Goal: Task Accomplishment & Management: Complete application form

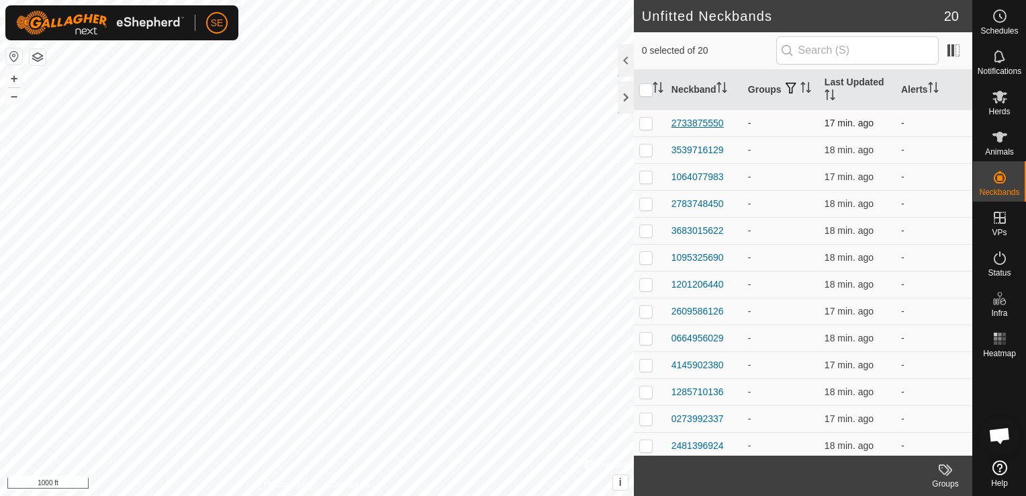
click at [700, 120] on div "2733875550" at bounding box center [698, 123] width 52 height 14
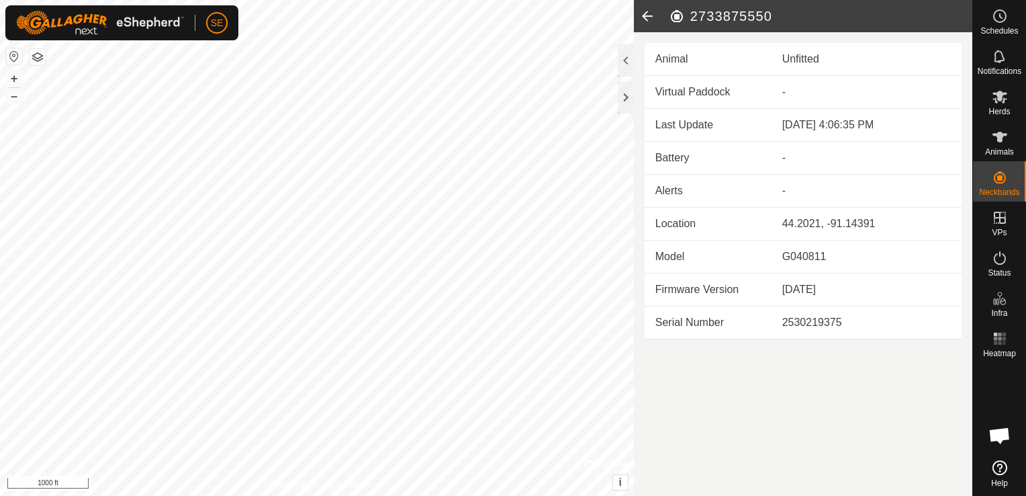
click at [643, 17] on icon at bounding box center [647, 16] width 27 height 32
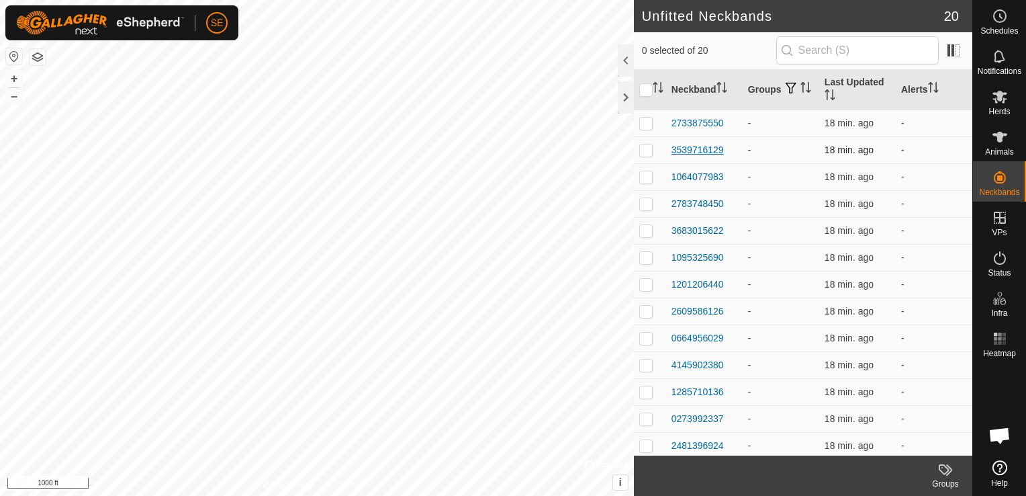
click at [706, 149] on div "3539716129" at bounding box center [698, 150] width 52 height 14
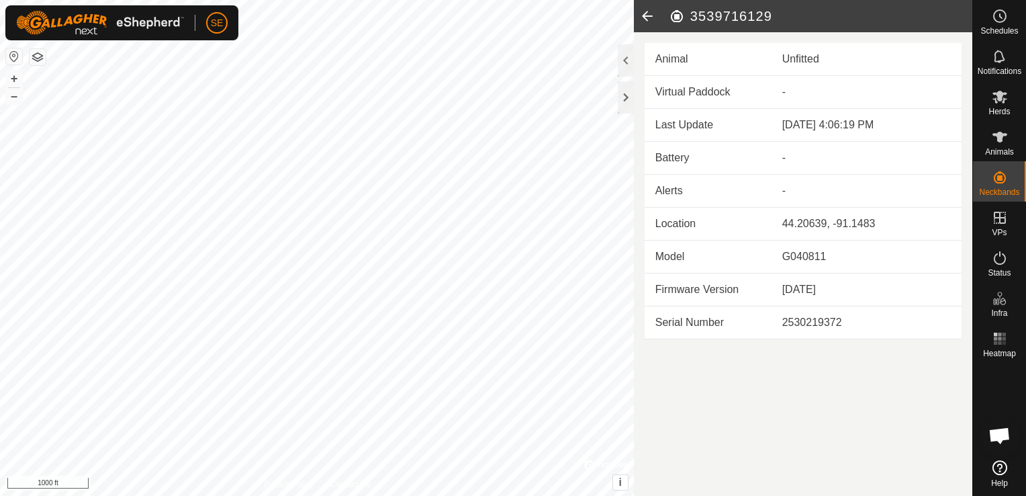
click at [647, 15] on icon at bounding box center [647, 16] width 27 height 32
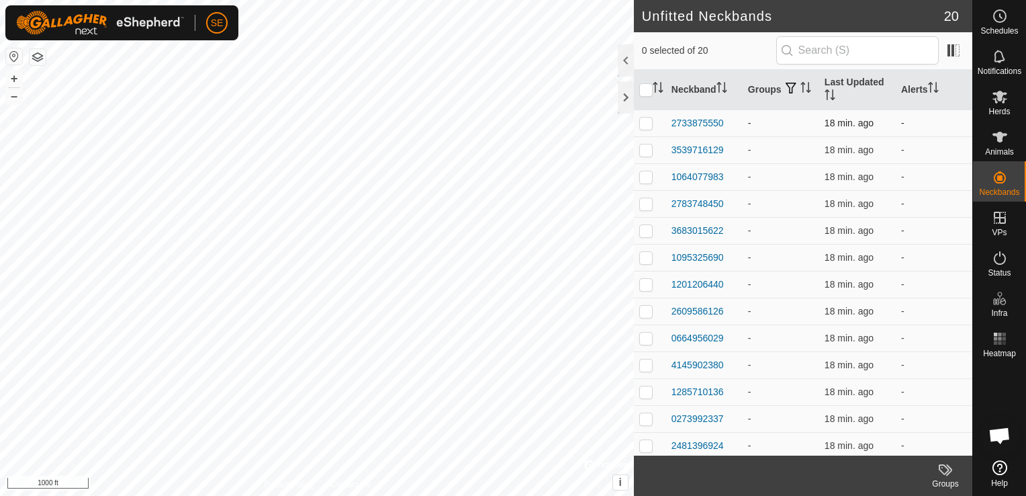
click at [703, 114] on td "2733875550" at bounding box center [704, 122] width 77 height 27
click at [699, 122] on div "2733875550" at bounding box center [698, 123] width 52 height 14
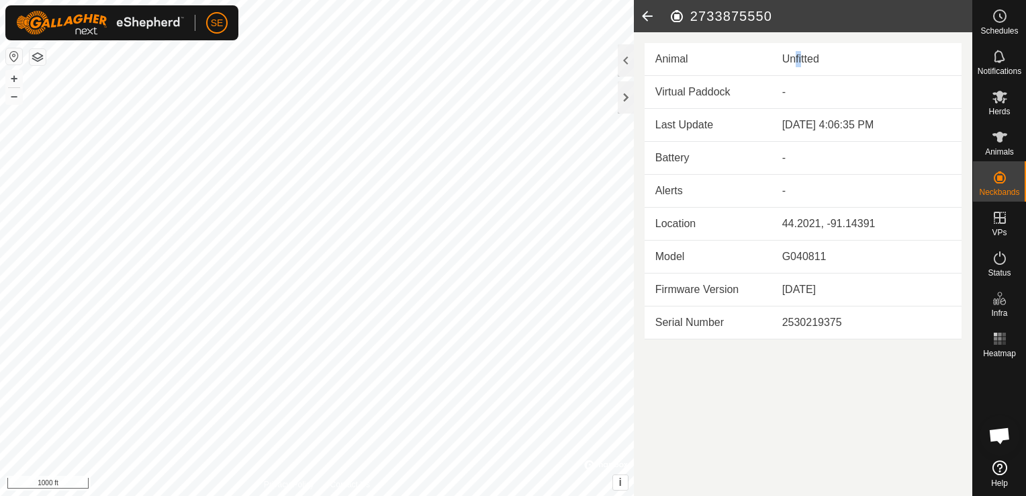
click at [790, 64] on div "Unfitted" at bounding box center [866, 59] width 169 height 16
click at [806, 56] on div "Unfitted" at bounding box center [866, 59] width 169 height 16
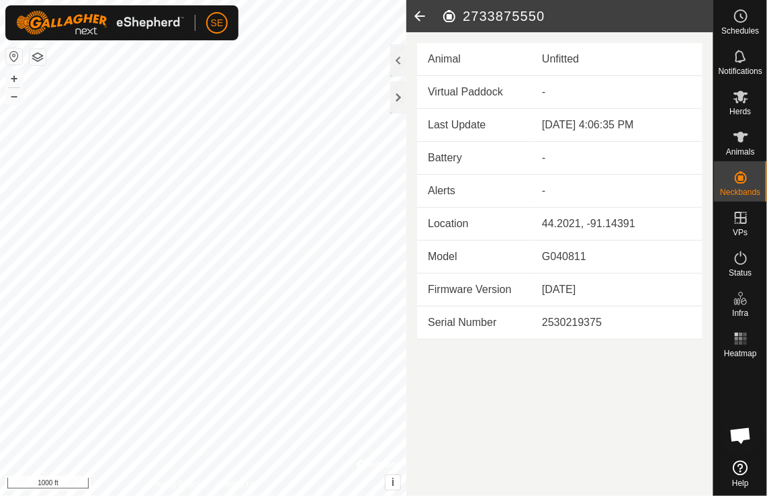
click at [421, 17] on icon at bounding box center [419, 16] width 27 height 32
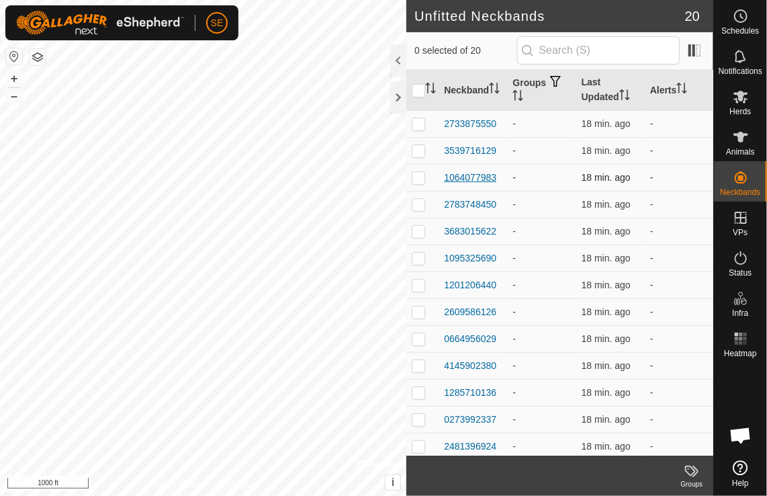
click at [459, 176] on div "1064077983" at bounding box center [470, 178] width 52 height 14
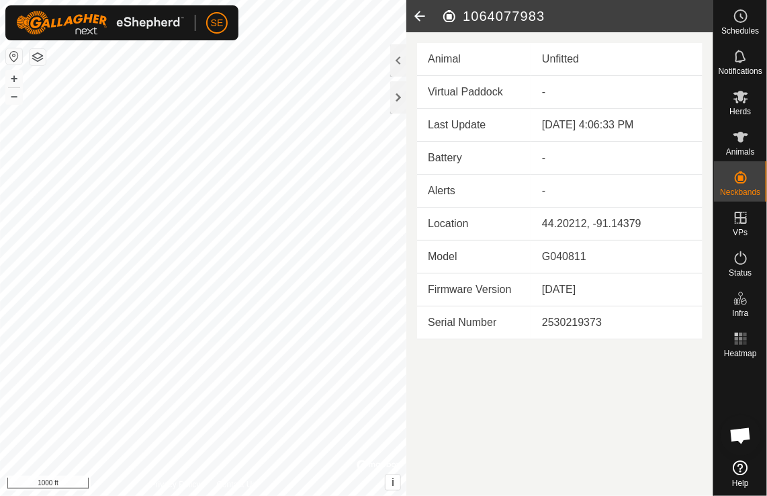
click at [417, 14] on icon at bounding box center [419, 16] width 27 height 32
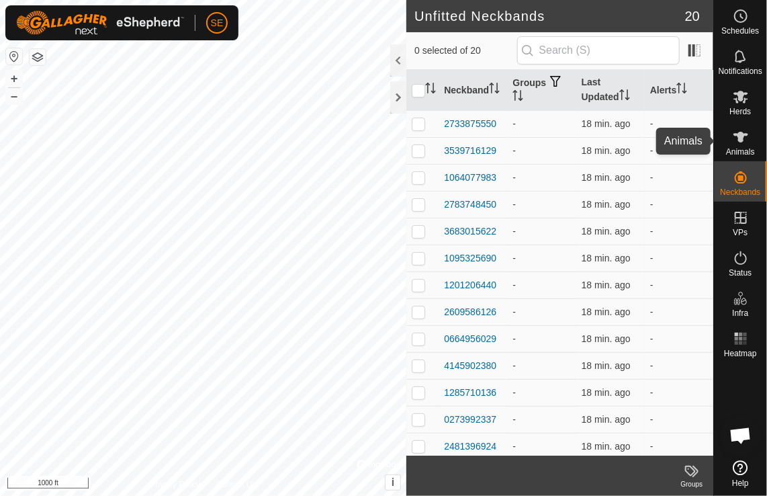
click at [734, 153] on span "Animals" at bounding box center [740, 152] width 29 height 8
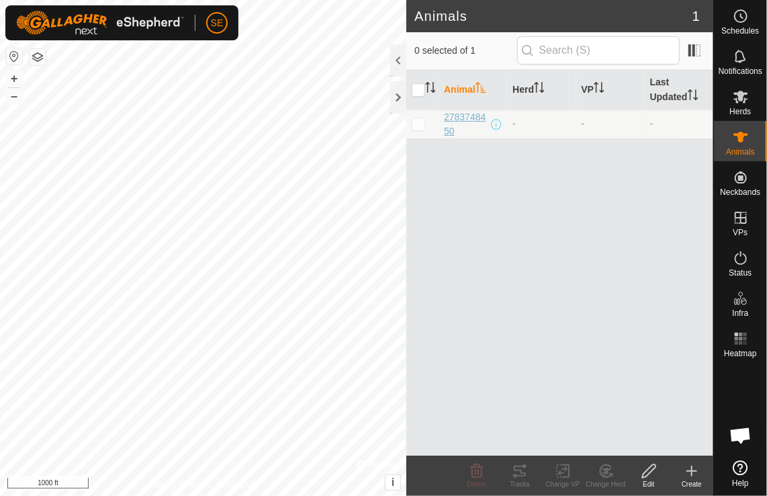
click at [451, 118] on span "2783748450" at bounding box center [466, 124] width 44 height 28
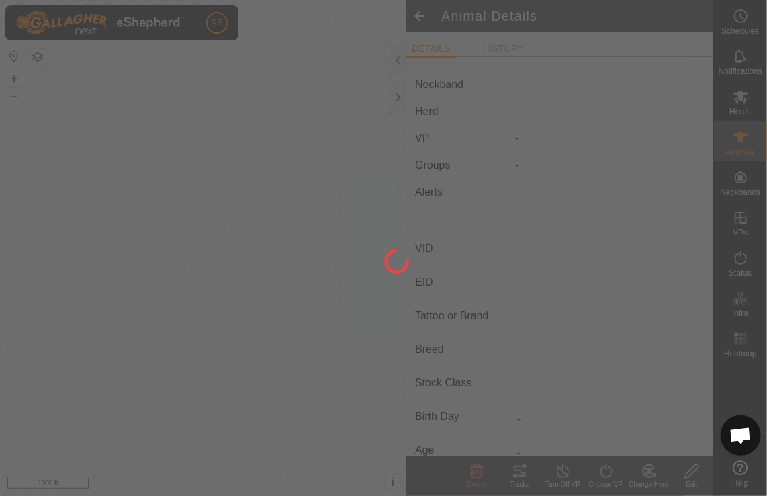
type input "2783748450"
type input "-"
type input "shaggy"
type input "highland red devon"
type input "-"
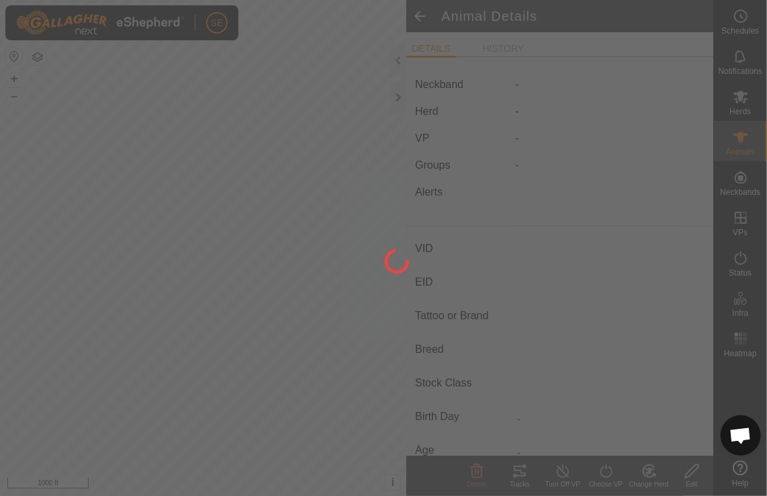
type input "05/2023"
type input "2 years 5 months"
type input "Pregnant"
type input "0 kg"
type input "-"
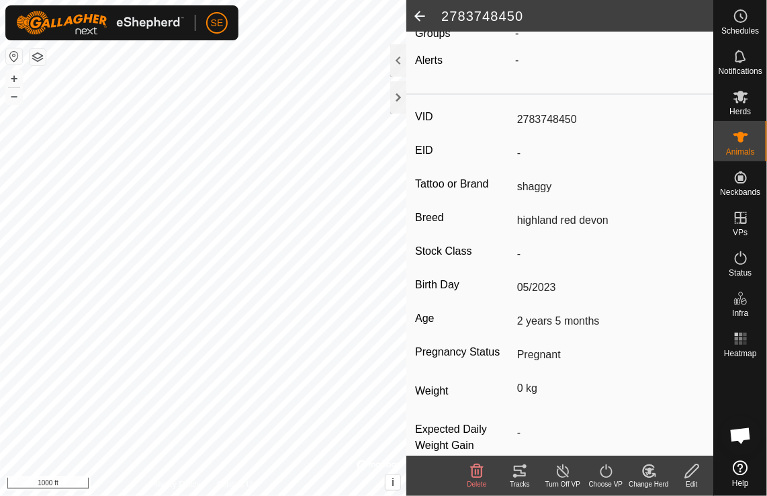
scroll to position [134, 0]
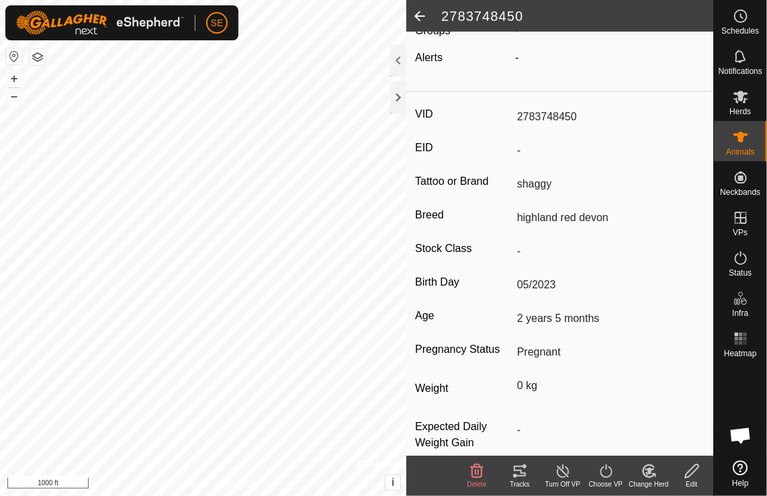
click at [519, 183] on input "shaggy" at bounding box center [608, 184] width 193 height 23
click at [522, 187] on input "shaggy" at bounding box center [608, 184] width 193 height 23
click at [523, 179] on input "shaggy" at bounding box center [608, 184] width 193 height 23
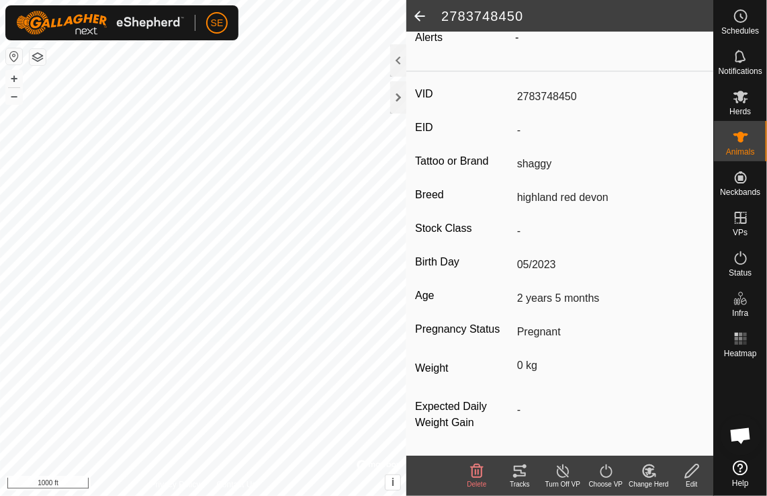
scroll to position [0, 0]
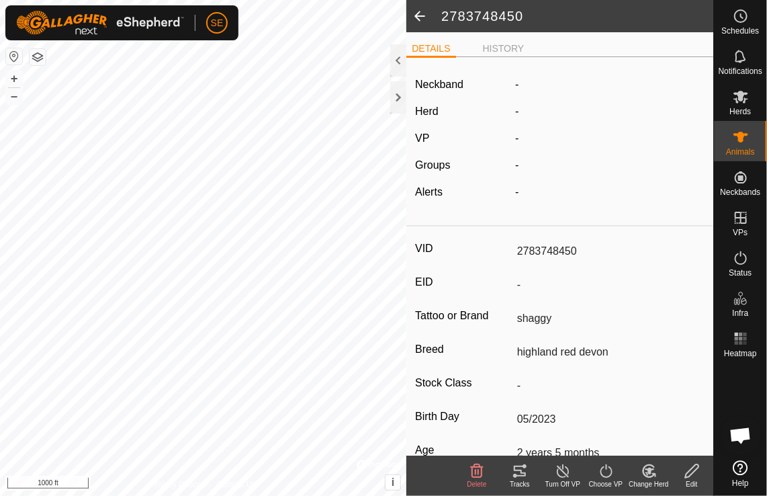
click at [689, 477] on icon at bounding box center [692, 471] width 17 height 16
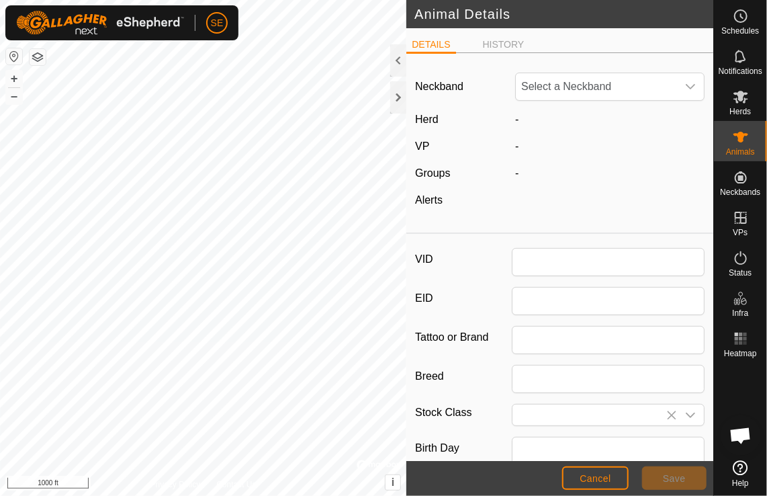
type input "2783748450"
type input "shaggy"
type input "highland red devon"
type input "05/2023"
type input "2 years 5 months"
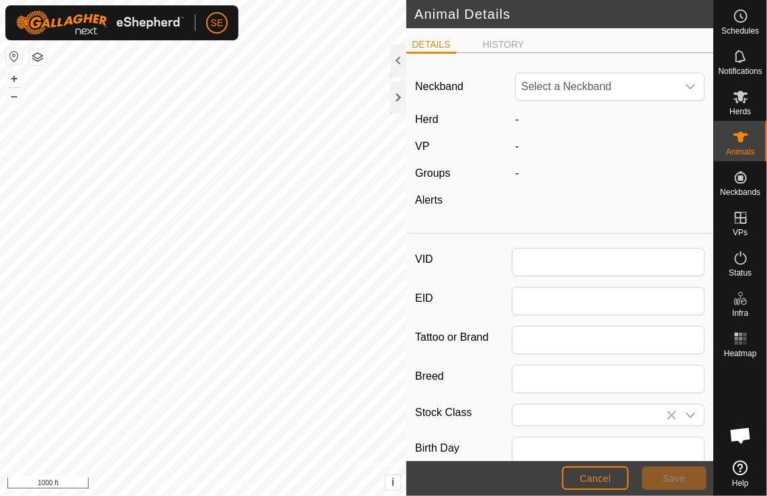
type input "0"
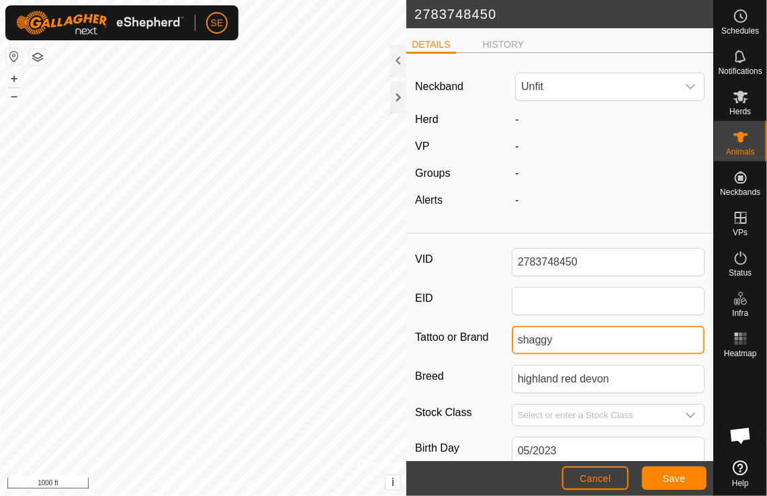
click at [524, 340] on input "shaggy" at bounding box center [608, 340] width 193 height 28
type input "Shaggy"
click at [564, 93] on span "Unfit" at bounding box center [596, 86] width 161 height 27
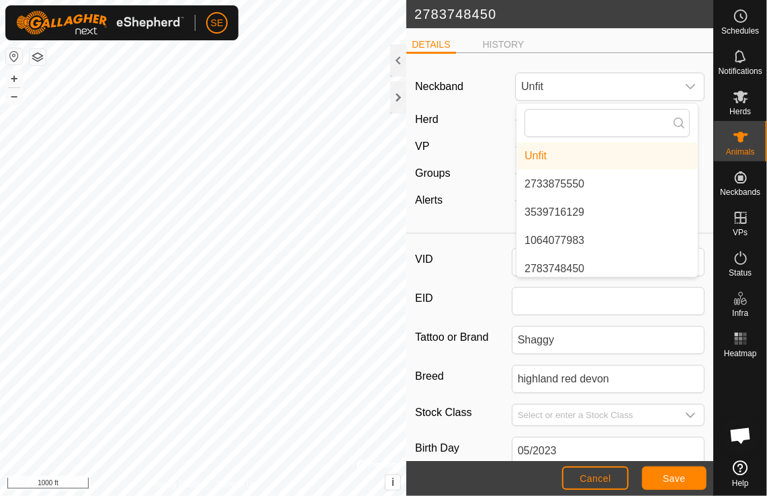
click at [567, 58] on div "DETAILS HISTORY" at bounding box center [559, 50] width 307 height 28
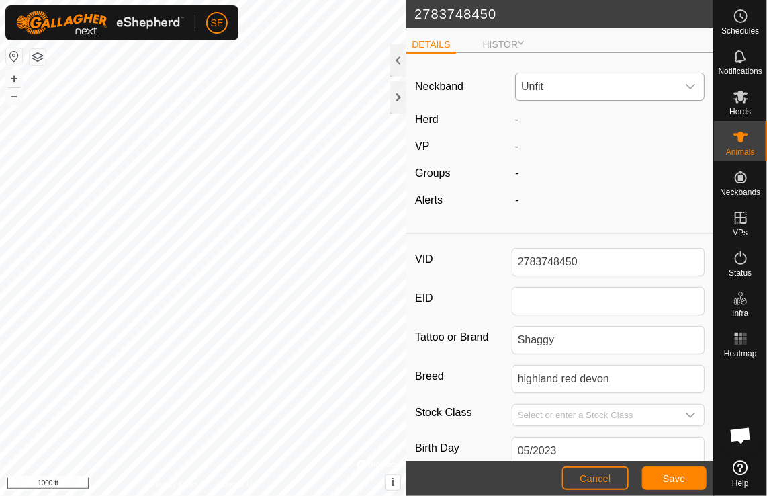
click at [560, 95] on span "Unfit" at bounding box center [596, 86] width 161 height 27
click at [545, 201] on li "2783748450" at bounding box center [606, 201] width 181 height 27
click at [688, 476] on button "Save" at bounding box center [674, 478] width 64 height 24
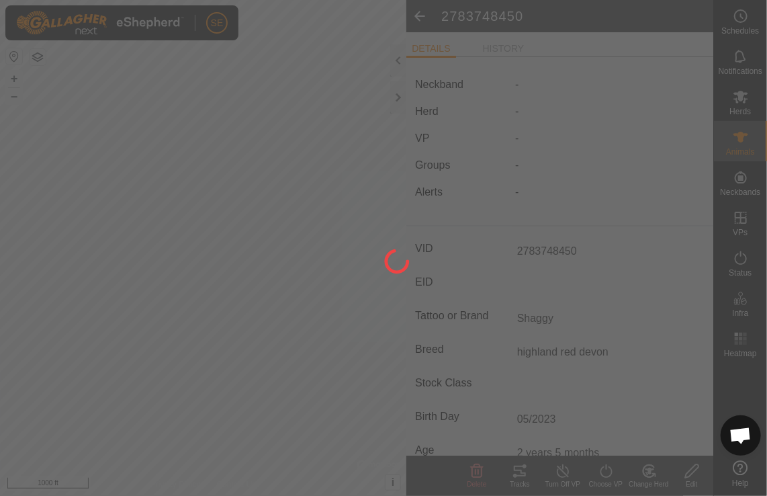
type input "-"
type input "shaggy"
type input "0 kg"
type input "-"
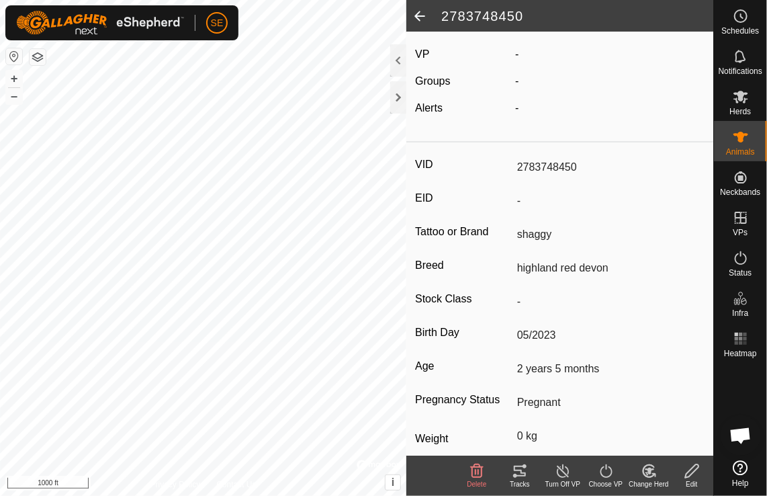
scroll to position [156, 0]
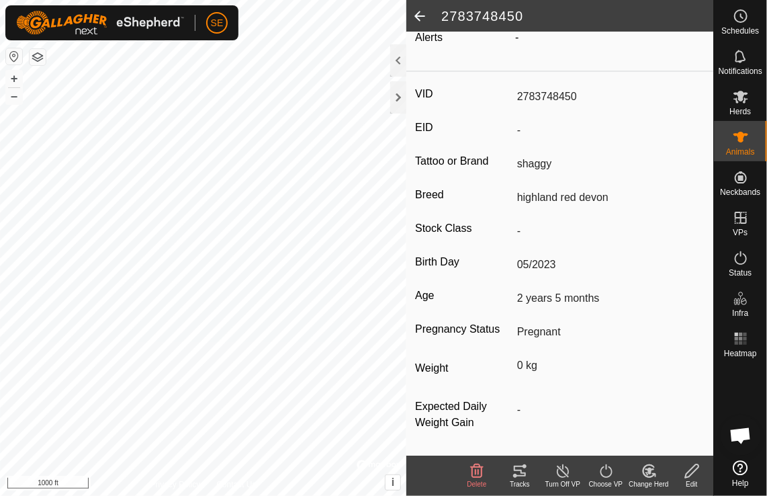
click at [514, 161] on input "shaggy" at bounding box center [608, 163] width 193 height 23
click at [692, 477] on icon at bounding box center [692, 471] width 17 height 16
type input "0"
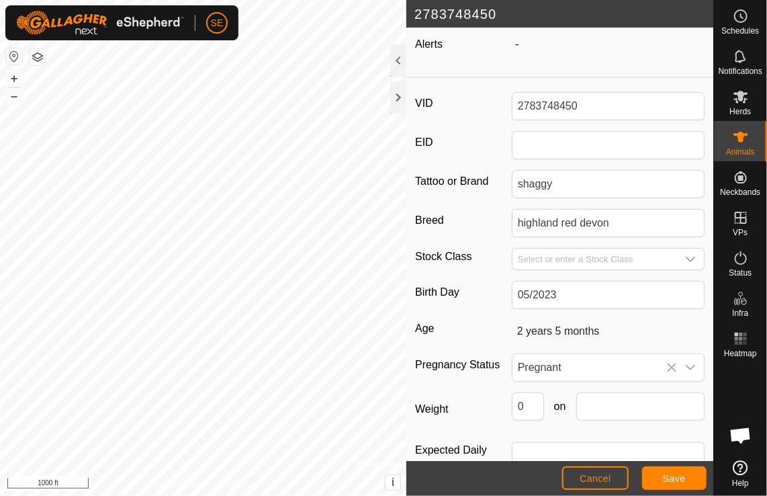
scroll to position [168, 0]
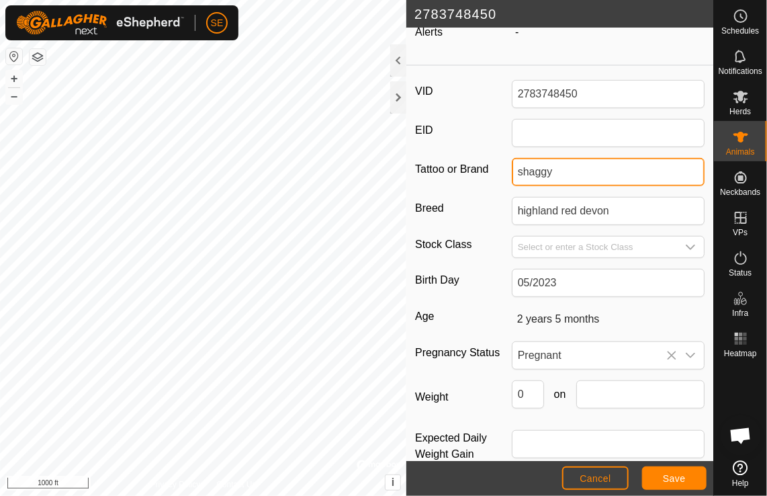
click at [522, 170] on input "shaggy" at bounding box center [608, 172] width 193 height 28
click at [560, 165] on input "Shaggy" at bounding box center [608, 172] width 193 height 28
click at [586, 163] on input "Shaggy" at bounding box center [608, 172] width 193 height 28
type input "Shaggy"
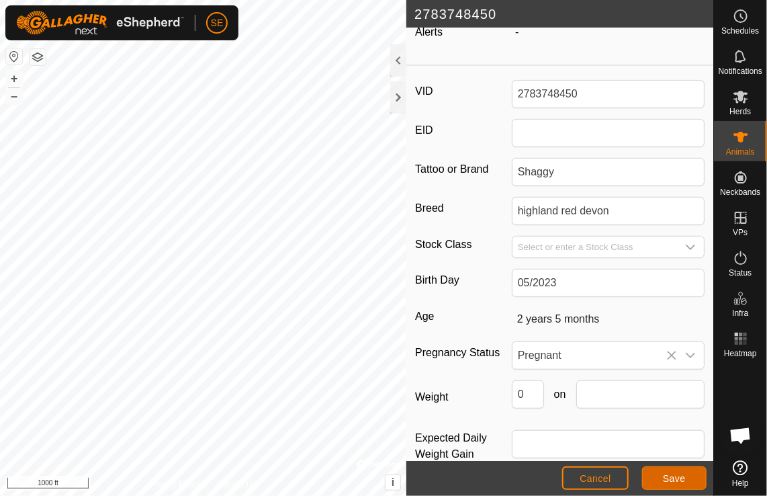
click at [690, 470] on button "Save" at bounding box center [674, 478] width 64 height 24
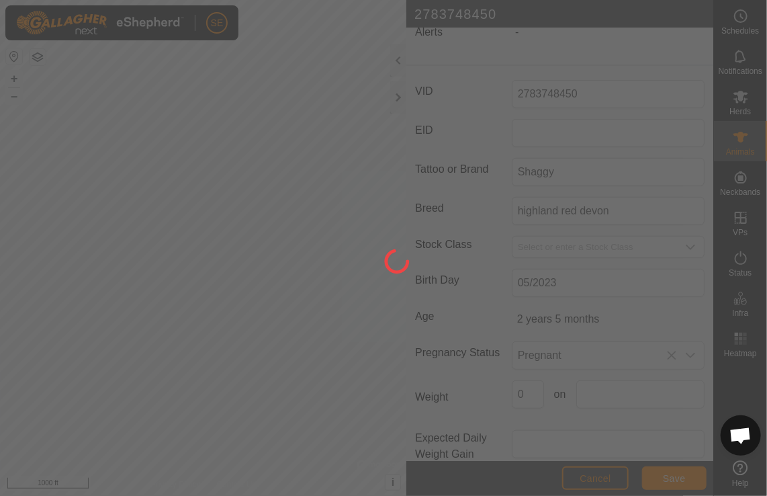
scroll to position [156, 0]
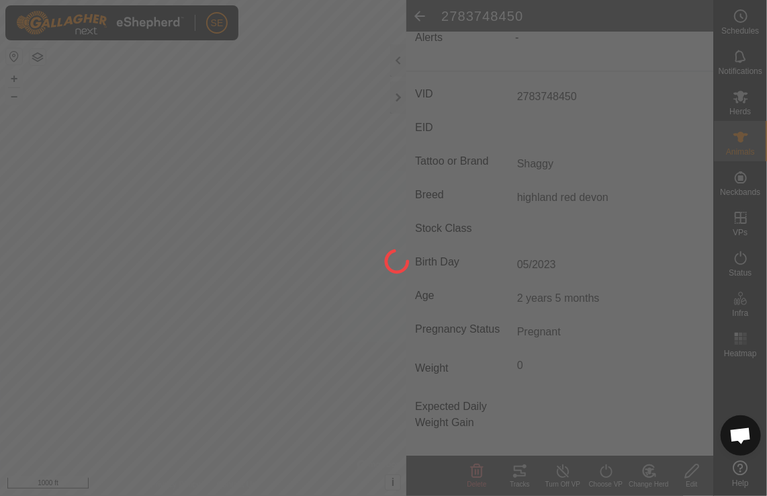
type input "-"
type input "0 kg"
type input "-"
type input "shaggy"
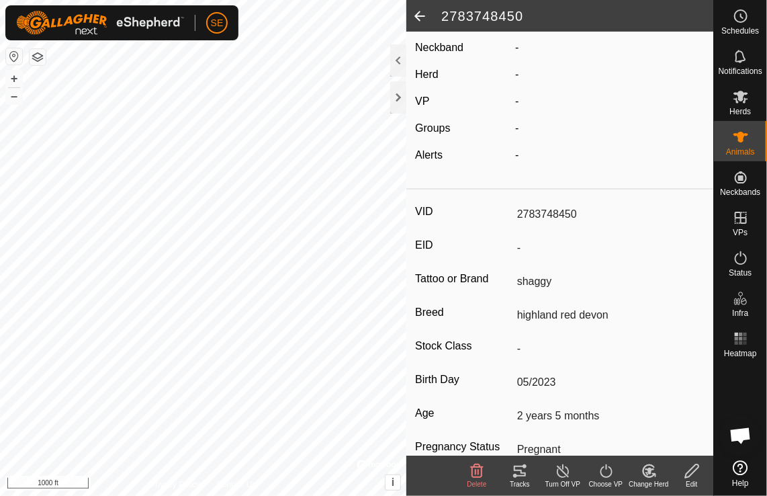
scroll to position [0, 0]
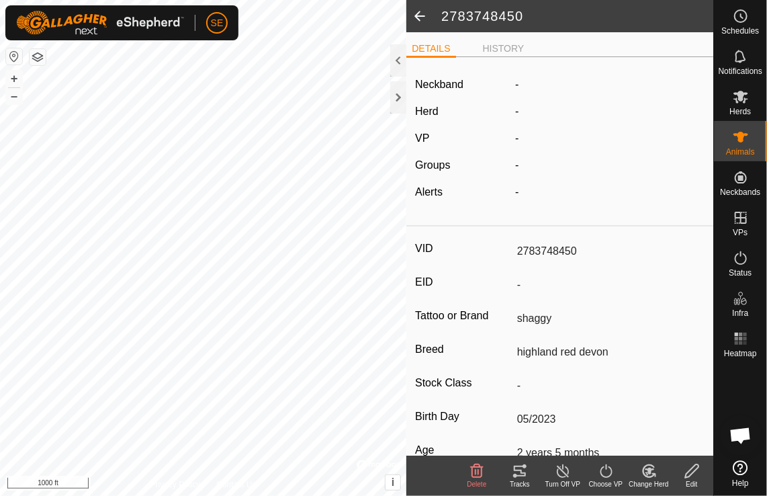
click at [419, 15] on span at bounding box center [419, 16] width 27 height 32
type input "2783748450"
type input "-"
type input "Shaggy"
type input "highland red devon"
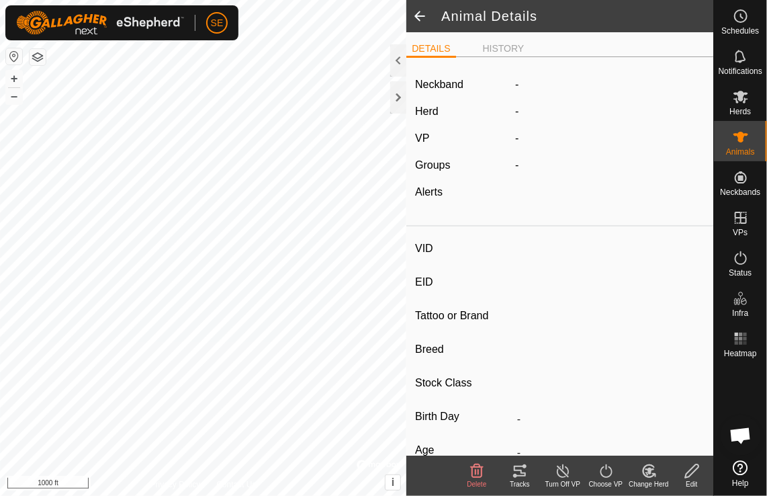
type input "-"
type input "05/2023"
type input "2 years 5 months"
type input "Pregnant"
type input "0 kg"
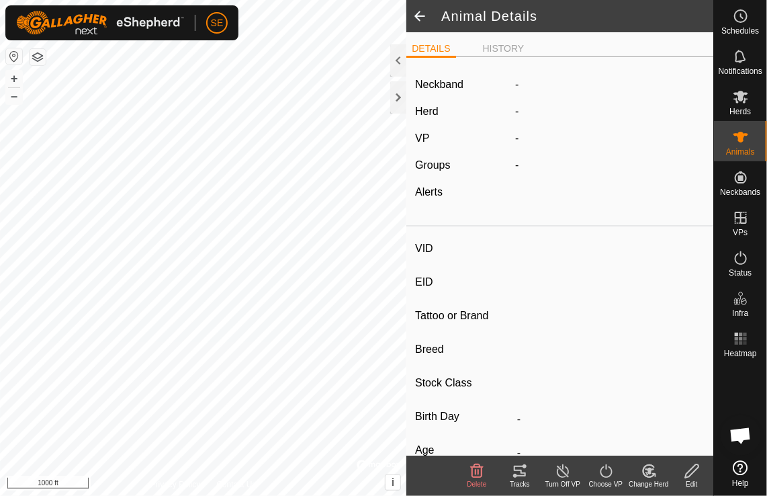
type input "-"
click at [417, 20] on span at bounding box center [419, 16] width 27 height 32
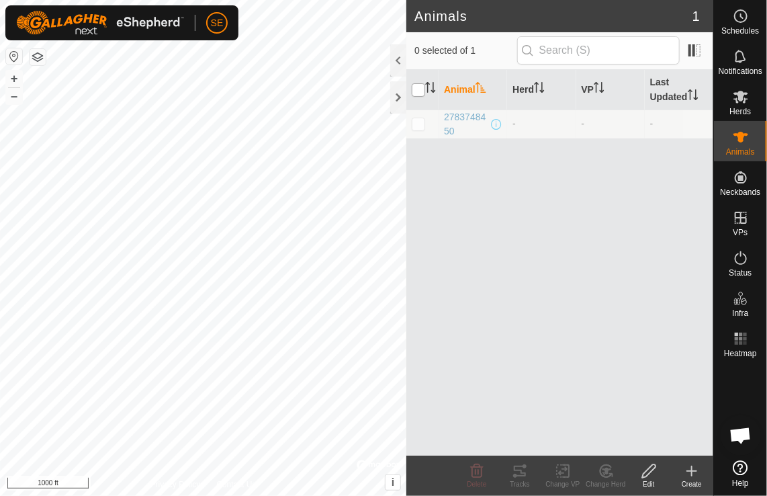
click at [416, 90] on input "checkbox" at bounding box center [418, 89] width 13 height 13
checkbox input "true"
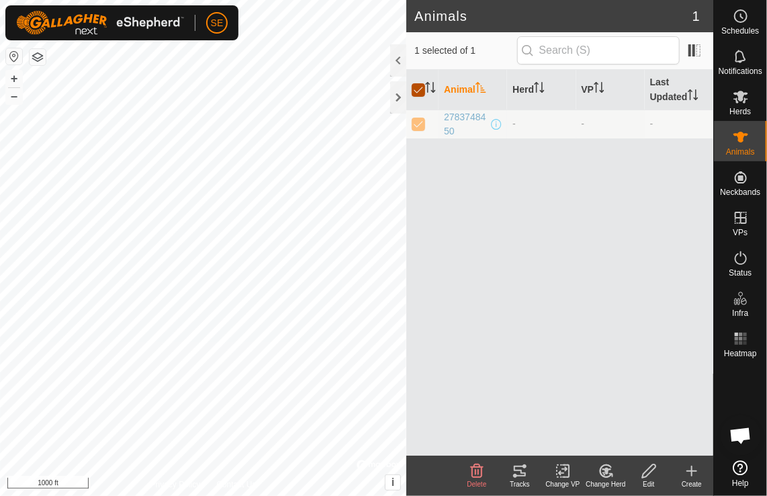
click at [416, 90] on input "checkbox" at bounding box center [418, 89] width 13 height 13
checkbox input "false"
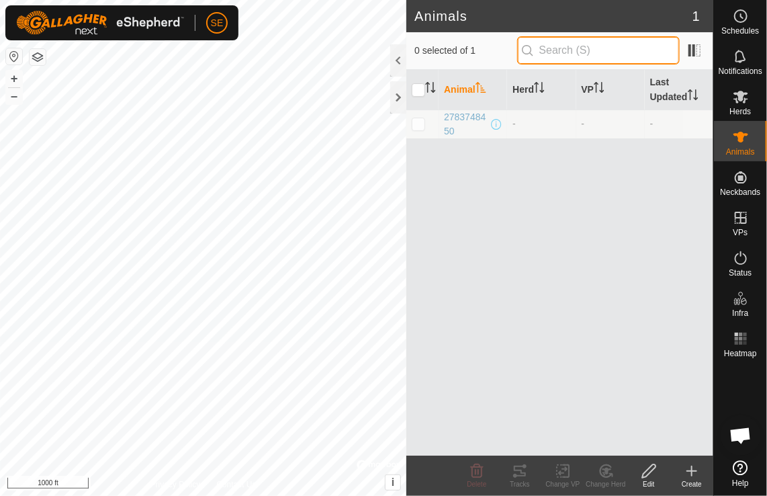
click at [571, 43] on input "text" at bounding box center [598, 50] width 163 height 28
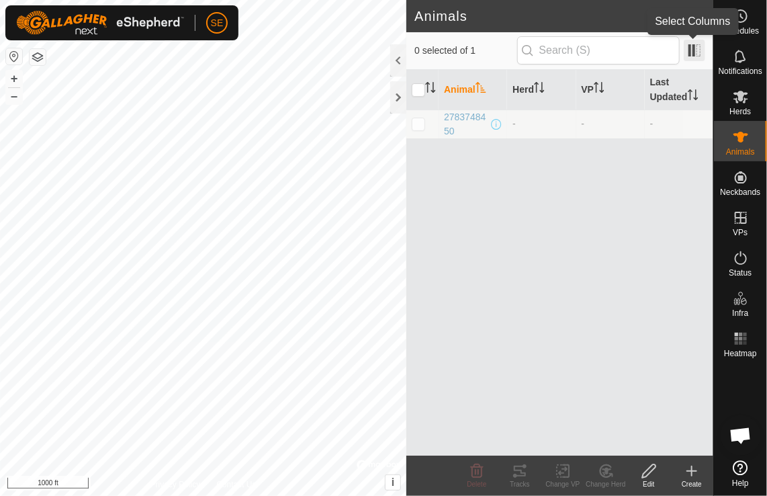
click at [695, 55] on span at bounding box center [694, 50] width 21 height 21
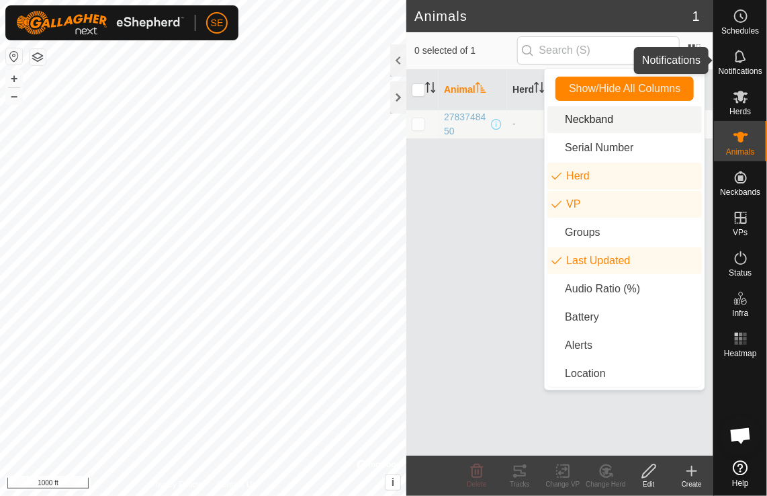
click at [741, 65] on es-notification-svg-icon at bounding box center [741, 56] width 24 height 21
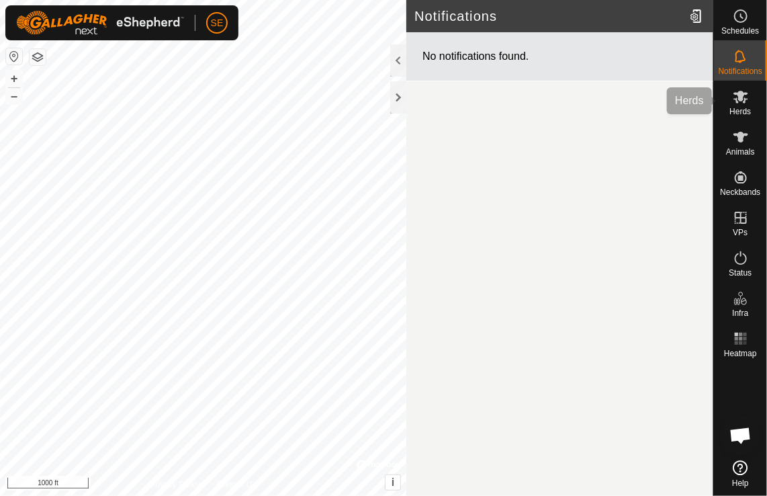
click at [733, 108] on span "Herds" at bounding box center [739, 111] width 21 height 8
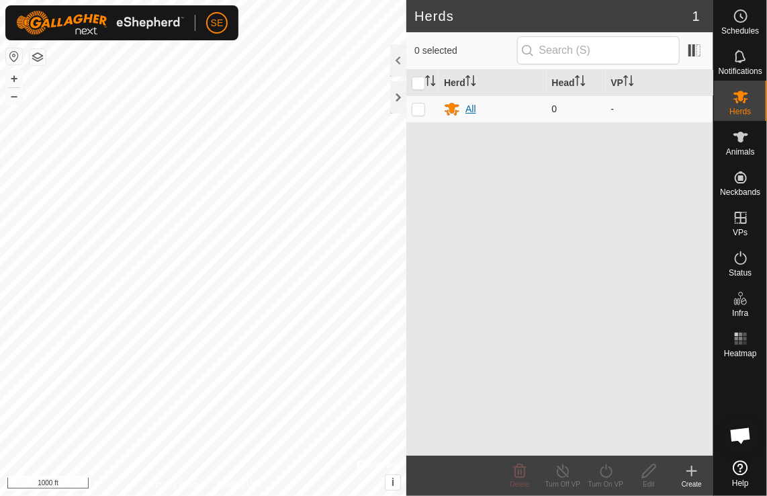
click at [472, 108] on div "All" at bounding box center [470, 109] width 11 height 14
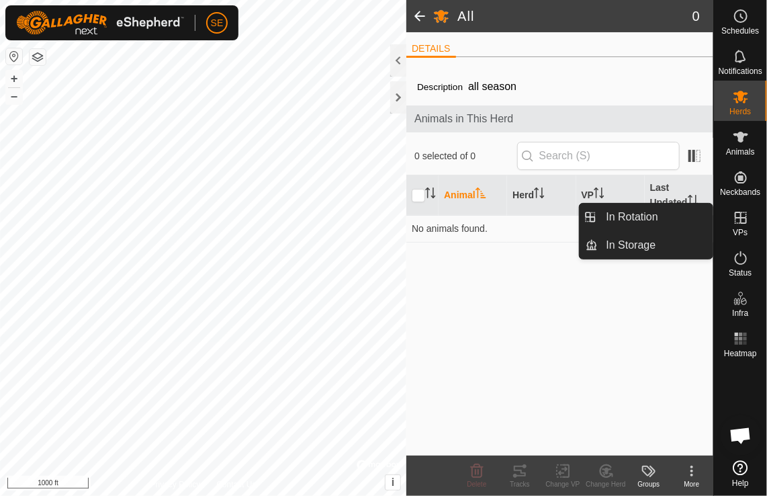
click at [741, 224] on icon at bounding box center [741, 218] width 16 height 16
click at [623, 218] on link "In Rotation" at bounding box center [655, 216] width 115 height 27
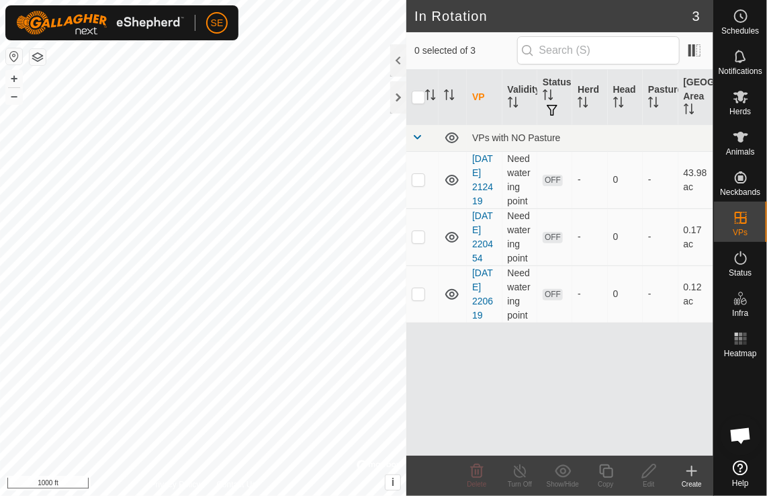
click at [691, 471] on icon at bounding box center [691, 471] width 9 height 0
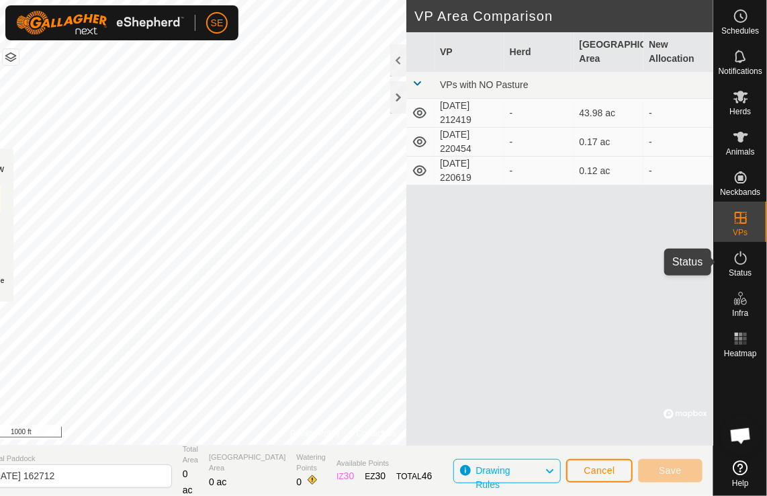
click at [747, 270] on span "Status" at bounding box center [740, 273] width 23 height 8
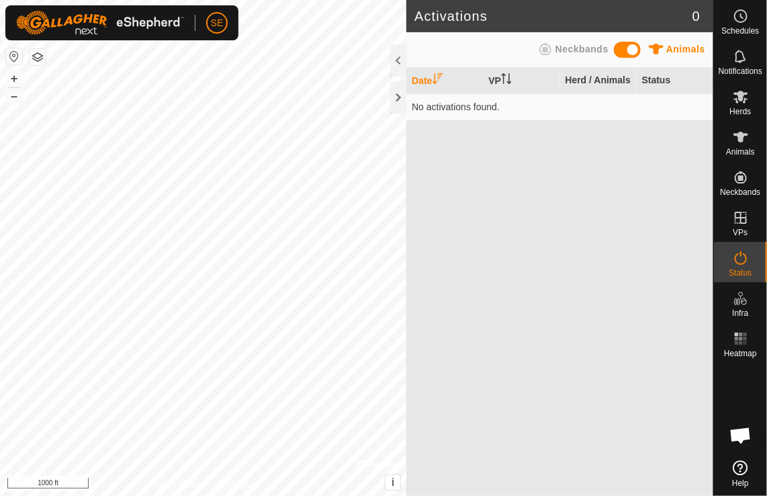
click at [620, 50] on span at bounding box center [627, 50] width 27 height 16
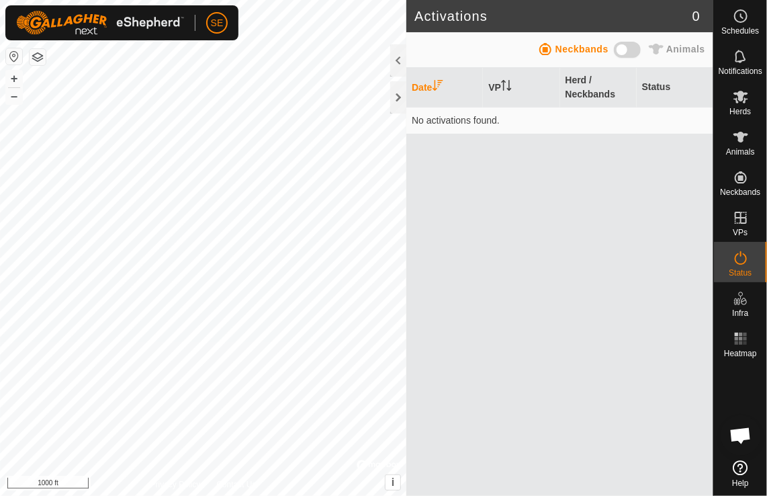
click at [641, 50] on span at bounding box center [627, 50] width 27 height 16
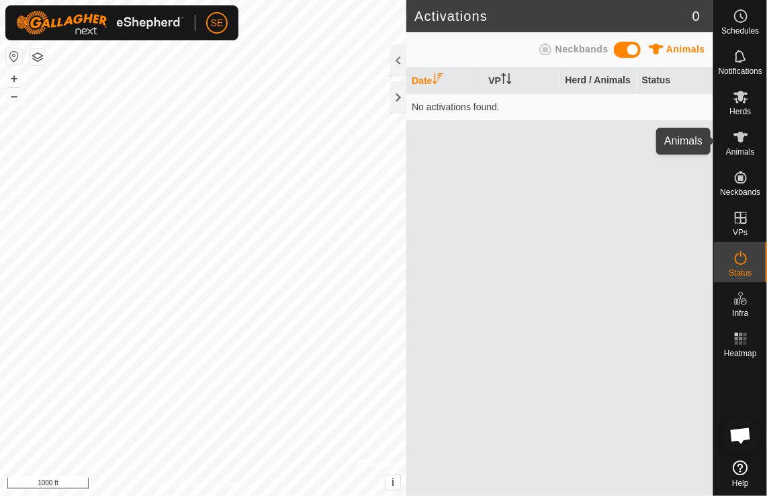
click at [747, 143] on icon at bounding box center [741, 137] width 16 height 16
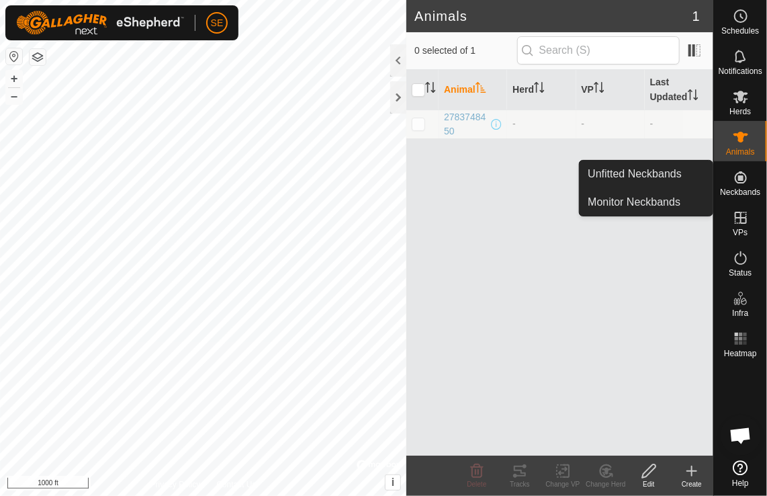
drag, startPoint x: 739, startPoint y: 166, endPoint x: 737, endPoint y: 177, distance: 11.1
click at [737, 177] on icon at bounding box center [741, 177] width 16 height 16
click at [649, 200] on link "Monitor Neckbands" at bounding box center [646, 202] width 133 height 27
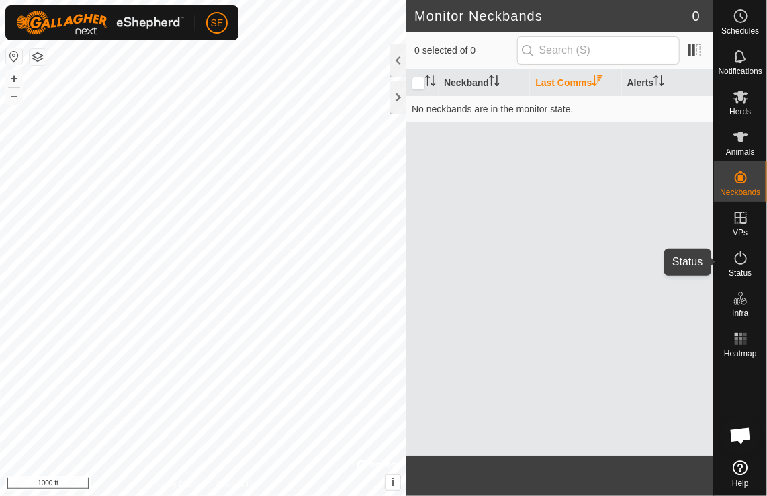
click at [741, 257] on icon at bounding box center [741, 258] width 16 height 16
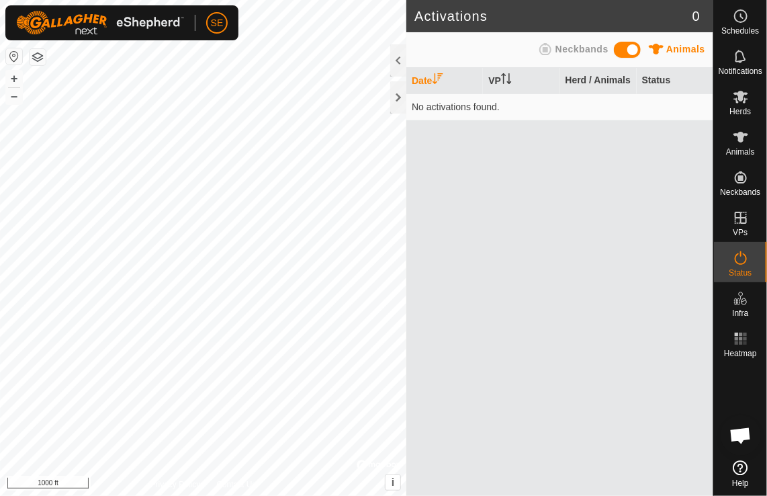
click at [396, 114] on div at bounding box center [398, 81] width 16 height 74
click at [398, 99] on div at bounding box center [398, 97] width 16 height 32
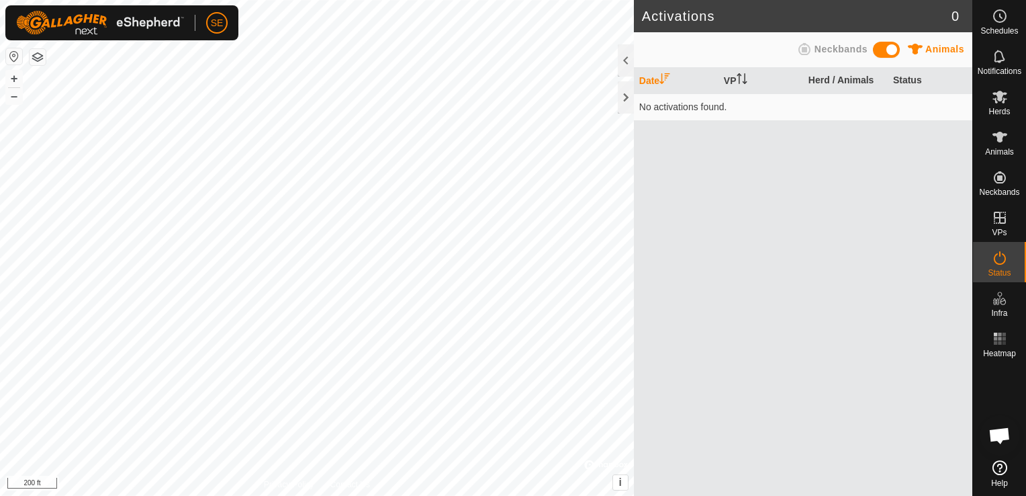
click at [822, 52] on span "Neckbands" at bounding box center [841, 49] width 53 height 11
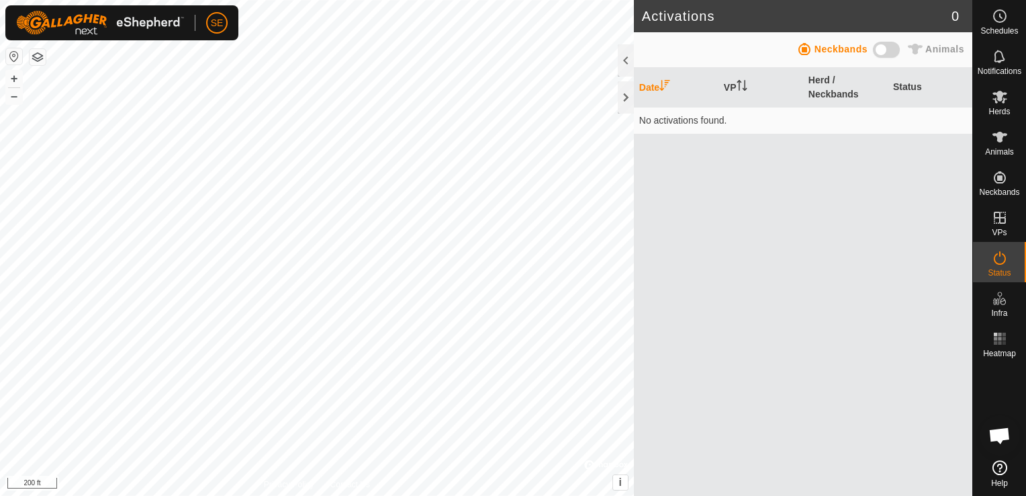
click at [649, 87] on th "Date" at bounding box center [676, 88] width 85 height 40
click at [745, 82] on icon "Activate to sort" at bounding box center [742, 85] width 11 height 11
click at [827, 85] on th "Herd / Neckbands" at bounding box center [845, 88] width 85 height 40
click at [921, 91] on th "Status" at bounding box center [930, 88] width 85 height 40
click at [909, 86] on th "Status" at bounding box center [930, 88] width 85 height 40
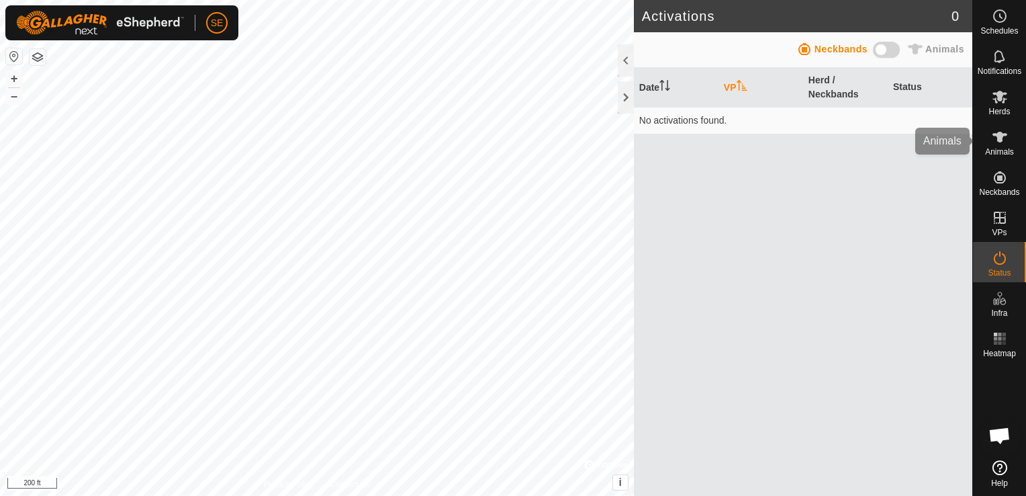
click at [997, 144] on icon at bounding box center [1000, 137] width 16 height 16
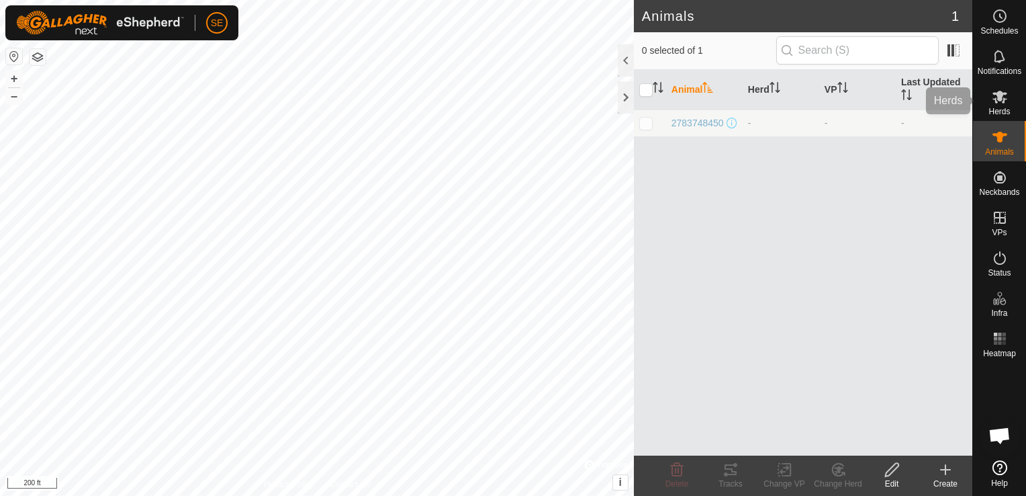
click at [1006, 117] on div "Herds" at bounding box center [999, 101] width 53 height 40
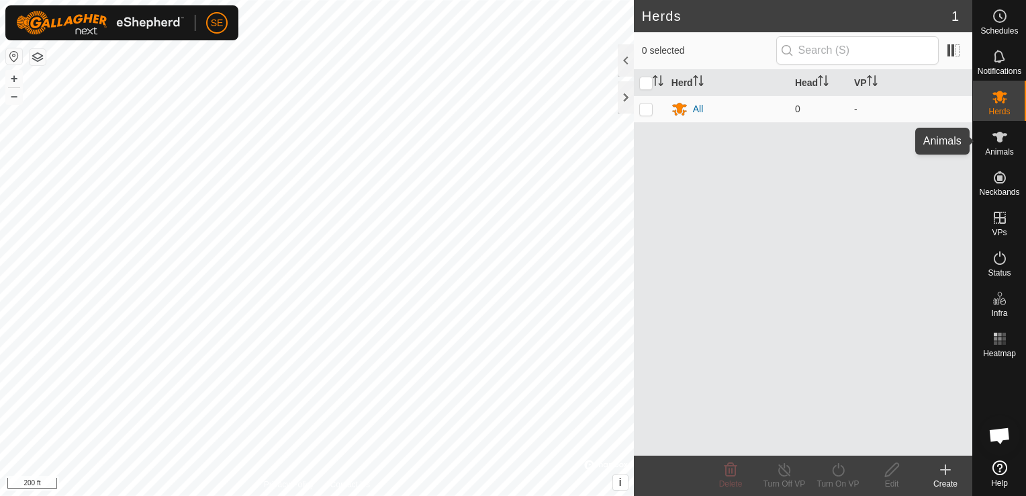
click at [1007, 152] on span "Animals" at bounding box center [999, 152] width 29 height 8
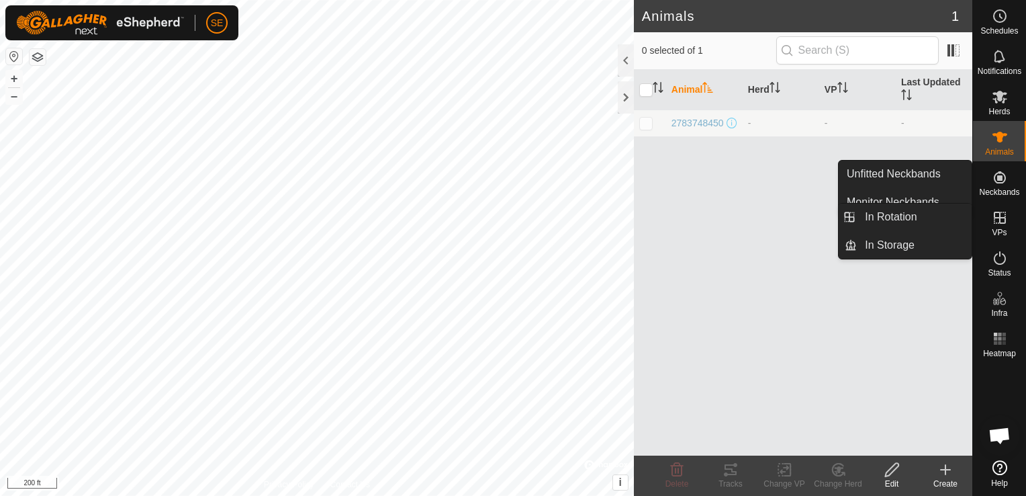
drag, startPoint x: 993, startPoint y: 237, endPoint x: 993, endPoint y: 218, distance: 19.5
click at [993, 218] on icon at bounding box center [1000, 218] width 16 height 16
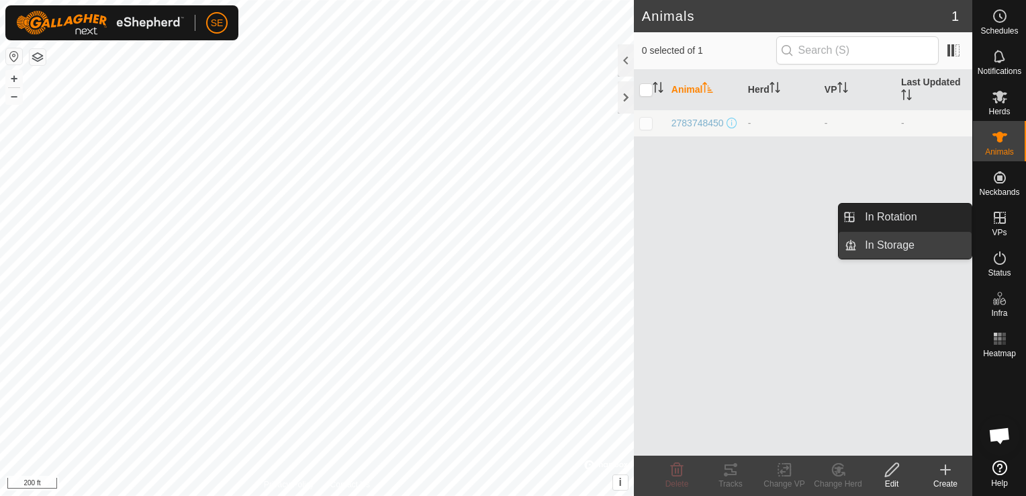
click at [870, 252] on link "In Storage" at bounding box center [914, 245] width 115 height 27
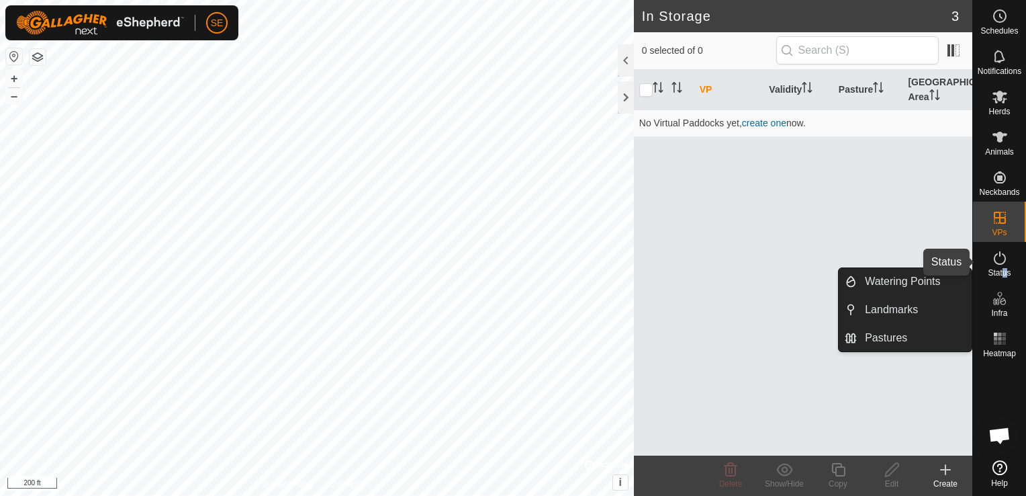
click at [1005, 270] on span "Status" at bounding box center [999, 273] width 23 height 8
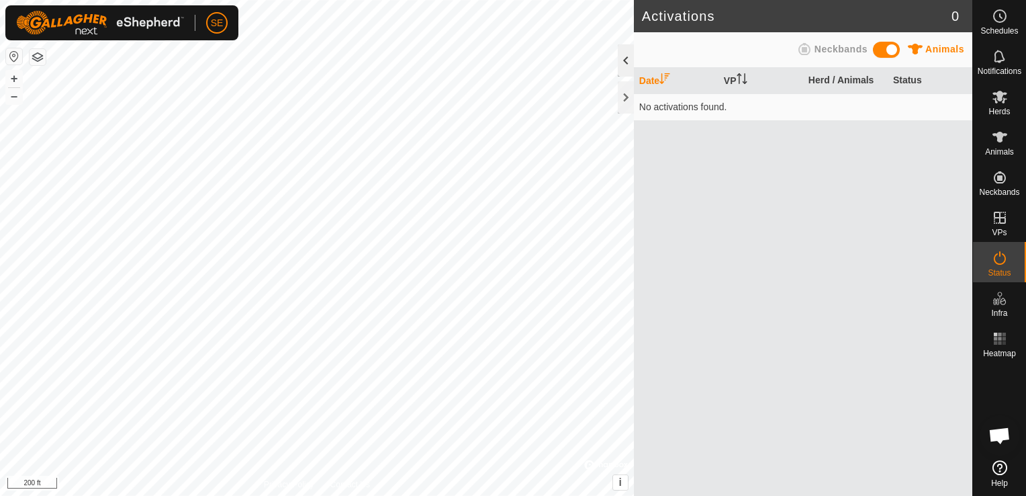
click at [624, 57] on div at bounding box center [626, 60] width 16 height 32
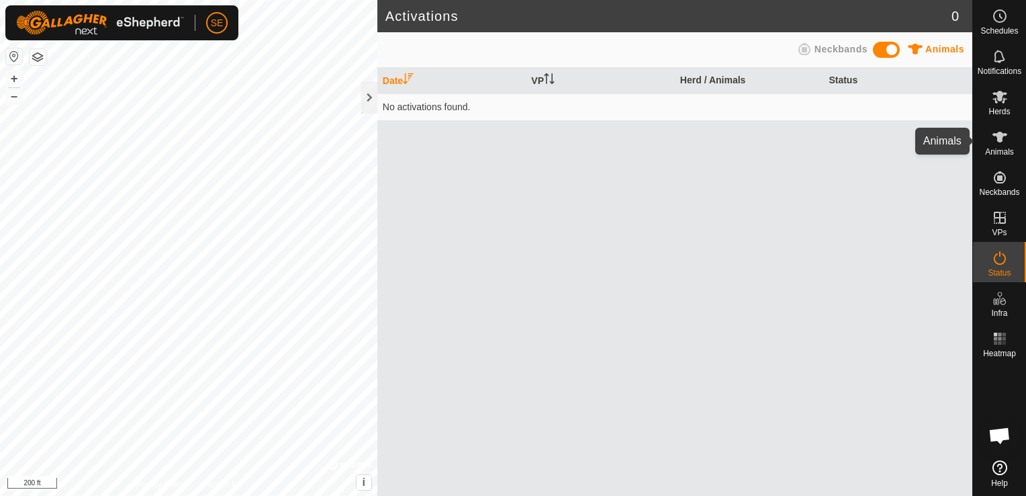
click at [999, 144] on icon at bounding box center [1000, 137] width 16 height 16
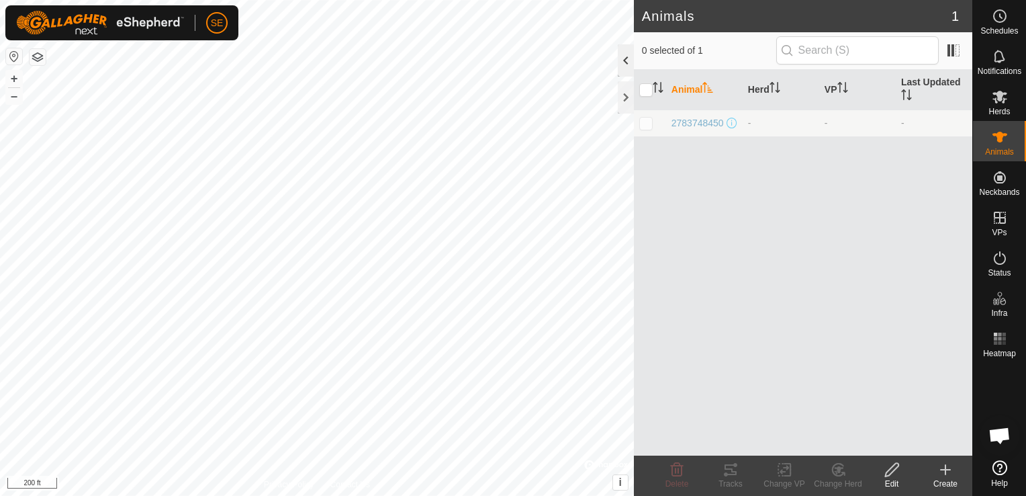
click at [629, 59] on div at bounding box center [626, 60] width 16 height 32
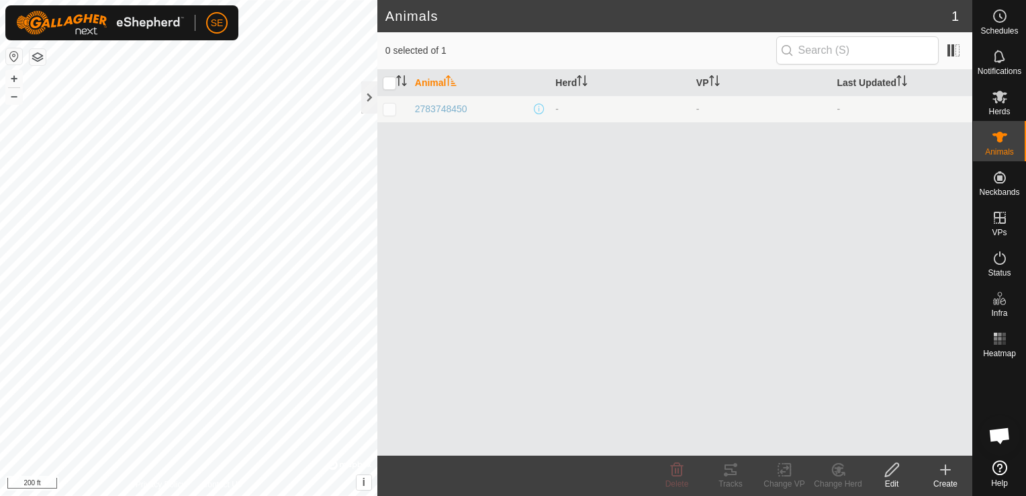
click at [938, 477] on icon at bounding box center [946, 469] width 16 height 16
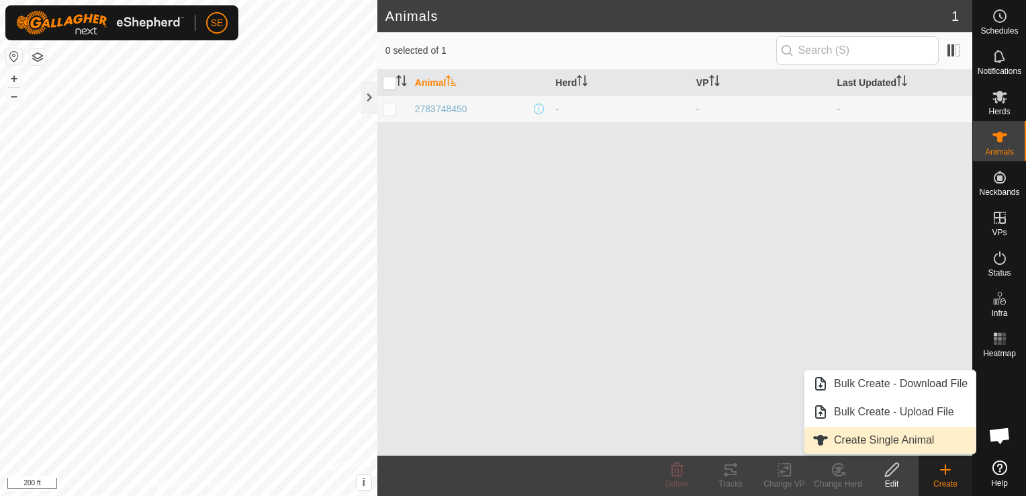
click at [876, 449] on link "Create Single Animal" at bounding box center [890, 439] width 171 height 27
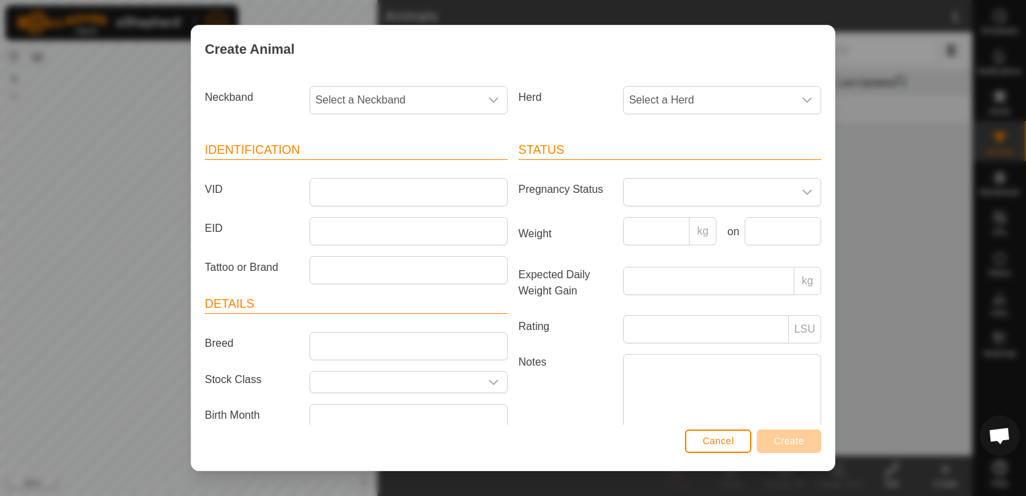
click at [379, 73] on div "Neckband Select a Neckband Herd Select a Herd Identification VID EID Tattoo or …" at bounding box center [512, 249] width 643 height 352
click at [366, 101] on span "Select a Neckband" at bounding box center [395, 100] width 170 height 27
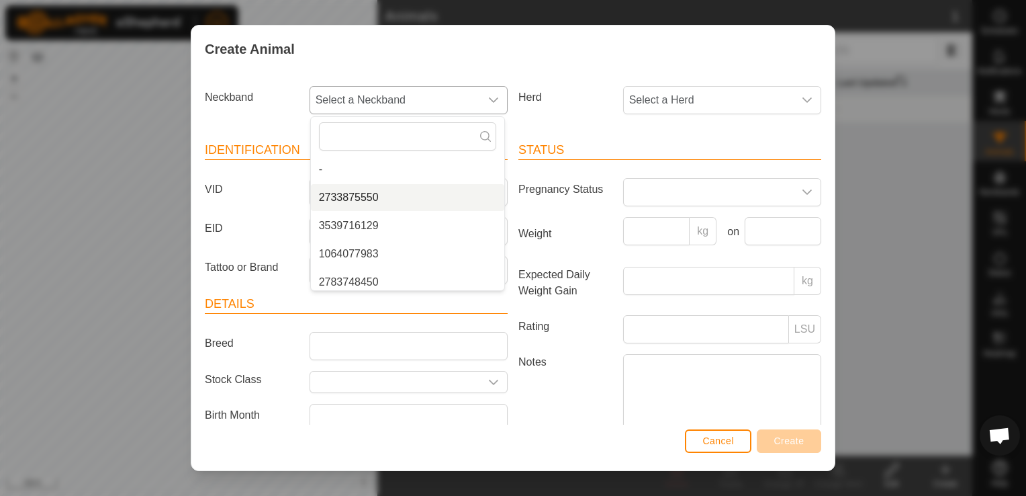
click at [360, 200] on li "2733875550" at bounding box center [407, 197] width 193 height 27
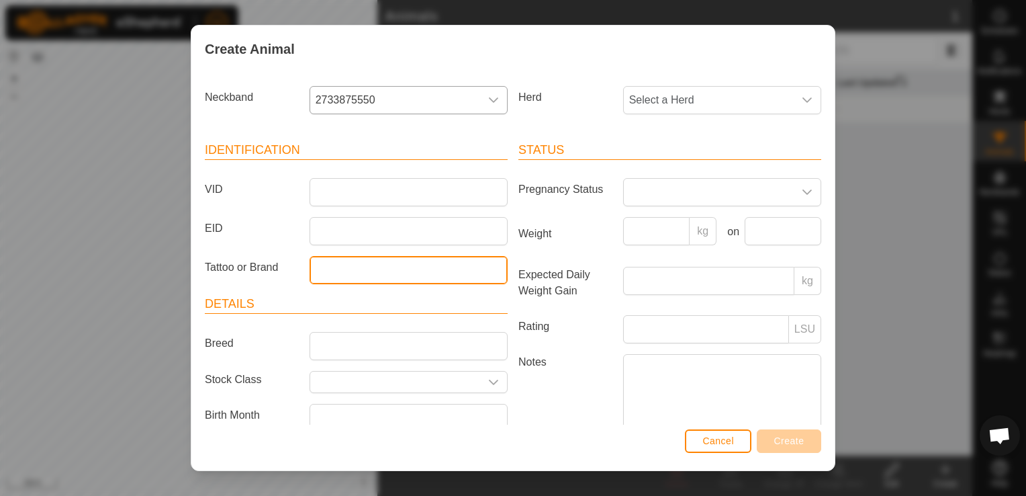
click at [337, 256] on input "Tattoo or Brand" at bounding box center [409, 270] width 198 height 28
drag, startPoint x: 328, startPoint y: 270, endPoint x: 238, endPoint y: 272, distance: 90.7
click at [238, 272] on div "Tattoo or Brand The Bull" at bounding box center [356, 270] width 314 height 28
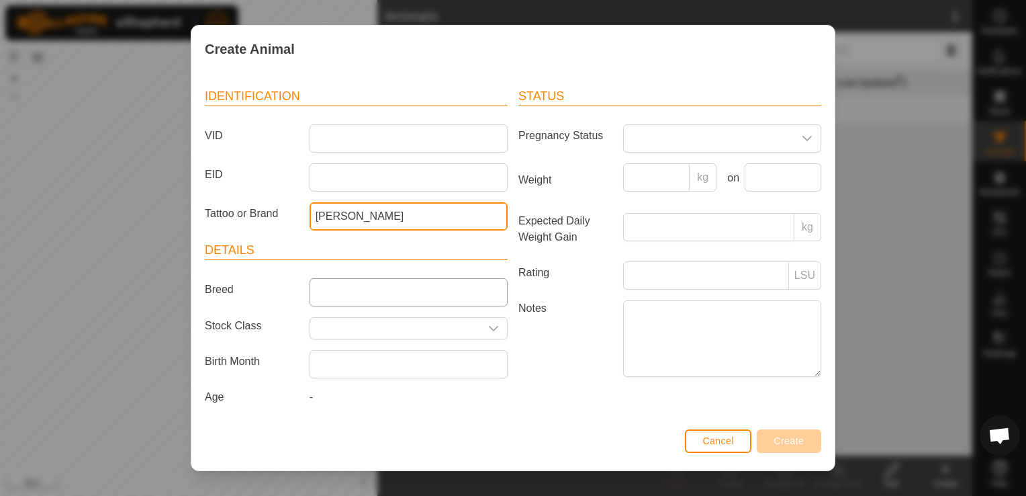
type input "[PERSON_NAME]"
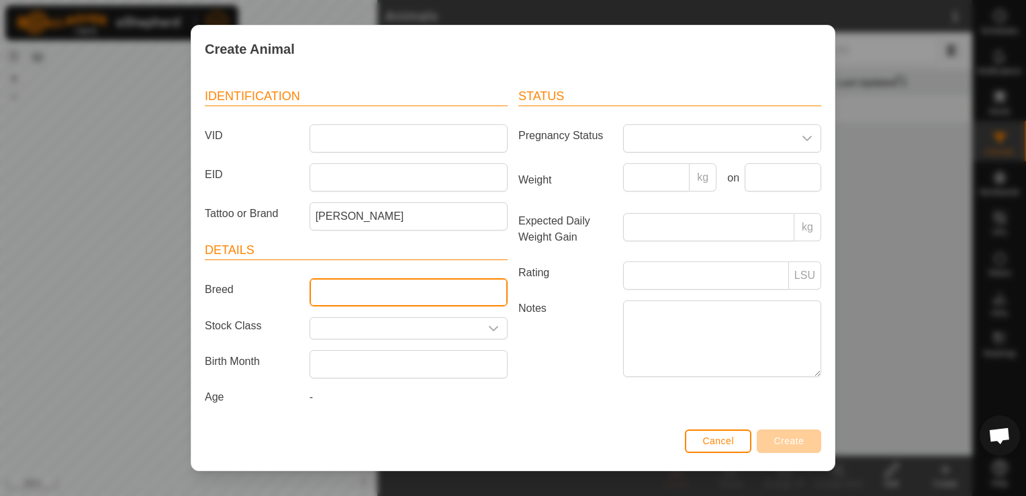
click at [446, 300] on input "Breed" at bounding box center [409, 292] width 198 height 28
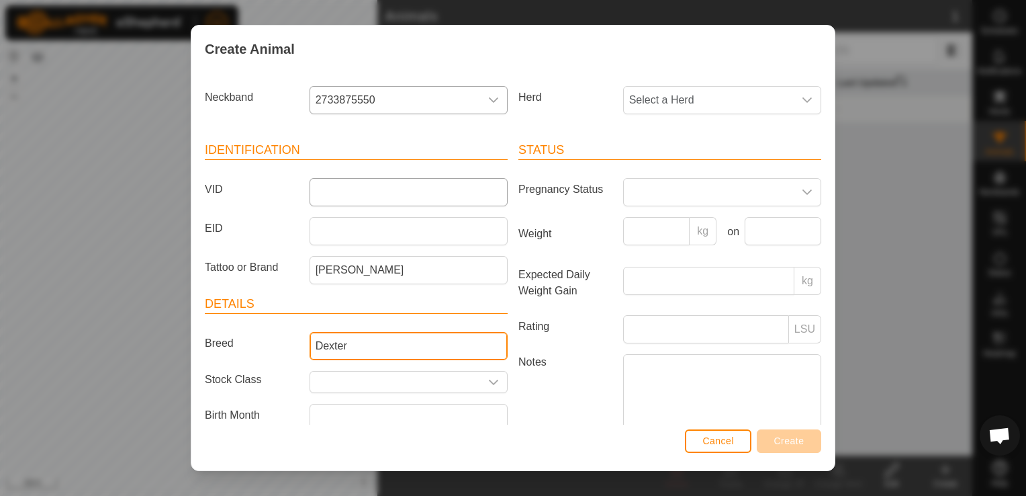
type input "Dexter"
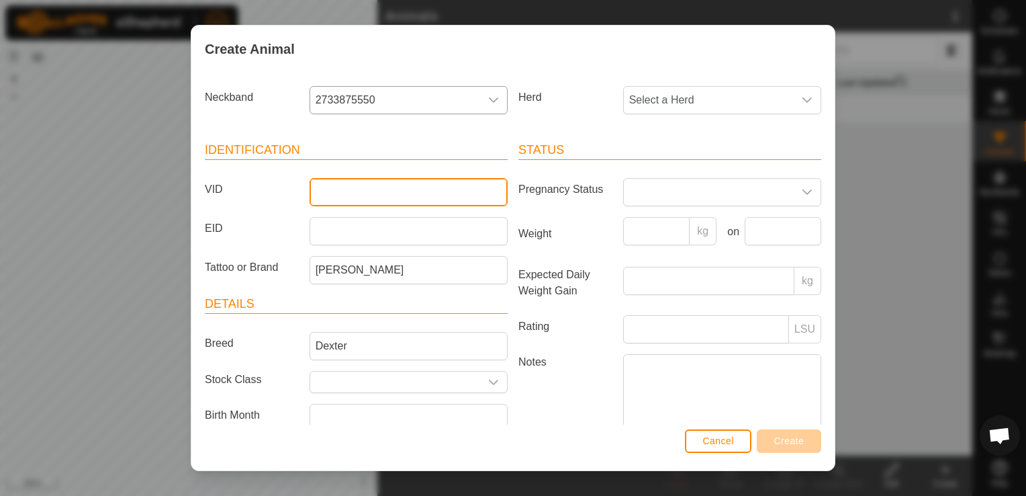
click at [328, 191] on input "VID" at bounding box center [409, 192] width 198 height 28
drag, startPoint x: 358, startPoint y: 195, endPoint x: 325, endPoint y: 197, distance: 33.0
click at [325, 197] on input "273387550" at bounding box center [409, 192] width 198 height 28
click at [390, 193] on input "273387550" at bounding box center [409, 192] width 198 height 28
type input "273387550"
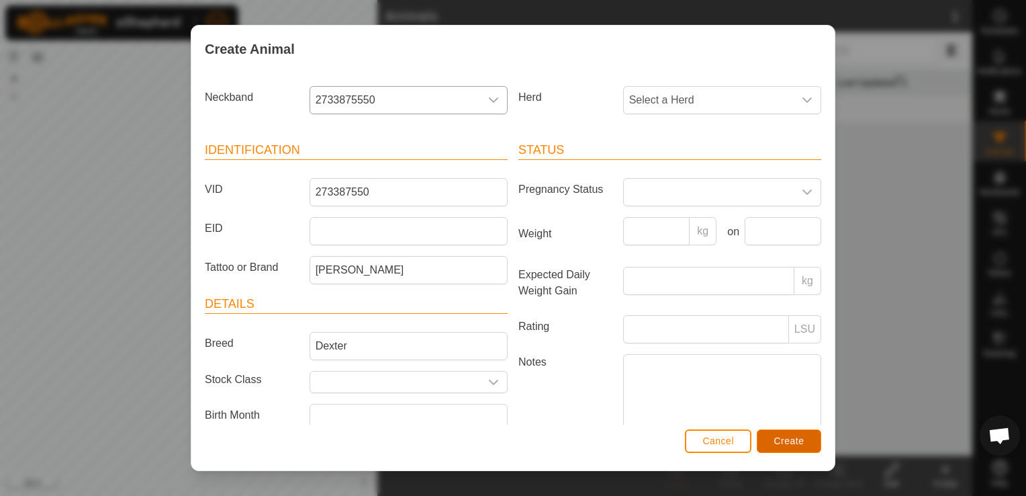
click at [805, 445] on button "Create" at bounding box center [789, 441] width 64 height 24
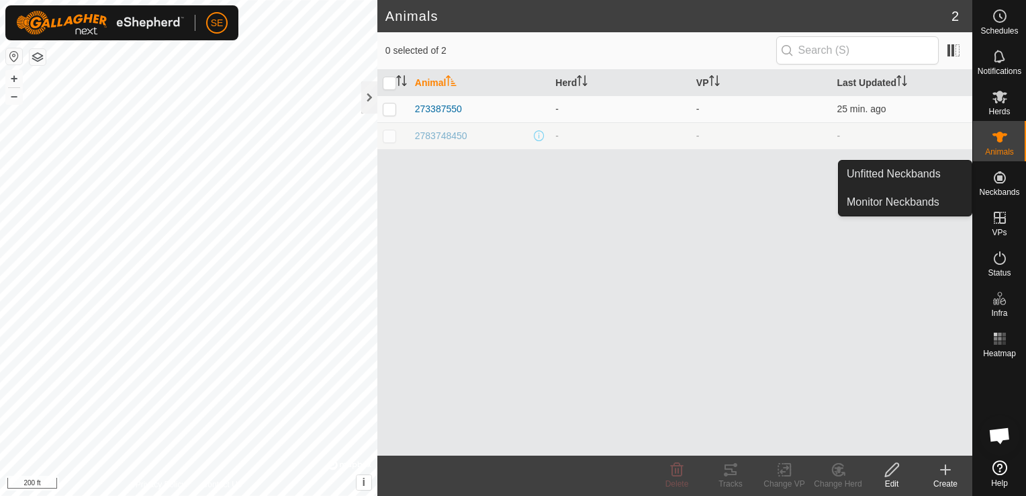
click at [1000, 178] on icon at bounding box center [1000, 177] width 12 height 12
click at [907, 187] on ul "Unfitted Neckbands Monitor Neckbands" at bounding box center [905, 188] width 133 height 55
click at [906, 177] on link "Unfitted Neckbands" at bounding box center [905, 174] width 133 height 27
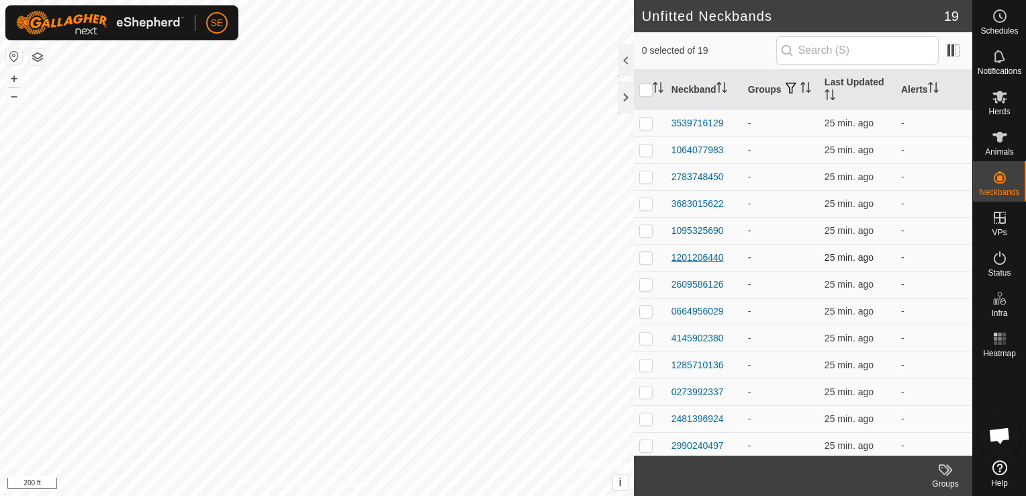
click at [712, 257] on div "1201206440" at bounding box center [698, 257] width 52 height 14
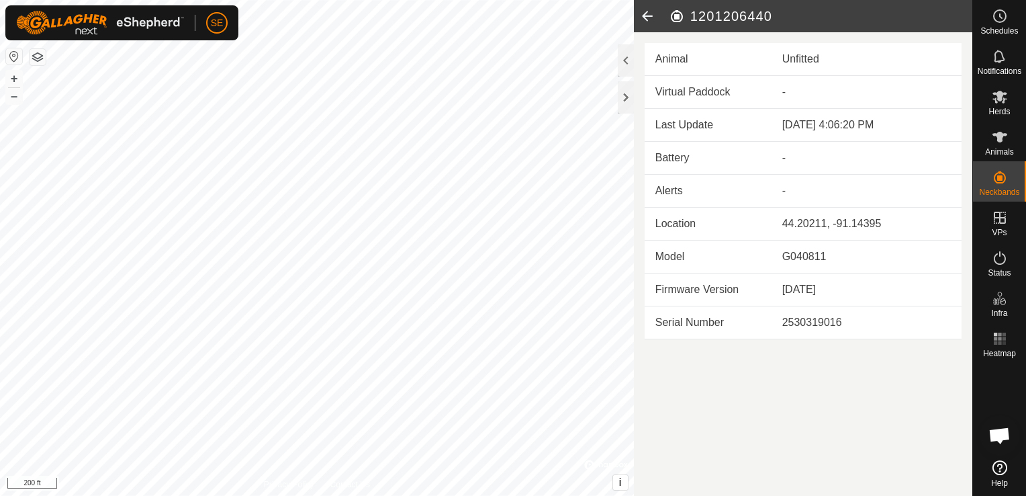
click at [651, 60] on td "Animal" at bounding box center [708, 59] width 127 height 33
click at [1008, 141] on es-animals-svg-icon at bounding box center [1000, 136] width 24 height 21
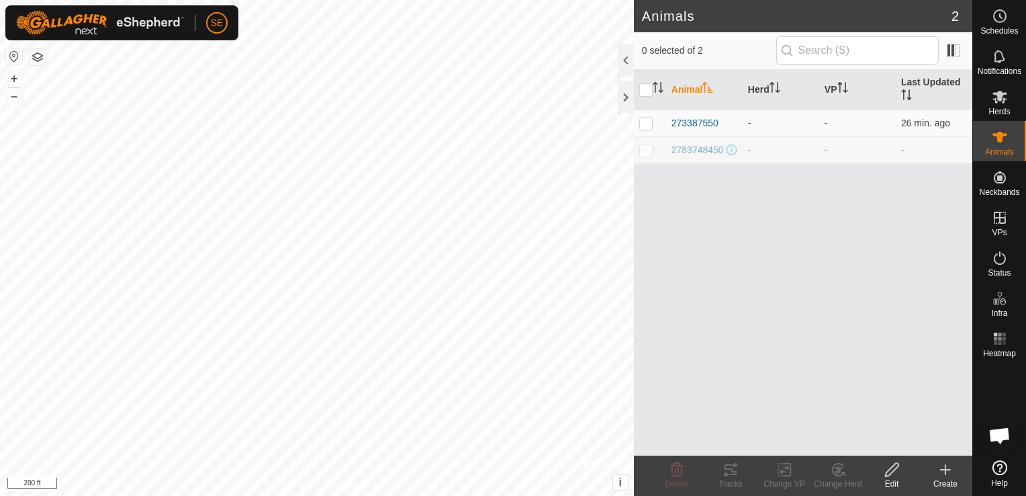
click at [938, 463] on icon at bounding box center [946, 469] width 16 height 16
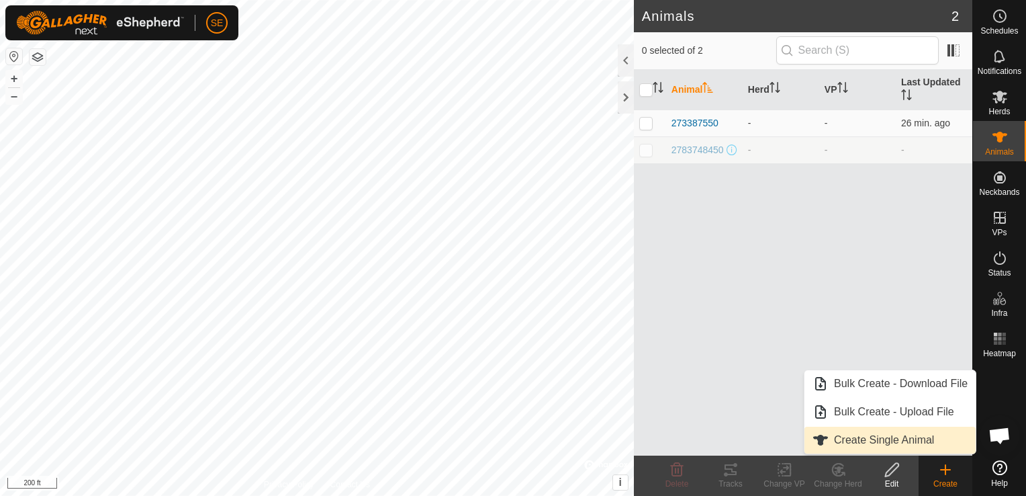
click at [904, 438] on link "Create Single Animal" at bounding box center [890, 439] width 171 height 27
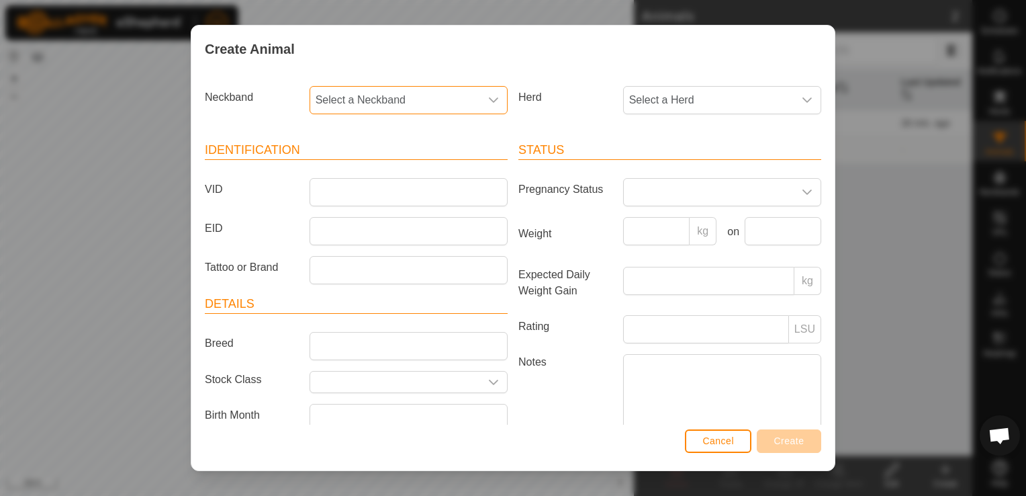
click at [376, 95] on span "Select a Neckband" at bounding box center [395, 100] width 170 height 27
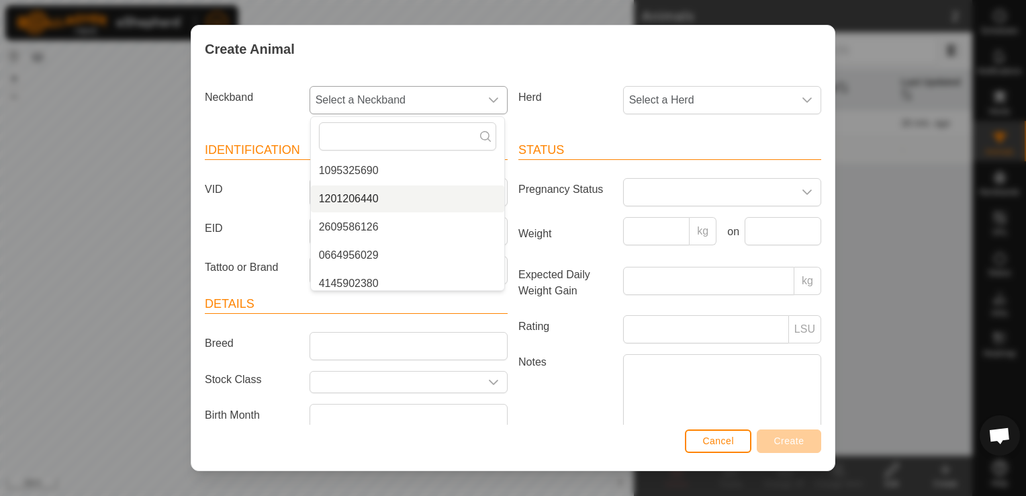
click at [371, 201] on li "1201206440" at bounding box center [407, 198] width 193 height 27
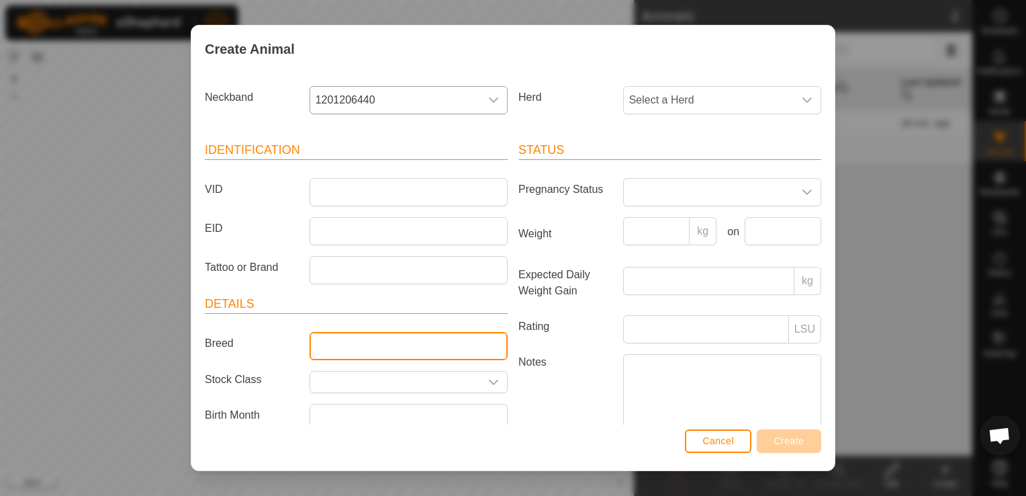
click at [324, 332] on input "Breed" at bounding box center [409, 346] width 198 height 28
type input "Dexter"
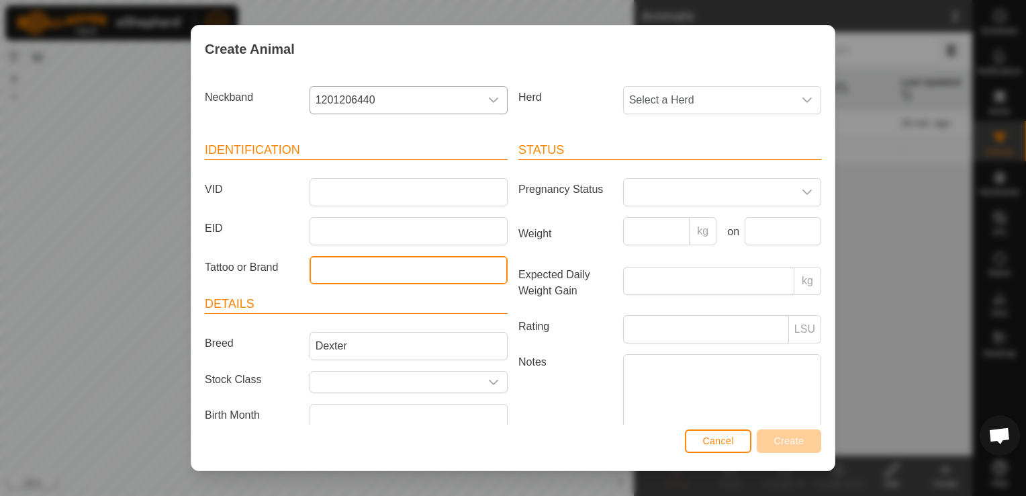
click at [330, 273] on input "Tattoo or Brand" at bounding box center [409, 270] width 198 height 28
type input "41"
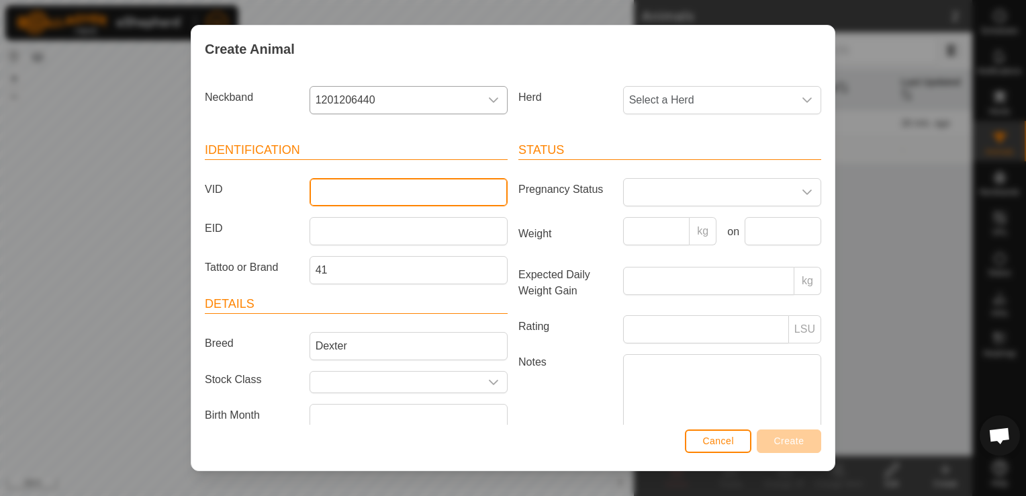
click at [325, 189] on input "VID" at bounding box center [409, 192] width 198 height 28
type input "1"
type input "1201206440"
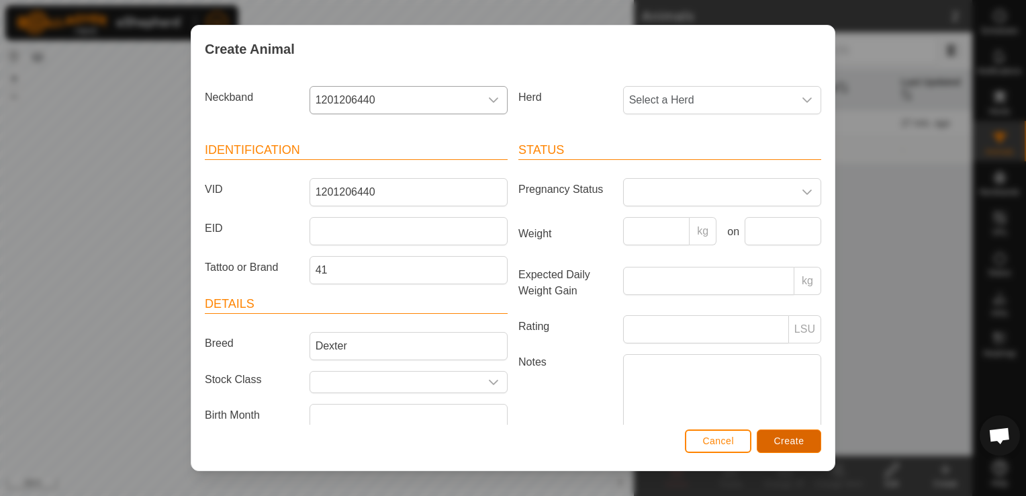
click at [772, 438] on button "Create" at bounding box center [789, 441] width 64 height 24
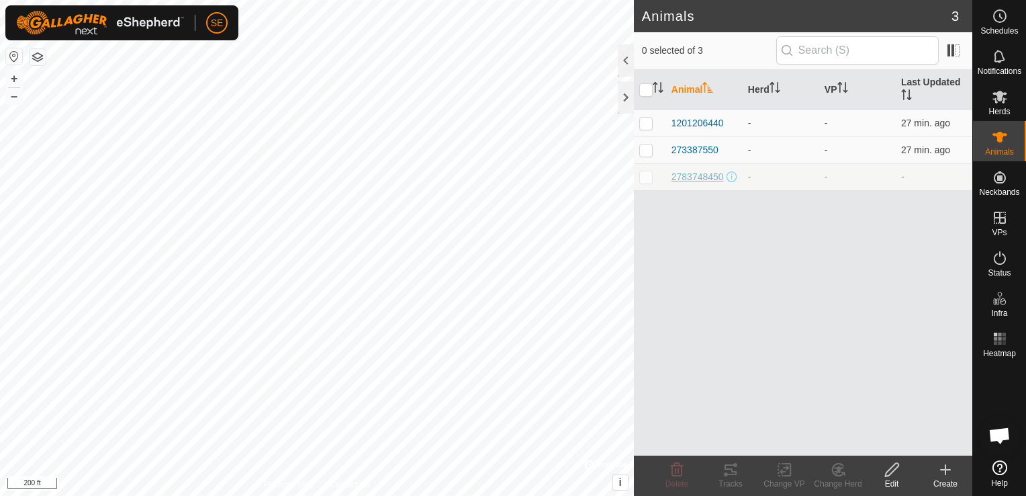
click at [712, 173] on span "2783748450" at bounding box center [698, 177] width 52 height 14
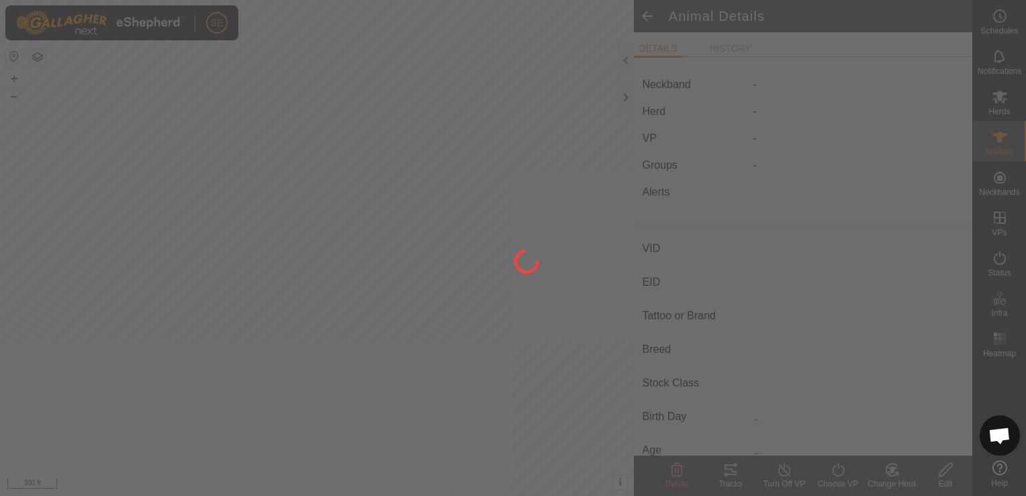
type input "2783748450"
type input "-"
type input "Shaggy"
type input "highland red devon"
type input "-"
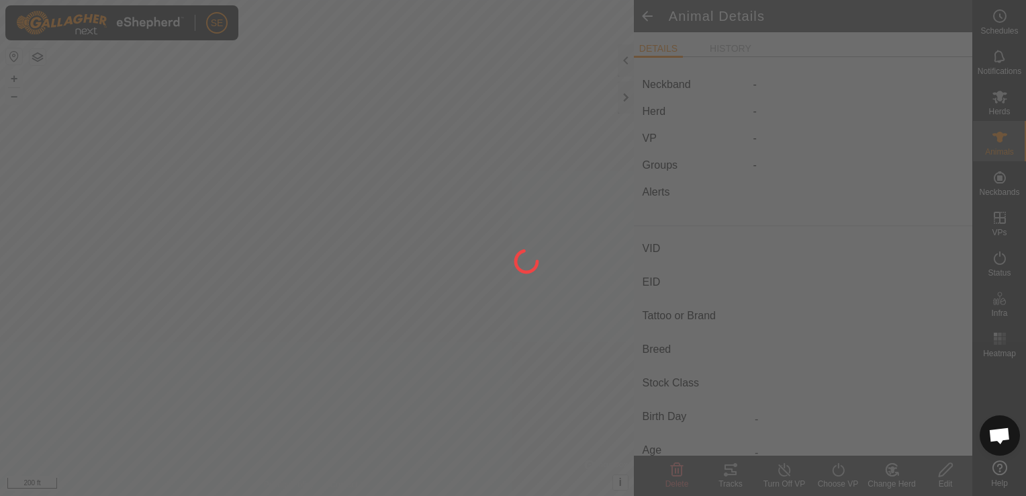
type input "05/2023"
type input "2 years 5 months"
type input "Pregnant"
type input "0 kg"
type input "-"
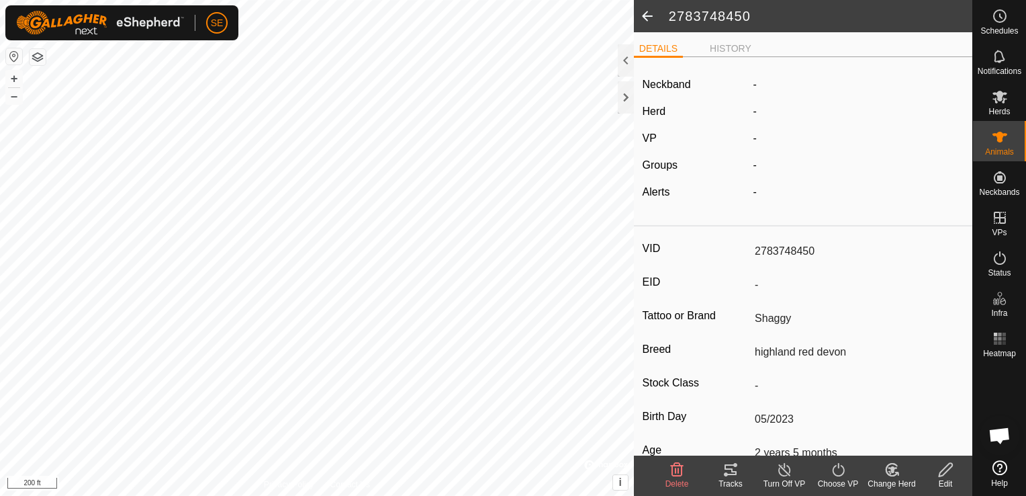
click at [643, 17] on span at bounding box center [647, 16] width 27 height 32
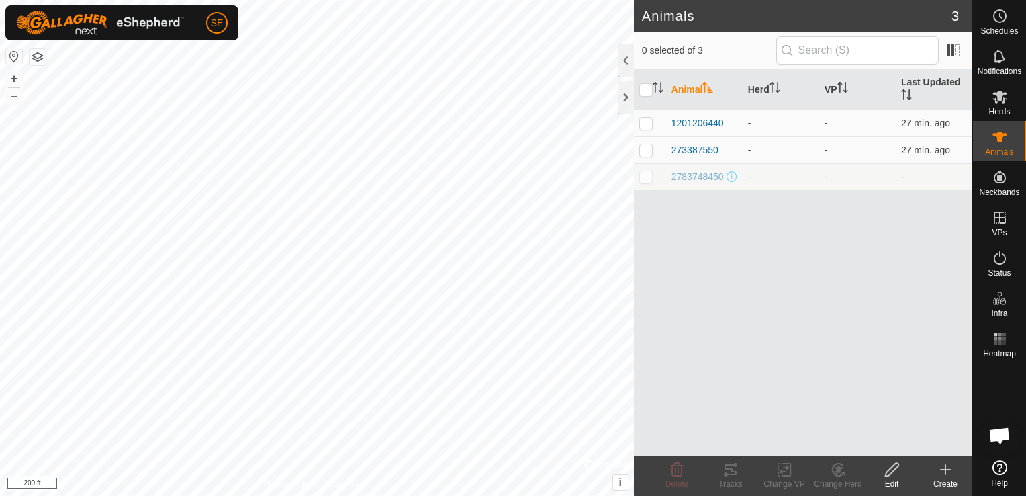
click at [951, 477] on div "Create" at bounding box center [946, 483] width 54 height 12
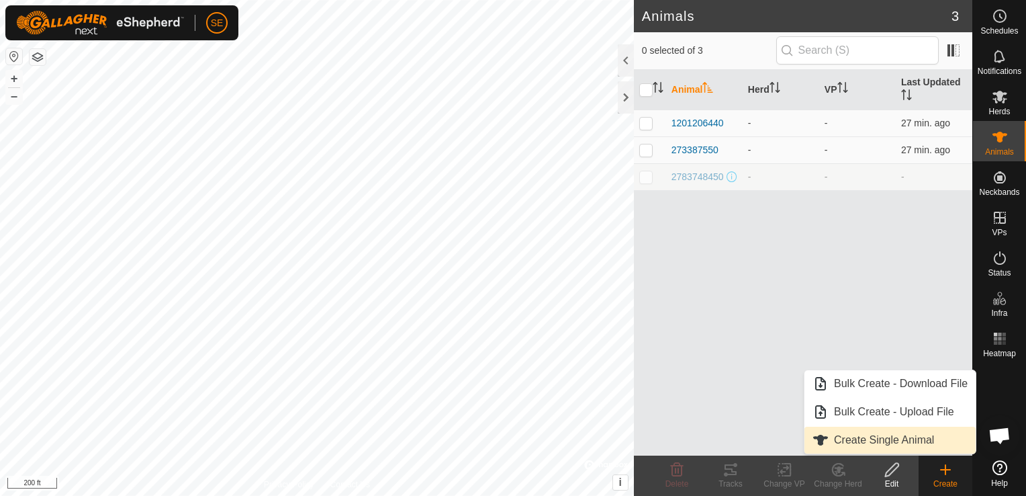
click at [874, 444] on link "Create Single Animal" at bounding box center [890, 439] width 171 height 27
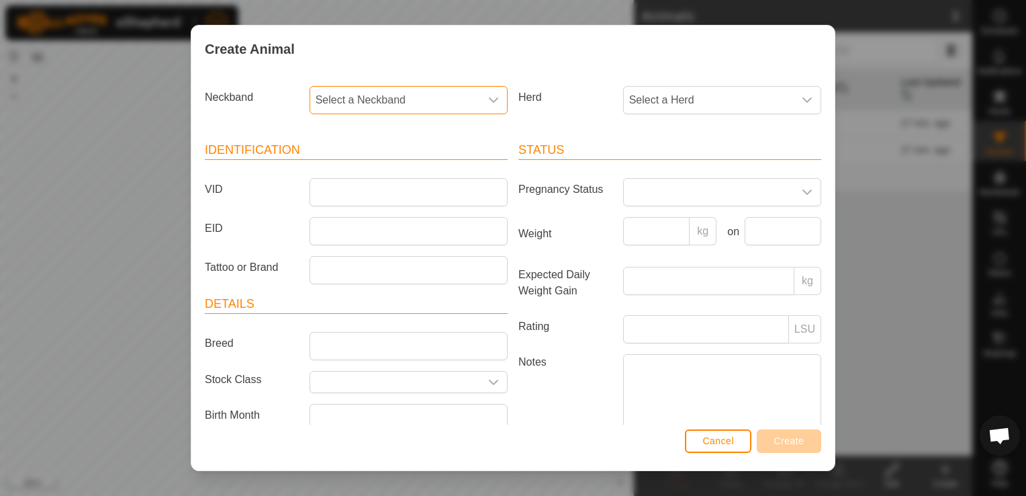
click at [327, 103] on span "Select a Neckband" at bounding box center [395, 100] width 170 height 27
click at [377, 227] on li "1064077983" at bounding box center [407, 225] width 193 height 27
click at [336, 191] on input "VID" at bounding box center [409, 192] width 198 height 28
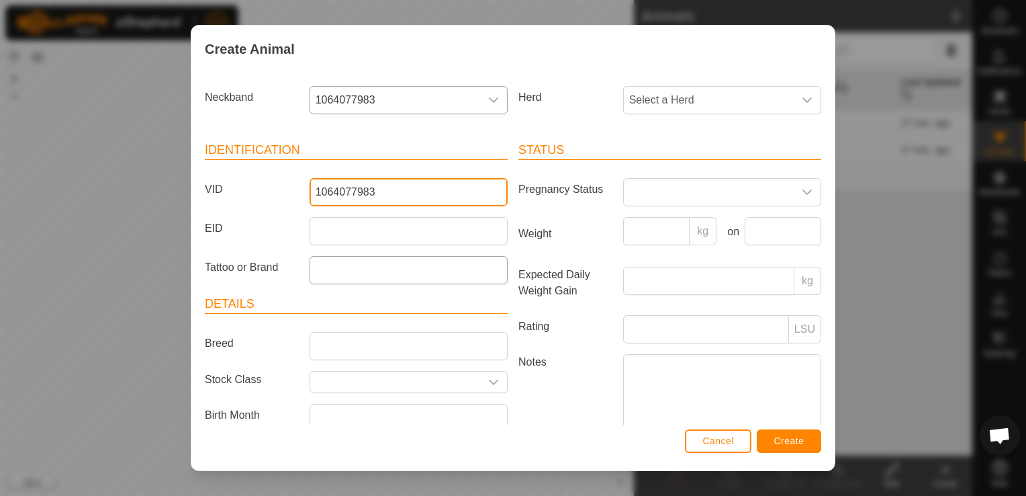
type input "1064077983"
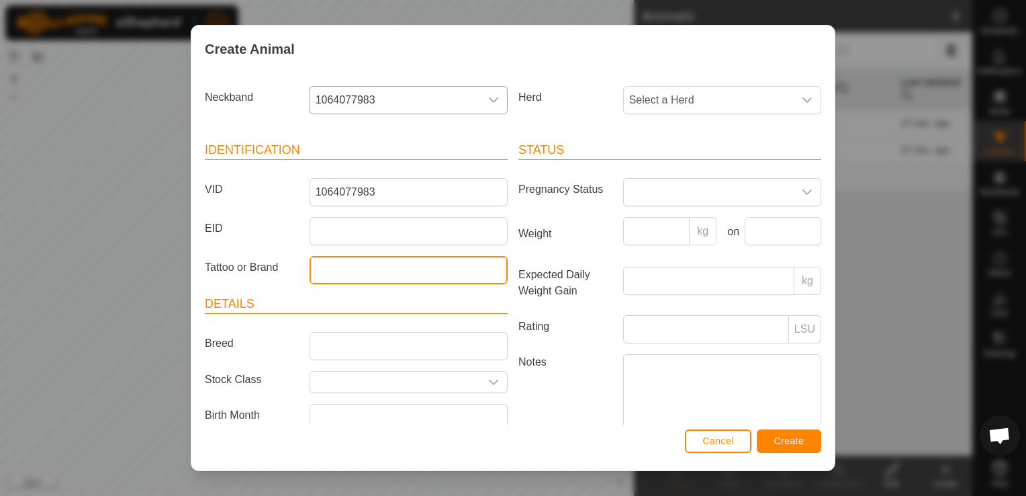
click at [385, 278] on input "Tattoo or Brand" at bounding box center [409, 270] width 198 height 28
type input "7"
type input "517 Momma"
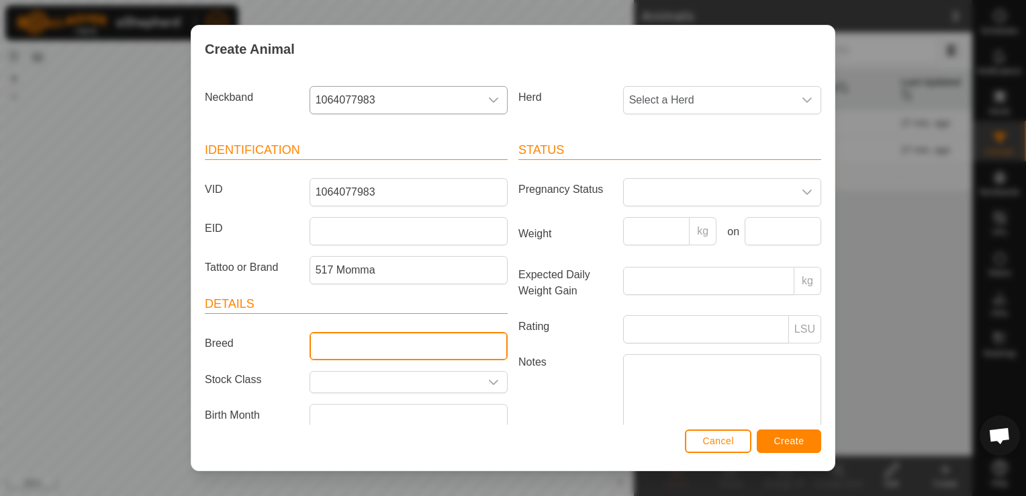
click at [406, 354] on input "Breed" at bounding box center [409, 346] width 198 height 28
type input "Dexter"
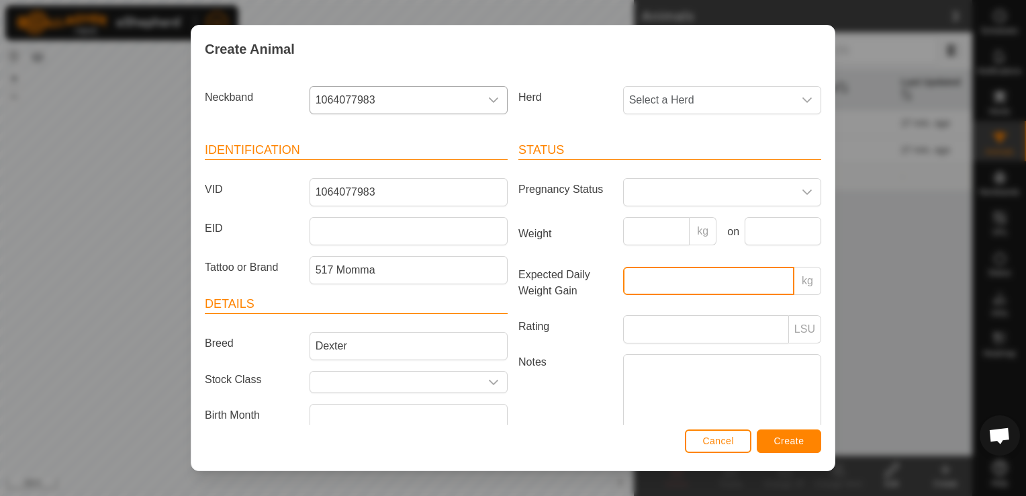
scroll to position [5, 0]
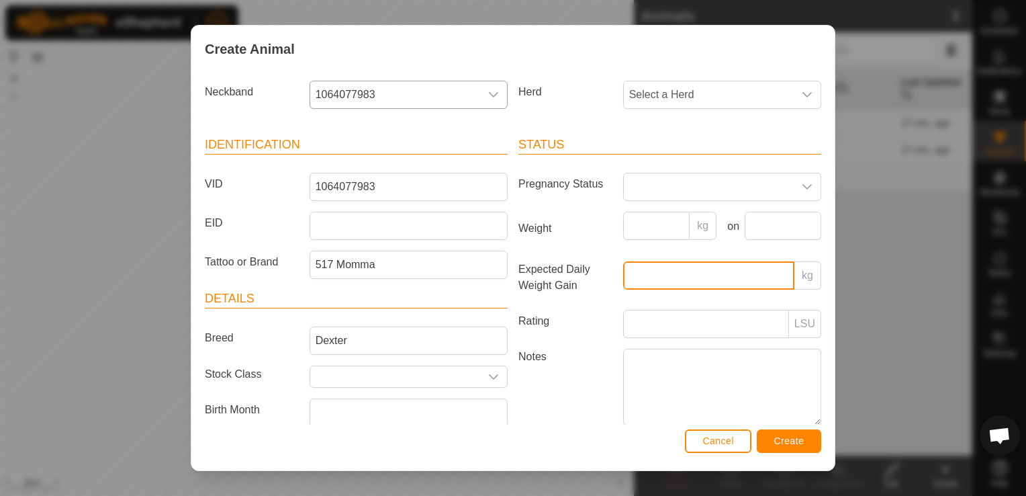
click at [676, 278] on input "Expected Daily Weight Gain" at bounding box center [708, 275] width 171 height 28
click at [779, 439] on span "Create" at bounding box center [789, 440] width 30 height 11
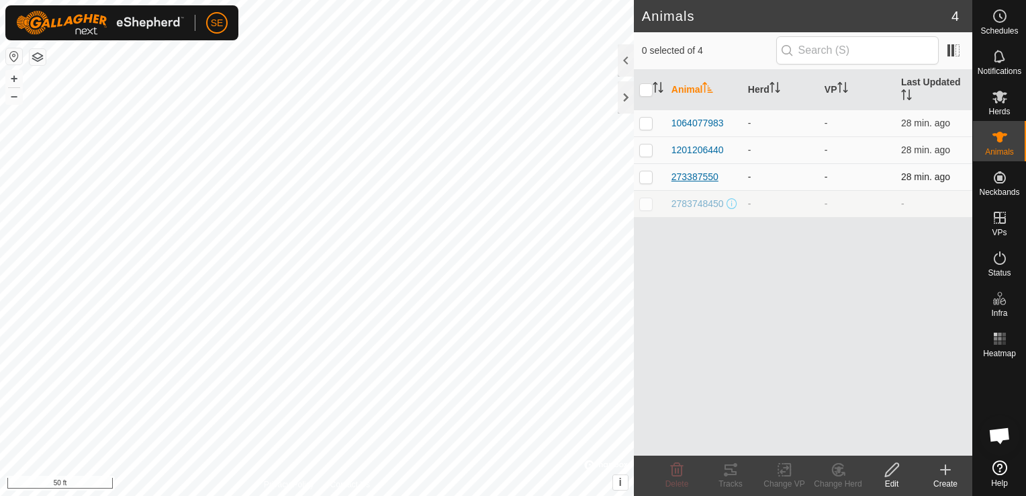
click at [708, 176] on span "273387550" at bounding box center [695, 177] width 47 height 14
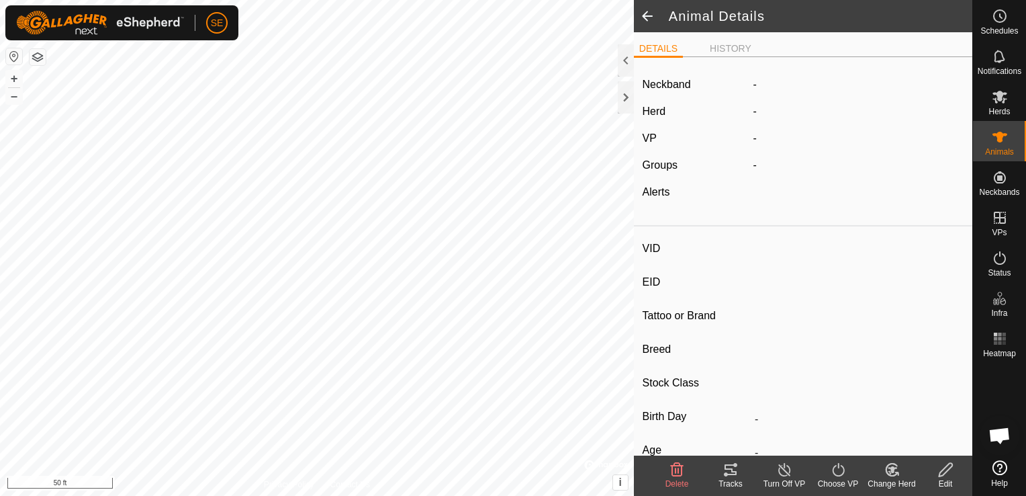
type input "273387550"
type input "-"
type input "[PERSON_NAME]"
type input "Dexter"
type input "-"
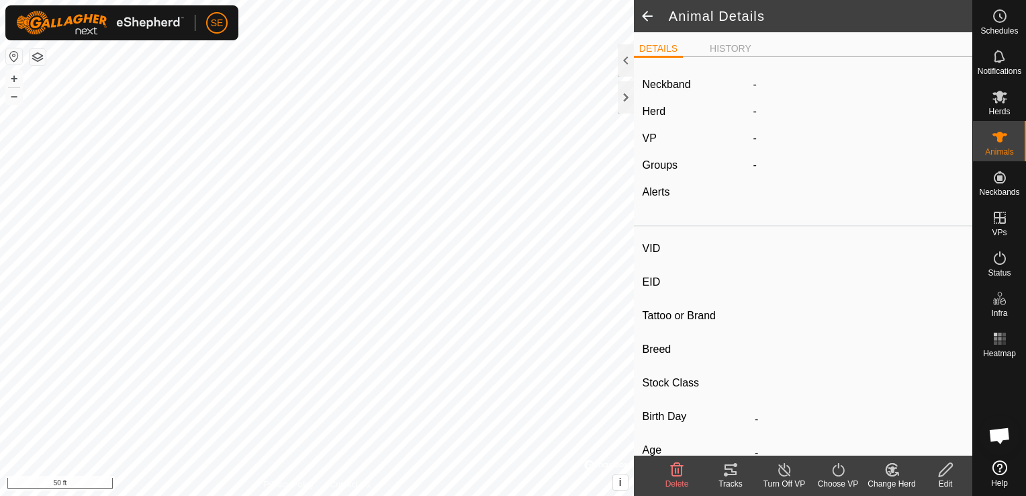
type input "0 kg"
type input "-"
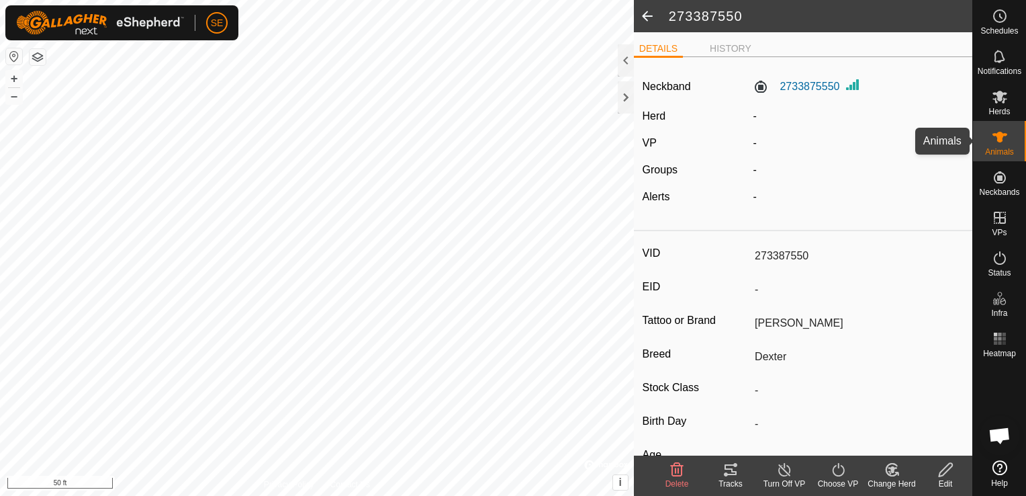
click at [1003, 143] on icon at bounding box center [1000, 137] width 16 height 16
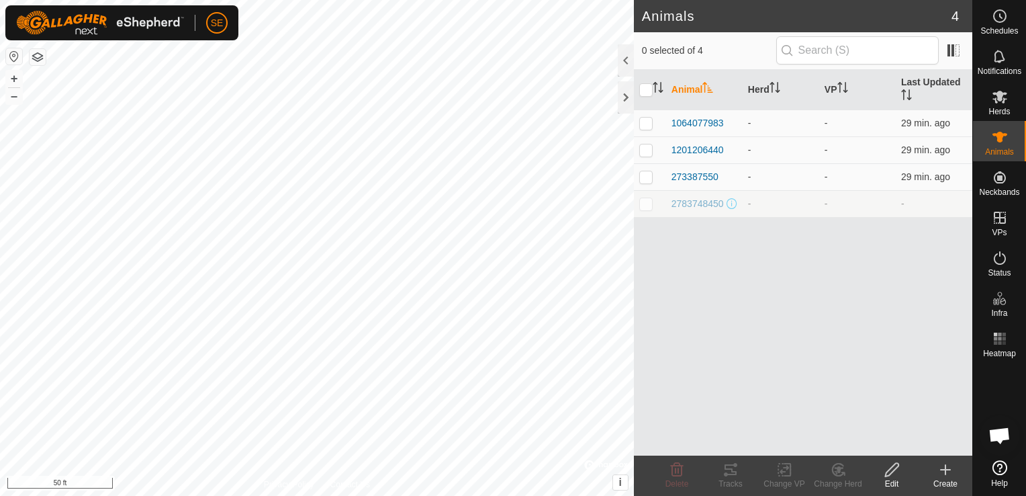
click at [896, 473] on icon at bounding box center [892, 469] width 17 height 16
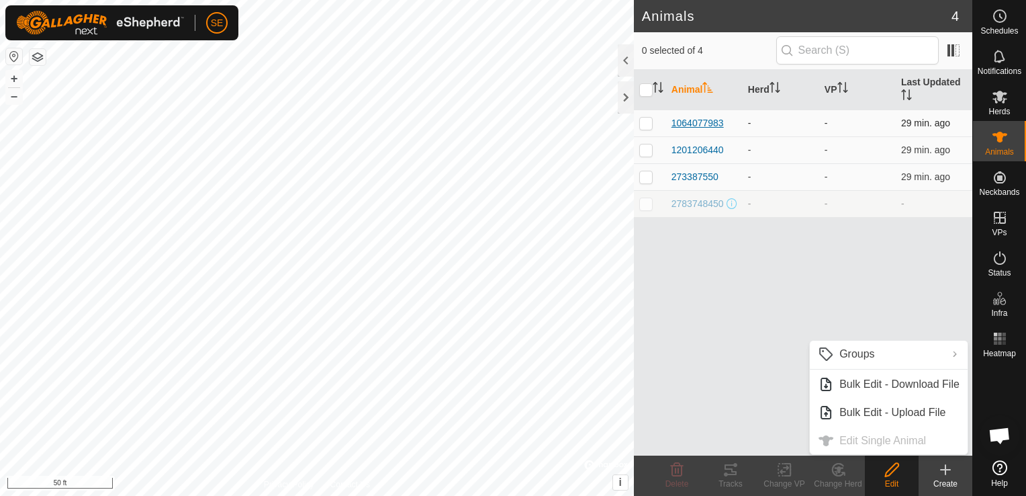
click at [706, 123] on span "1064077983" at bounding box center [698, 123] width 52 height 14
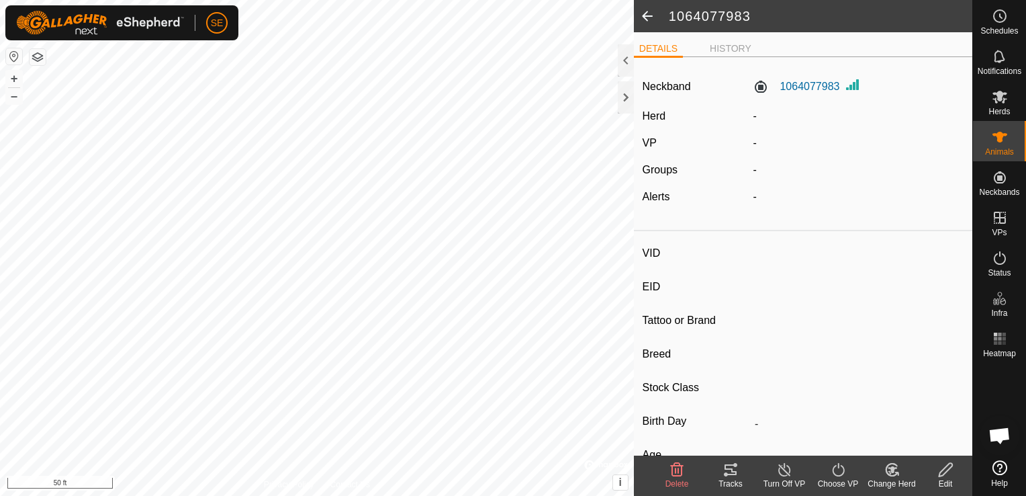
type input "1064077983"
type input "-"
type input "517 Momma"
type input "Dexter"
type input "-"
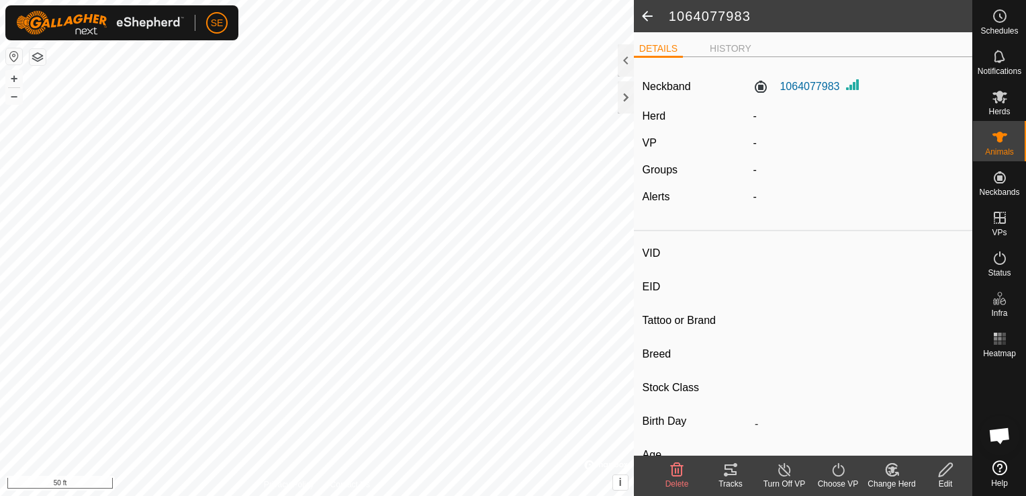
type input "0 kg"
type input "-"
click at [811, 88] on label "1064077983" at bounding box center [796, 87] width 87 height 16
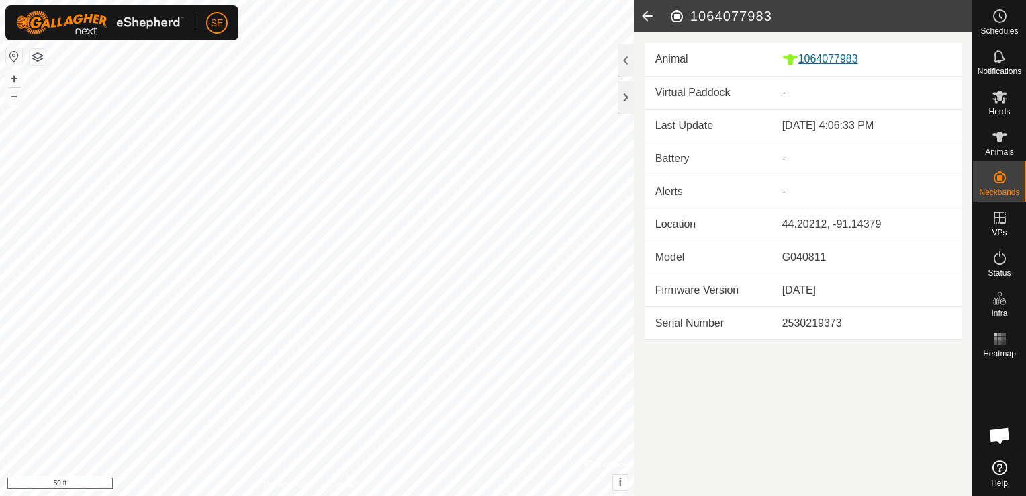
click at [822, 64] on div "1064077983" at bounding box center [866, 59] width 169 height 17
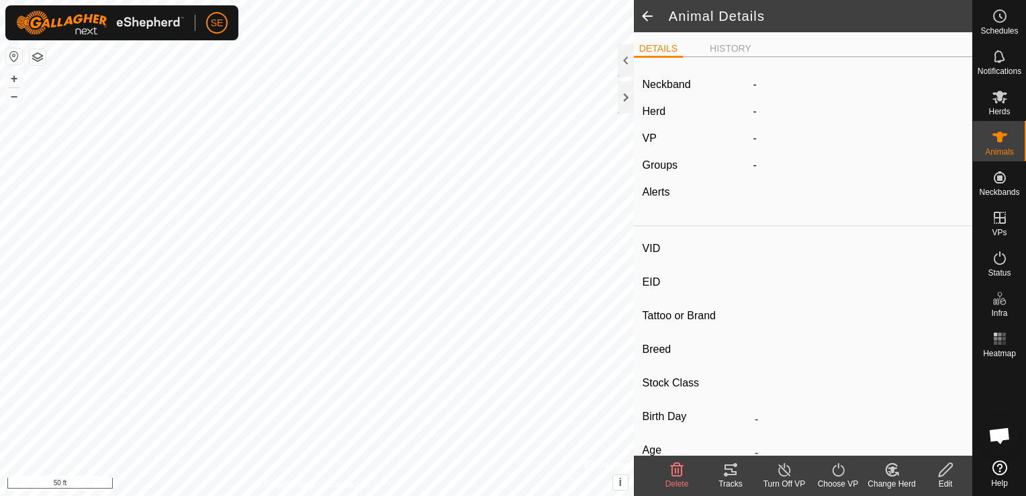
type input "1064077983"
type input "-"
type input "517 Momma"
type input "Dexter"
type input "-"
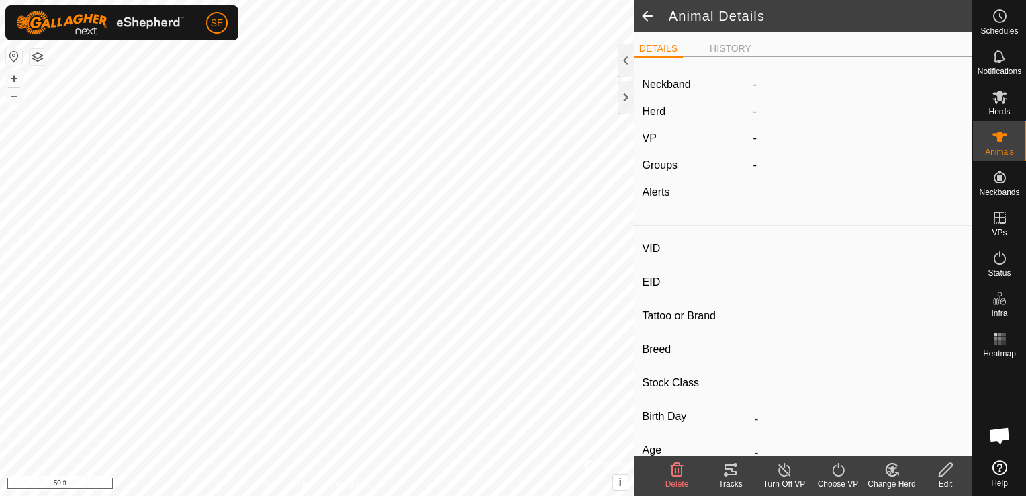
type input "0 kg"
type input "-"
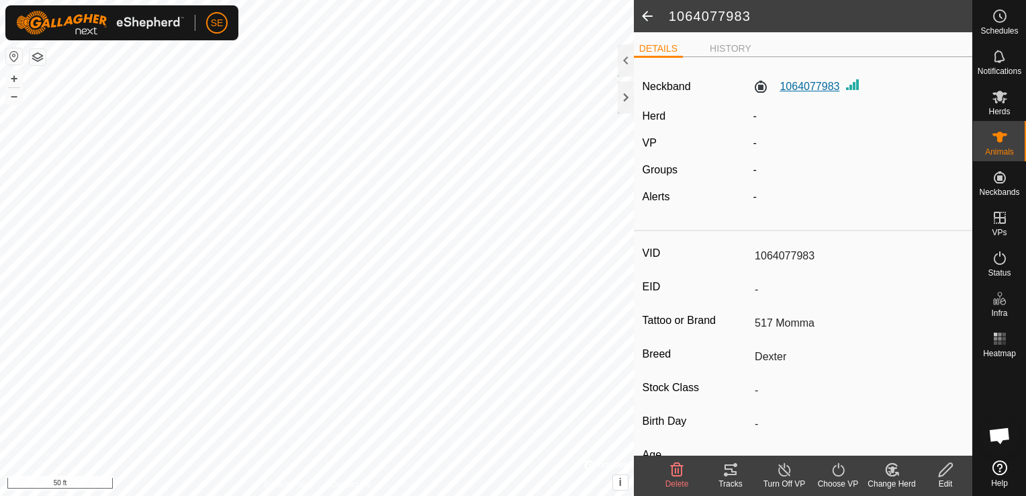
click at [811, 81] on label "1064077983" at bounding box center [796, 87] width 87 height 16
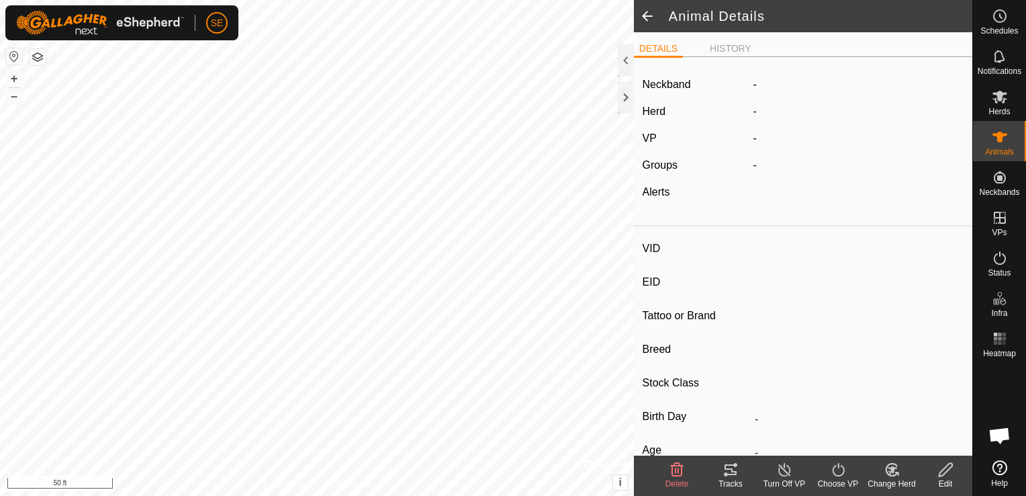
type input "1064077983"
type input "-"
type input "517 Momma"
type input "Dexter"
type input "-"
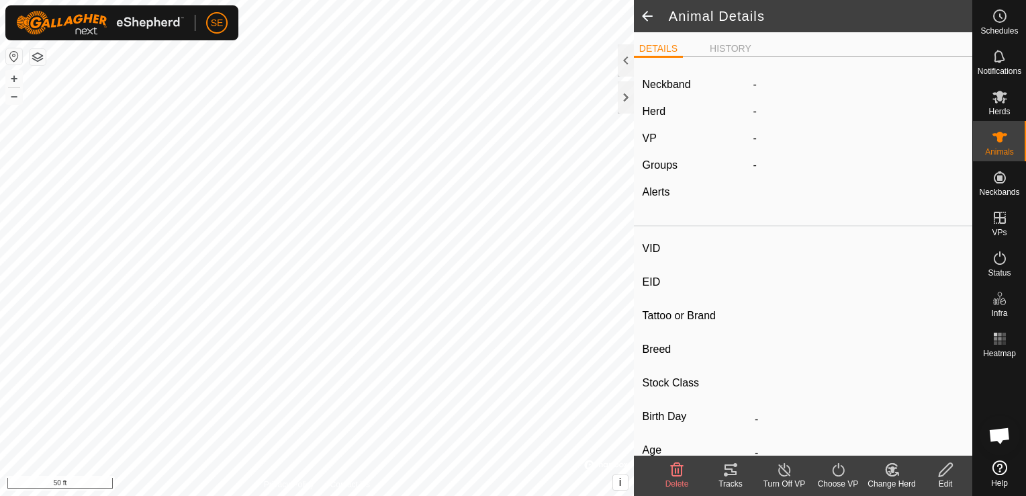
type input "0 kg"
type input "-"
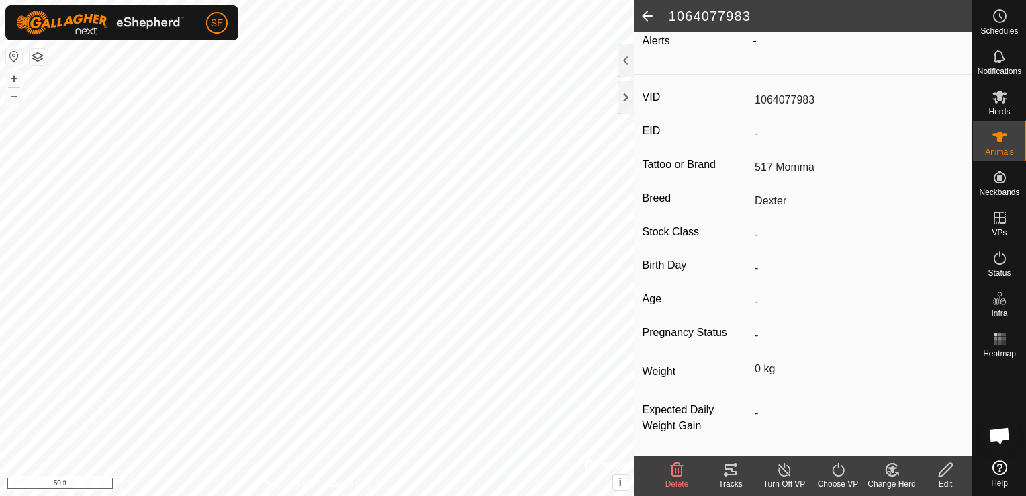
scroll to position [161, 0]
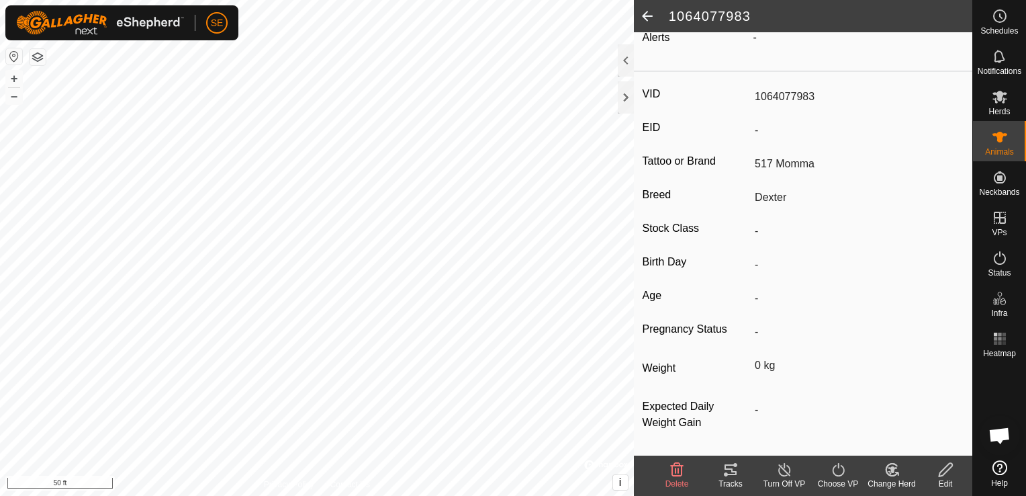
click at [943, 475] on icon at bounding box center [946, 469] width 17 height 16
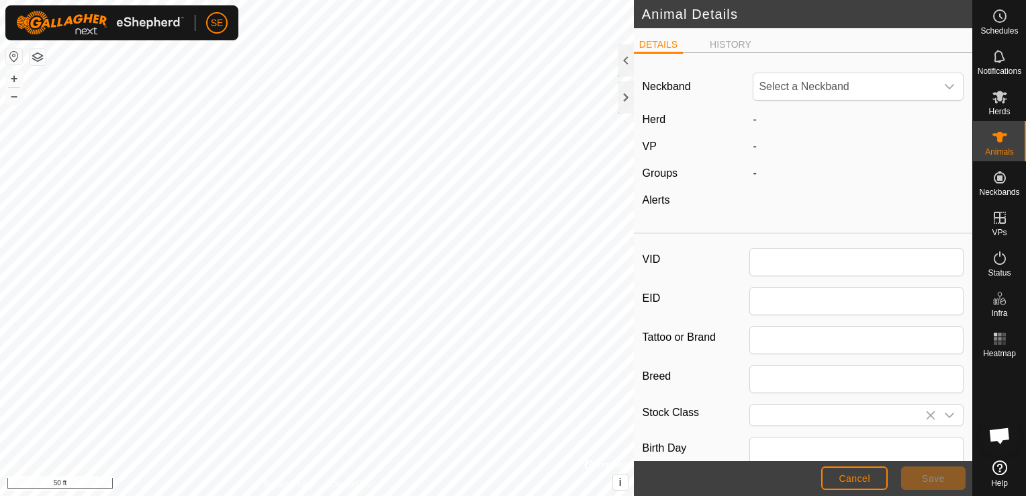
type input "1064077983"
type input "517 Momma"
type input "Dexter"
type input "0"
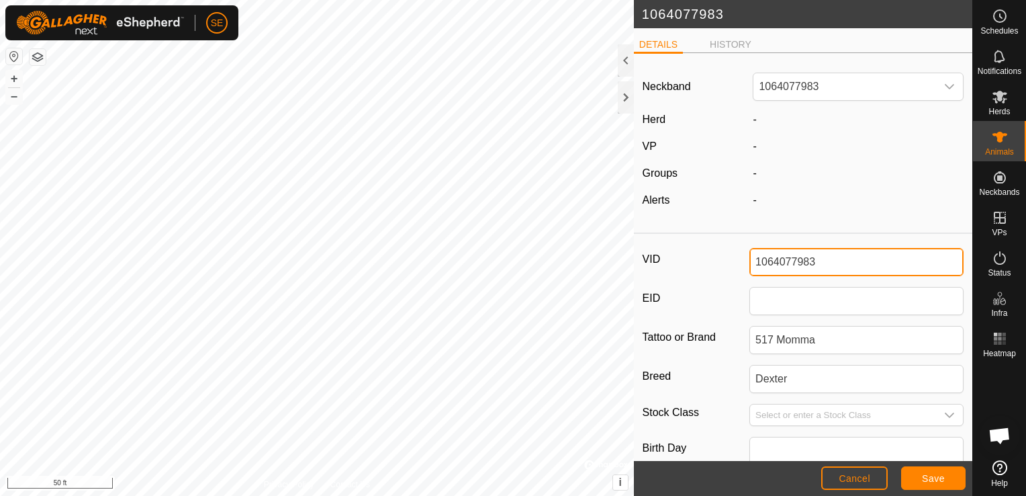
drag, startPoint x: 803, startPoint y: 248, endPoint x: 655, endPoint y: 243, distance: 147.8
click at [656, 243] on div "VID 1064077983 EID Tattoo or Brand 517 Momma Breed Dexter Stock Class Birth Day…" at bounding box center [803, 447] width 338 height 416
type input "3"
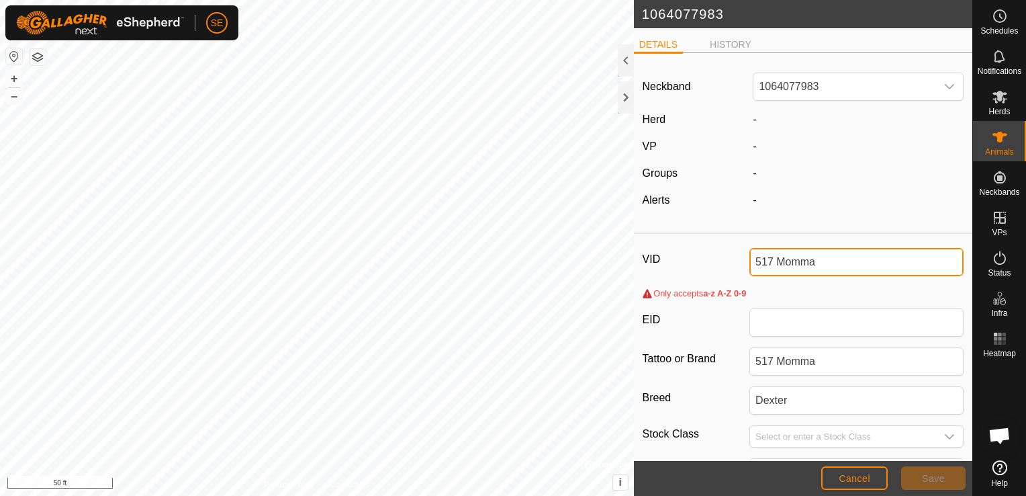
click at [772, 259] on input "517 Momma" at bounding box center [856, 262] width 214 height 28
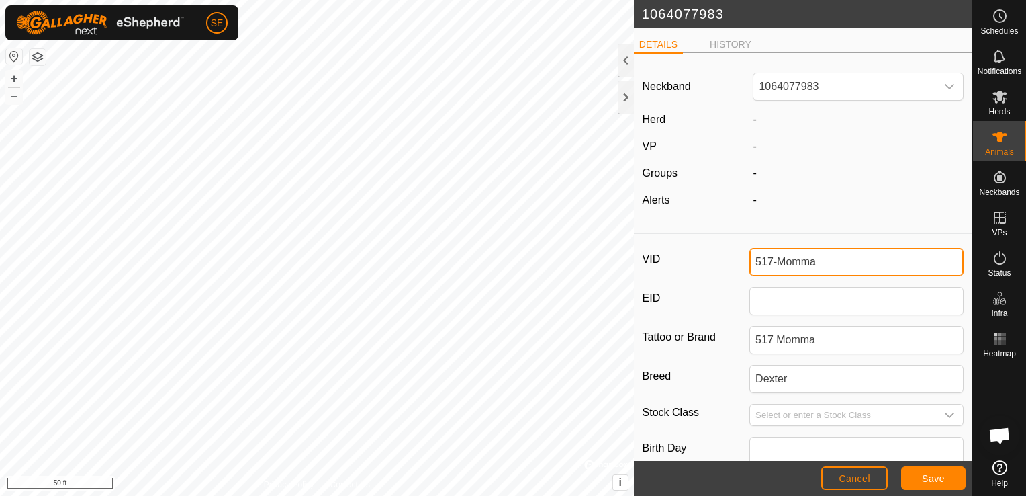
type input "517-Momma"
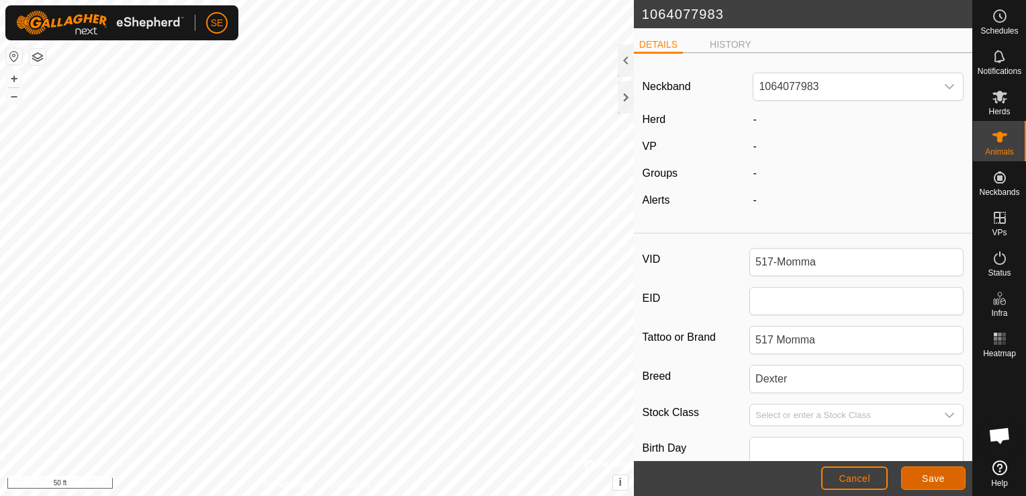
click at [927, 479] on span "Save" at bounding box center [933, 478] width 23 height 11
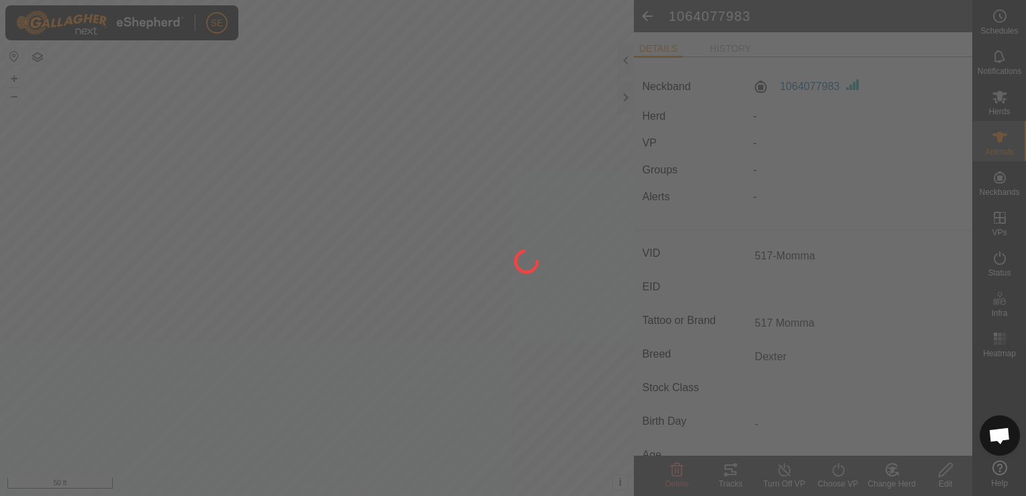
type input "-"
type input "0 kg"
type input "-"
type input "1064077983"
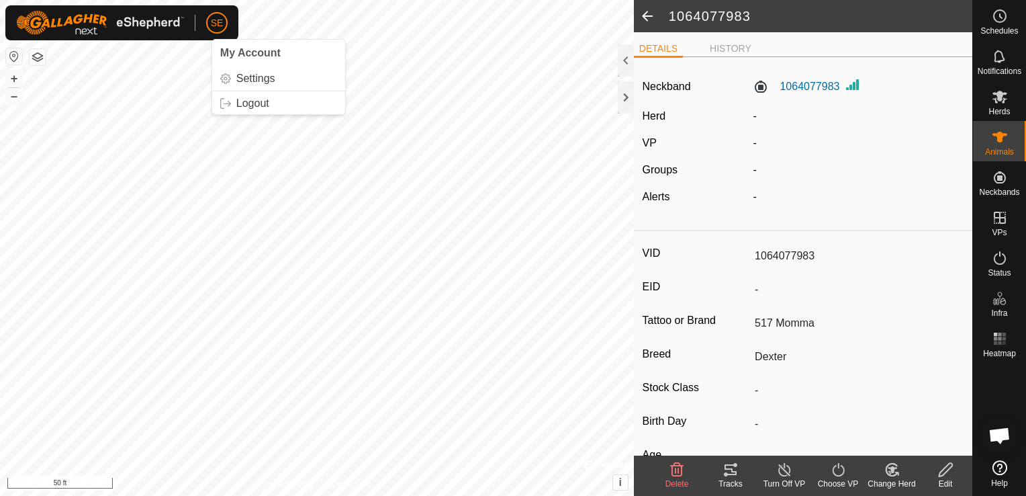
click at [648, 14] on span at bounding box center [647, 16] width 27 height 32
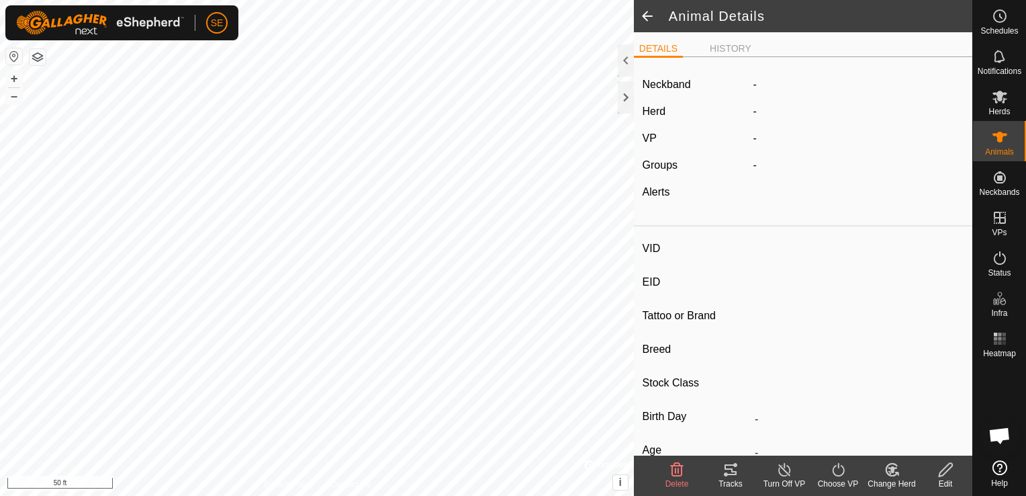
type input "517-Momma"
type input "-"
type input "517 Momma"
type input "Dexter"
type input "-"
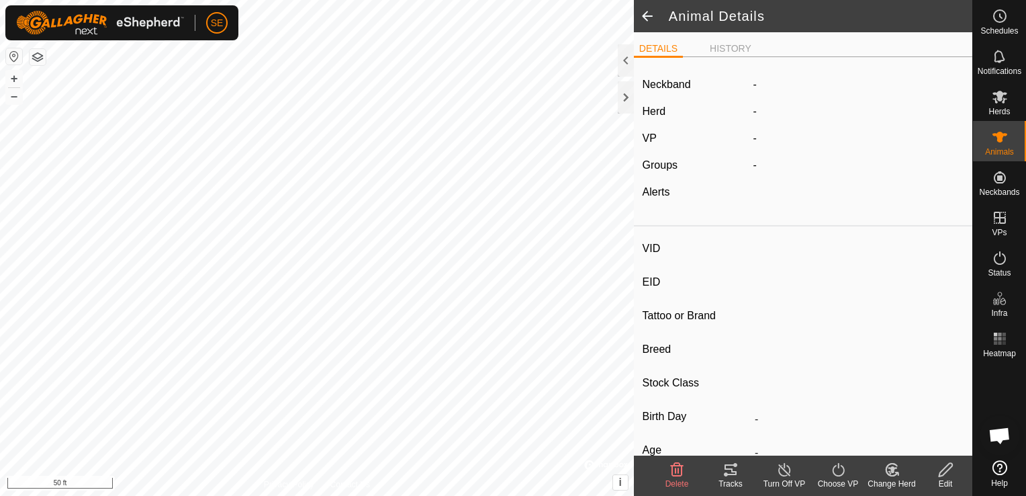
type input "0 kg"
type input "-"
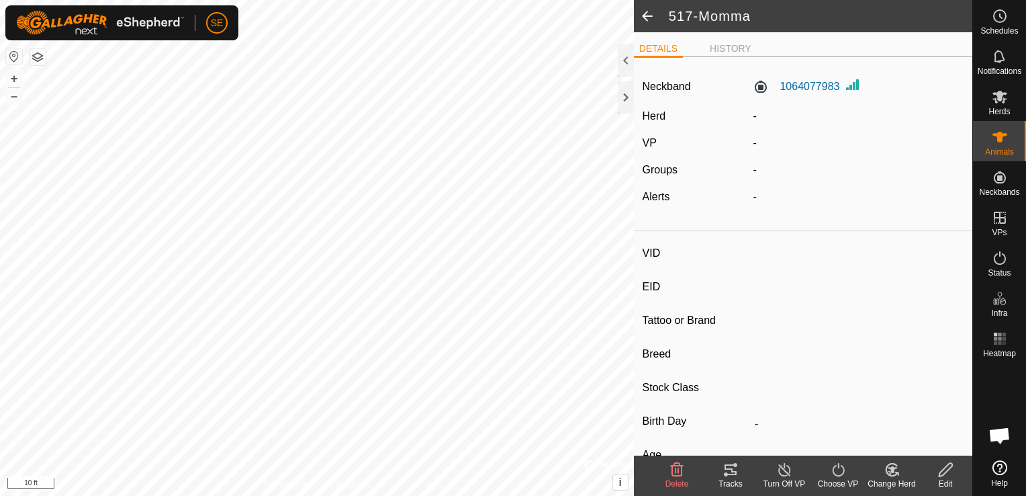
type input "1201206440"
type input "-"
type input "41"
type input "Dexter"
type input "-"
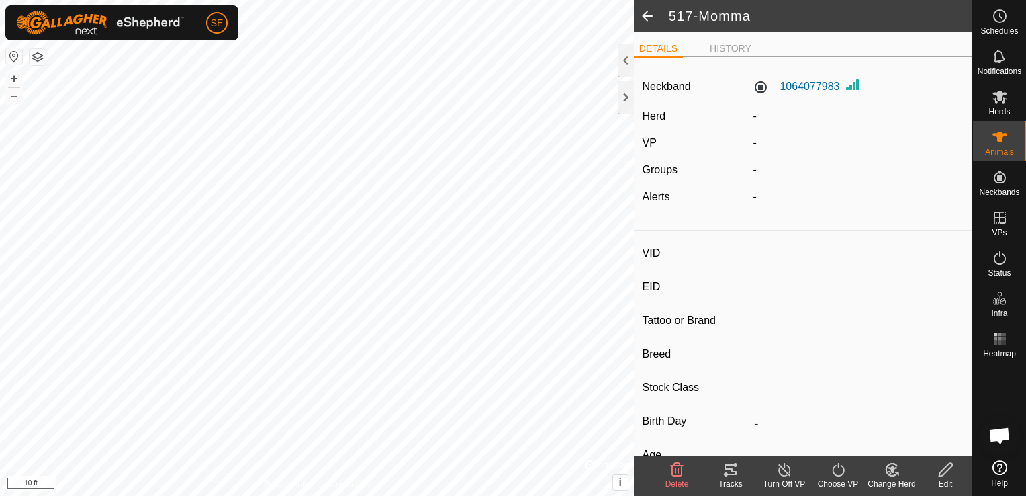
type input "0 kg"
type input "-"
click at [938, 475] on icon at bounding box center [946, 469] width 17 height 16
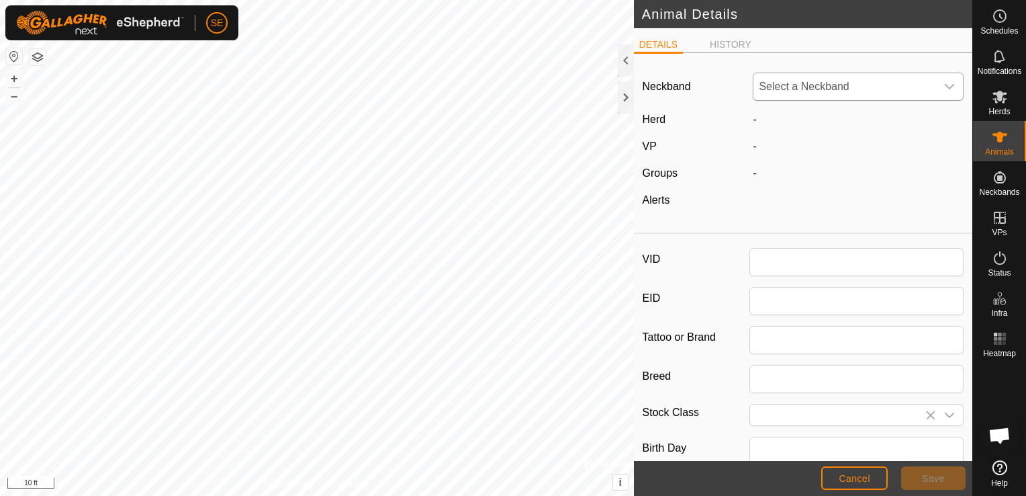
type input "1201206440"
type input "41"
type input "Dexter"
type input "0"
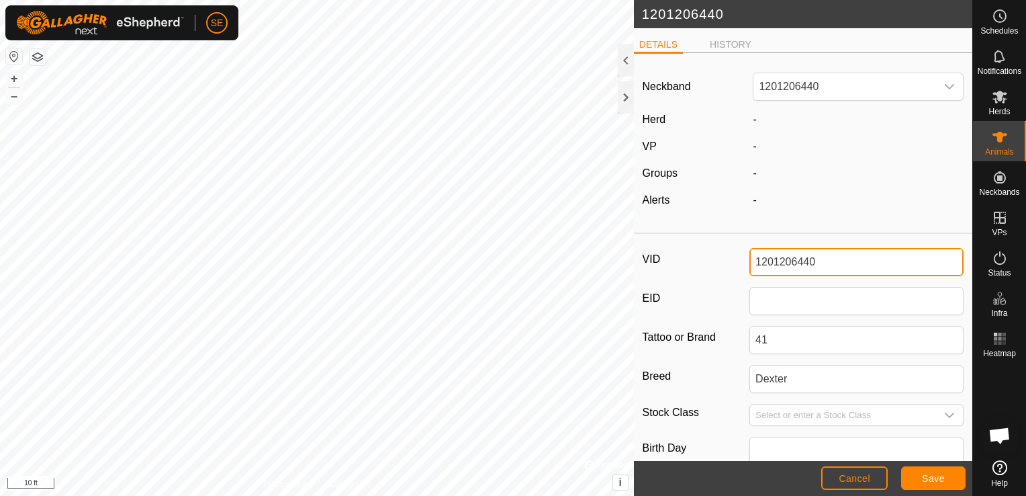
click at [816, 253] on input "1201206440" at bounding box center [856, 262] width 214 height 28
drag, startPoint x: 820, startPoint y: 253, endPoint x: 646, endPoint y: 230, distance: 175.4
click at [649, 230] on article "Neckband 1201206440 Herd - VP - Groups - Alerts - VID 1201206440 EID Tattoo or …" at bounding box center [803, 359] width 338 height 591
type input "41"
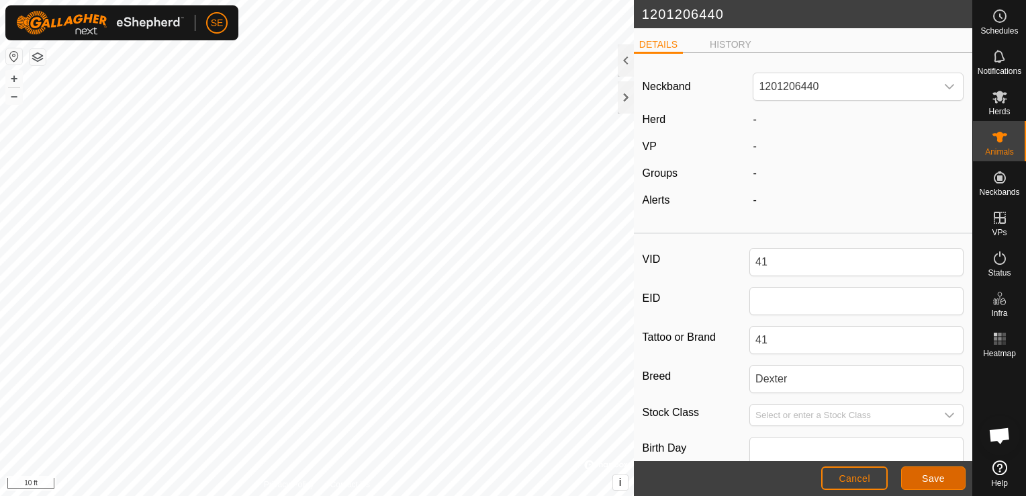
click at [944, 471] on button "Save" at bounding box center [933, 478] width 64 height 24
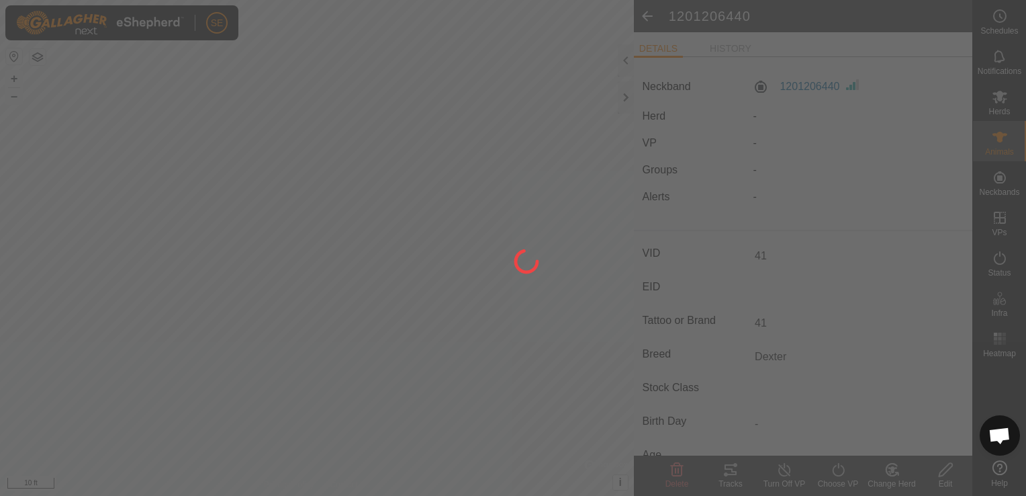
type input "-"
type input "0 kg"
type input "-"
type input "1201206440"
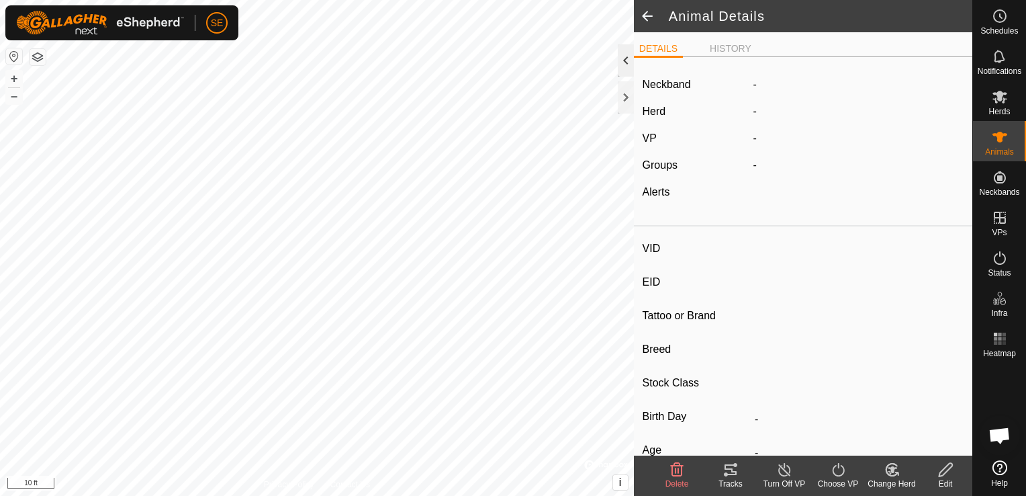
type input "273387550"
type input "-"
type input "[PERSON_NAME]"
type input "Dexter"
type input "-"
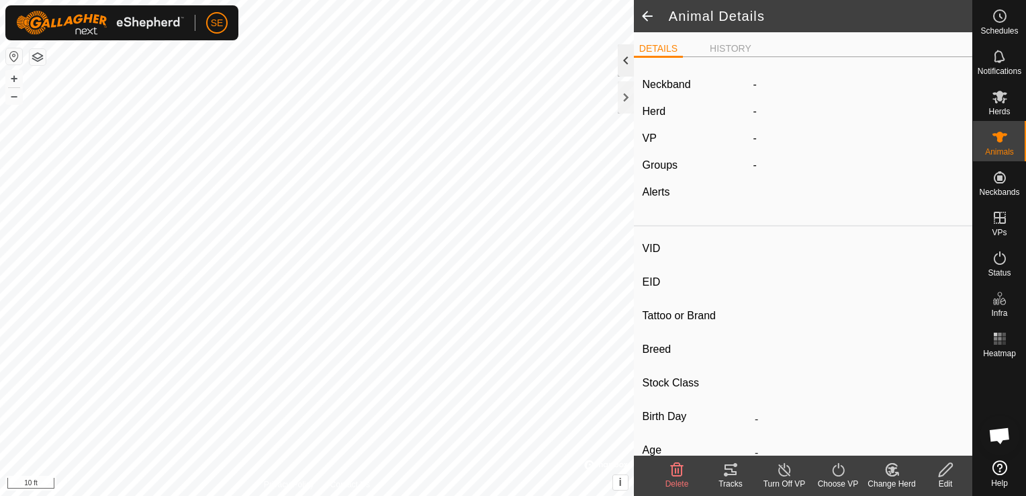
type input "0 kg"
type input "-"
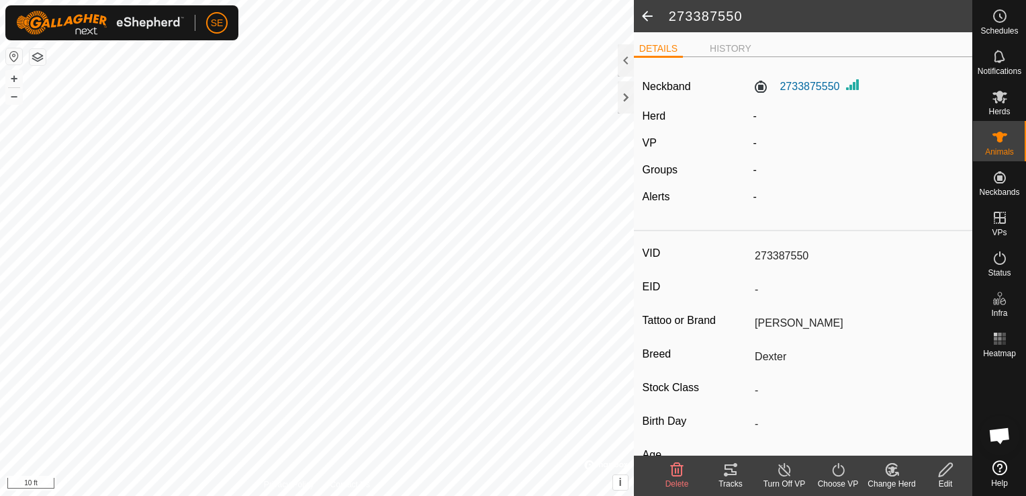
click at [953, 478] on div "Edit" at bounding box center [946, 483] width 54 height 12
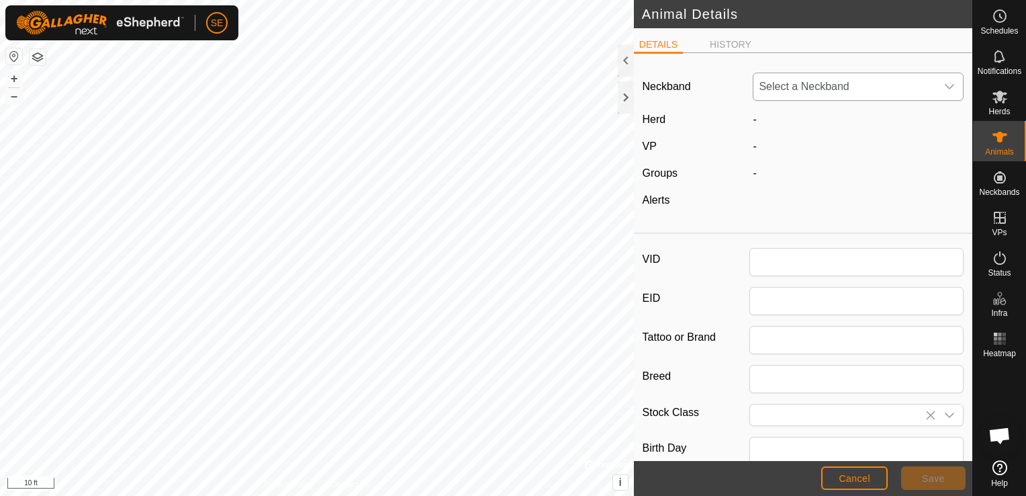
type input "273387550"
type input "[PERSON_NAME]"
type input "Dexter"
type input "0"
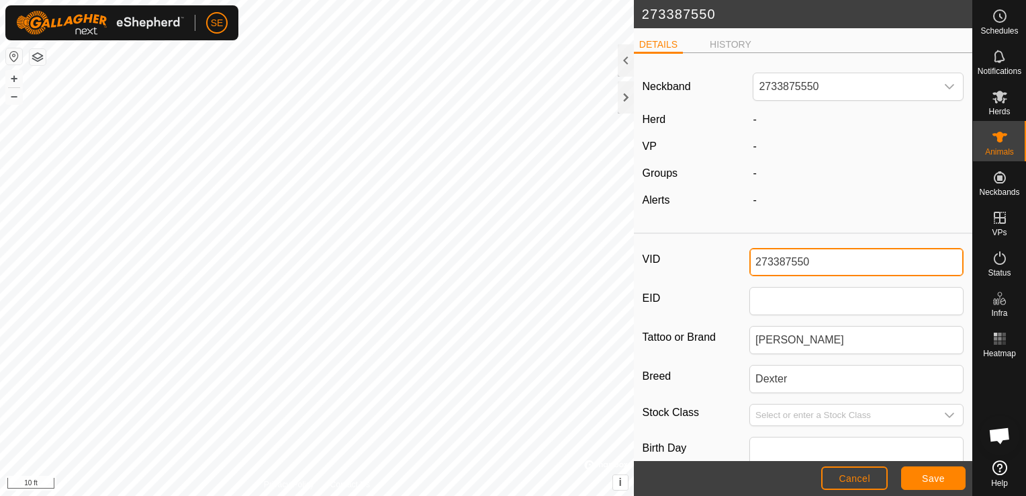
click at [583, 256] on div "273387550 DETAILS HISTORY Neckband 2733875550 Herd - VP - Groups - Alerts - VID…" at bounding box center [486, 248] width 972 height 496
click at [534, 270] on div "273387550 DETAILS HISTORY Neckband 2733875550 Herd - VP - Groups - Alerts - VID…" at bounding box center [486, 248] width 972 height 496
type input "M"
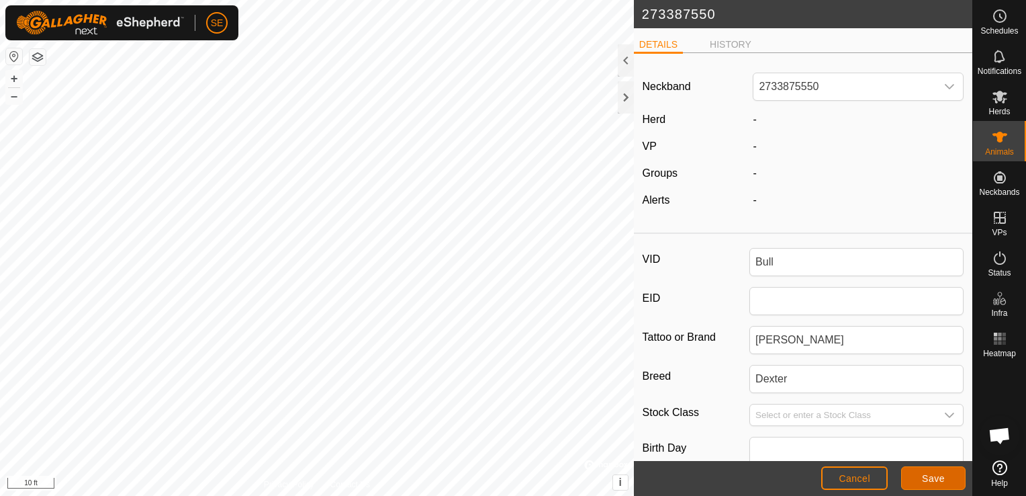
click at [948, 478] on button "Save" at bounding box center [933, 478] width 64 height 24
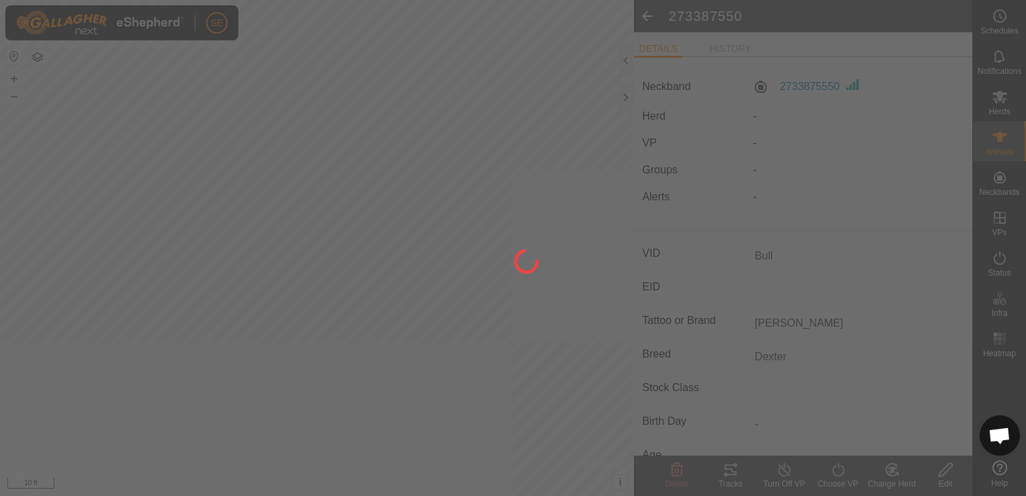
type input "273387550"
type input "-"
type input "0 kg"
type input "-"
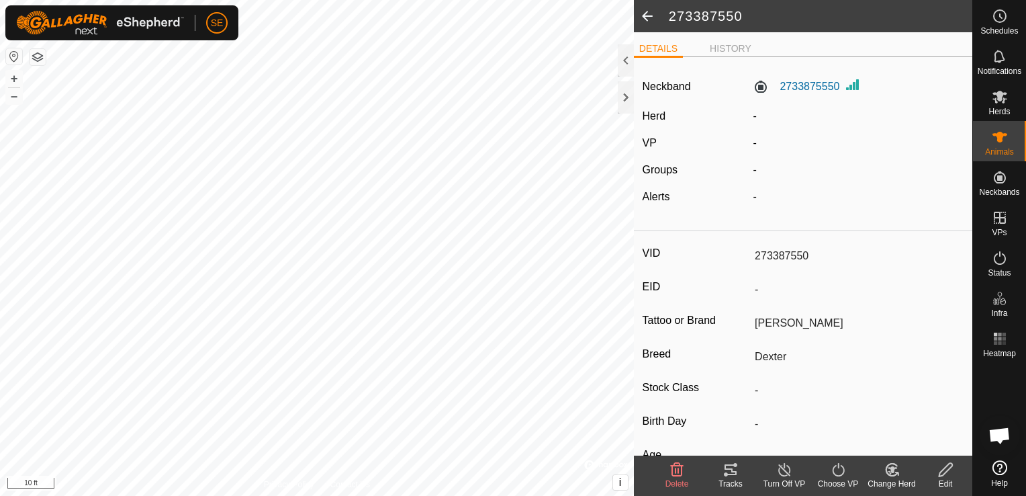
click at [647, 19] on span at bounding box center [647, 16] width 27 height 32
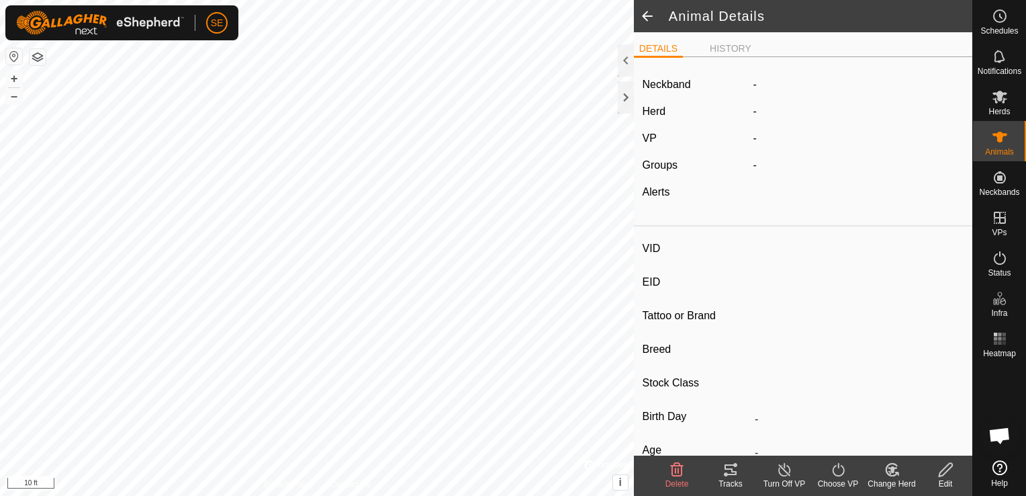
type input "Bull"
type input "-"
type input "[PERSON_NAME]"
type input "Dexter"
type input "-"
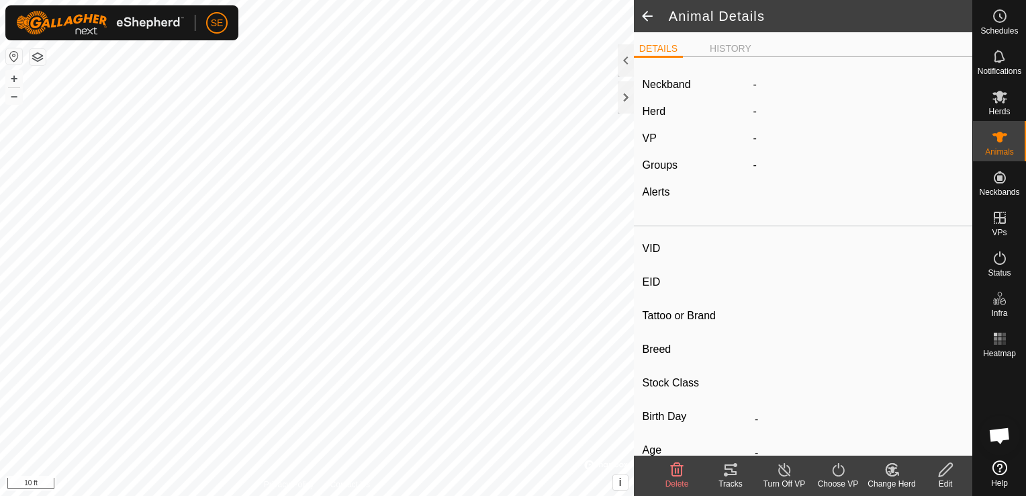
type input "0 kg"
type input "-"
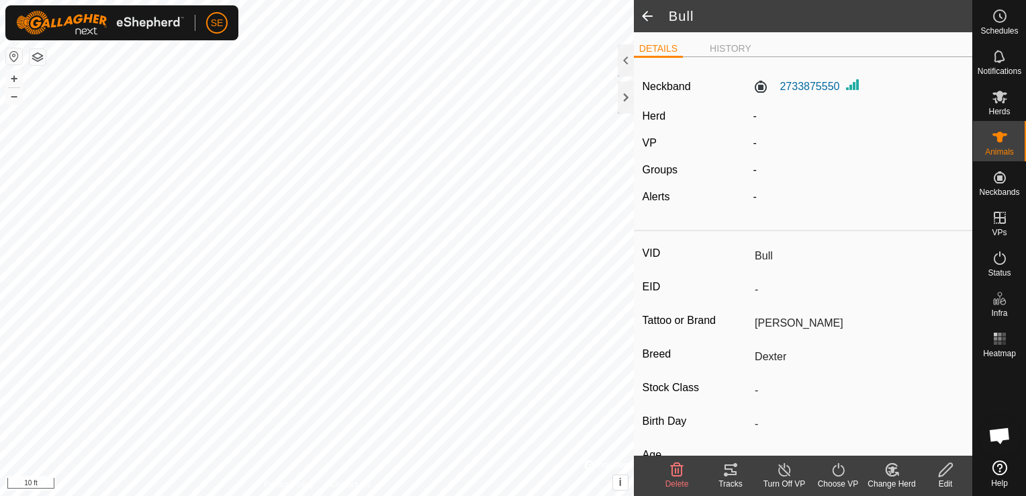
click at [647, 19] on span at bounding box center [647, 16] width 27 height 32
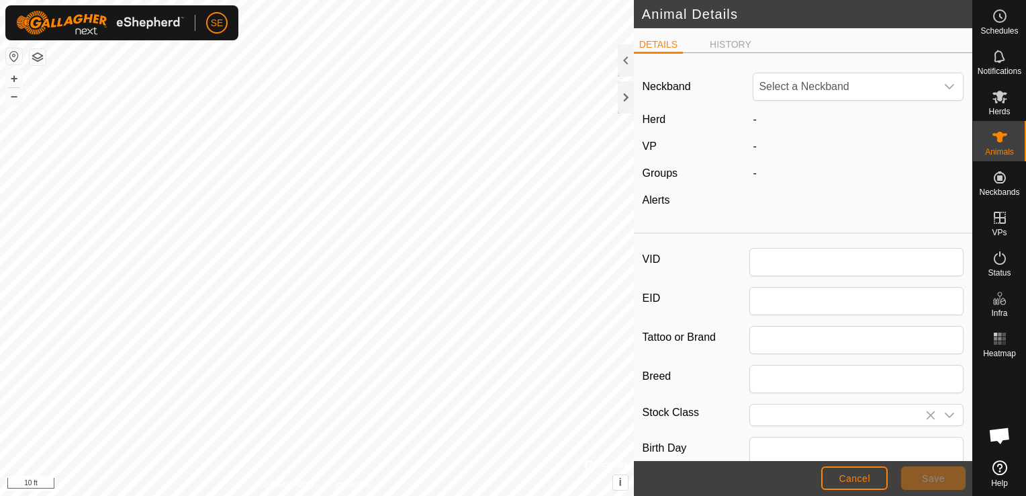
type input "41"
type input "Dexter"
type input "0"
click at [926, 479] on span "Save" at bounding box center [933, 478] width 23 height 11
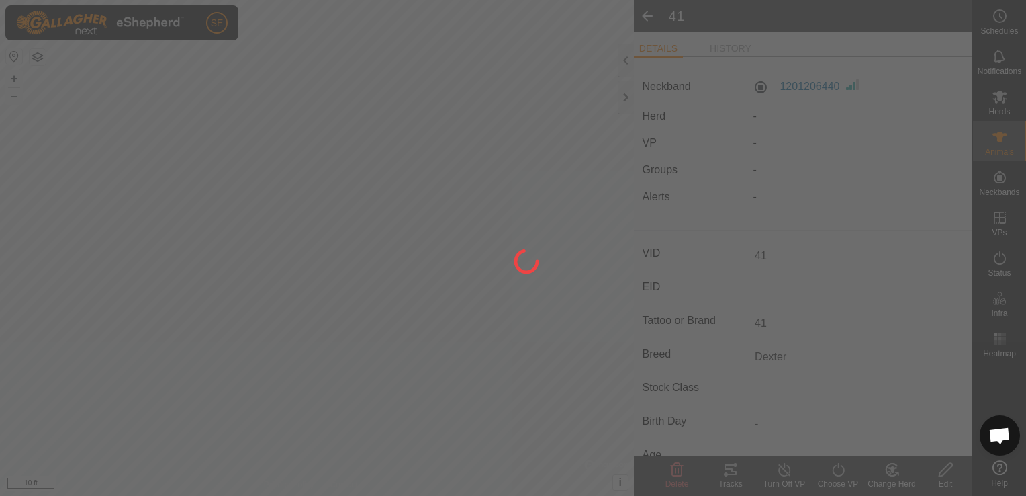
type input "-"
type input "0 kg"
type input "-"
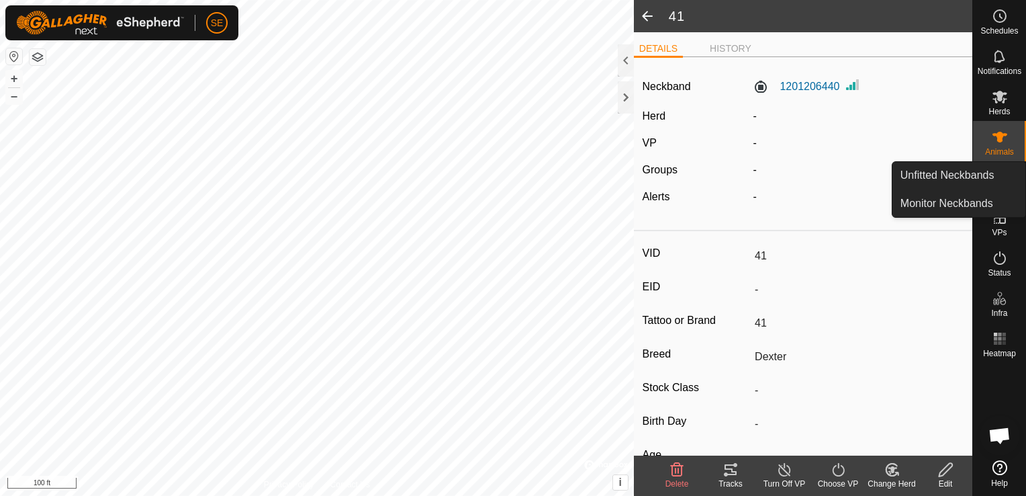
click at [1012, 140] on div "Animals" at bounding box center [999, 141] width 53 height 40
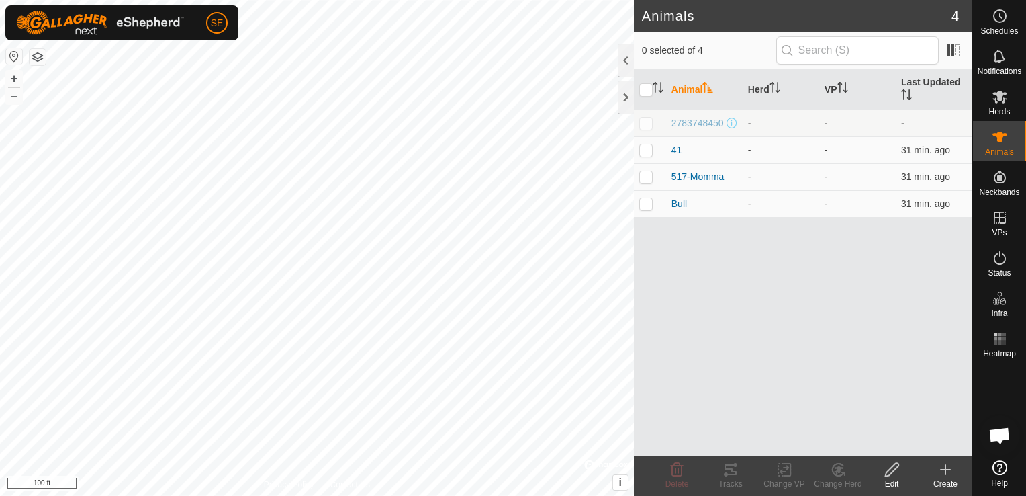
click at [948, 480] on div "Create" at bounding box center [946, 483] width 54 height 12
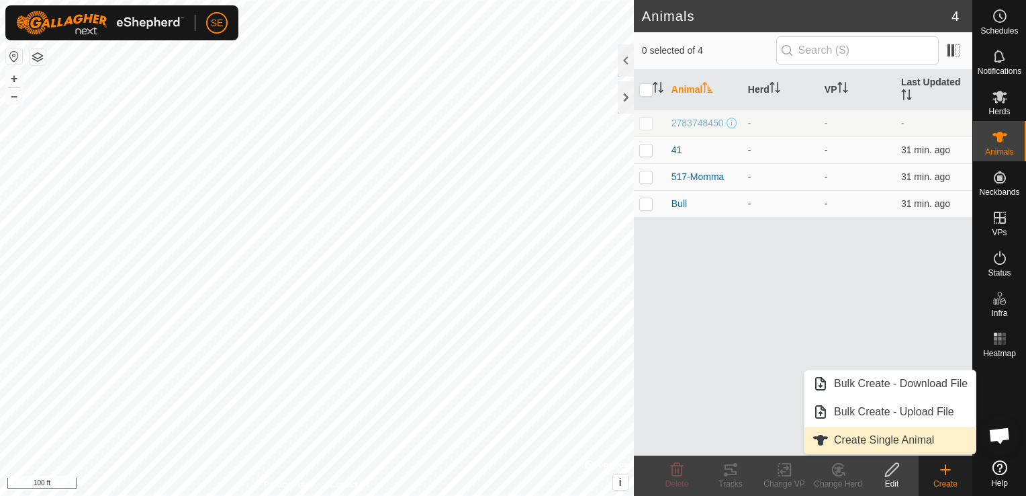
click at [875, 444] on link "Create Single Animal" at bounding box center [890, 439] width 171 height 27
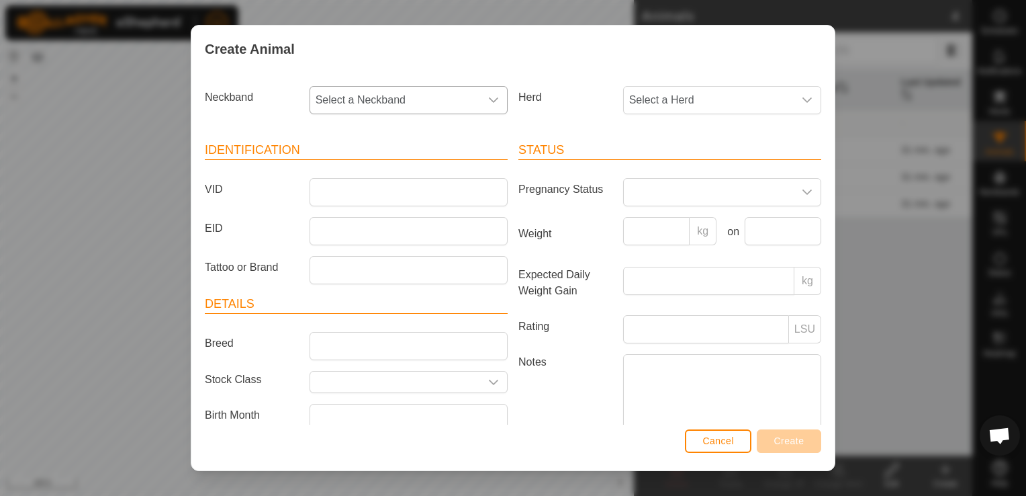
click at [341, 106] on span "Select a Neckband" at bounding box center [395, 100] width 170 height 27
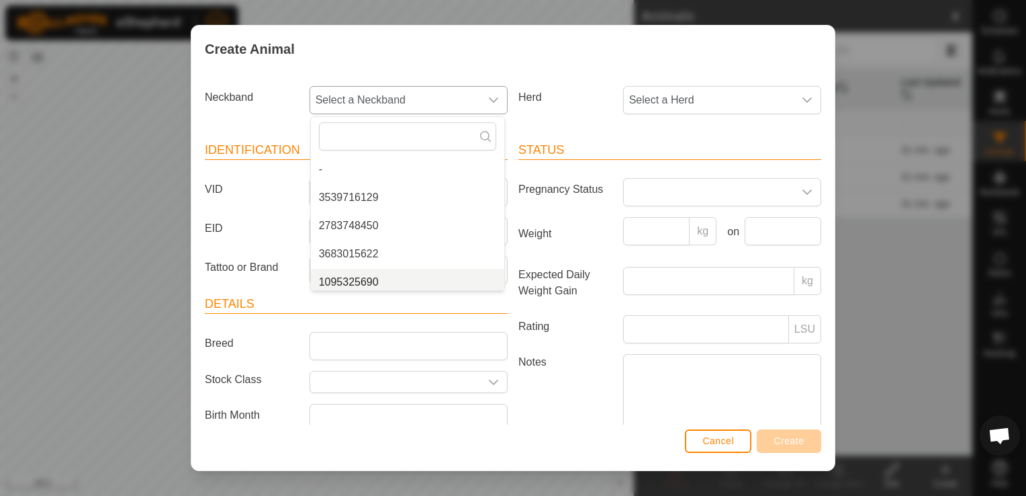
scroll to position [5, 0]
click at [363, 246] on li "3683015622" at bounding box center [407, 248] width 193 height 27
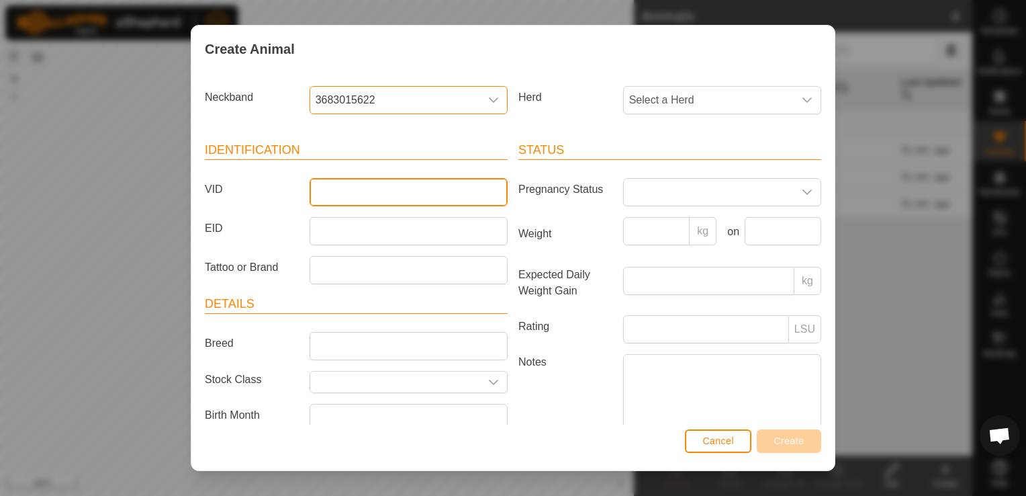
click at [332, 186] on input "VID" at bounding box center [409, 192] width 198 height 28
type input "27"
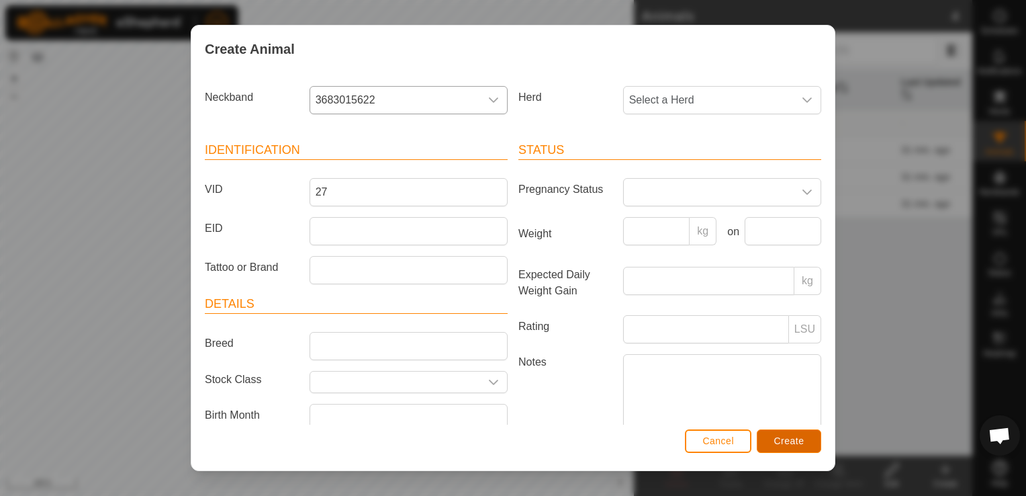
click at [782, 443] on span "Create" at bounding box center [789, 440] width 30 height 11
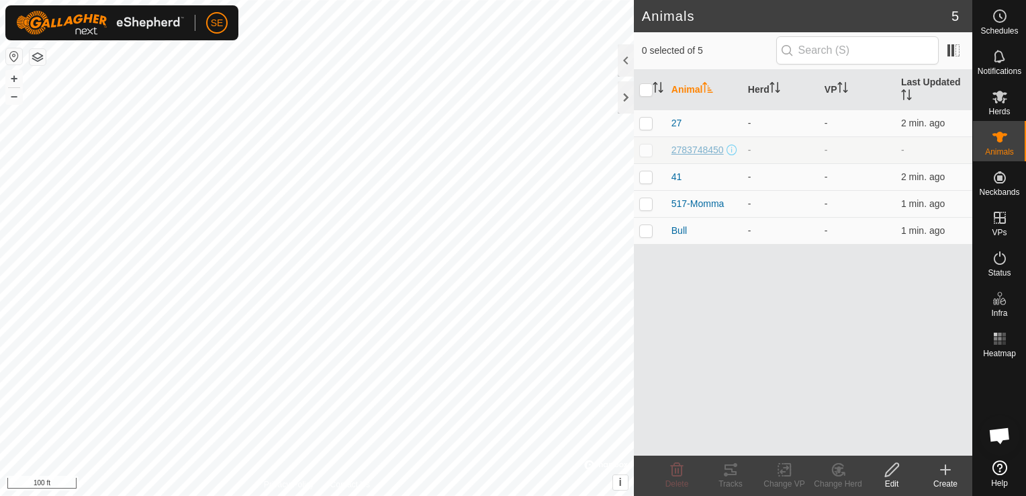
click at [692, 149] on span "2783748450" at bounding box center [698, 150] width 52 height 14
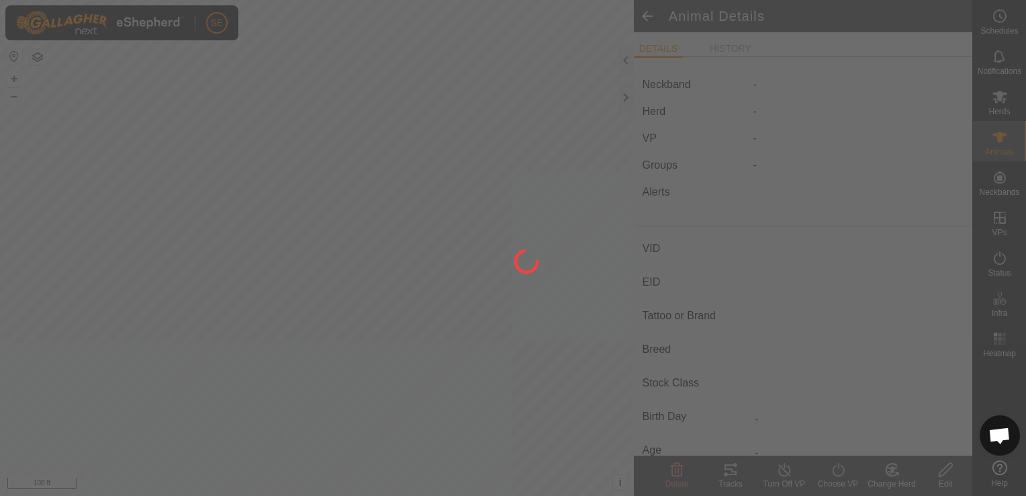
type input "2783748450"
type input "-"
type input "Shaggy"
type input "highland red devon"
type input "-"
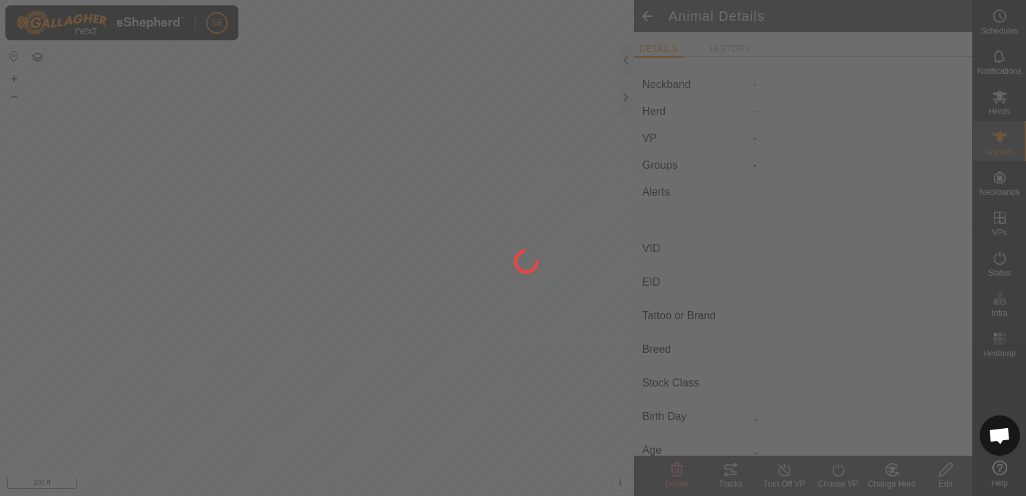
type input "05/2023"
type input "2 years 5 months"
type input "Pregnant"
type input "0 kg"
type input "-"
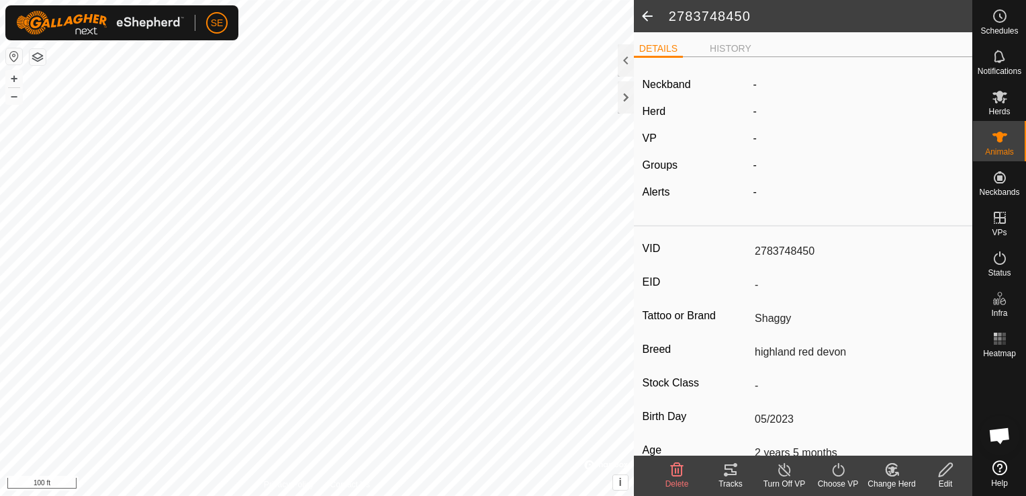
click at [934, 477] on div "Edit" at bounding box center [946, 483] width 54 height 12
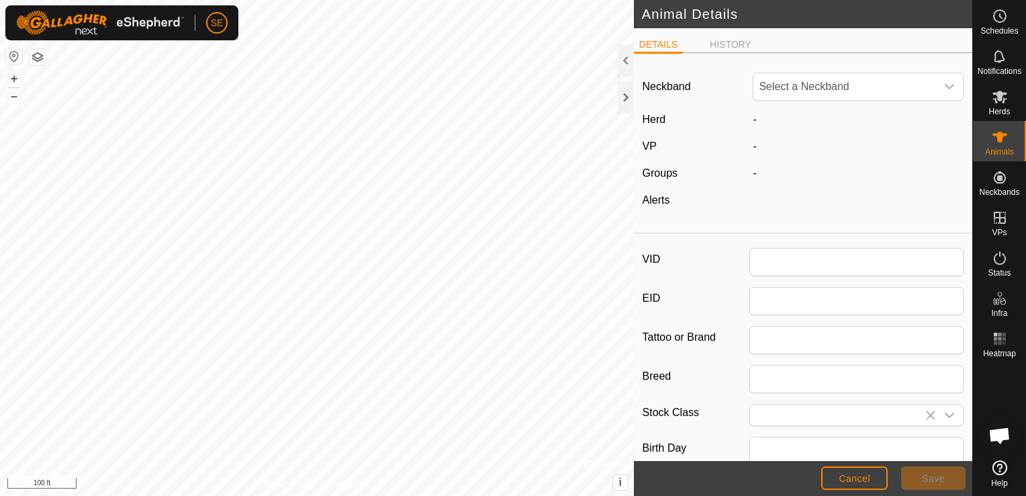
type input "2783748450"
type input "Shaggy"
type input "highland red devon"
type input "05/2023"
type input "2 years 5 months"
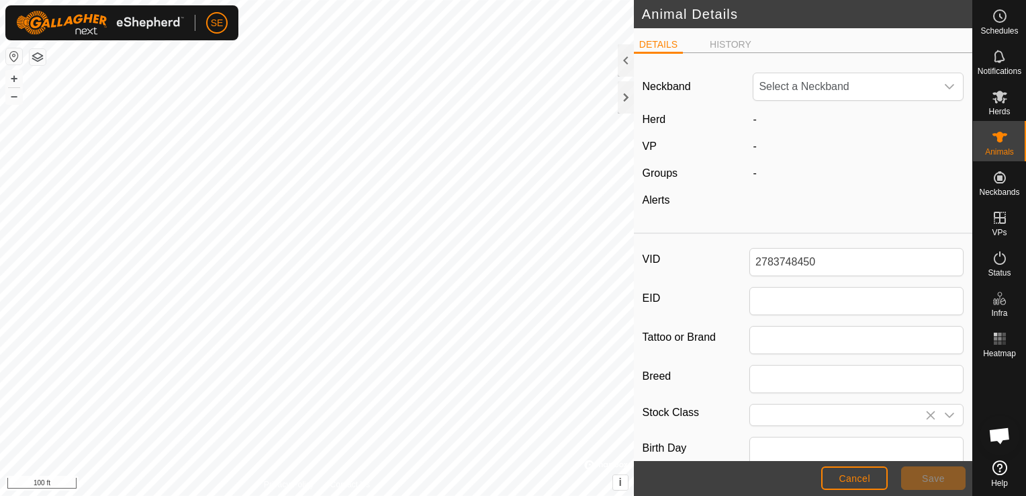
type input "0"
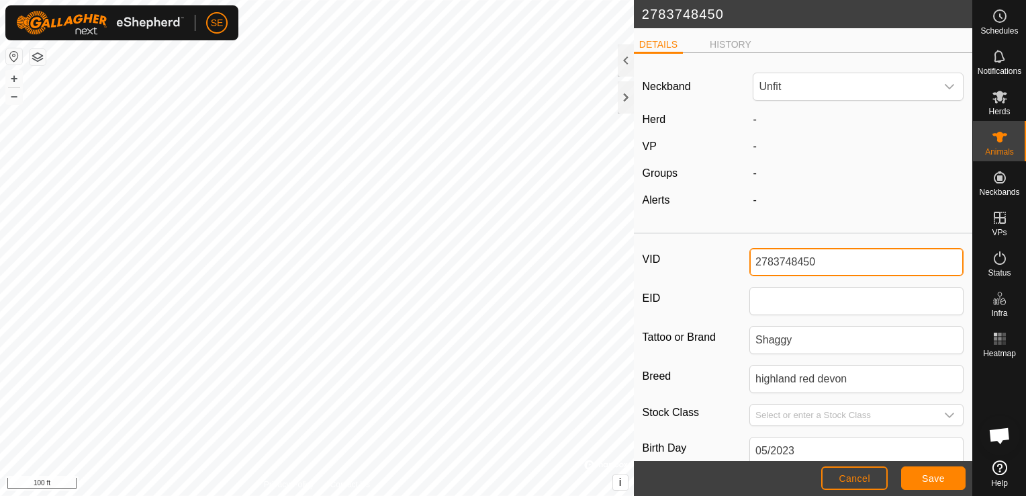
click at [625, 263] on div "2783748450 DETAILS HISTORY Neckband Unfit Herd - VP - Groups - Alerts - VID 278…" at bounding box center [486, 248] width 972 height 496
type input "2"
type input "Shaggy"
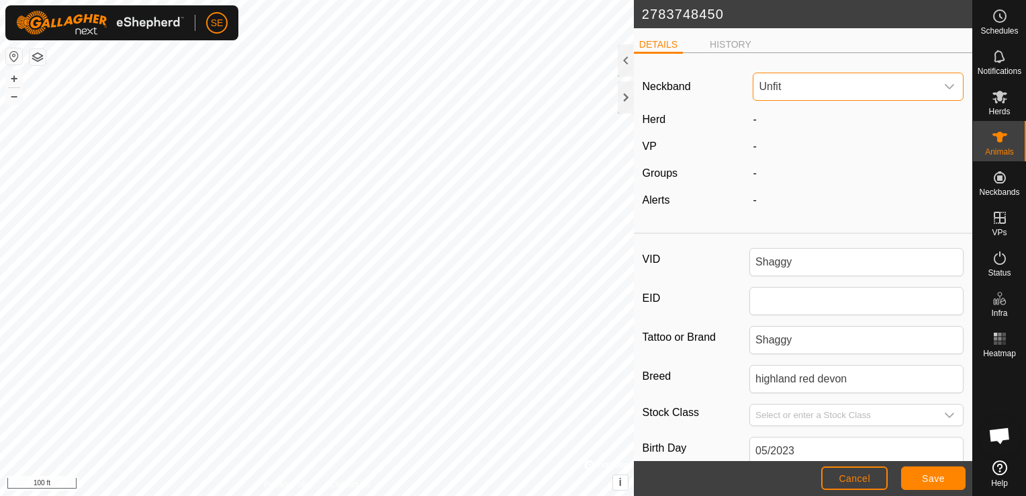
click at [801, 92] on span "Unfit" at bounding box center [844, 86] width 183 height 27
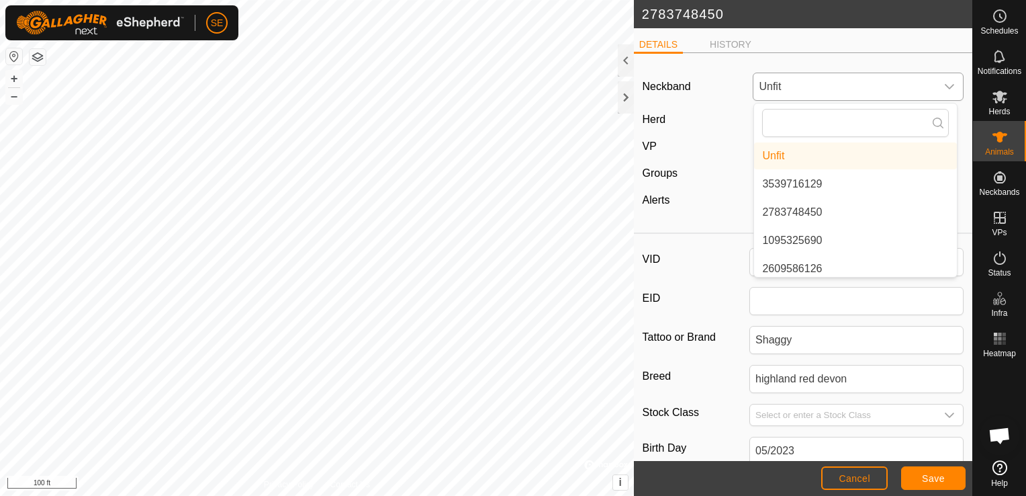
click at [822, 208] on li "2783748450" at bounding box center [855, 212] width 203 height 27
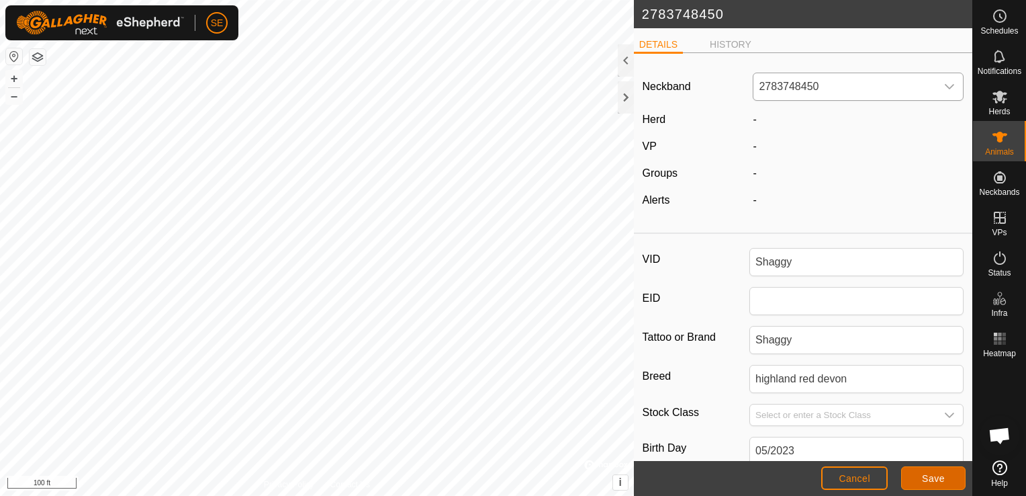
click at [942, 479] on span "Save" at bounding box center [933, 478] width 23 height 11
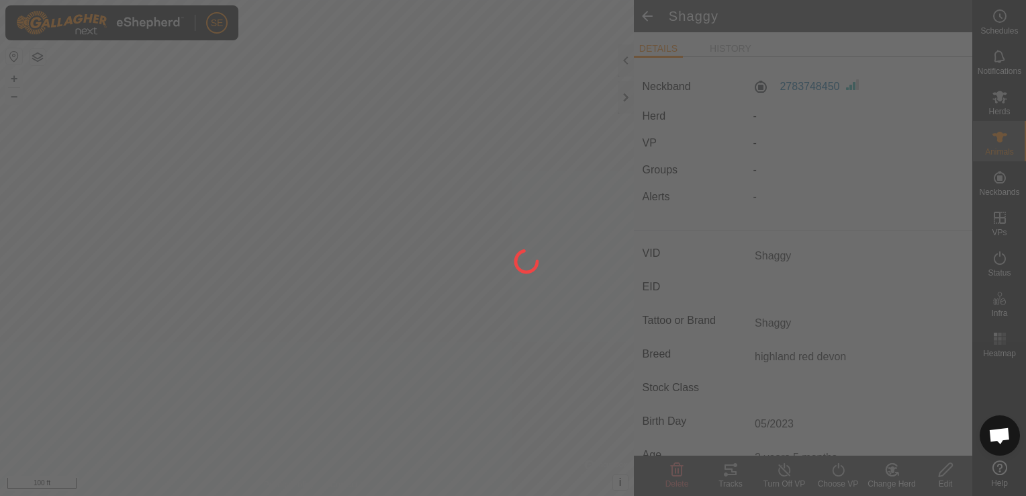
type input "-"
type input "0 kg"
type input "-"
type input "2783748450"
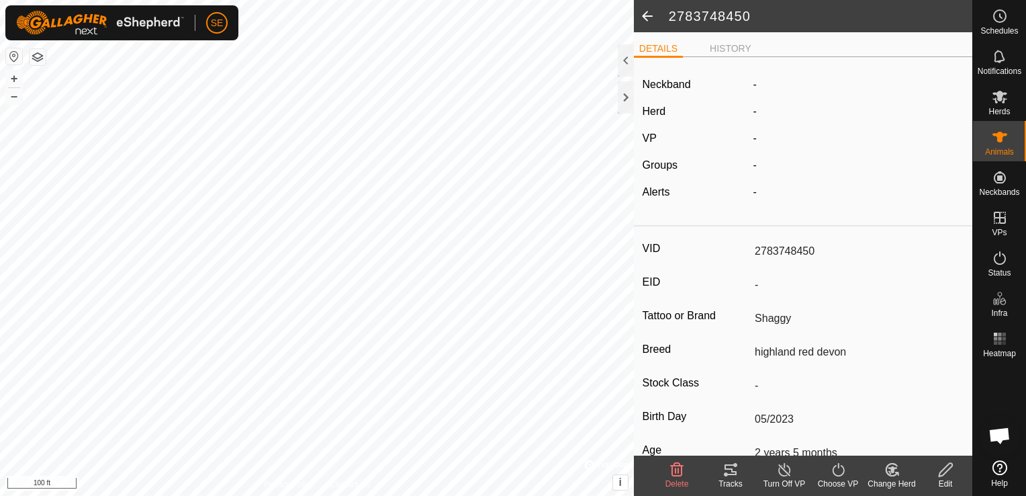
click at [643, 17] on span at bounding box center [647, 16] width 27 height 32
type input "Shaggy"
type input "-"
type input "Shaggy"
type input "highland red devon"
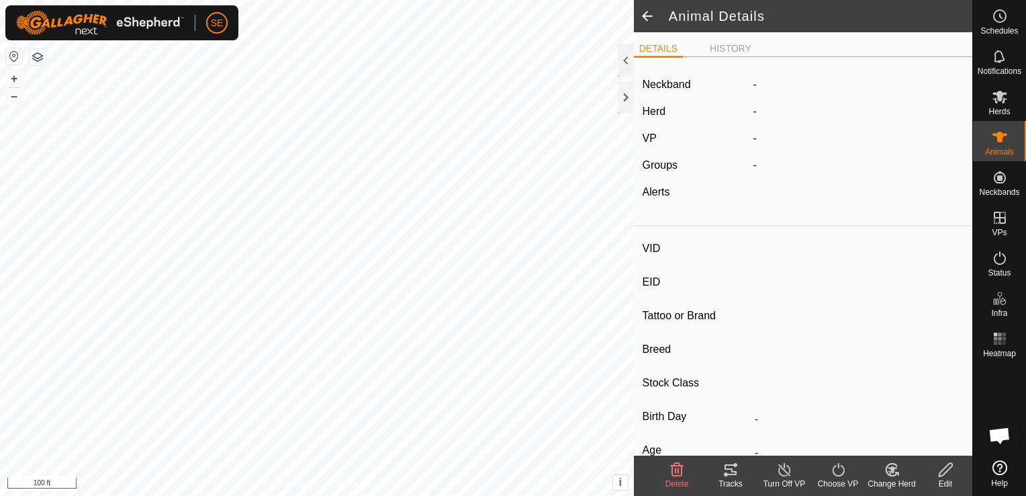
type input "-"
type input "05/2023"
type input "2 years 5 months"
type input "Pregnant"
type input "0 kg"
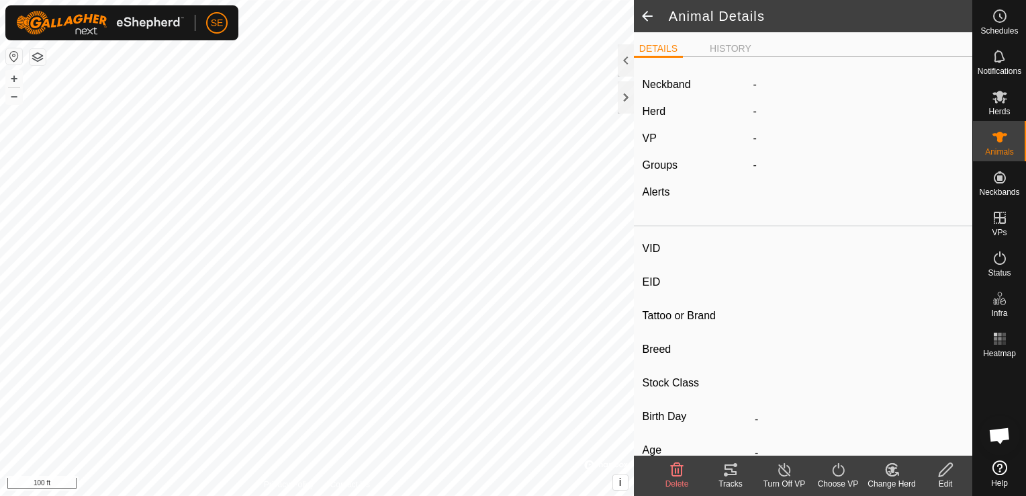
type input "-"
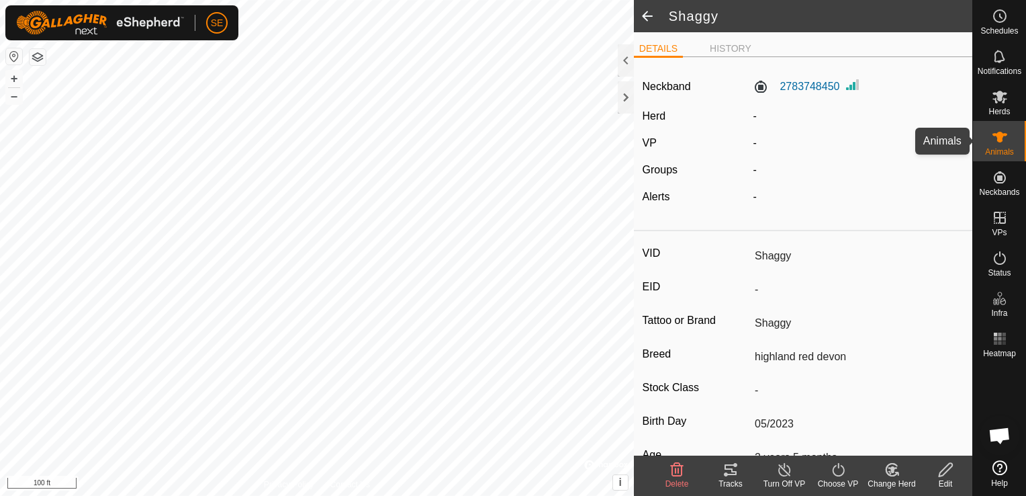
click at [1001, 141] on icon at bounding box center [1000, 137] width 15 height 11
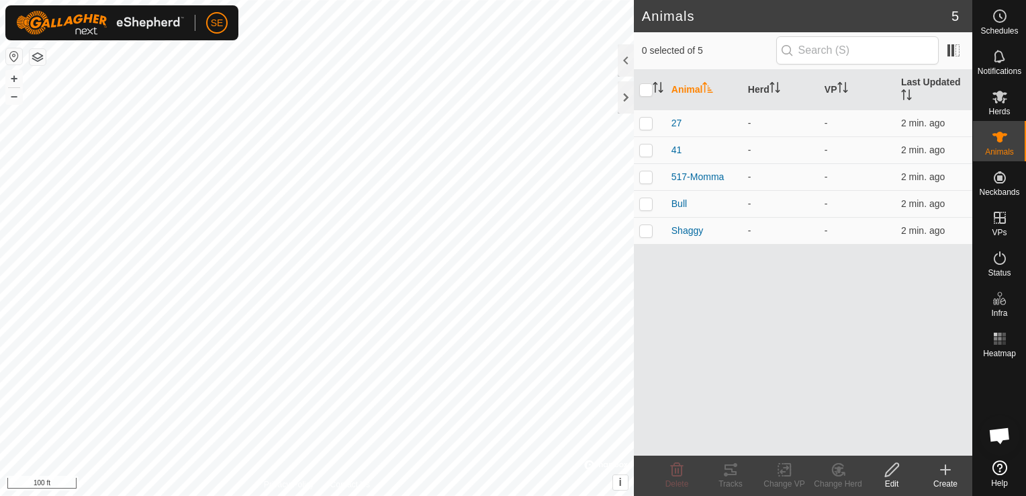
click at [948, 482] on div "Create" at bounding box center [946, 483] width 54 height 12
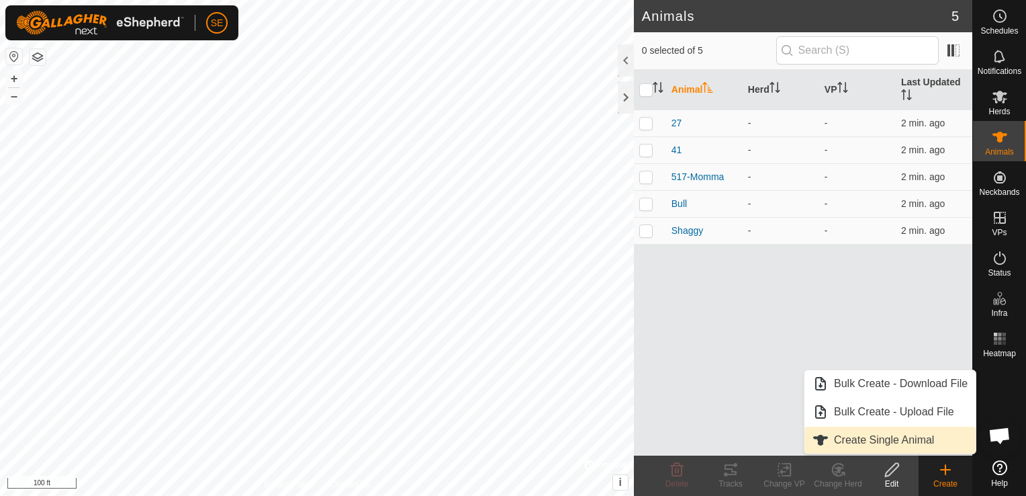
click at [890, 434] on link "Create Single Animal" at bounding box center [890, 439] width 171 height 27
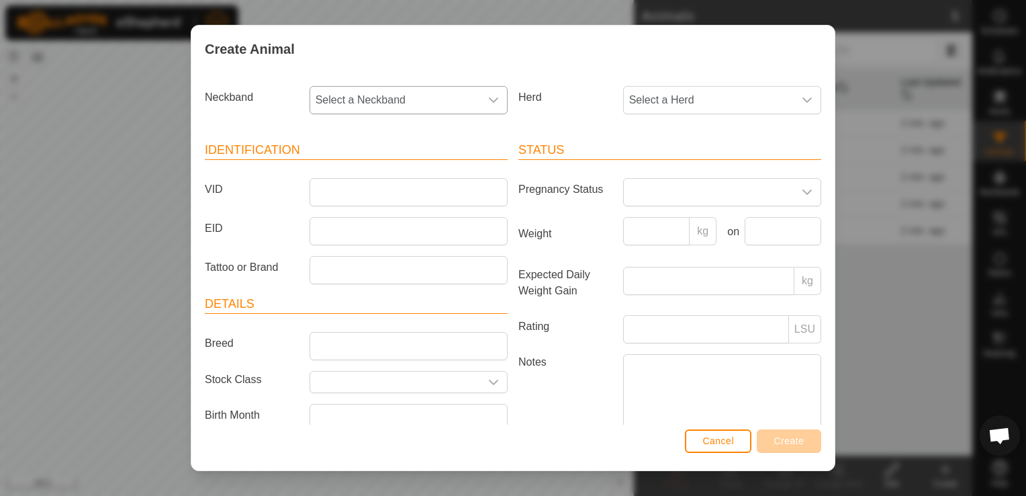
click at [361, 101] on span "Select a Neckband" at bounding box center [395, 100] width 170 height 27
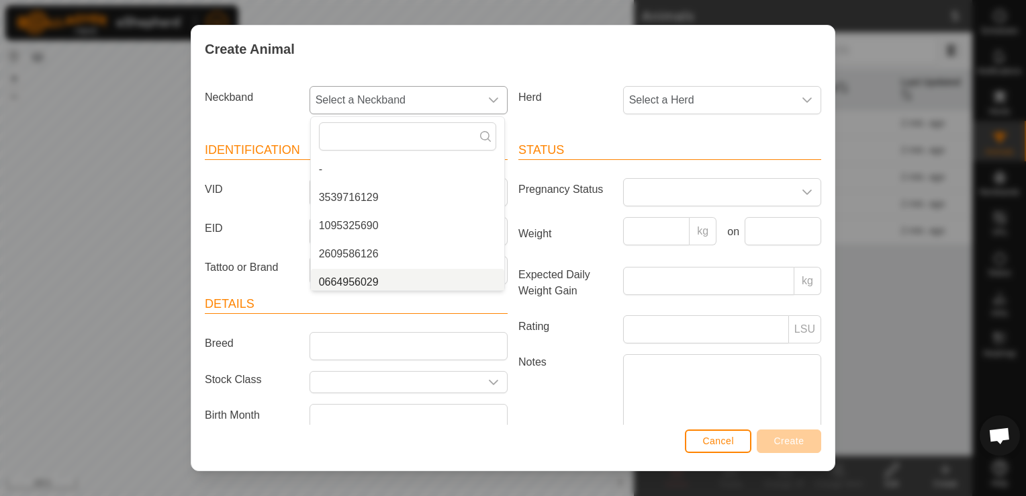
scroll to position [5, 0]
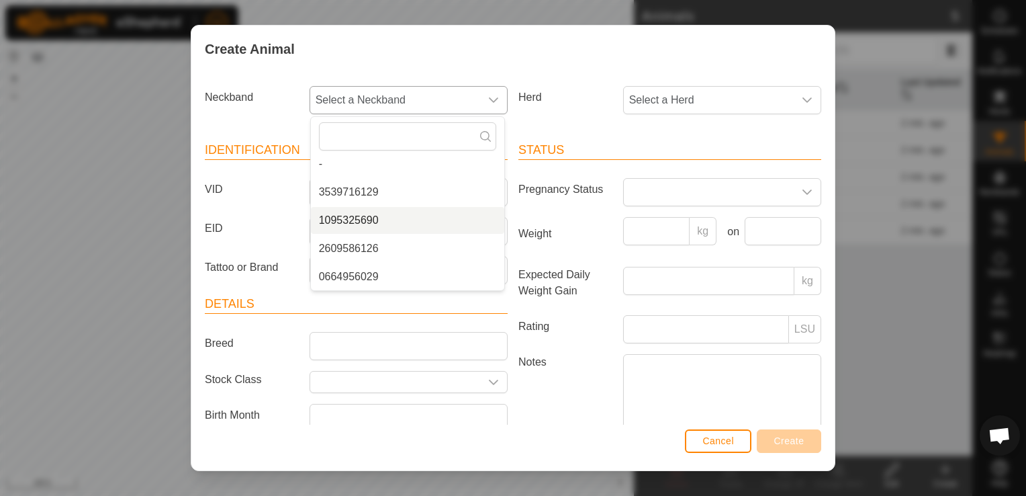
click at [376, 224] on li "1095325690" at bounding box center [407, 220] width 193 height 27
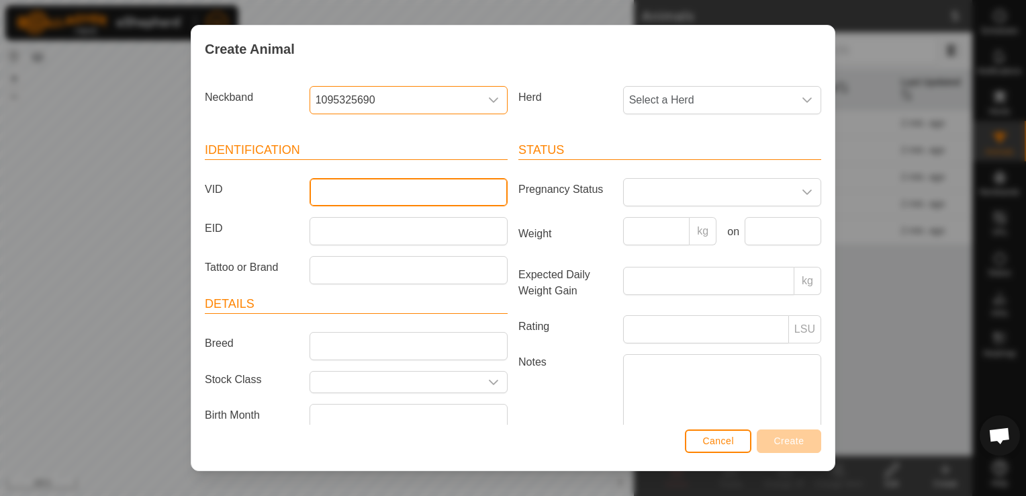
click at [334, 190] on input "VID" at bounding box center [409, 192] width 198 height 28
type input "Daphne12"
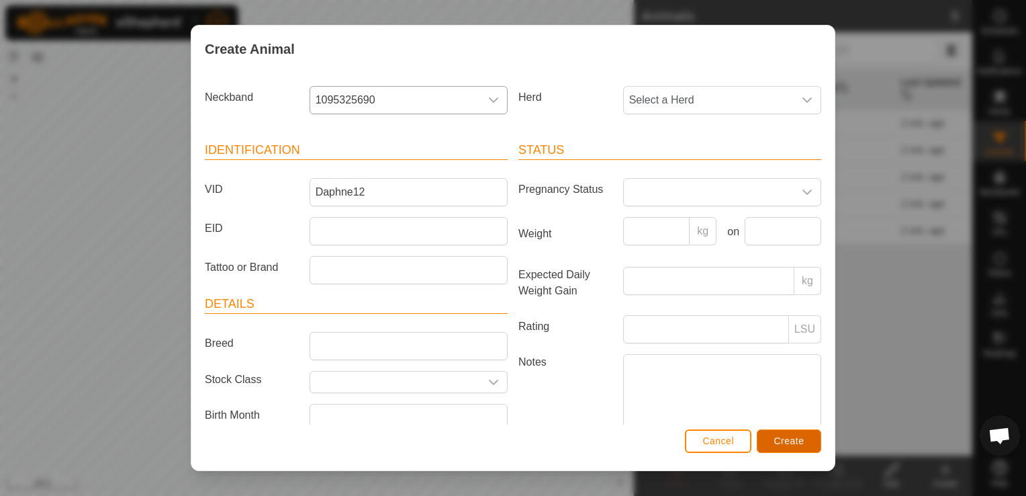
click at [786, 441] on span "Create" at bounding box center [789, 440] width 30 height 11
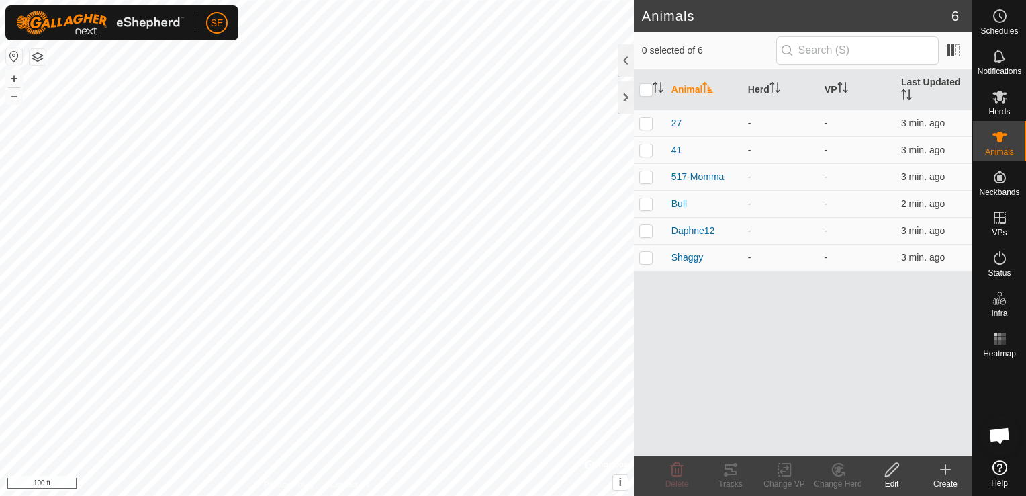
click at [948, 473] on icon at bounding box center [946, 469] width 16 height 16
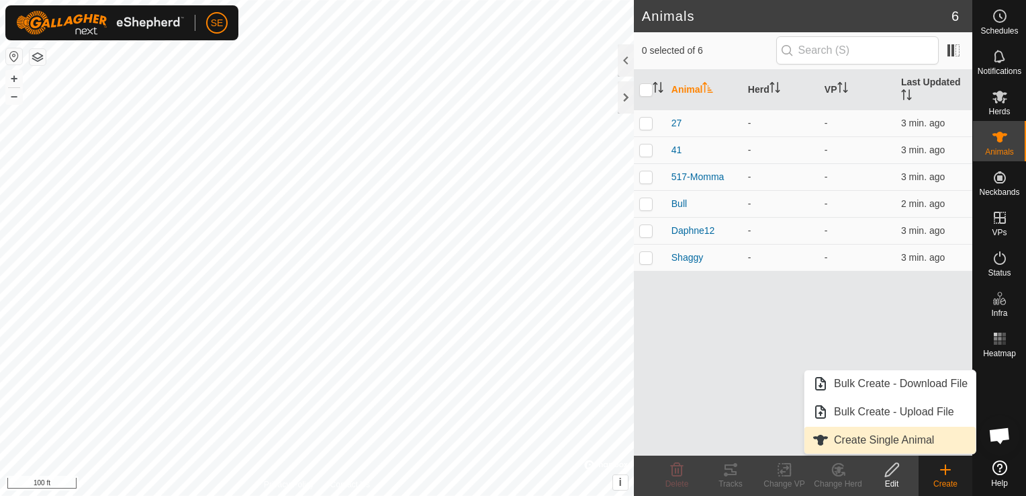
click at [872, 439] on link "Create Single Animal" at bounding box center [890, 439] width 171 height 27
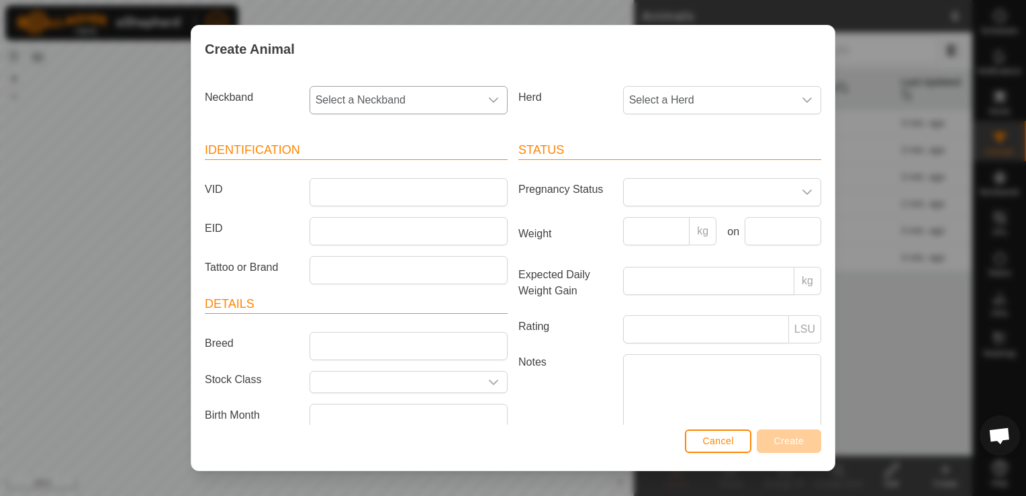
click at [340, 106] on span "Select a Neckband" at bounding box center [395, 100] width 170 height 27
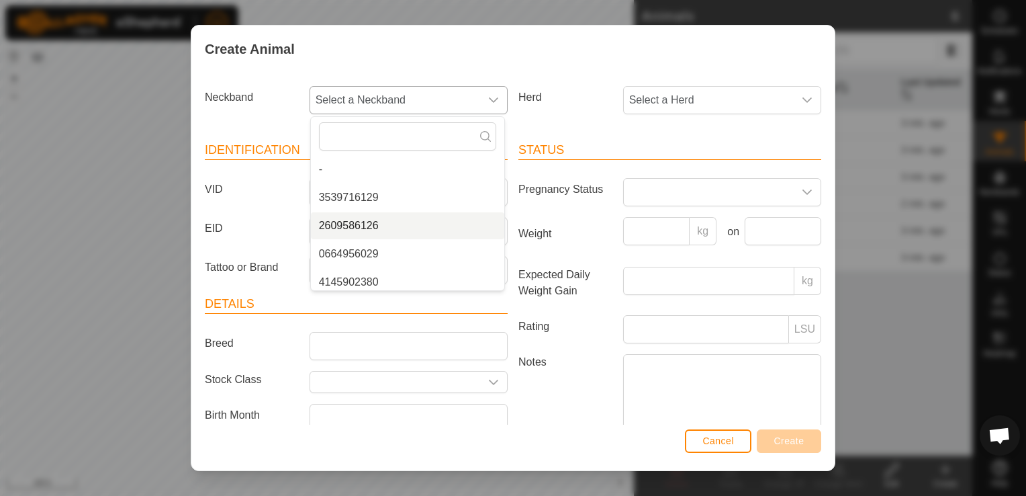
click at [363, 225] on li "2609586126" at bounding box center [407, 225] width 193 height 27
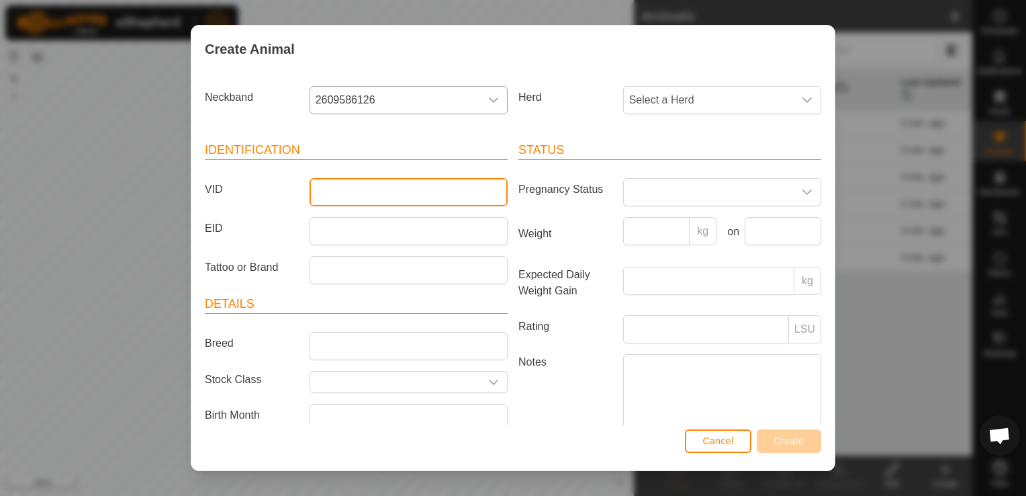
click at [328, 193] on input "VID" at bounding box center [409, 192] width 198 height 28
type input "Steer15"
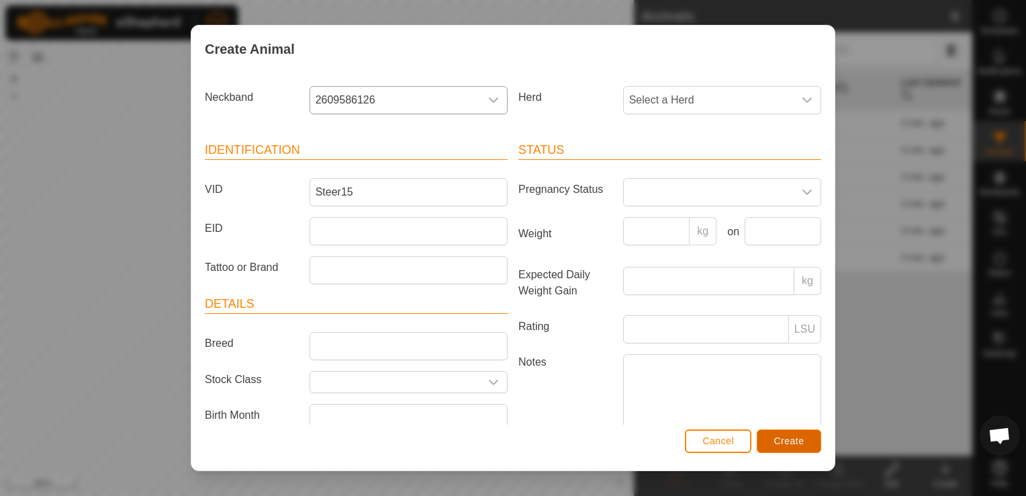
click at [794, 439] on span "Create" at bounding box center [789, 440] width 30 height 11
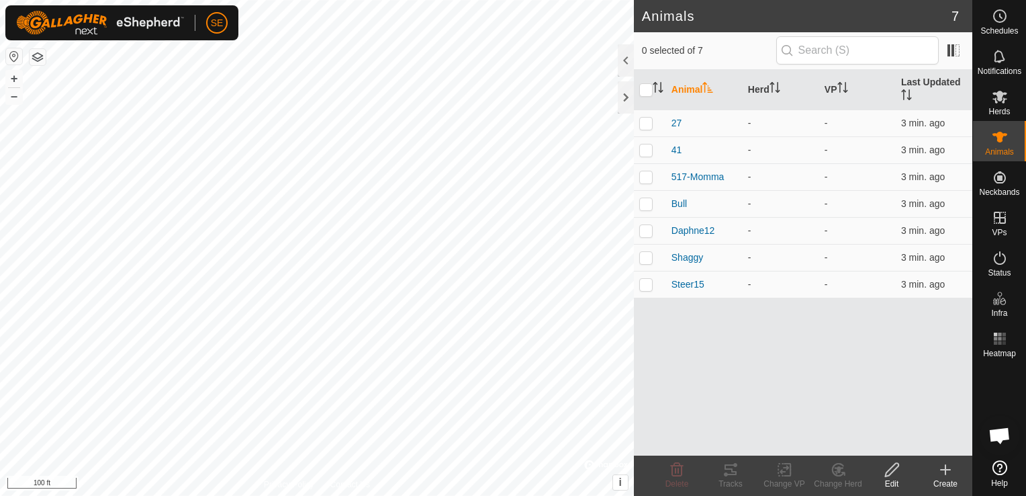
click at [948, 475] on icon at bounding box center [946, 469] width 16 height 16
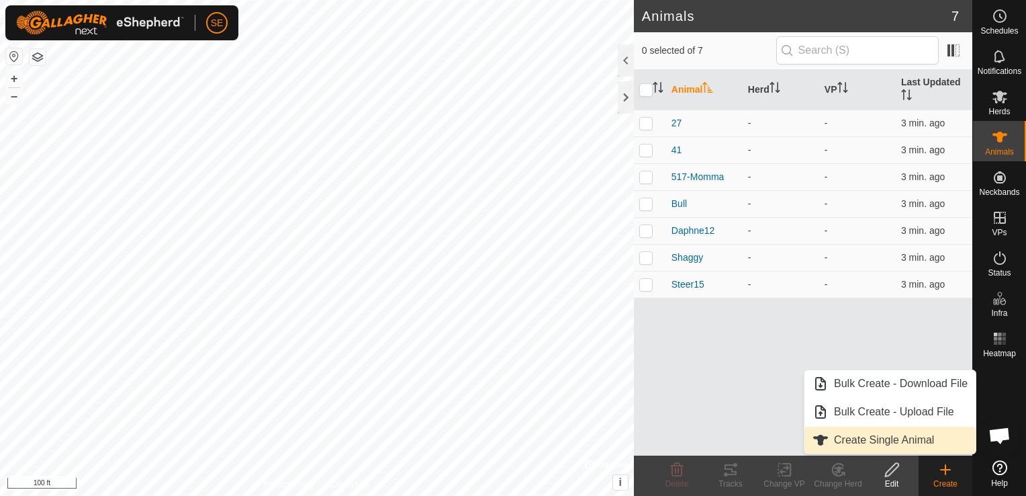
click at [907, 438] on link "Create Single Animal" at bounding box center [890, 439] width 171 height 27
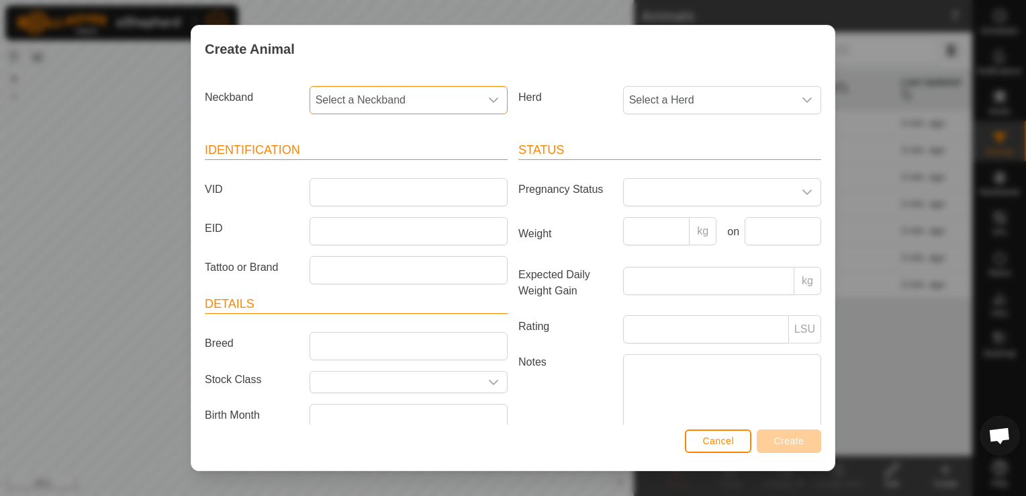
click at [408, 99] on span "Select a Neckband" at bounding box center [395, 100] width 170 height 27
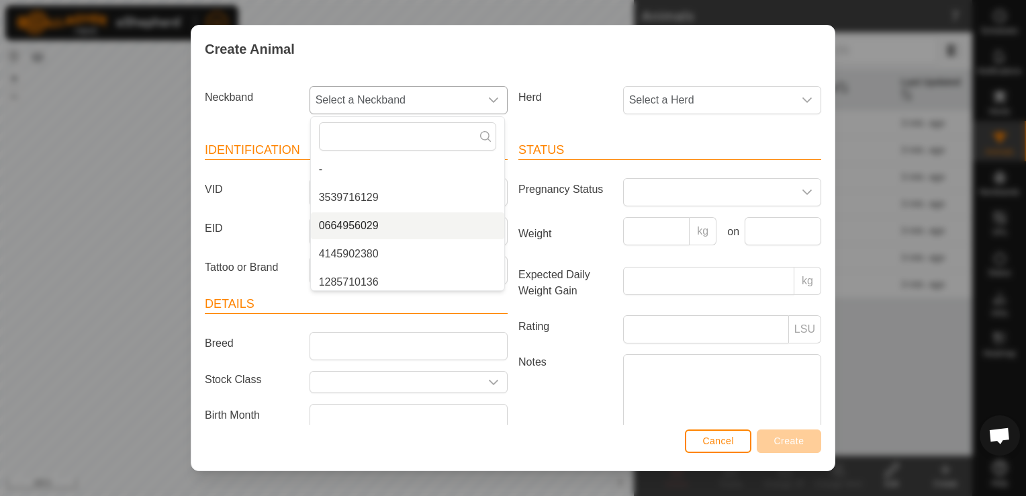
click at [365, 222] on li "0664956029" at bounding box center [407, 225] width 193 height 27
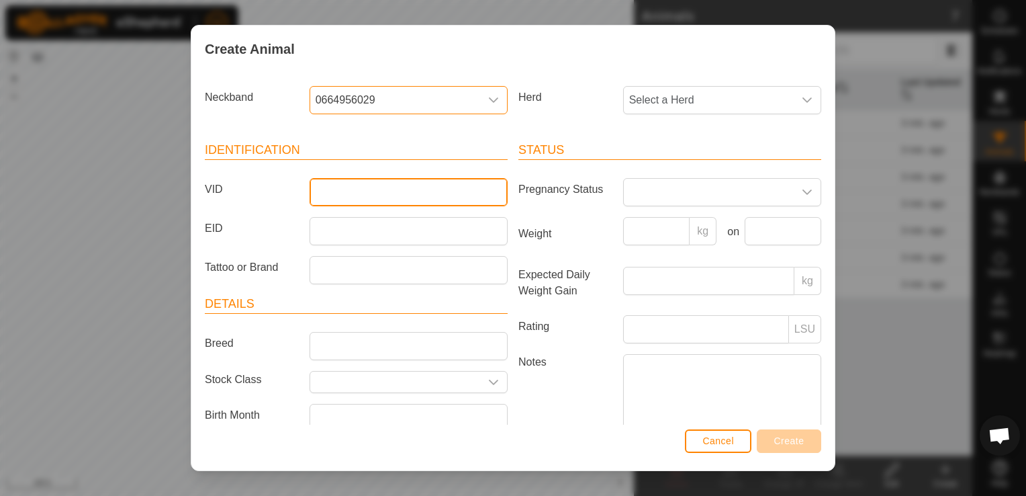
click at [330, 188] on input "VID" at bounding box center [409, 192] width 198 height 28
type input "HornySteer"
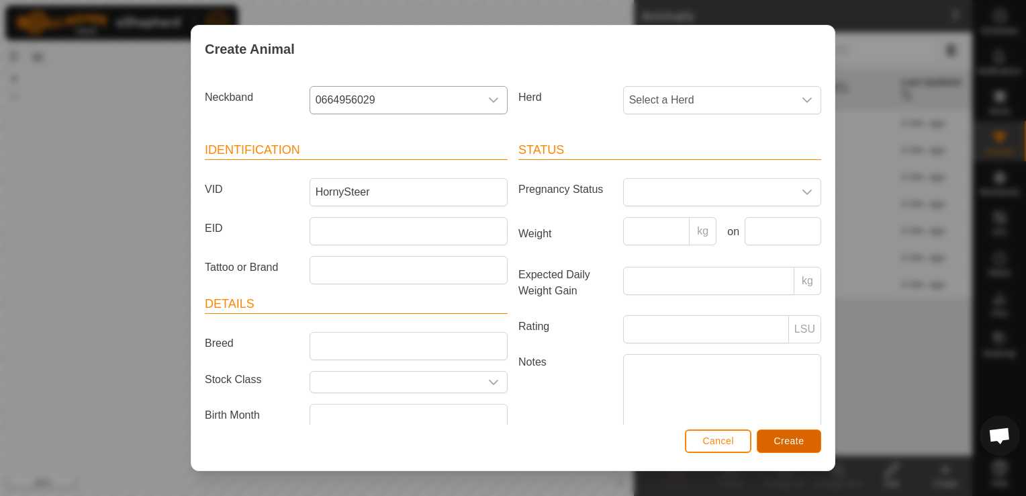
click at [799, 441] on span "Create" at bounding box center [789, 440] width 30 height 11
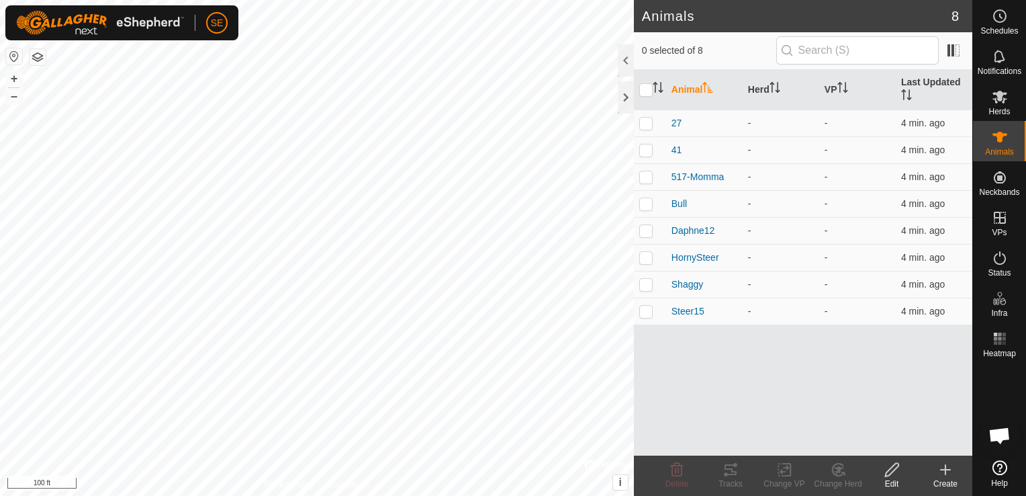
click at [943, 472] on icon at bounding box center [946, 469] width 16 height 16
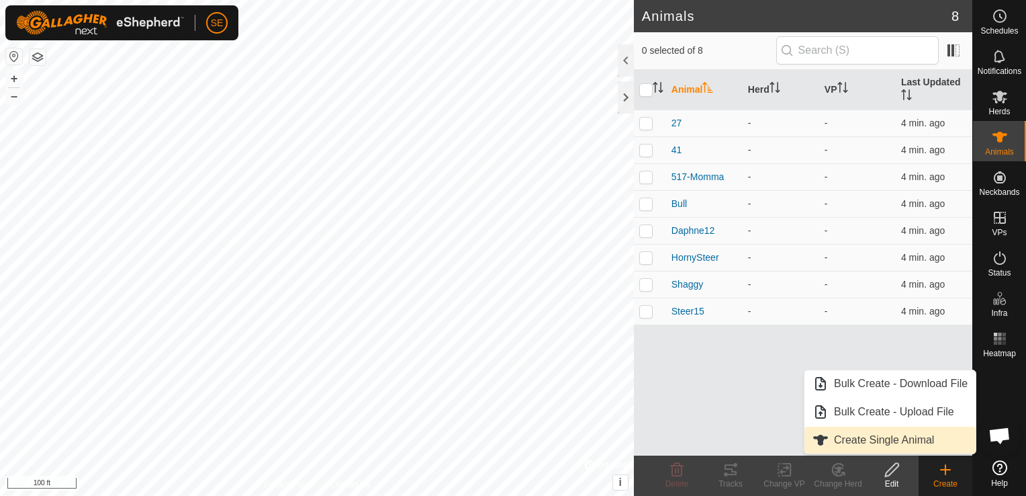
click at [895, 447] on span "Create Single Animal" at bounding box center [884, 440] width 100 height 16
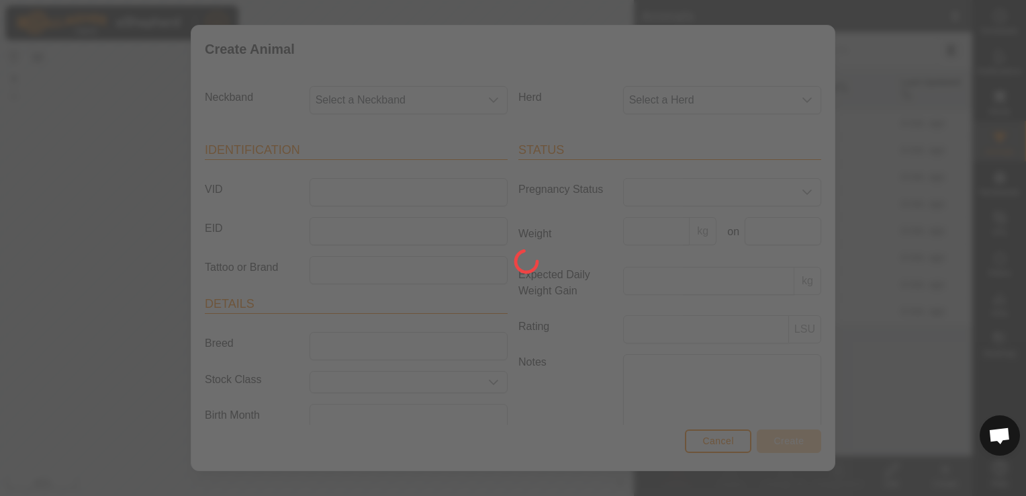
click at [368, 99] on div at bounding box center [513, 248] width 1026 height 496
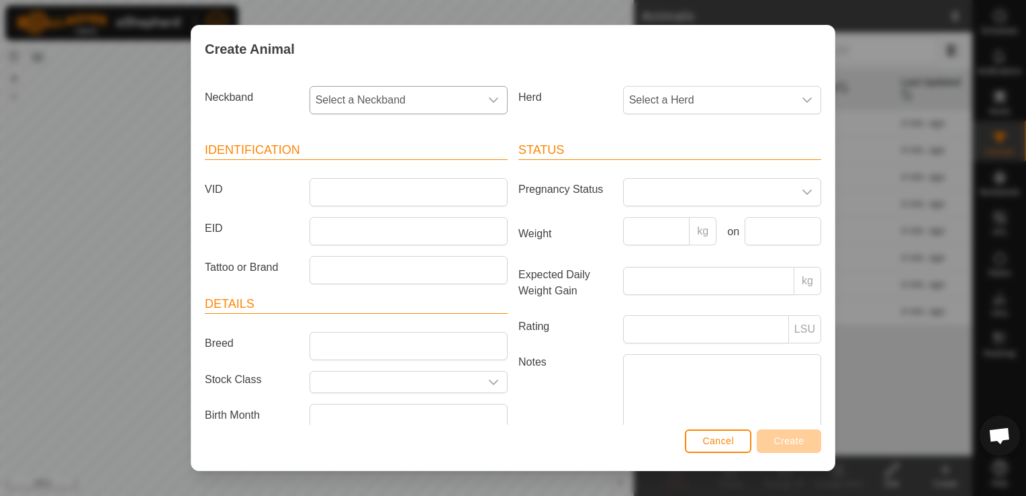
click at [366, 99] on span "Select a Neckband" at bounding box center [395, 100] width 170 height 27
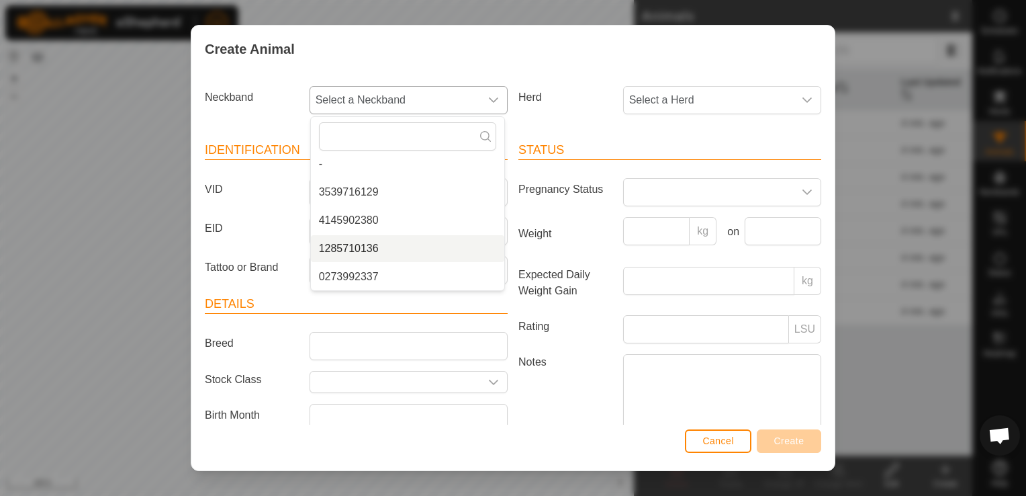
click at [366, 242] on li "1285710136" at bounding box center [407, 248] width 193 height 27
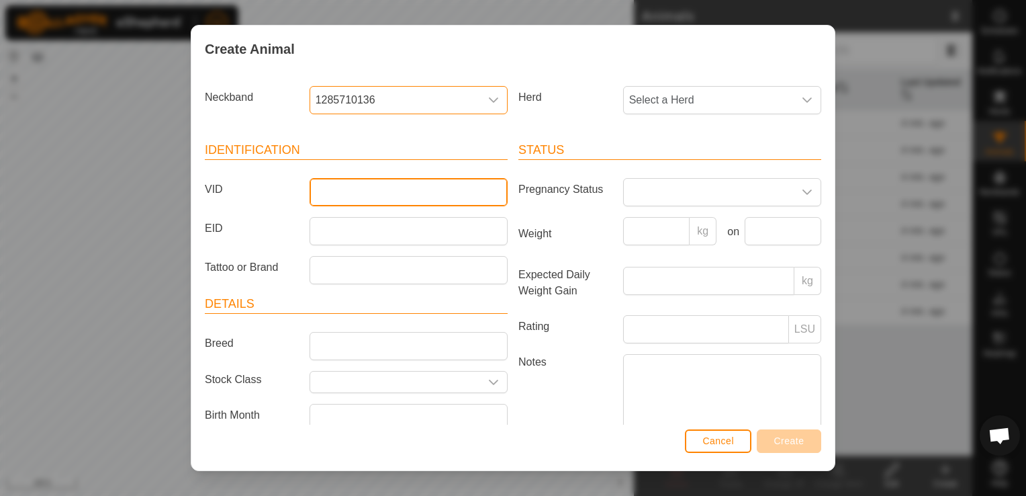
click at [327, 193] on input "VID" at bounding box center [409, 192] width 198 height 28
type input "36"
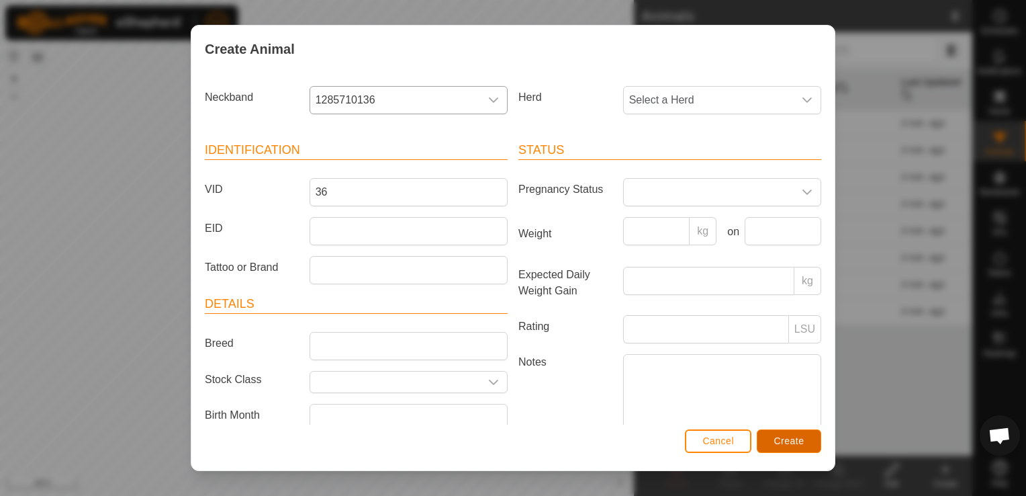
click at [808, 447] on button "Create" at bounding box center [789, 441] width 64 height 24
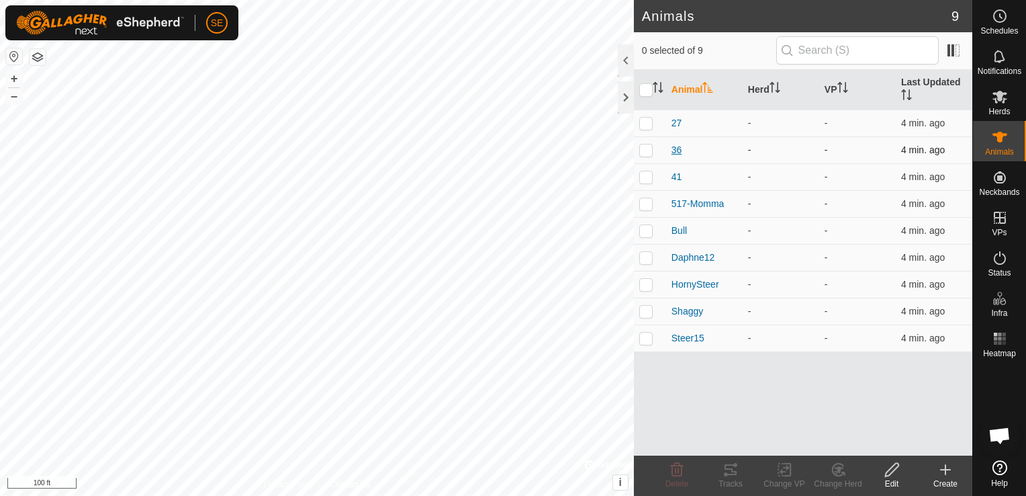
click at [676, 149] on span "36" at bounding box center [677, 150] width 11 height 14
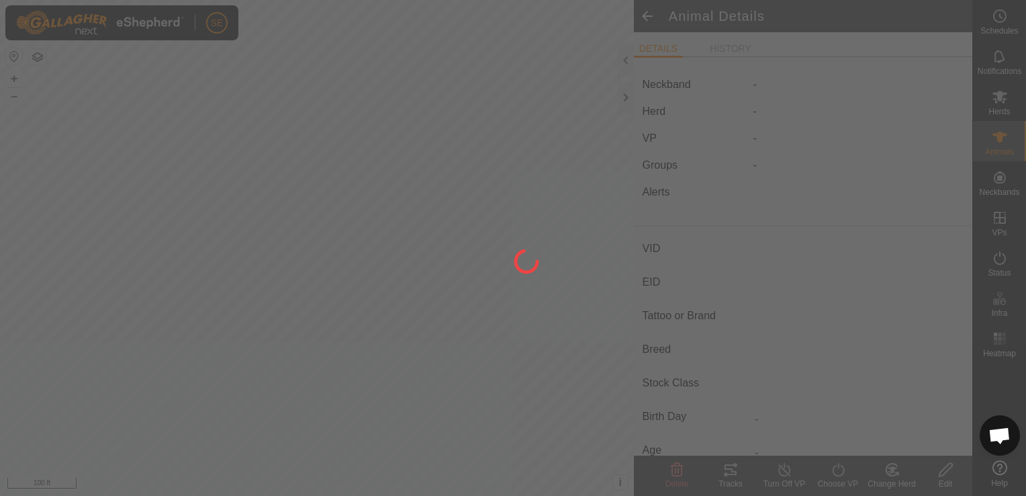
type input "36"
type input "-"
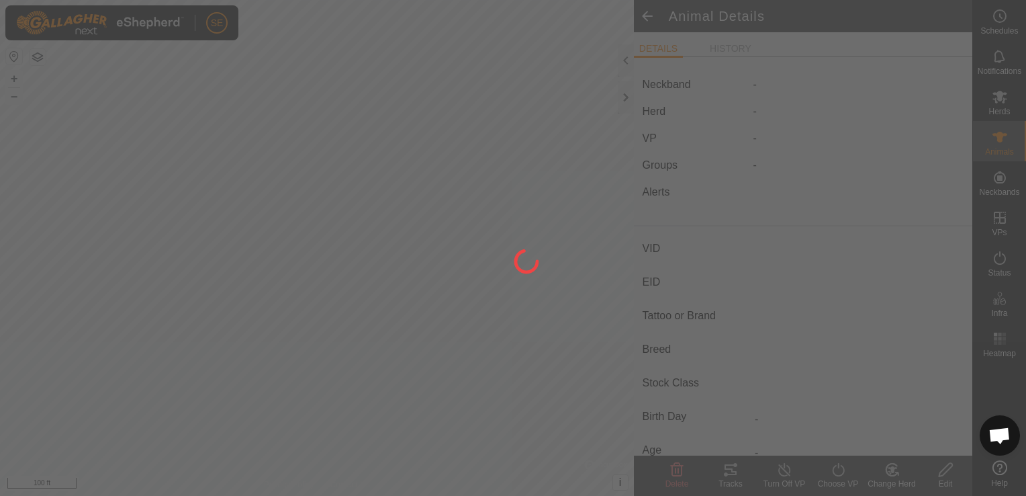
type input "0 kg"
type input "-"
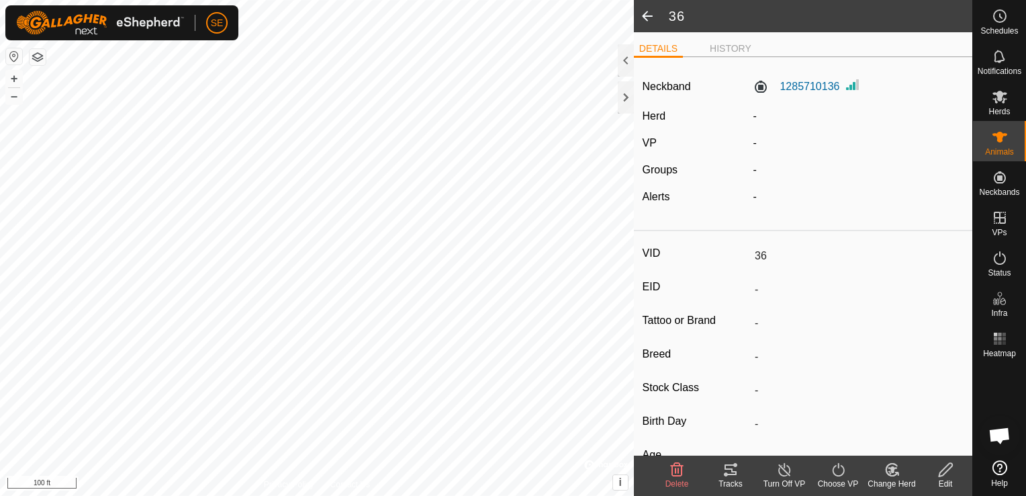
click at [951, 476] on icon at bounding box center [946, 469] width 17 height 16
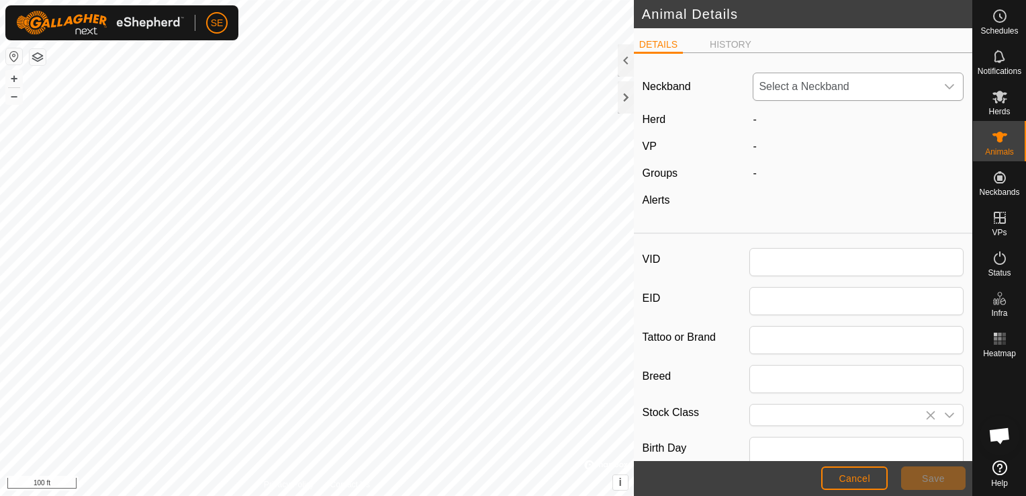
type input "36"
type input "0"
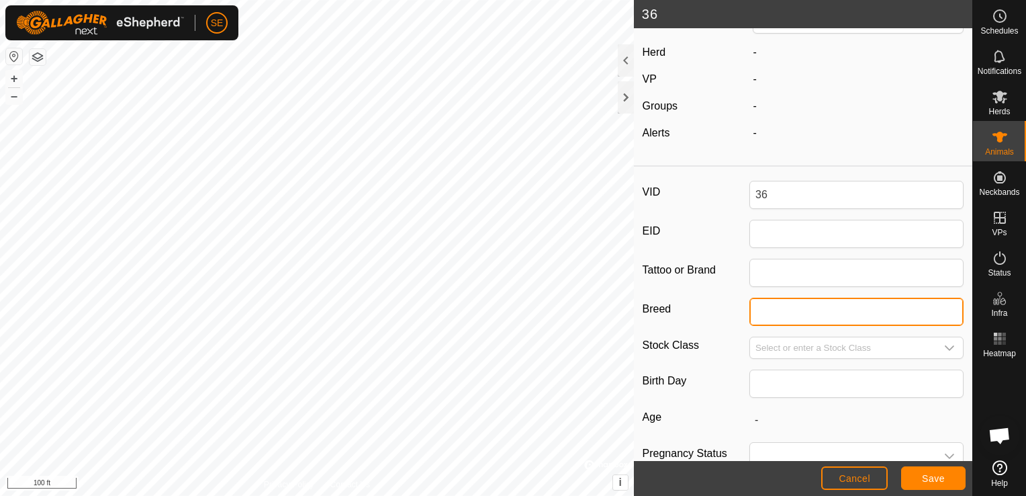
click at [771, 306] on input "Breed" at bounding box center [856, 312] width 214 height 28
type input "Dexter"
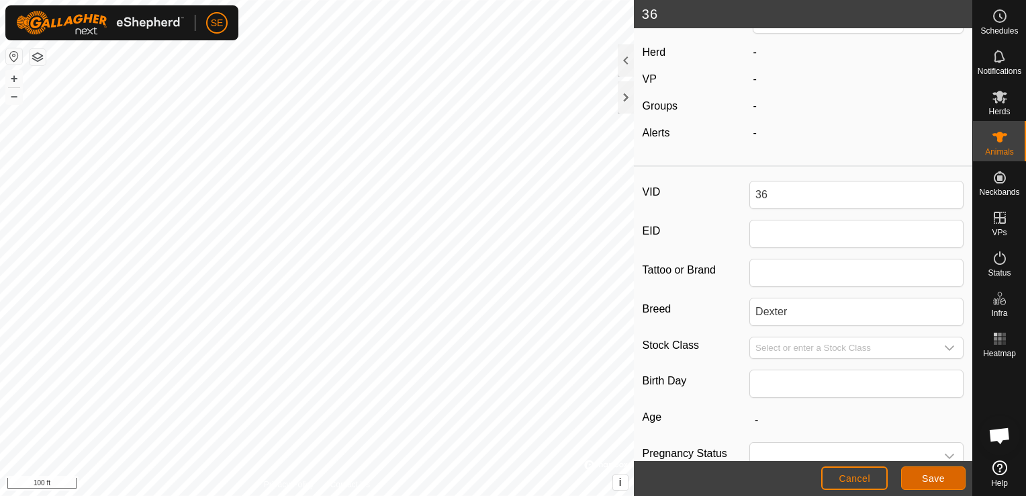
click at [938, 479] on span "Save" at bounding box center [933, 478] width 23 height 11
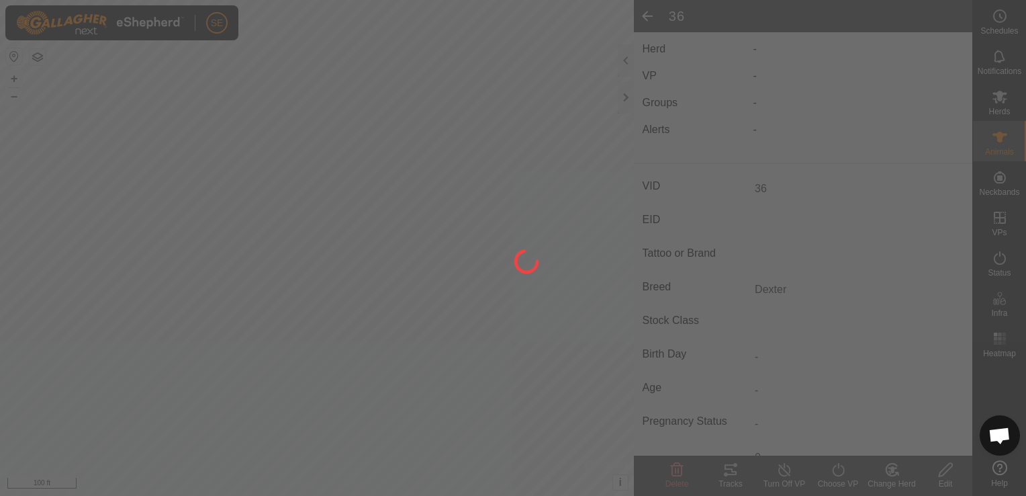
type input "-"
type input "Dexter"
type input "0 kg"
type input "-"
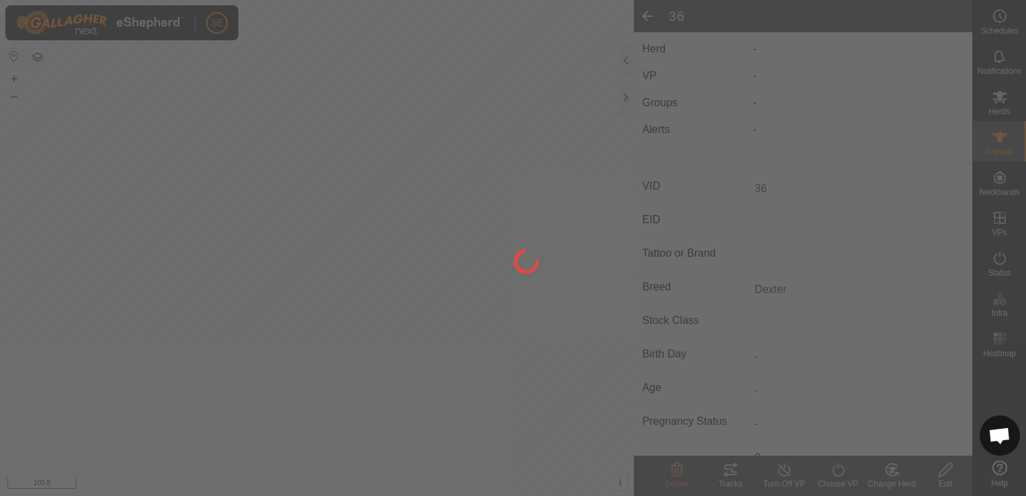
type input "-"
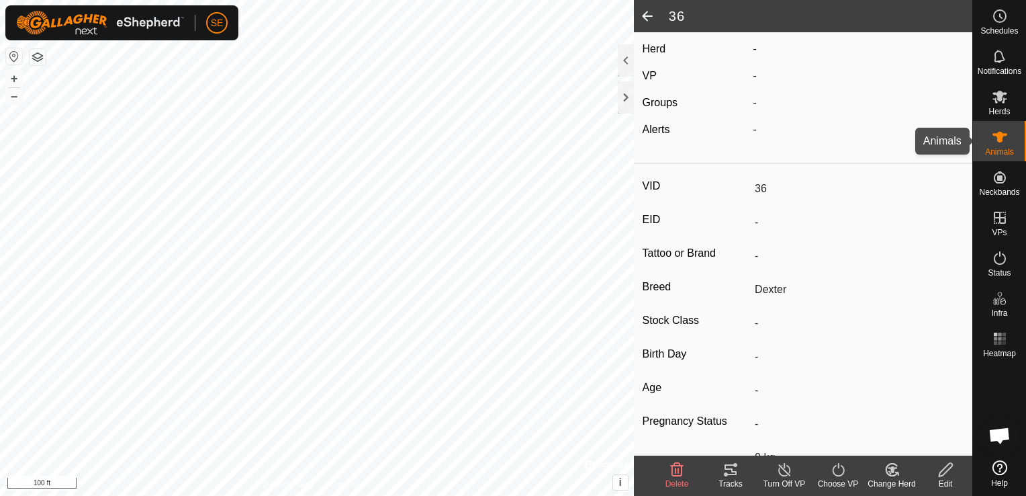
click at [1010, 143] on es-animals-svg-icon at bounding box center [1000, 136] width 24 height 21
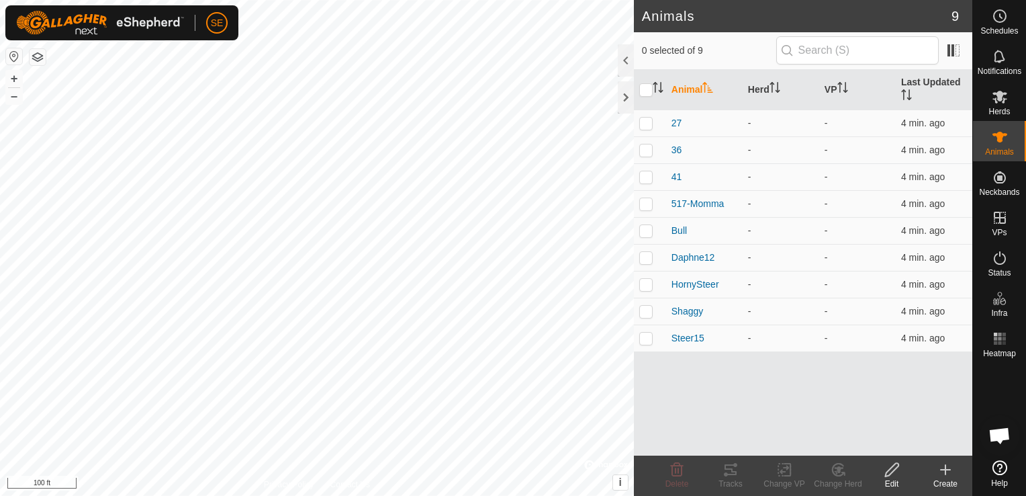
click at [946, 472] on icon at bounding box center [946, 469] width 0 height 9
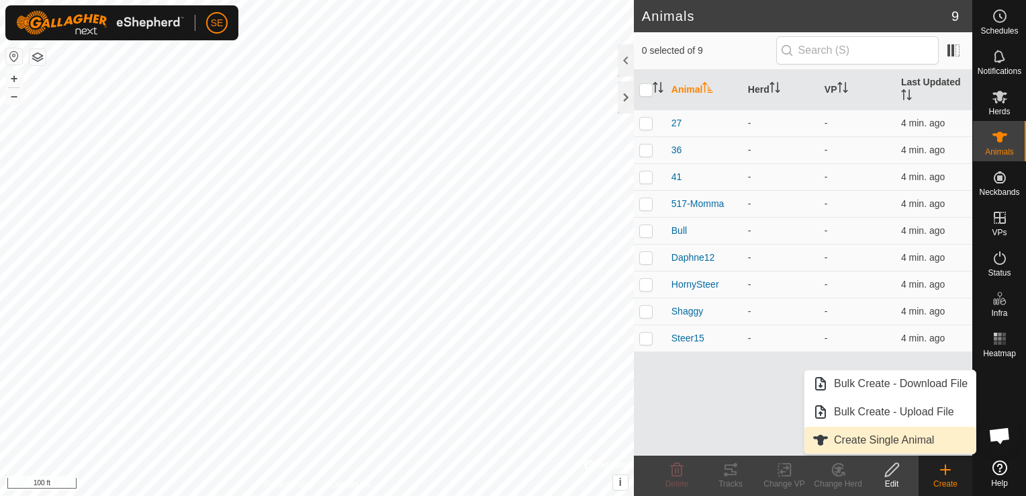
click at [890, 446] on link "Create Single Animal" at bounding box center [890, 439] width 171 height 27
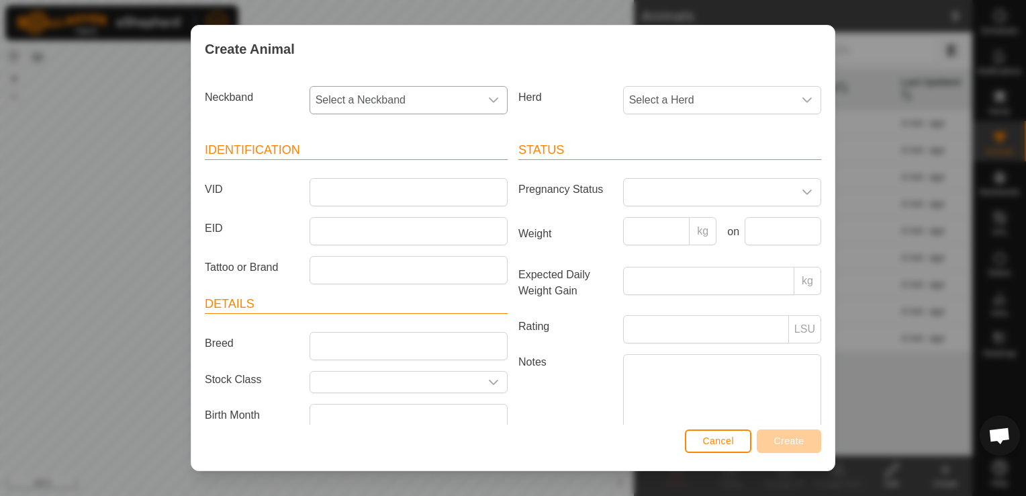
click at [364, 93] on span "Select a Neckband" at bounding box center [395, 100] width 170 height 27
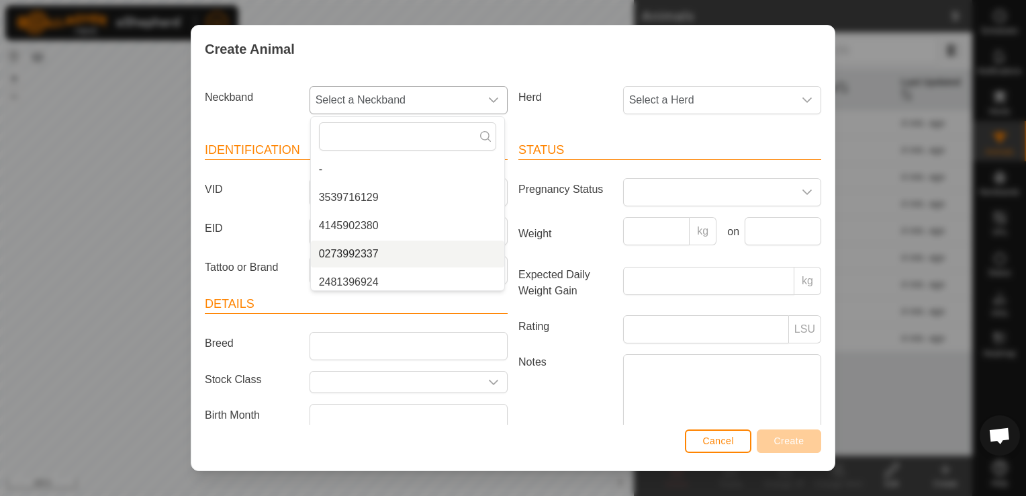
click at [369, 248] on li "0273992337" at bounding box center [407, 253] width 193 height 27
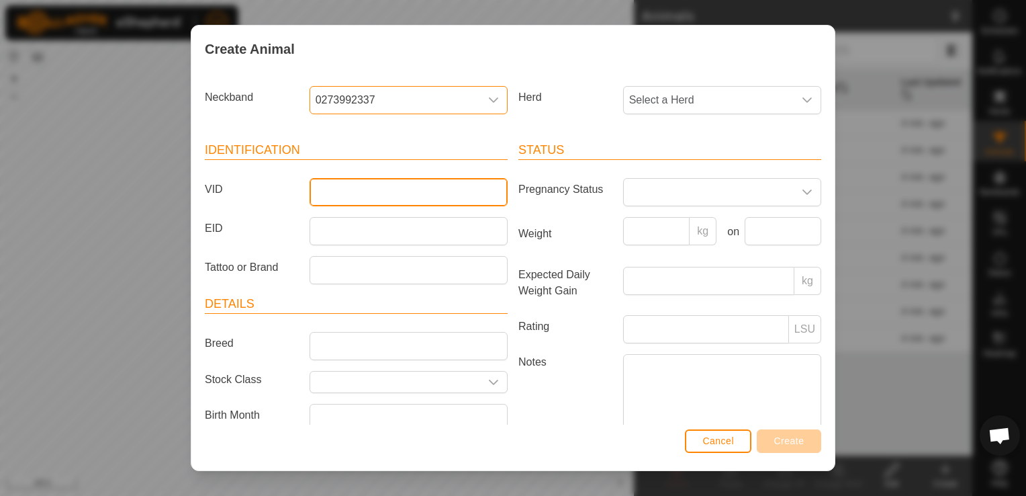
click at [341, 189] on input "VID" at bounding box center [409, 192] width 198 height 28
type input "37"
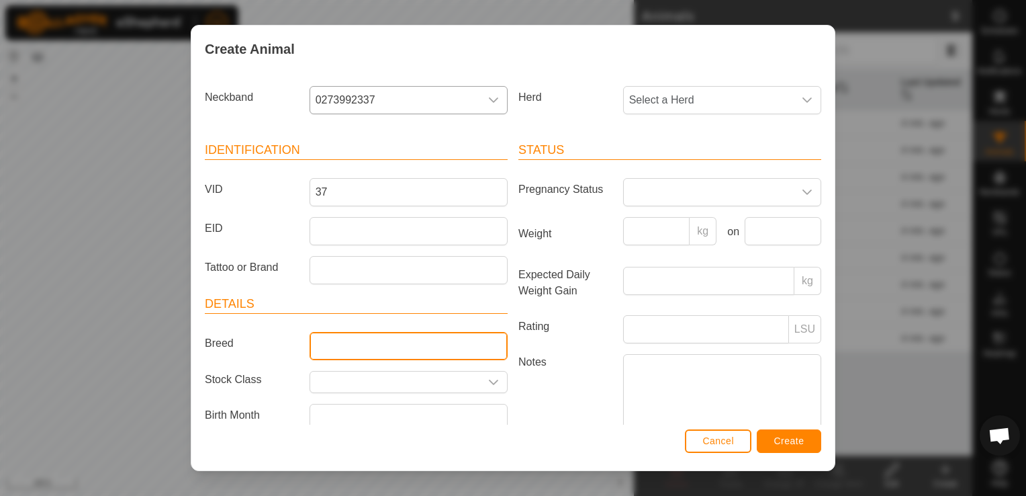
click at [338, 339] on input "Breed" at bounding box center [409, 346] width 198 height 28
type input "Dexter"
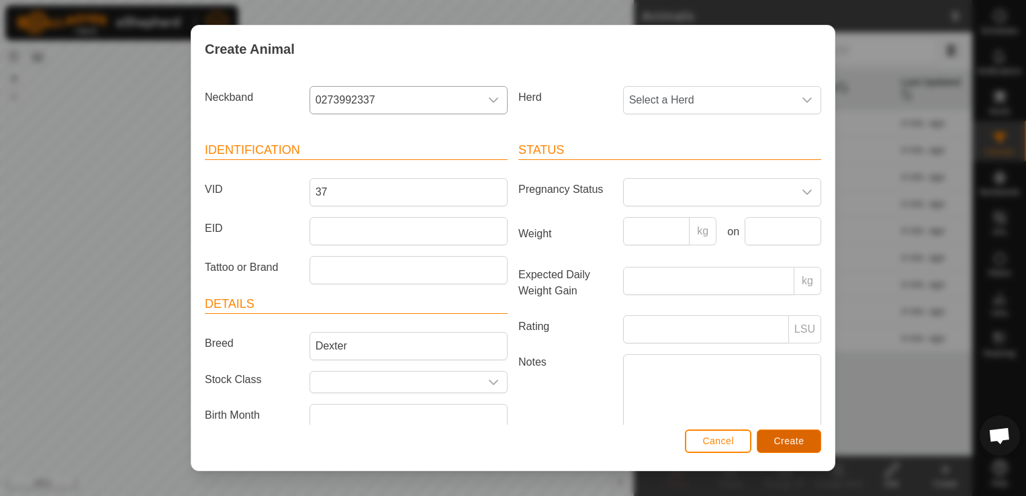
click at [778, 435] on span "Create" at bounding box center [789, 440] width 30 height 11
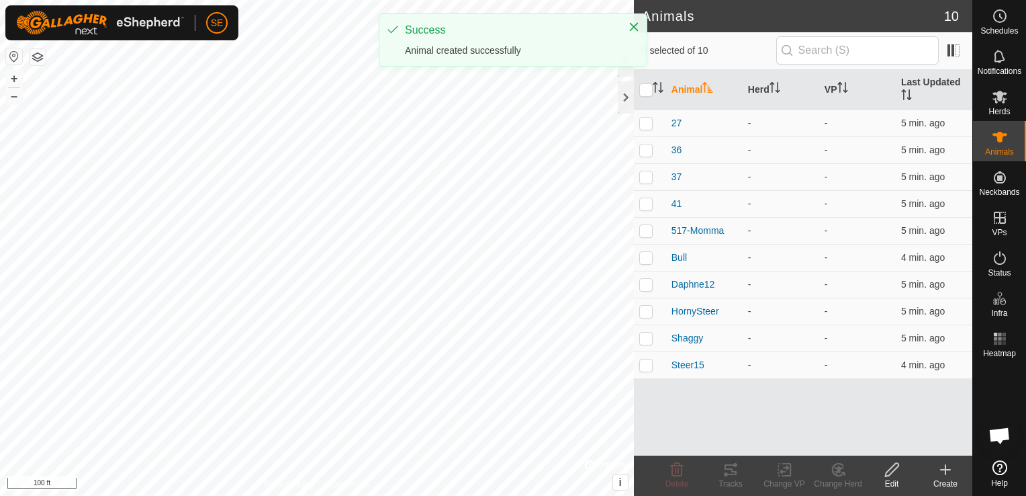
click at [950, 469] on icon at bounding box center [945, 469] width 9 height 0
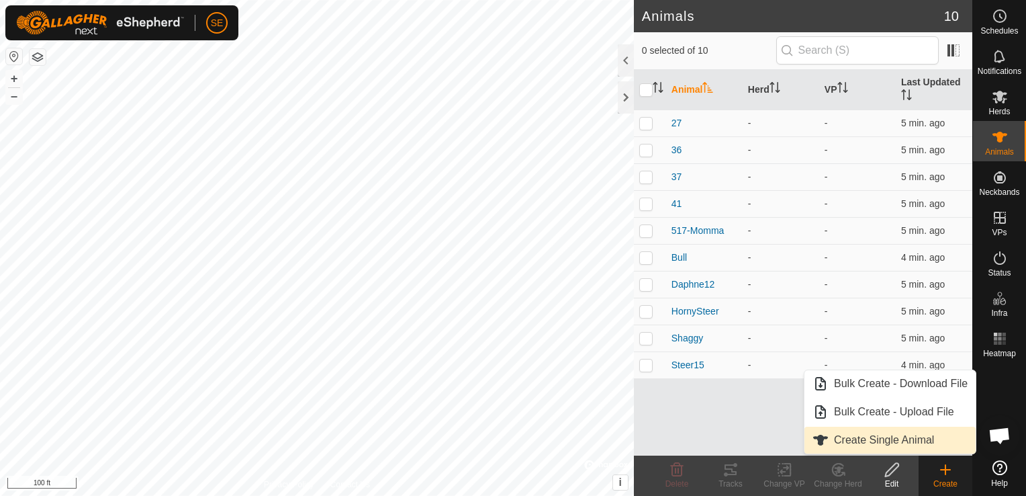
click at [906, 437] on link "Create Single Animal" at bounding box center [890, 439] width 171 height 27
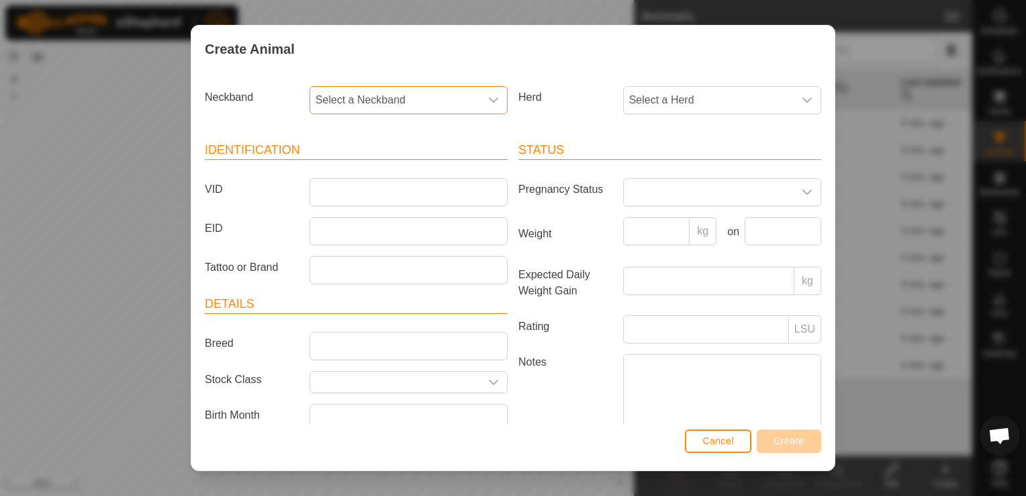
click at [377, 96] on span "Select a Neckband" at bounding box center [395, 100] width 170 height 27
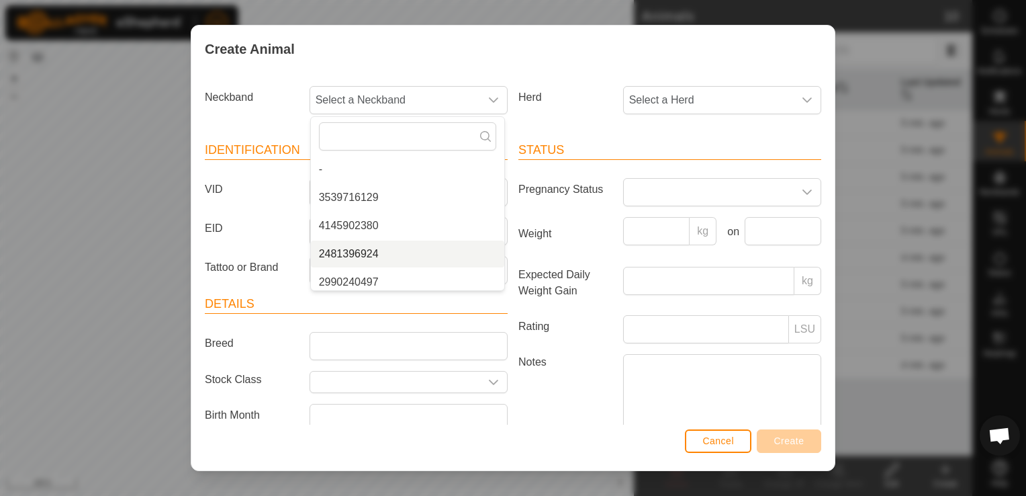
scroll to position [5, 0]
click at [369, 250] on li "2481396924" at bounding box center [407, 248] width 193 height 27
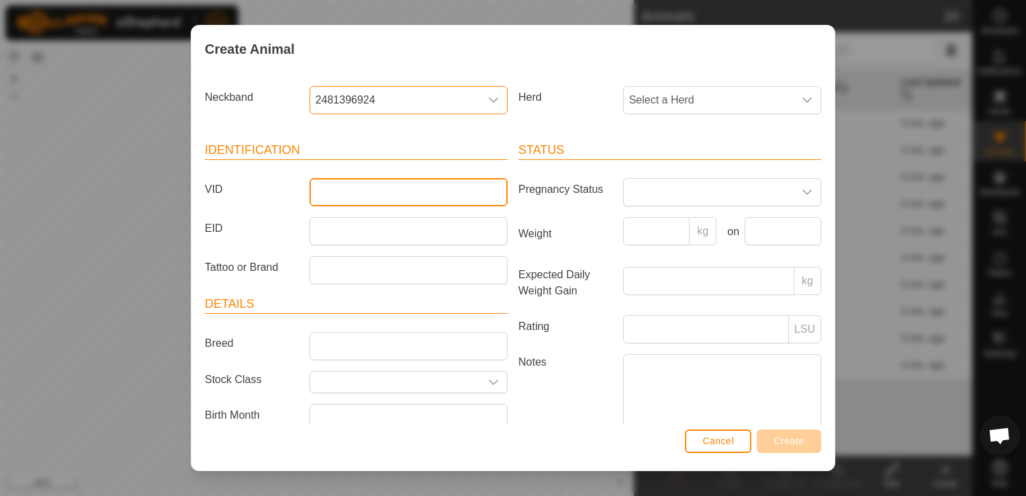
click at [338, 187] on input "VID" at bounding box center [409, 192] width 198 height 28
type input "D"
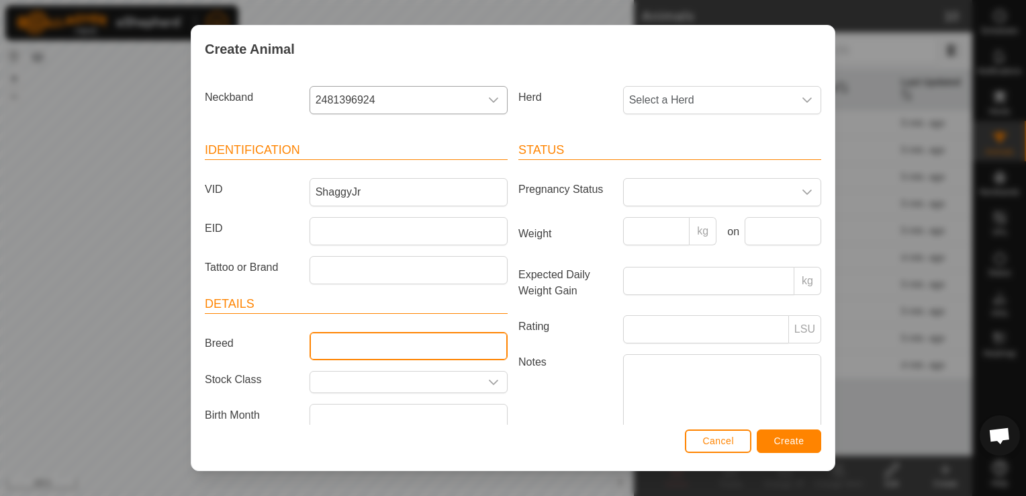
click at [330, 345] on input "Breed" at bounding box center [409, 346] width 198 height 28
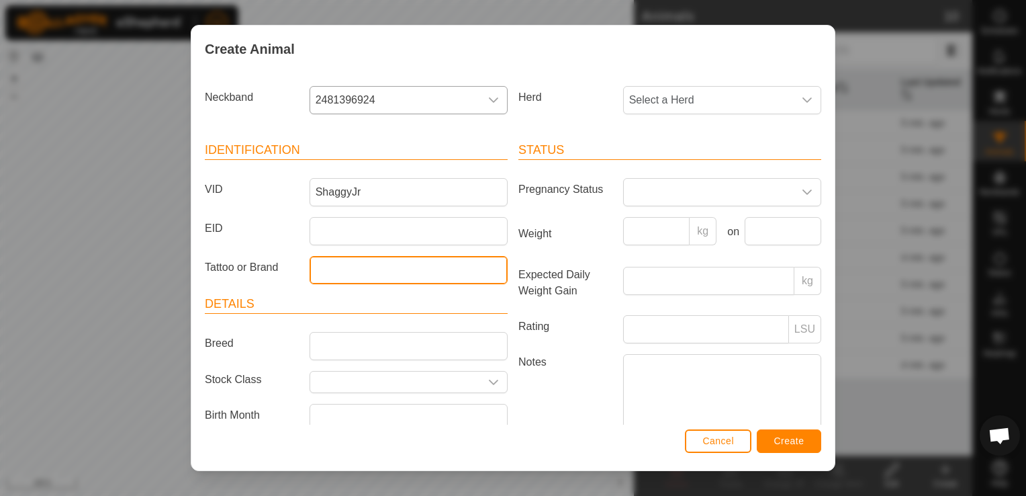
click at [330, 262] on input "Tattoo or Brand" at bounding box center [409, 270] width 198 height 28
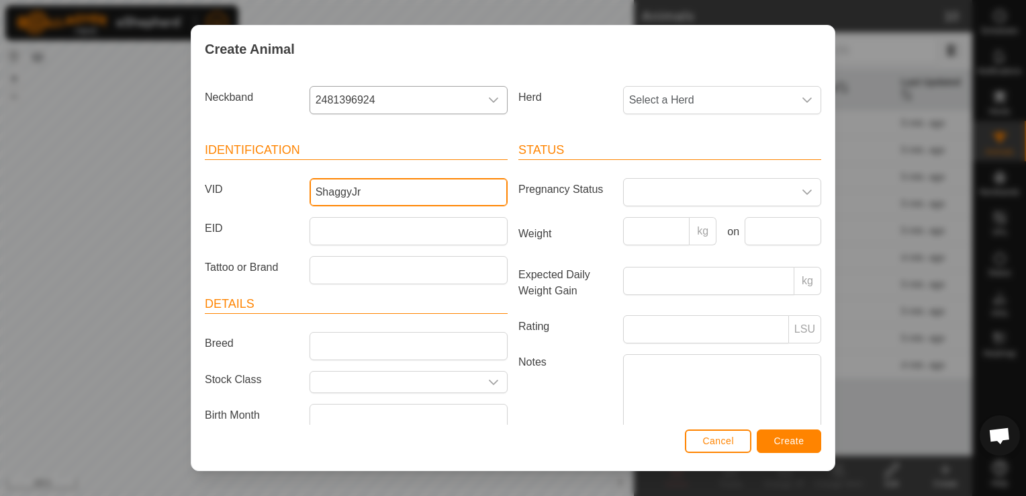
click at [390, 191] on input "ShaggyJr" at bounding box center [409, 192] width 198 height 28
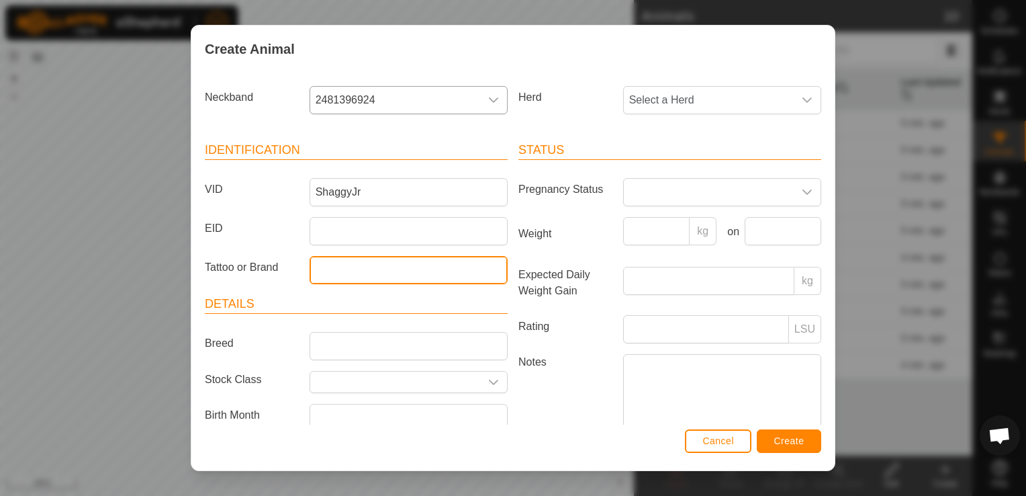
click at [328, 273] on input "Tattoo or Brand" at bounding box center [409, 270] width 198 height 28
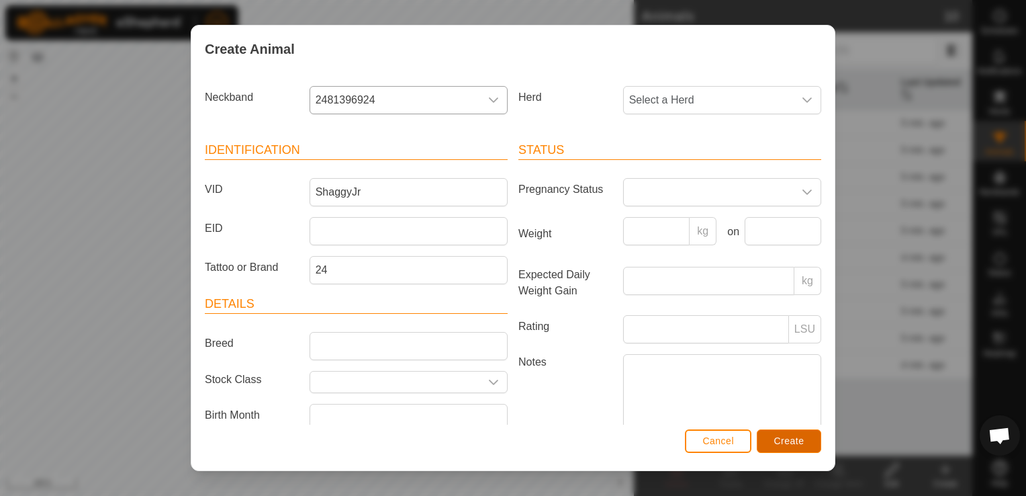
click at [796, 436] on span "Create" at bounding box center [789, 440] width 30 height 11
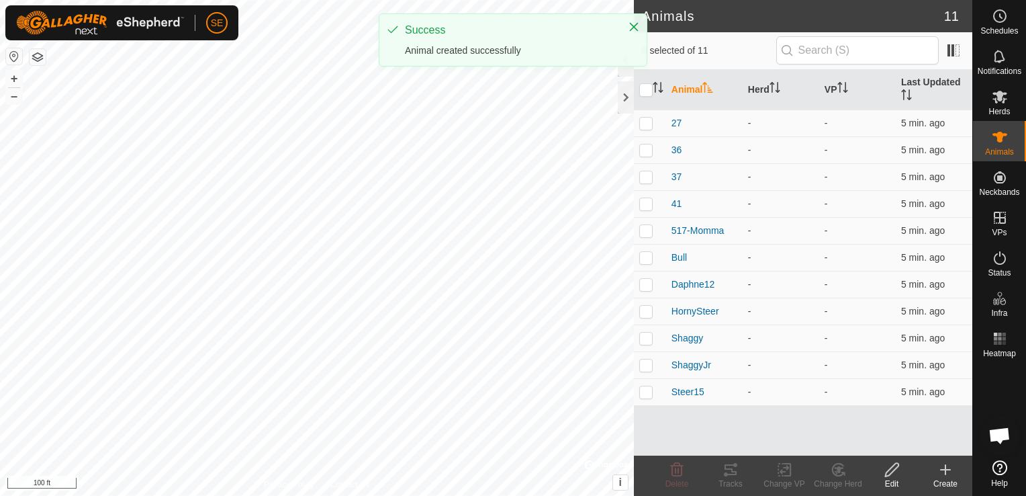
click at [954, 479] on div "Create" at bounding box center [946, 483] width 54 height 12
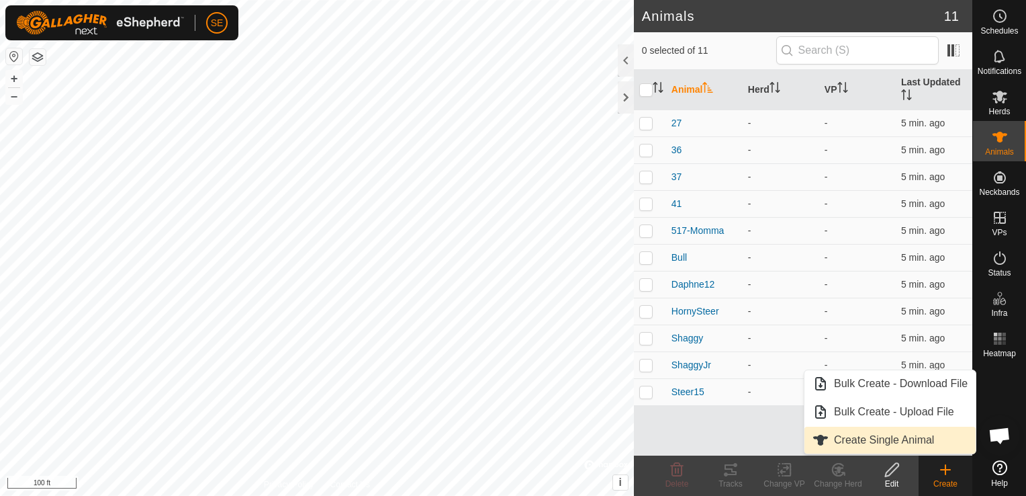
click at [868, 441] on link "Create Single Animal" at bounding box center [890, 439] width 171 height 27
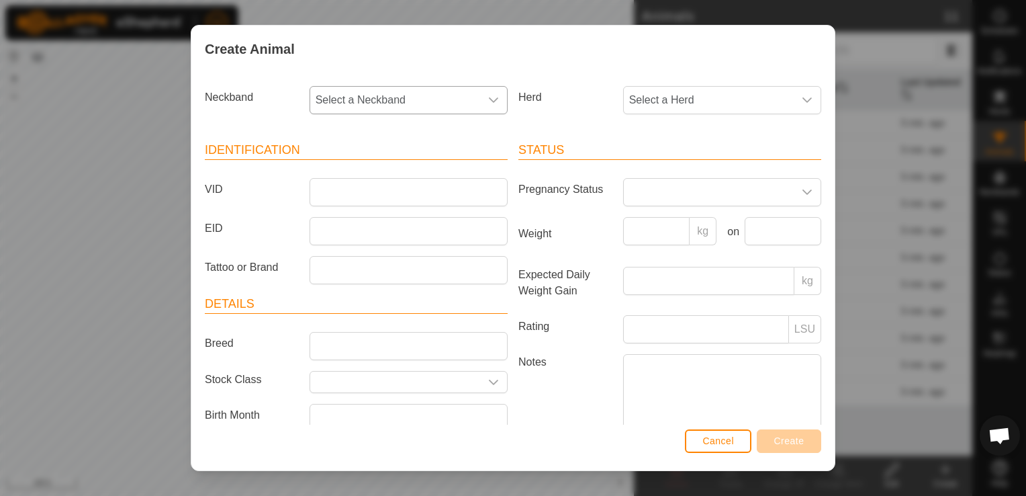
click at [378, 101] on span "Select a Neckband" at bounding box center [395, 100] width 170 height 27
click at [372, 254] on li "2990240497" at bounding box center [407, 253] width 193 height 27
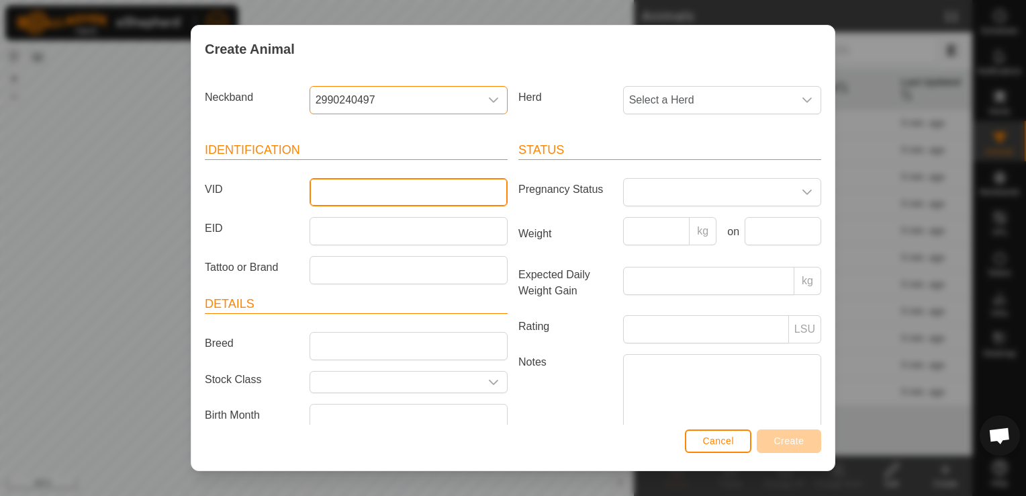
click at [336, 197] on input "VID" at bounding box center [409, 192] width 198 height 28
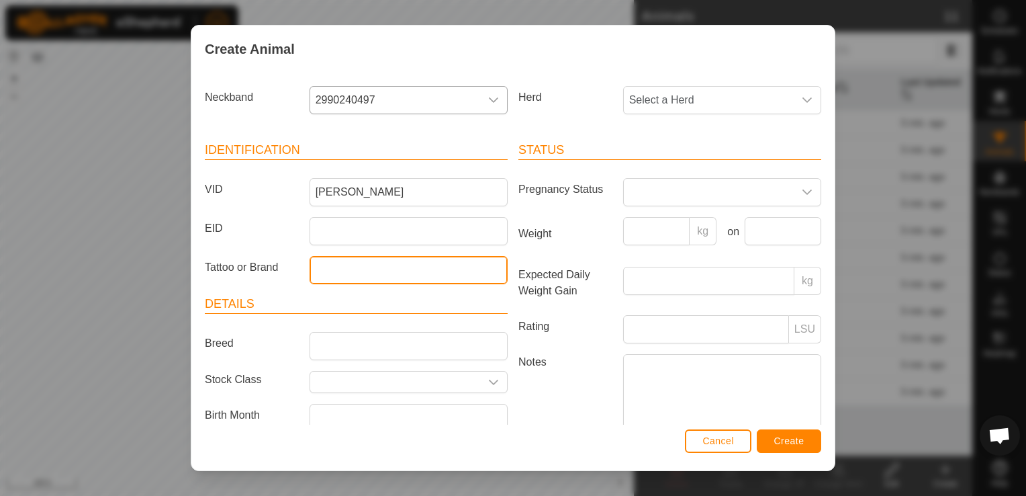
click at [351, 275] on input "Tattoo or Brand" at bounding box center [409, 270] width 198 height 28
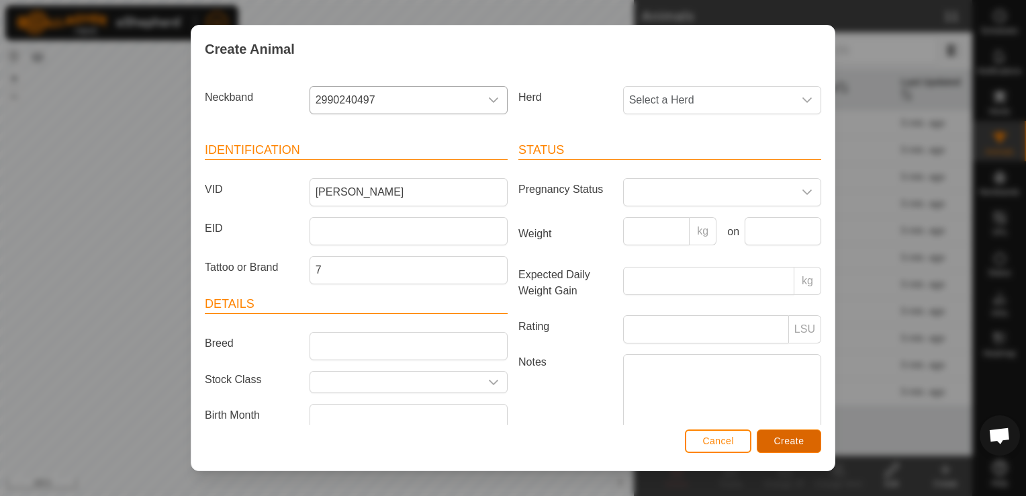
click at [801, 437] on span "Create" at bounding box center [789, 440] width 30 height 11
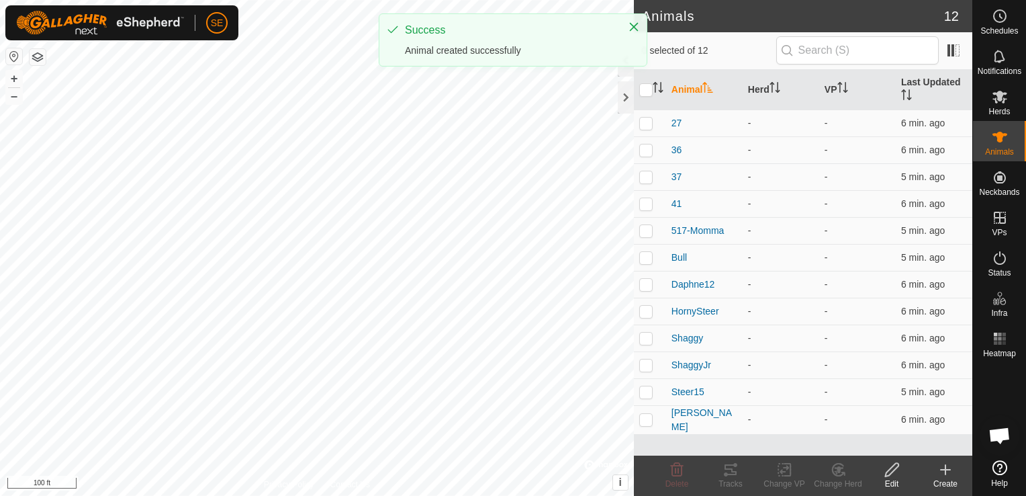
click at [954, 470] on create-svg-icon at bounding box center [946, 469] width 54 height 16
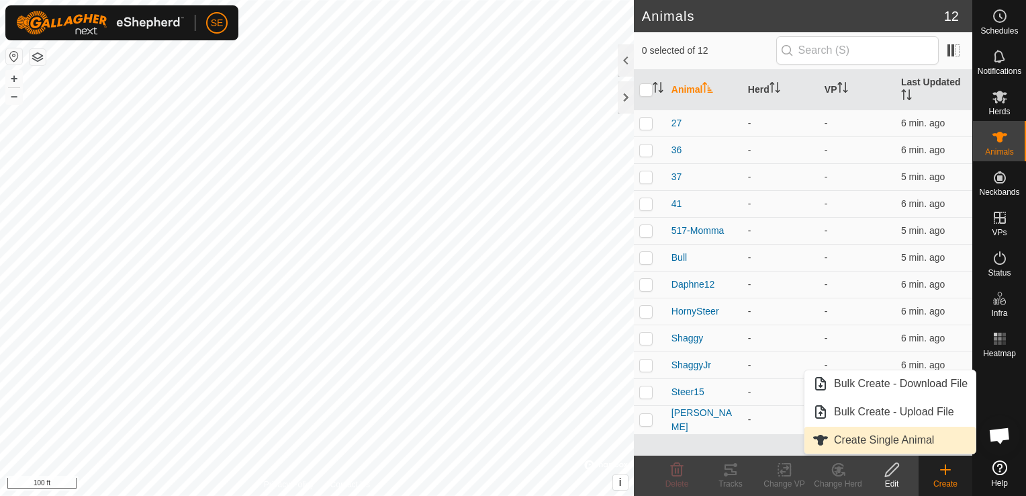
click at [888, 443] on link "Create Single Animal" at bounding box center [890, 439] width 171 height 27
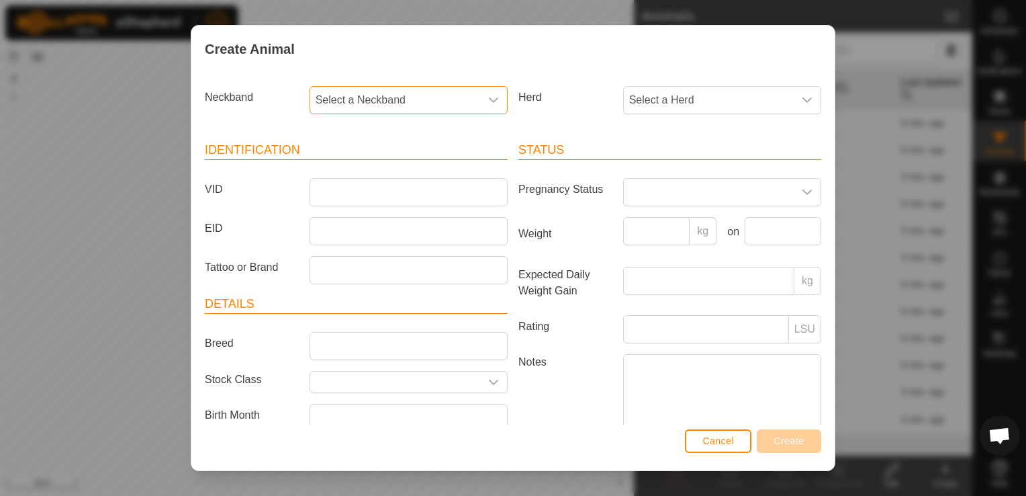
click at [357, 98] on span "Select a Neckband" at bounding box center [395, 100] width 170 height 27
click at [361, 250] on li "2645521501" at bounding box center [407, 248] width 193 height 27
click at [352, 195] on input "VID" at bounding box center [409, 192] width 198 height 28
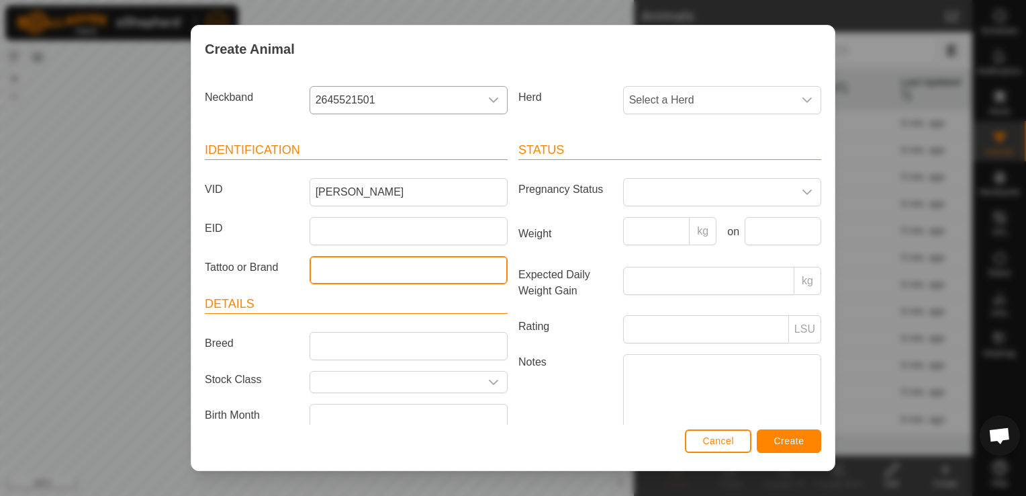
click at [338, 270] on input "Tattoo or Brand" at bounding box center [409, 270] width 198 height 28
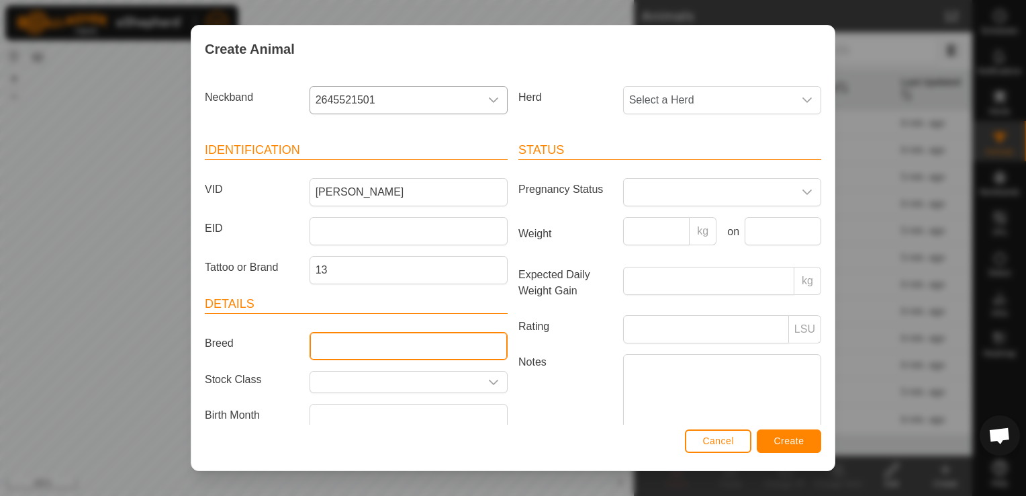
click at [349, 341] on input "Breed" at bounding box center [409, 346] width 198 height 28
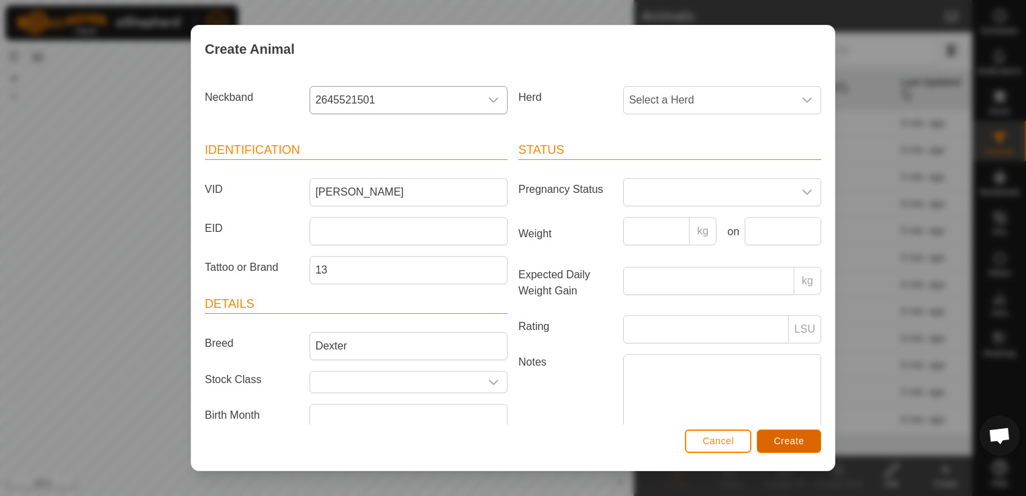
click at [800, 445] on button "Create" at bounding box center [789, 441] width 64 height 24
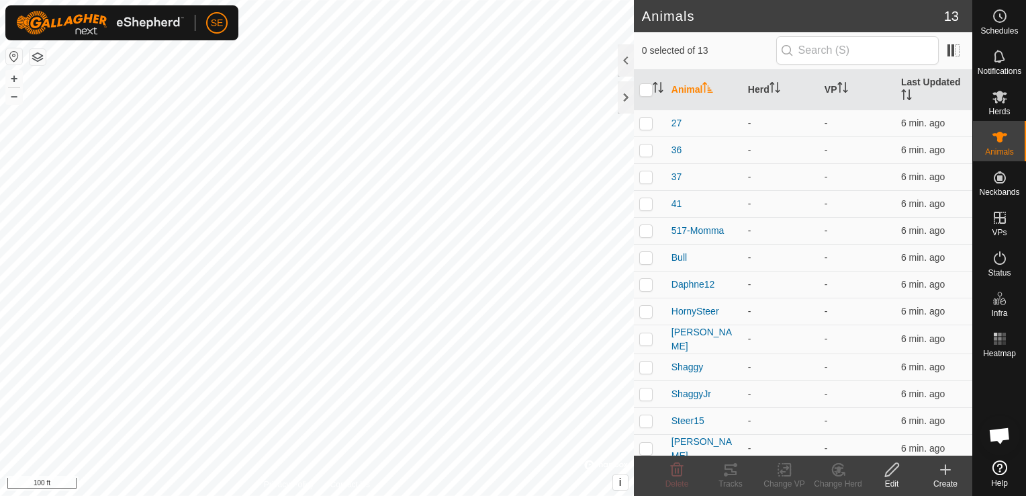
click at [940, 469] on icon at bounding box center [946, 469] width 16 height 16
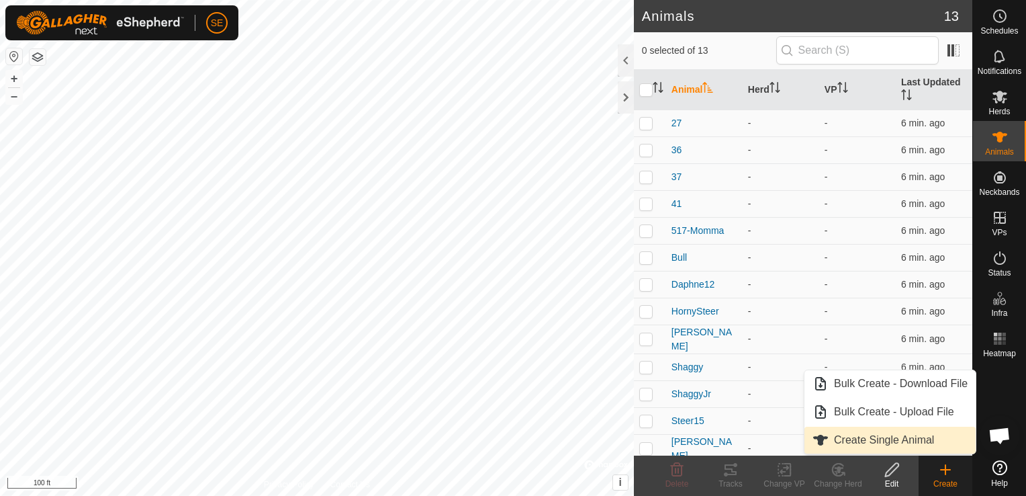
click at [864, 447] on link "Create Single Animal" at bounding box center [890, 439] width 171 height 27
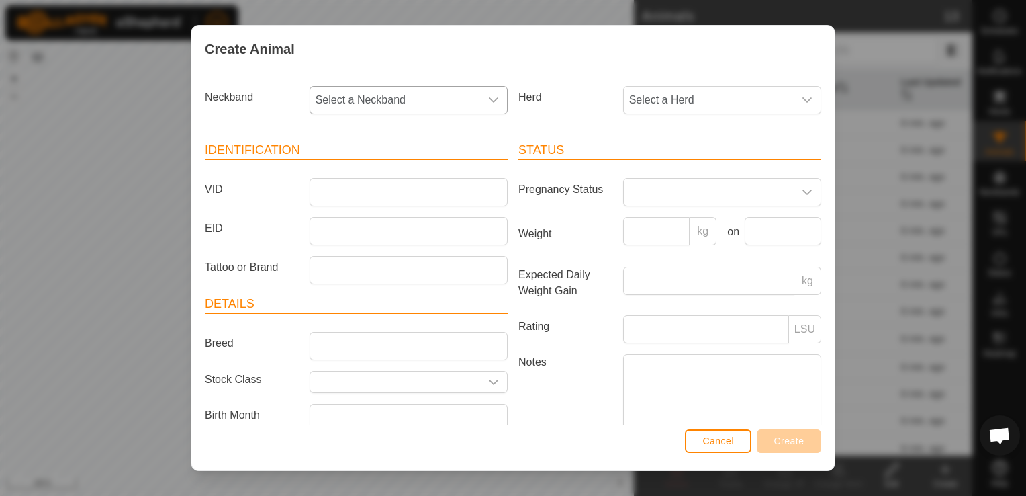
click at [412, 99] on span "Select a Neckband" at bounding box center [395, 100] width 170 height 27
click at [369, 253] on li "0485462729" at bounding box center [407, 253] width 193 height 27
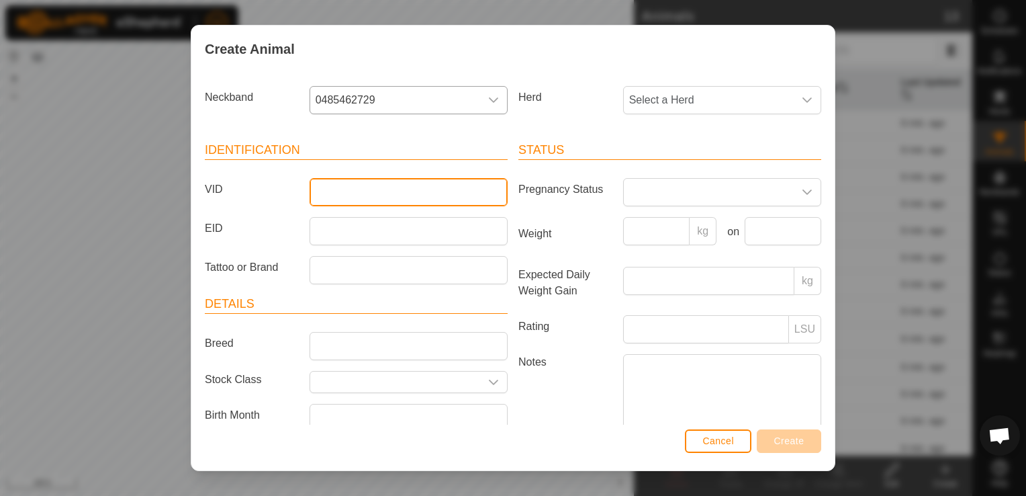
click at [326, 195] on input "VID" at bounding box center [409, 192] width 198 height 28
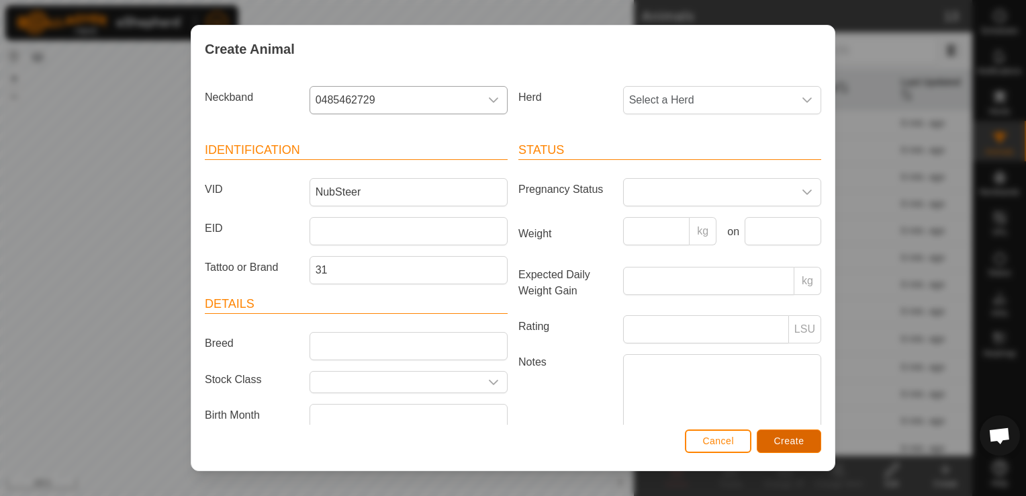
click at [806, 441] on button "Create" at bounding box center [789, 441] width 64 height 24
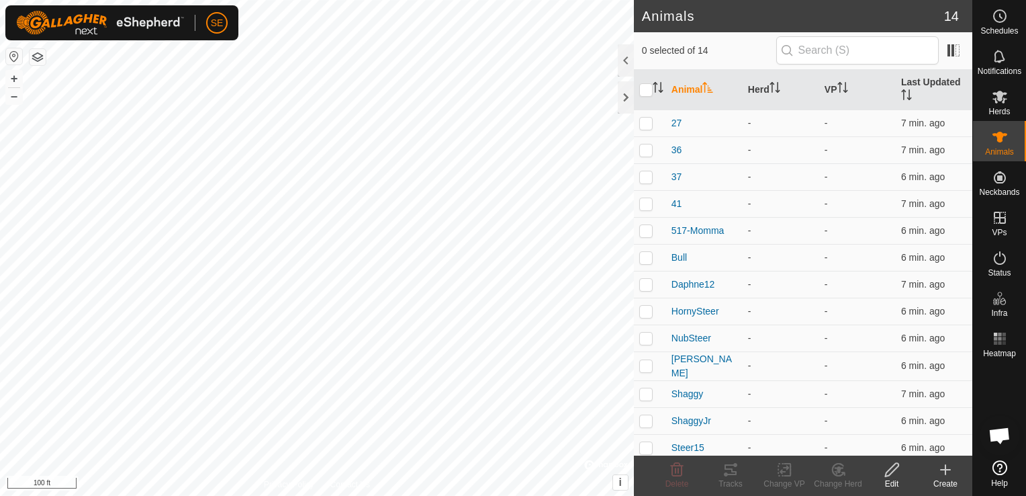
click at [944, 474] on icon at bounding box center [946, 469] width 16 height 16
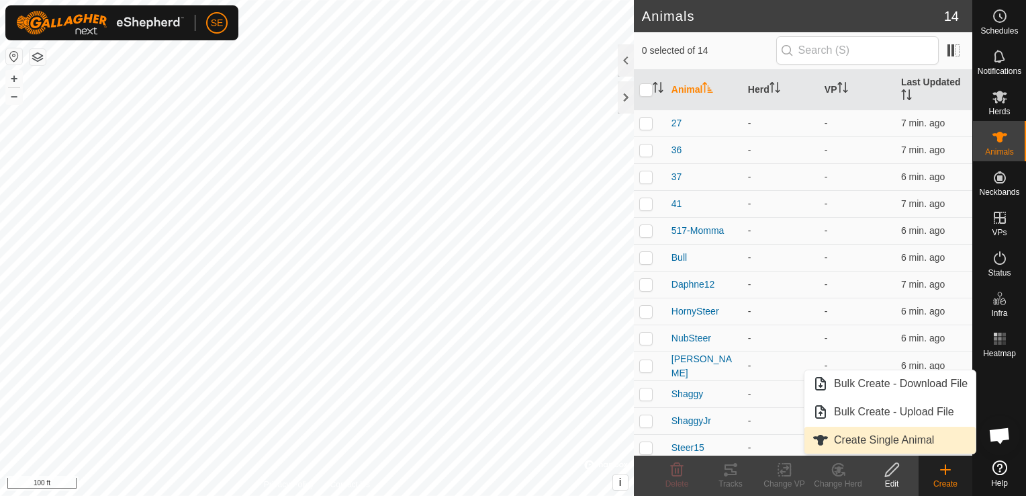
click at [854, 442] on link "Create Single Animal" at bounding box center [890, 439] width 171 height 27
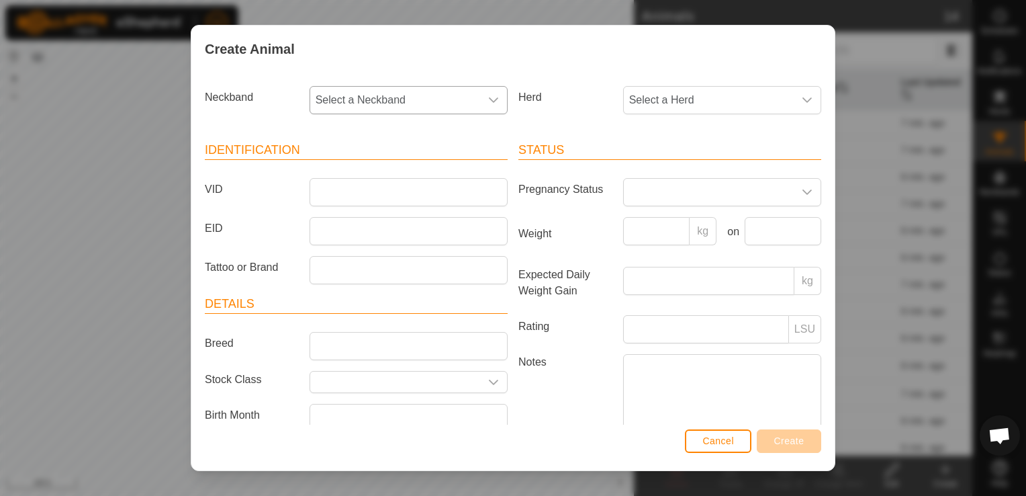
click at [386, 102] on span "Select a Neckband" at bounding box center [395, 100] width 170 height 27
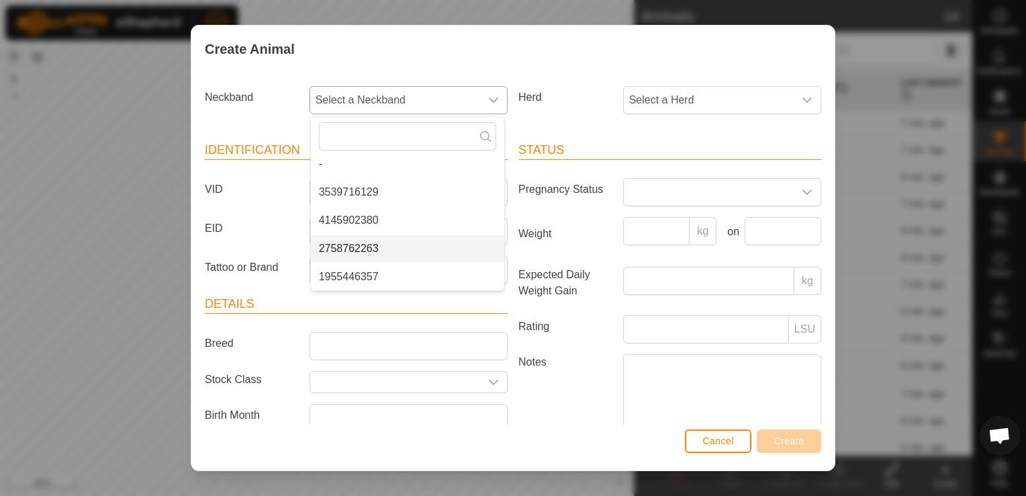
click at [360, 250] on li "2758762263" at bounding box center [407, 248] width 193 height 27
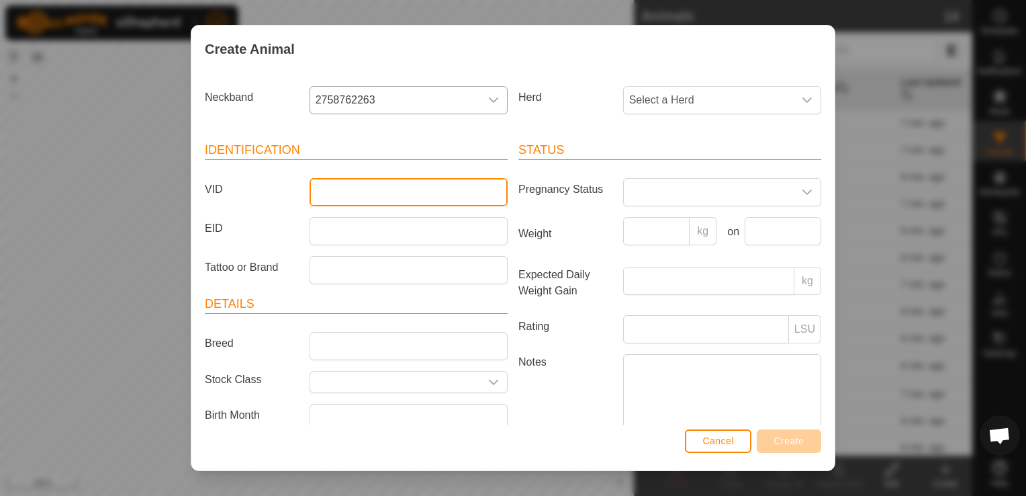
click at [352, 193] on input "VID" at bounding box center [409, 192] width 198 height 28
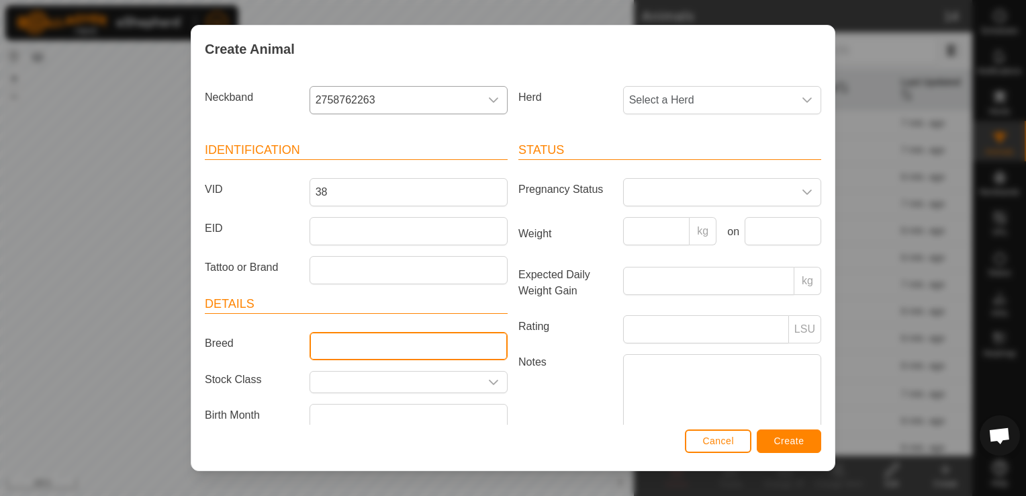
click at [357, 341] on input "Breed" at bounding box center [409, 346] width 198 height 28
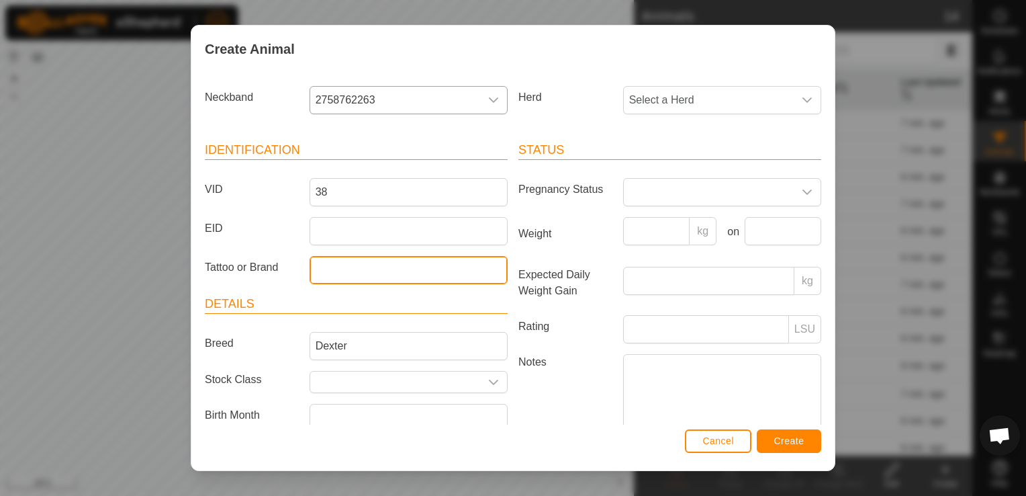
click at [341, 277] on input "Tattoo or Brand" at bounding box center [409, 270] width 198 height 28
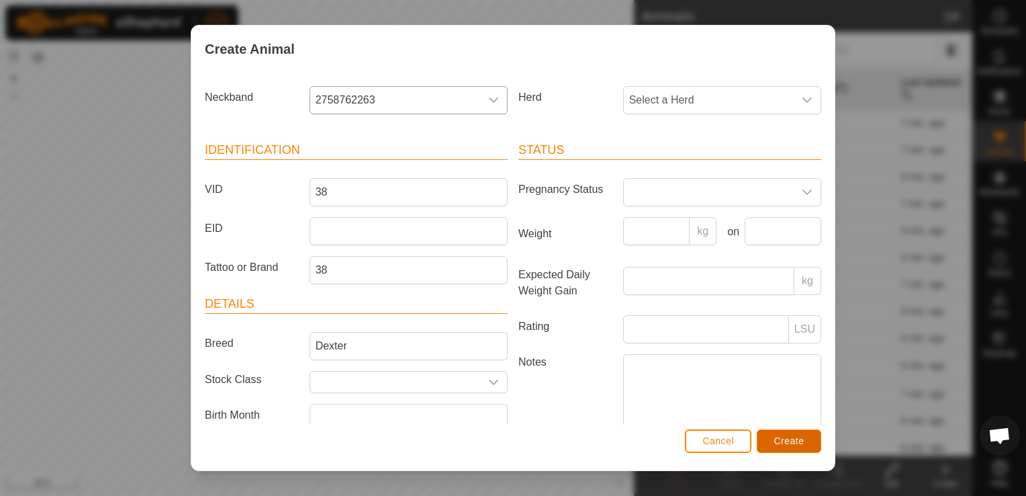
click at [800, 435] on span "Create" at bounding box center [789, 440] width 30 height 11
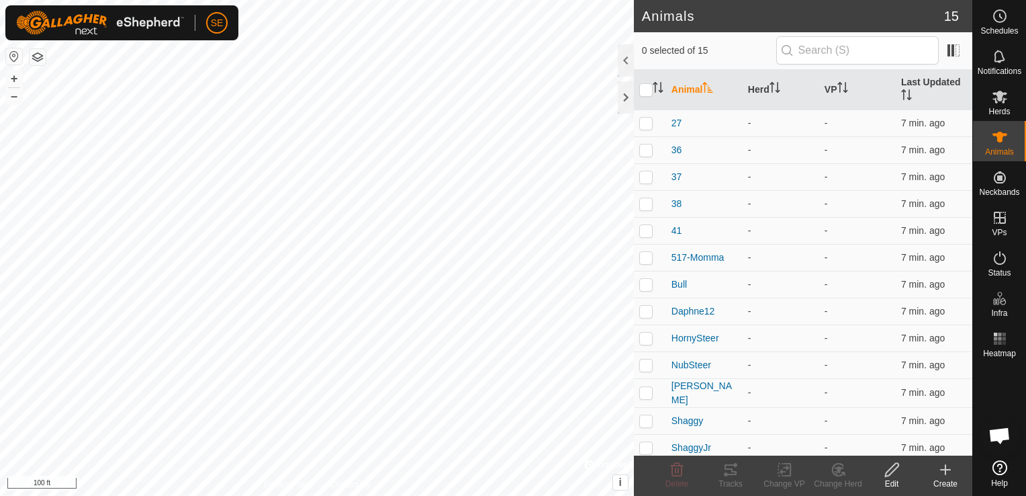
click at [946, 474] on icon at bounding box center [946, 469] width 0 height 9
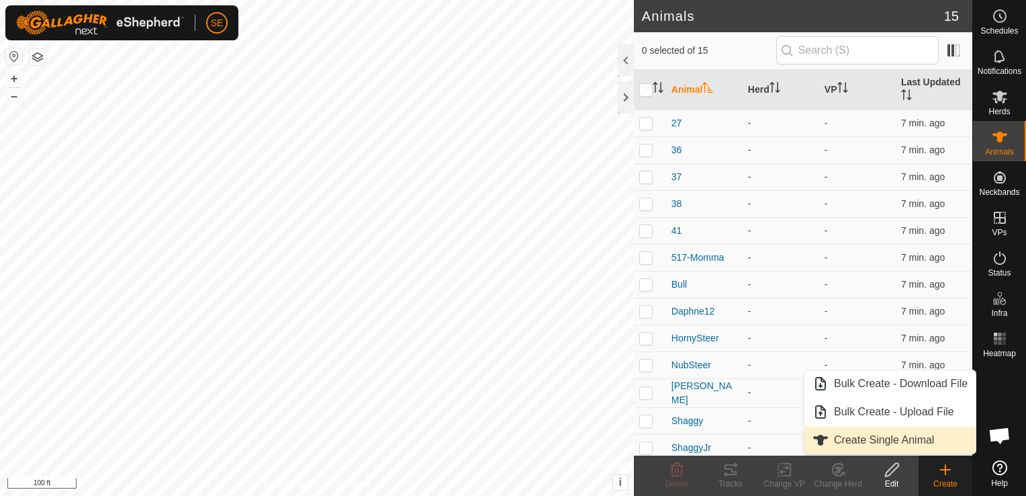
click at [903, 433] on link "Create Single Animal" at bounding box center [890, 439] width 171 height 27
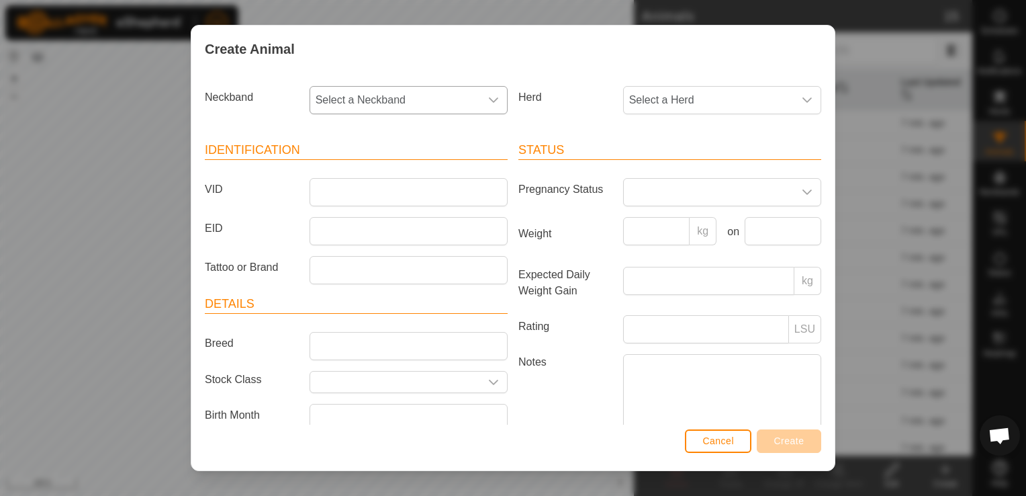
click at [349, 103] on span "Select a Neckband" at bounding box center [395, 100] width 170 height 27
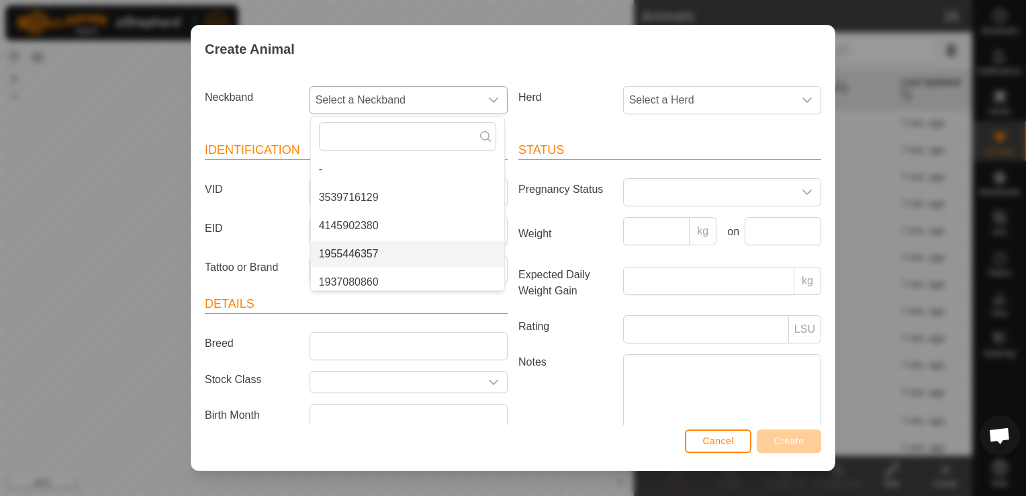
click at [371, 251] on li "1955446357" at bounding box center [407, 253] width 193 height 27
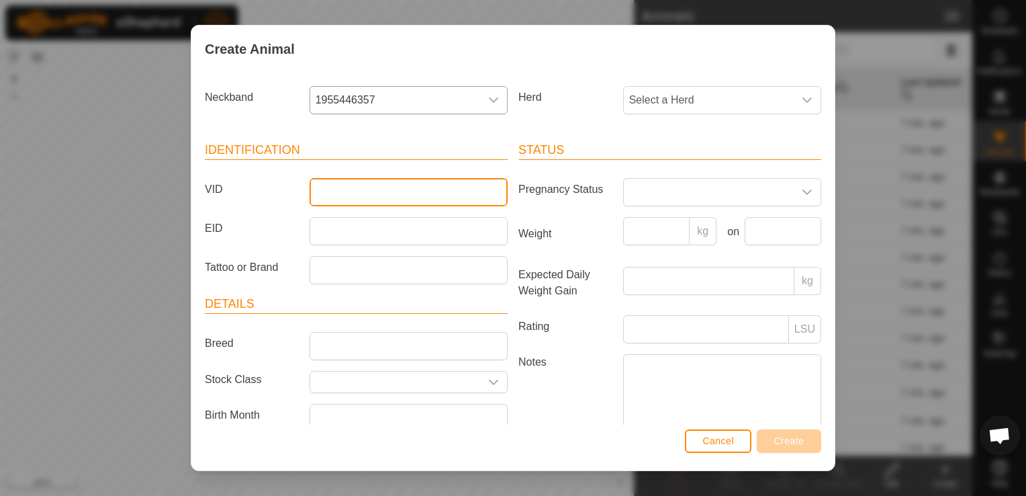
click at [331, 187] on input "VID" at bounding box center [409, 192] width 198 height 28
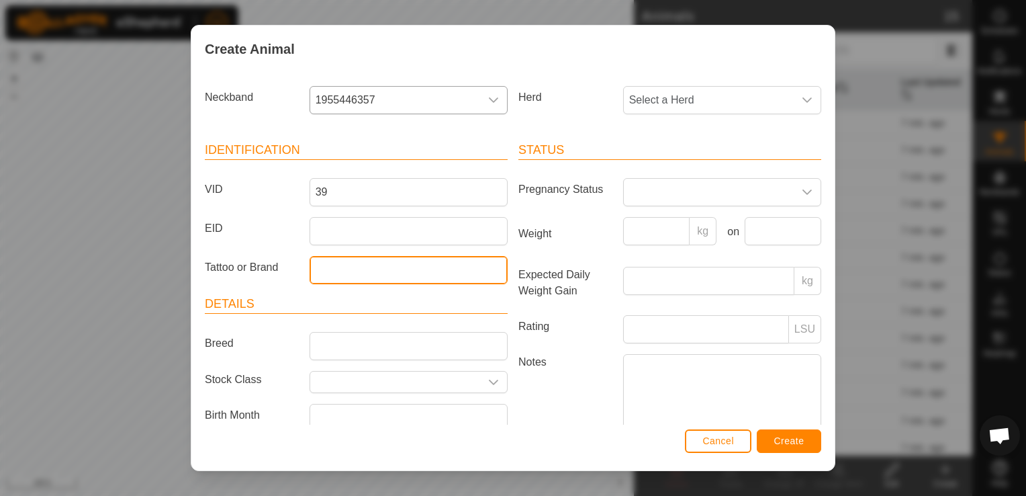
click at [338, 263] on input "Tattoo or Brand" at bounding box center [409, 270] width 198 height 28
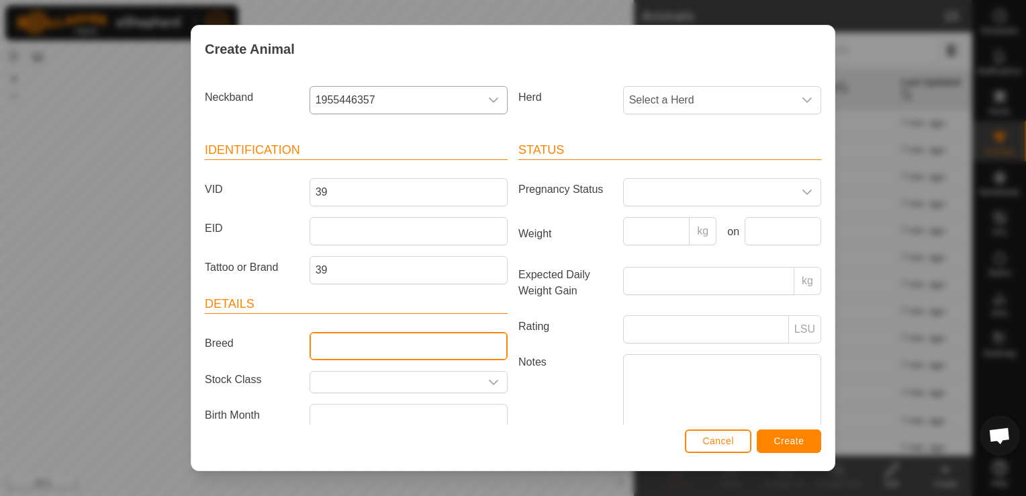
click at [356, 353] on input "Breed" at bounding box center [409, 346] width 198 height 28
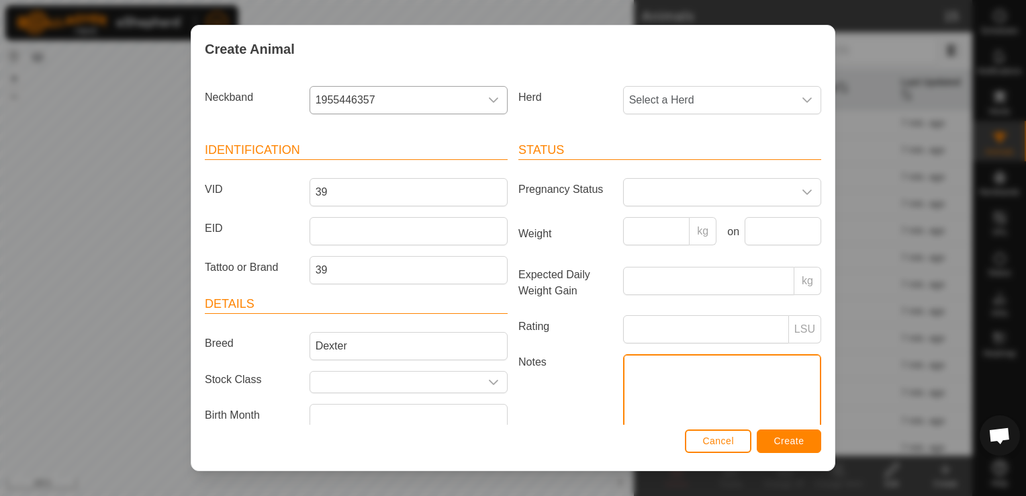
click at [641, 407] on textarea "Notes" at bounding box center [722, 392] width 198 height 77
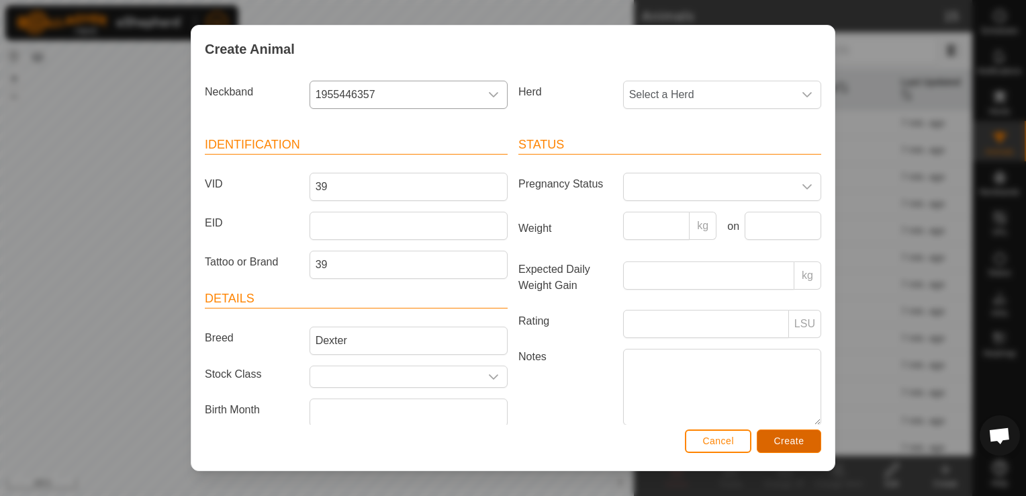
click at [792, 443] on span "Create" at bounding box center [789, 440] width 30 height 11
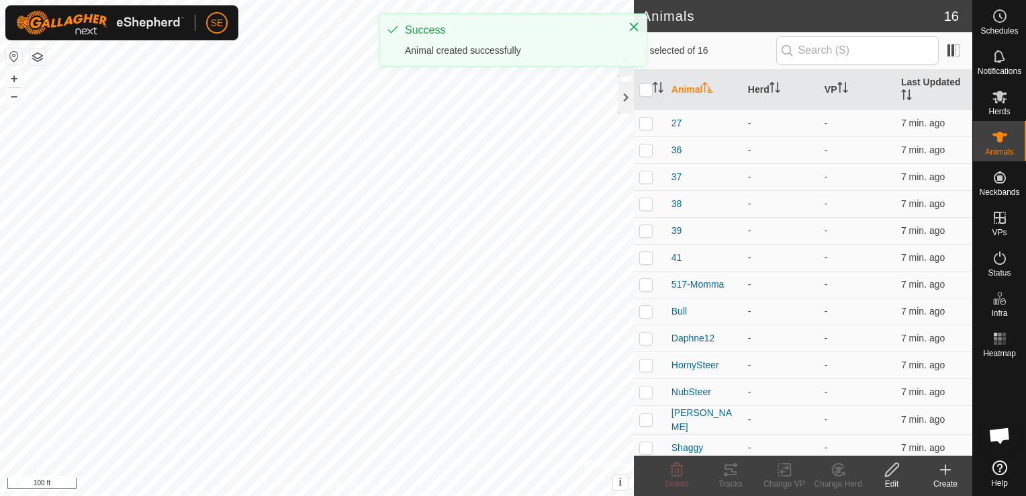
click at [940, 479] on div "Create" at bounding box center [946, 483] width 54 height 12
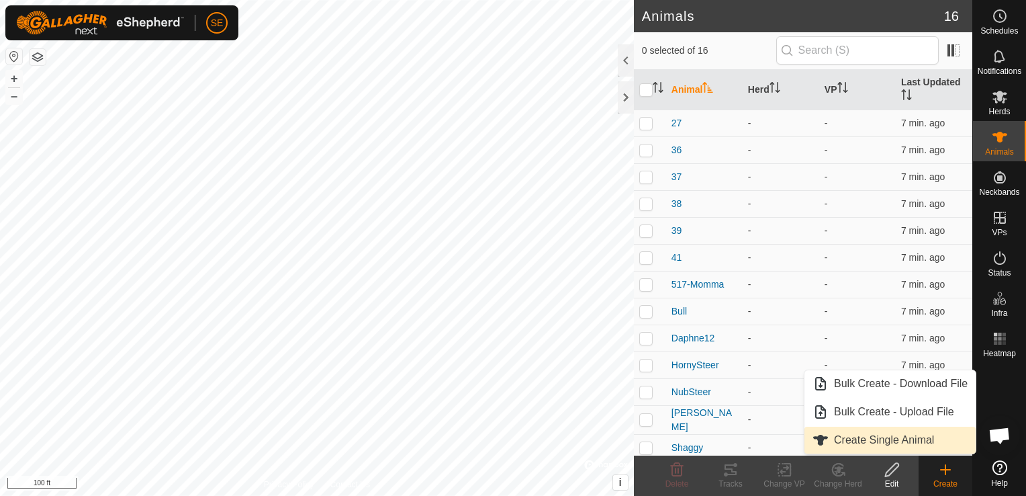
click at [864, 441] on link "Create Single Animal" at bounding box center [890, 439] width 171 height 27
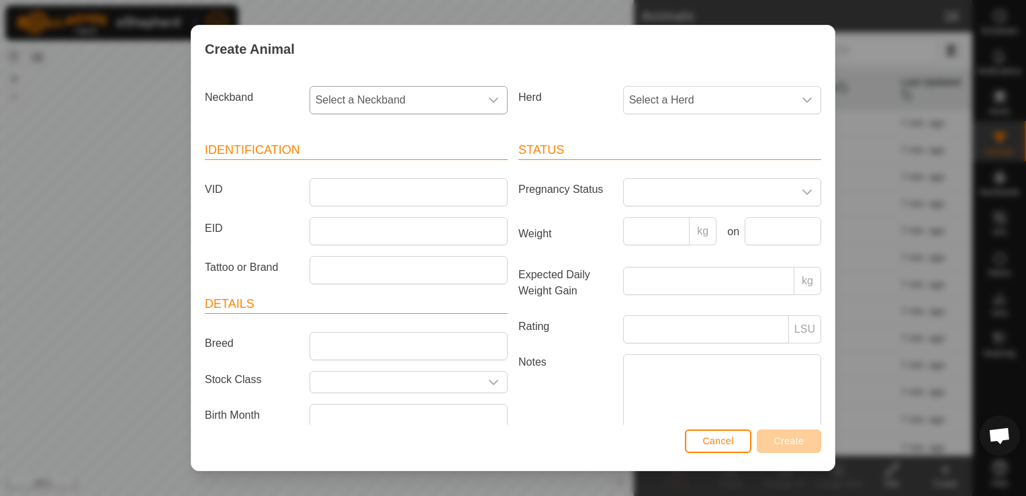
click at [351, 103] on span "Select a Neckband" at bounding box center [395, 100] width 170 height 27
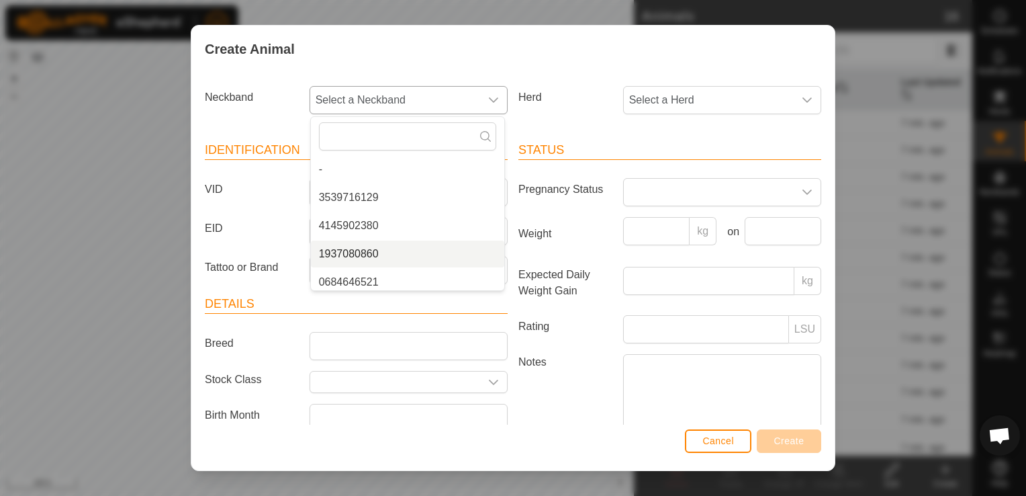
click at [369, 255] on li "1937080860" at bounding box center [407, 253] width 193 height 27
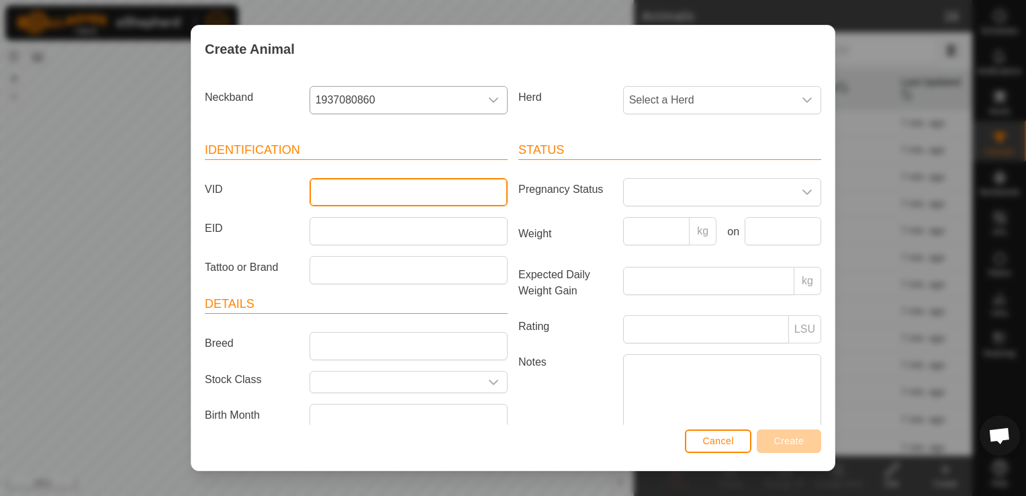
click at [338, 190] on input "VID" at bounding box center [409, 192] width 198 height 28
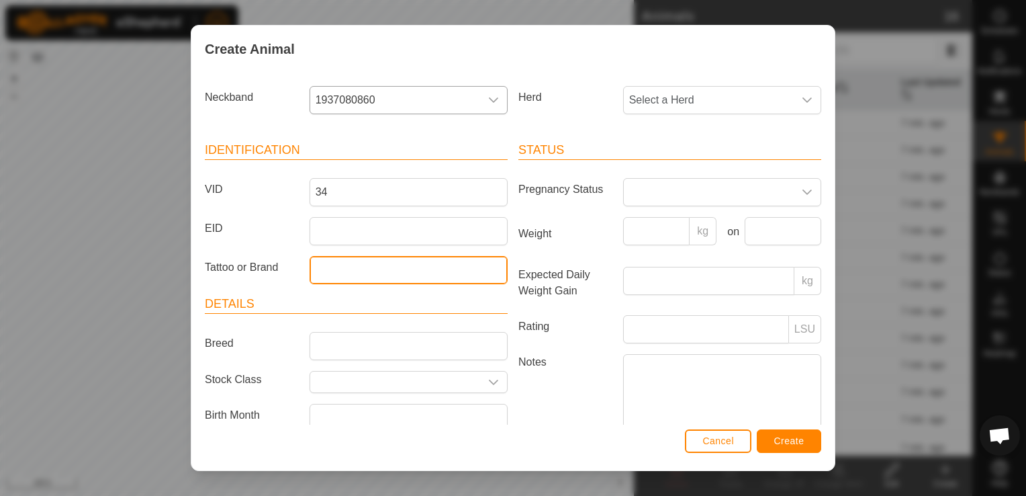
click at [341, 259] on input "Tattoo or Brand" at bounding box center [409, 270] width 198 height 28
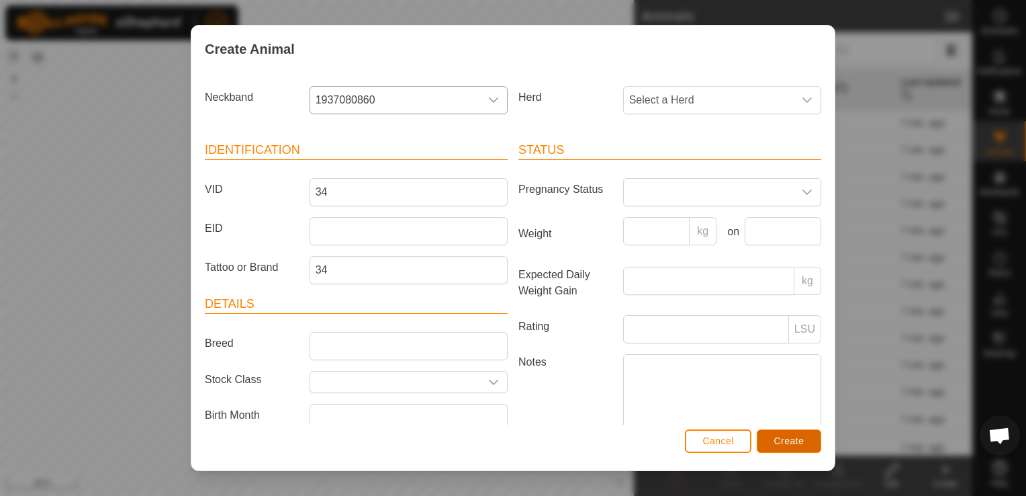
click at [809, 439] on button "Create" at bounding box center [789, 441] width 64 height 24
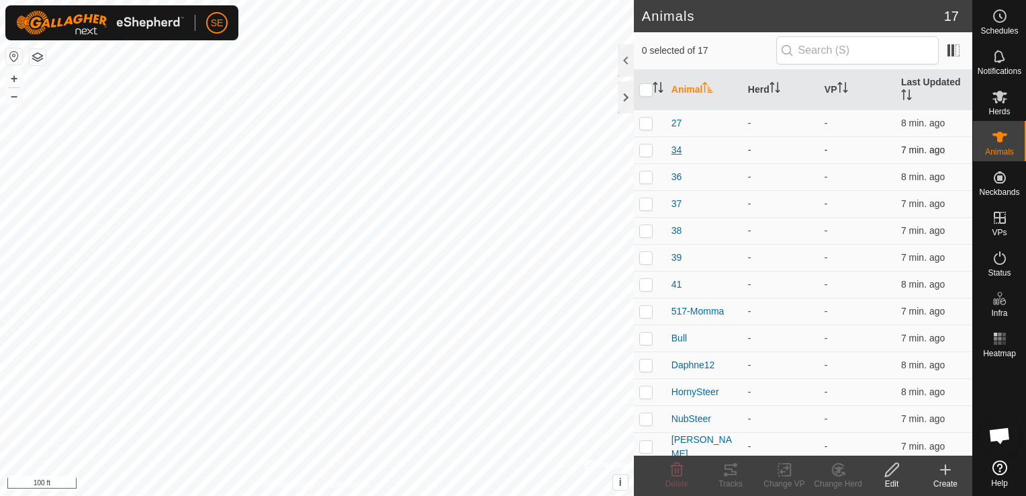
click at [680, 146] on span "34" at bounding box center [677, 150] width 11 height 14
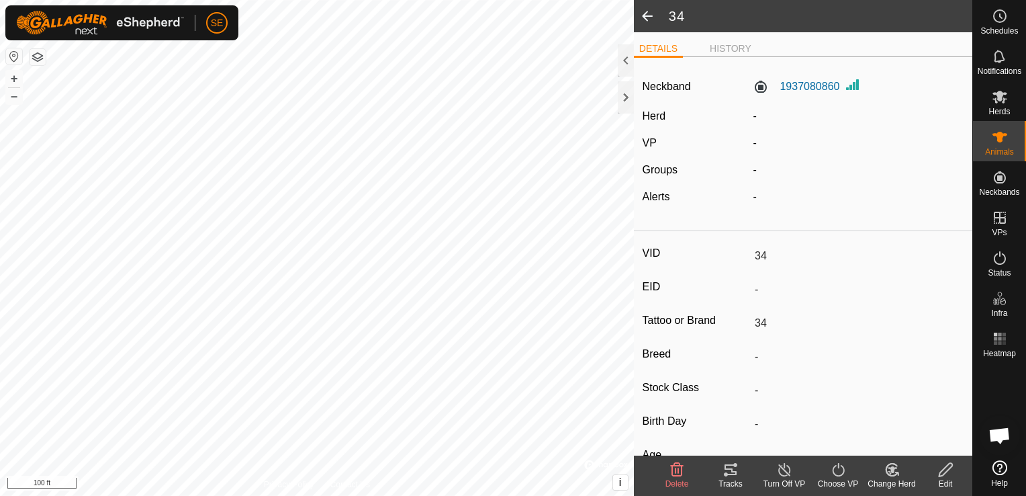
click at [957, 474] on edit-svg-icon at bounding box center [946, 469] width 54 height 16
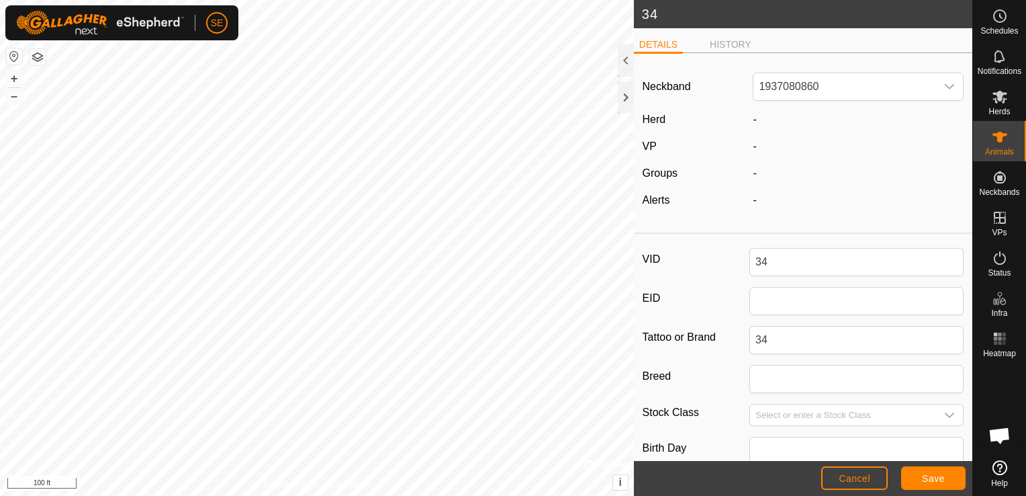
scroll to position [67, 0]
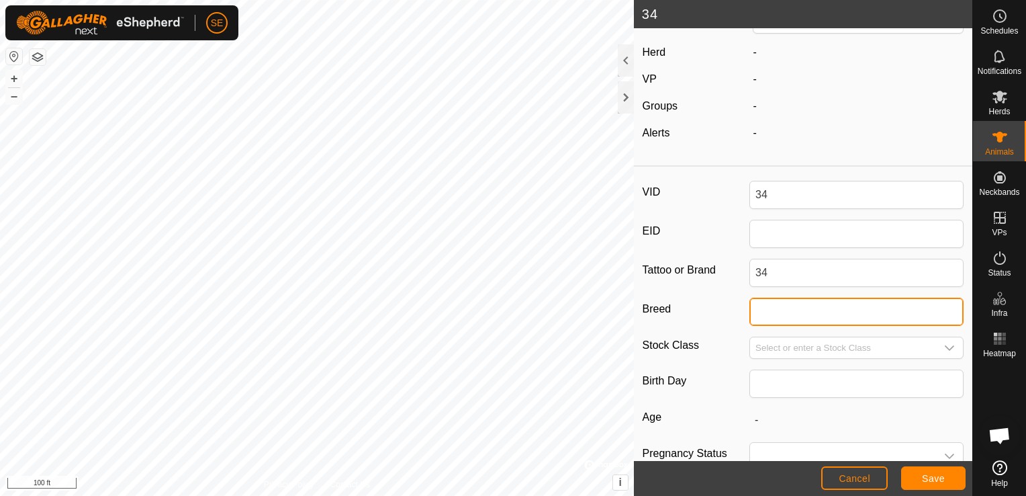
click at [779, 306] on input "Breed" at bounding box center [856, 312] width 214 height 28
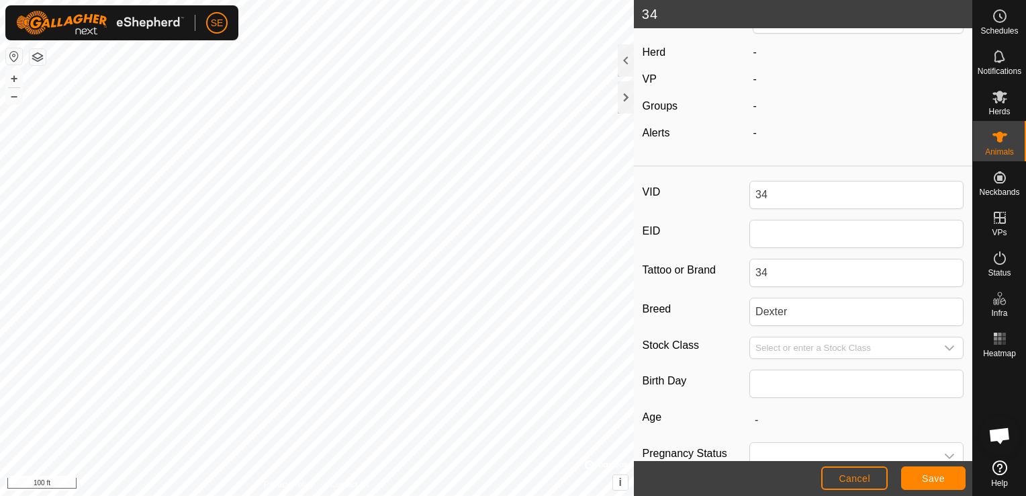
click at [725, 398] on div "VID 34 EID Tattoo or Brand 34 Breed Dexter Stock Class Birth Day Age - Pregnanc…" at bounding box center [803, 380] width 338 height 416
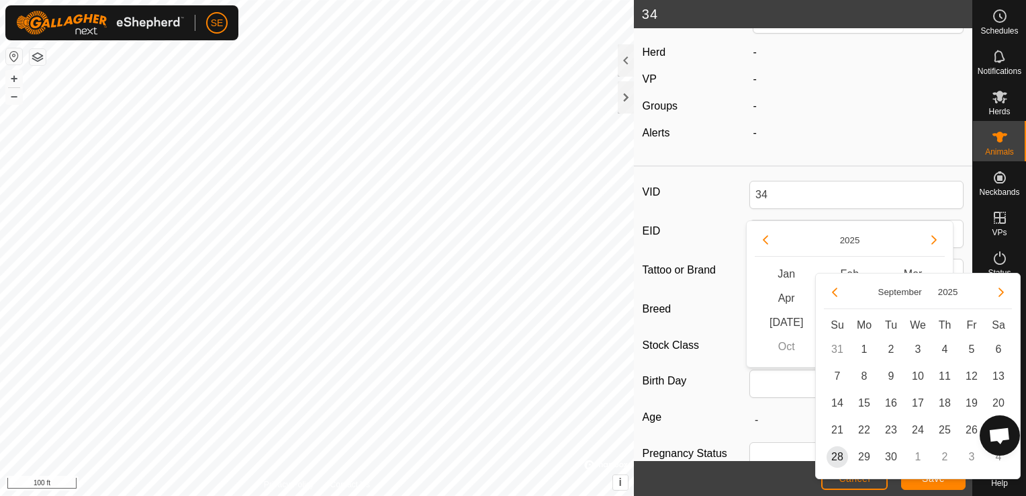
scroll to position [192, 0]
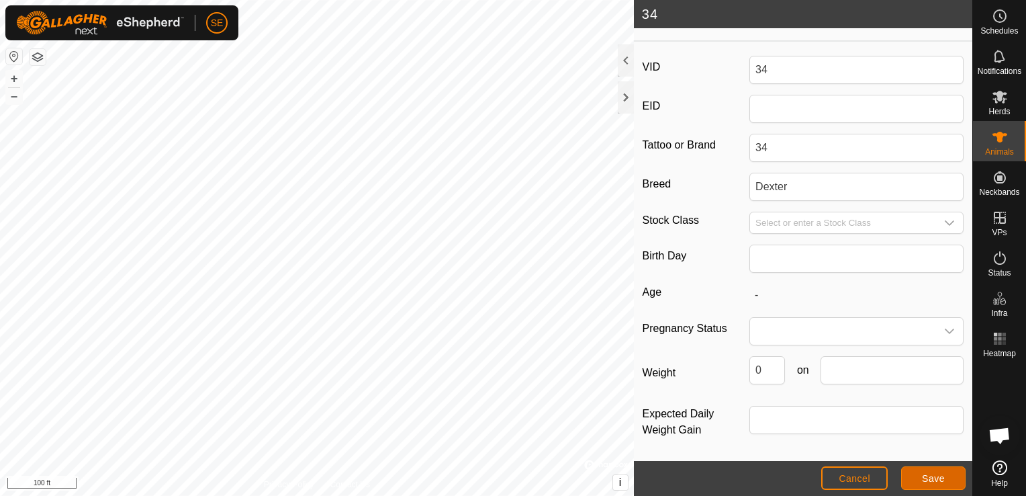
click at [927, 480] on span "Save" at bounding box center [933, 478] width 23 height 11
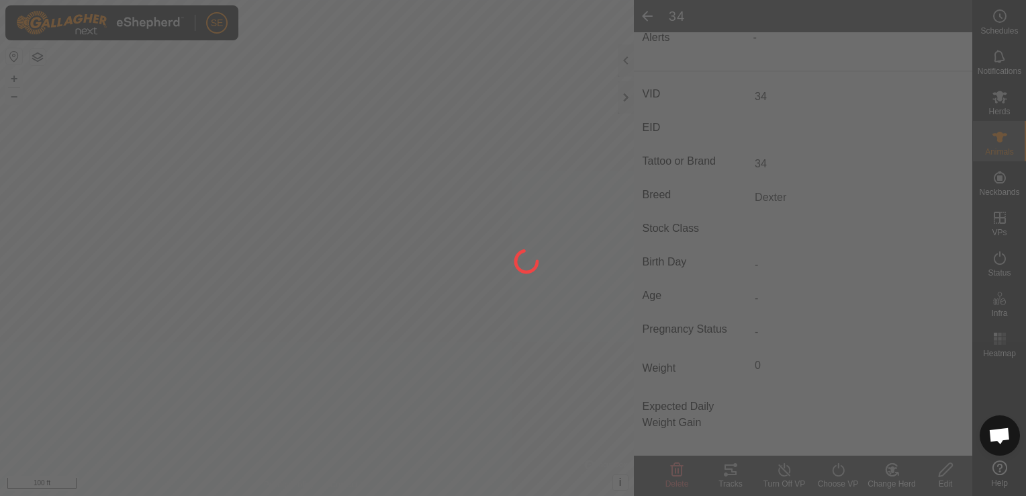
scroll to position [161, 0]
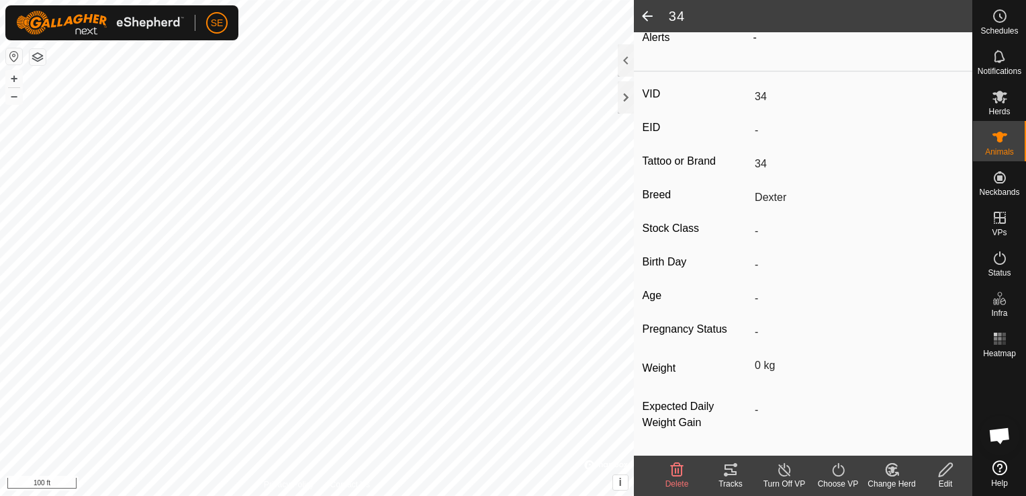
click at [951, 475] on icon at bounding box center [946, 469] width 17 height 16
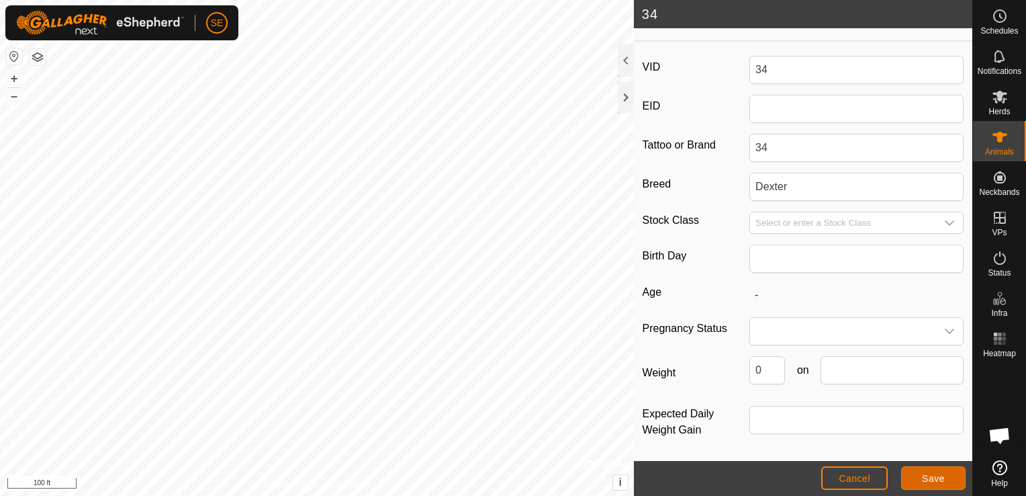
click at [931, 477] on span "Save" at bounding box center [933, 478] width 23 height 11
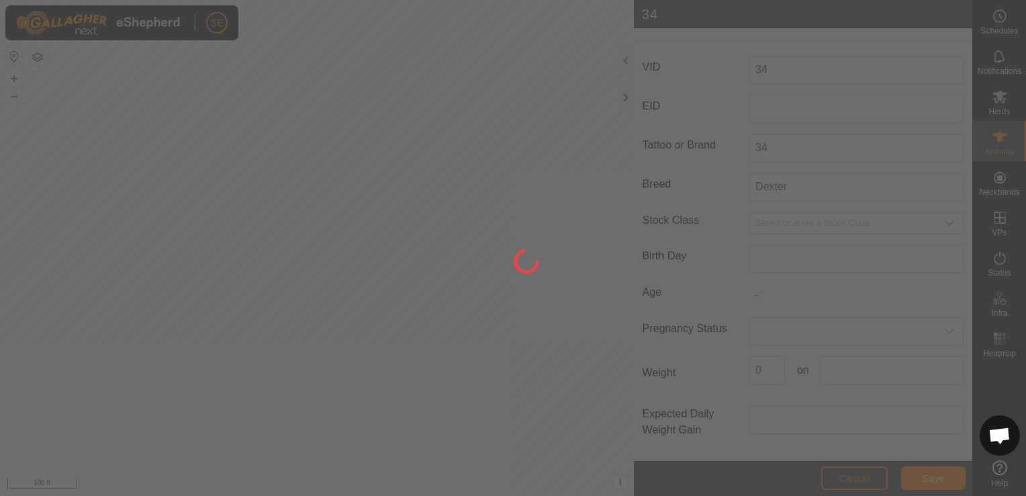
scroll to position [161, 0]
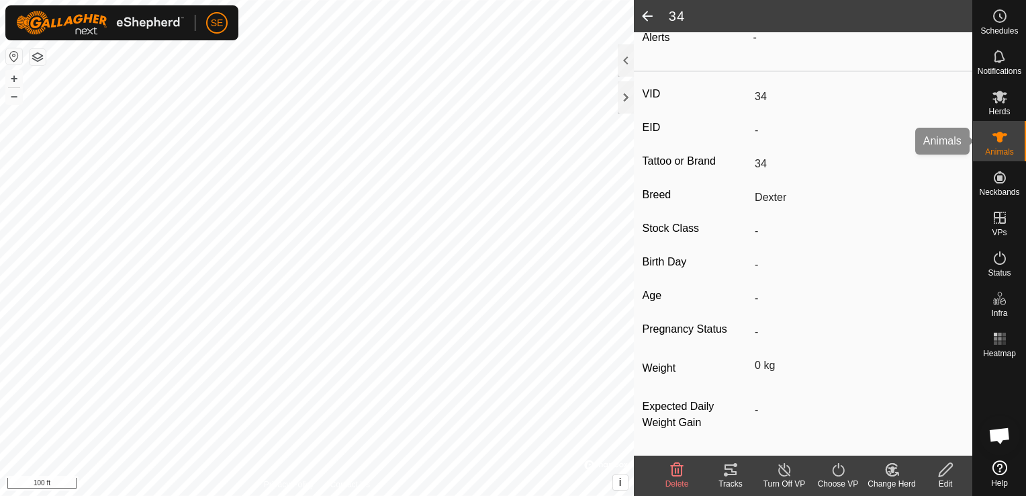
click at [997, 132] on icon at bounding box center [1000, 137] width 16 height 16
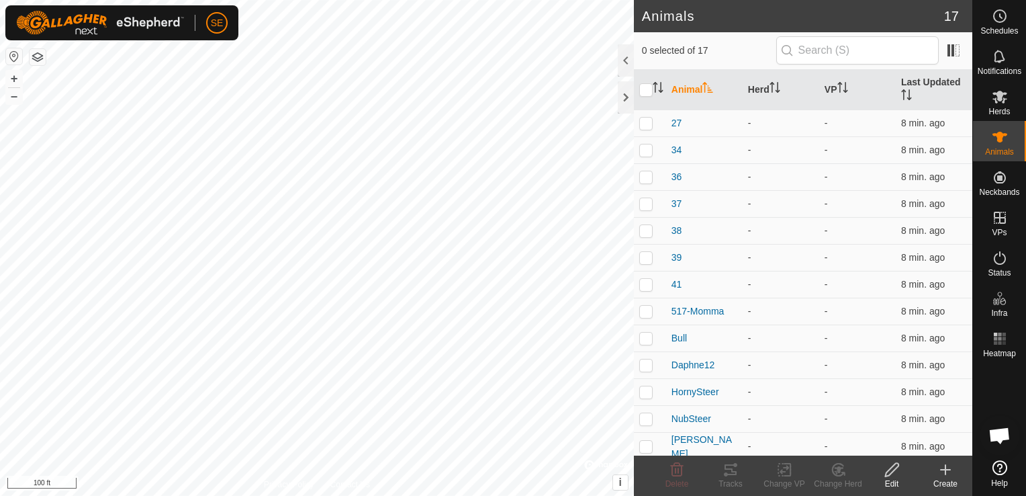
click at [950, 479] on div "Create" at bounding box center [946, 483] width 54 height 12
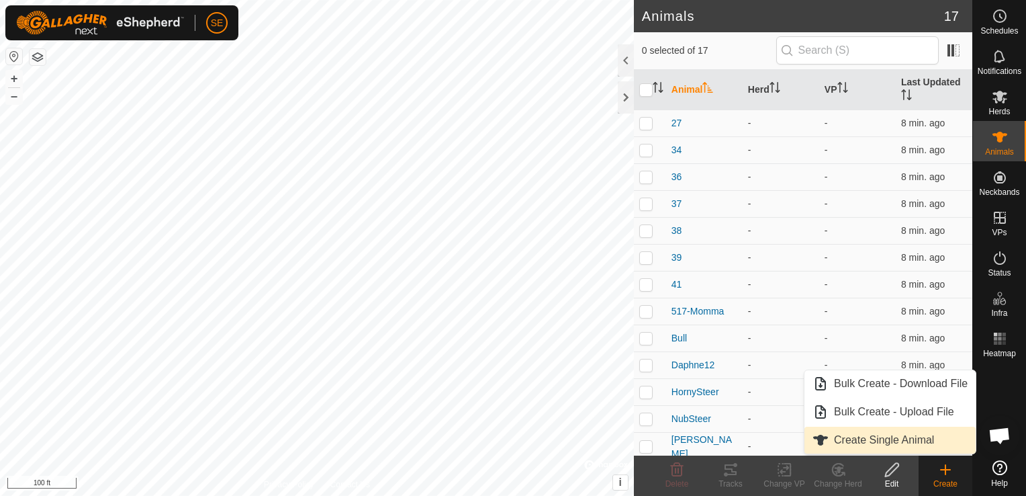
click at [897, 433] on link "Create Single Animal" at bounding box center [890, 439] width 171 height 27
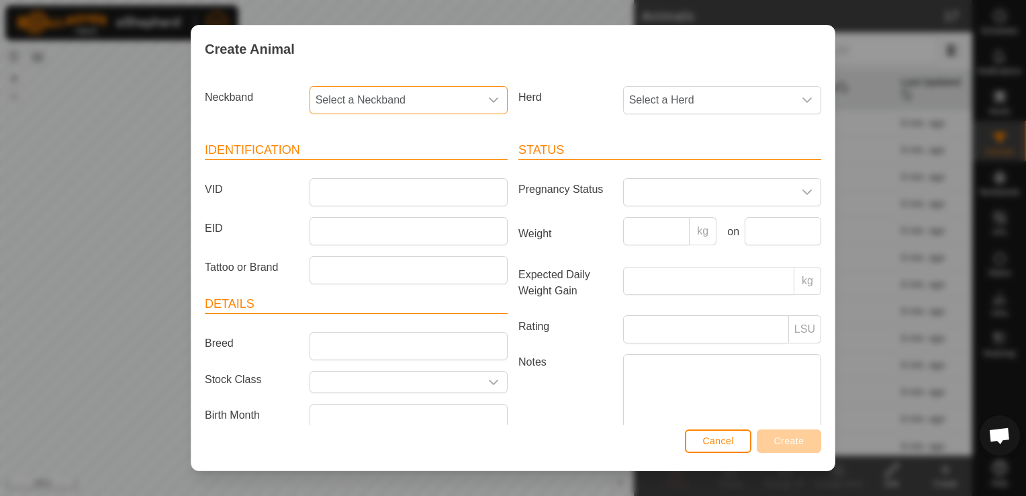
click at [404, 95] on span "Select a Neckband" at bounding box center [395, 100] width 170 height 27
click at [371, 251] on li "0684646521" at bounding box center [407, 253] width 193 height 27
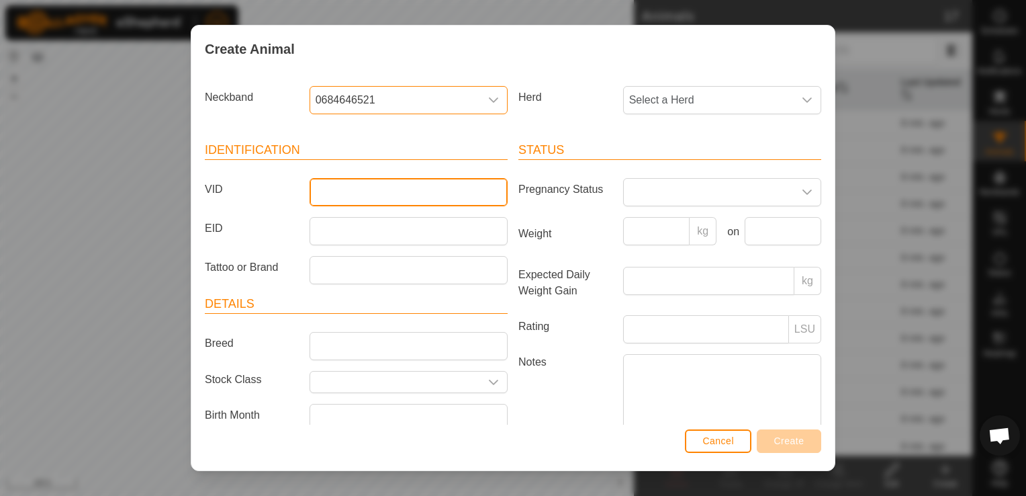
click at [332, 195] on input "VID" at bounding box center [409, 192] width 198 height 28
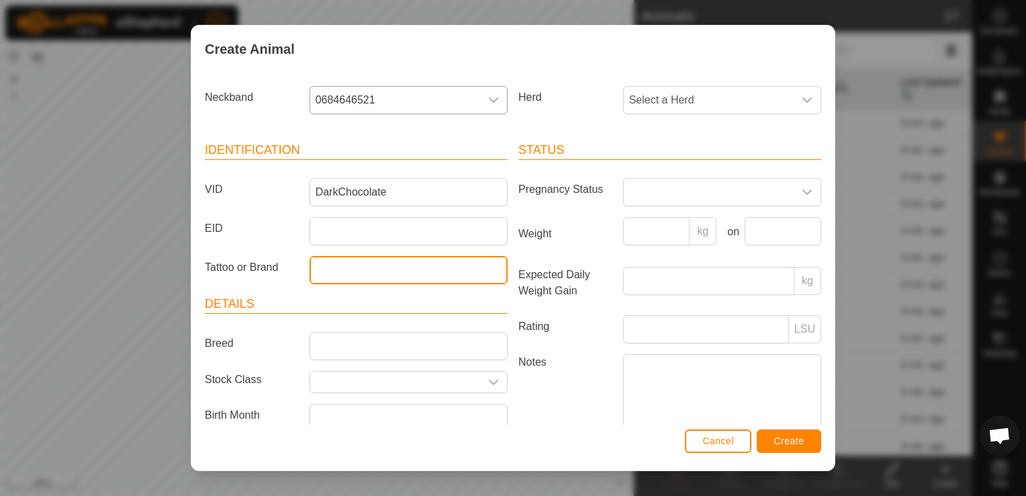
click at [363, 271] on input "Tattoo or Brand" at bounding box center [409, 270] width 198 height 28
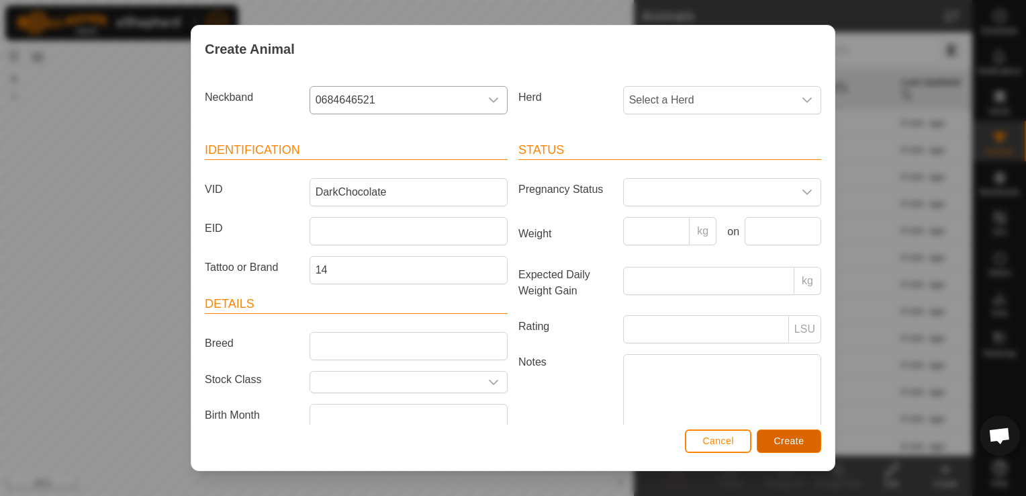
click at [803, 442] on span "Create" at bounding box center [789, 440] width 30 height 11
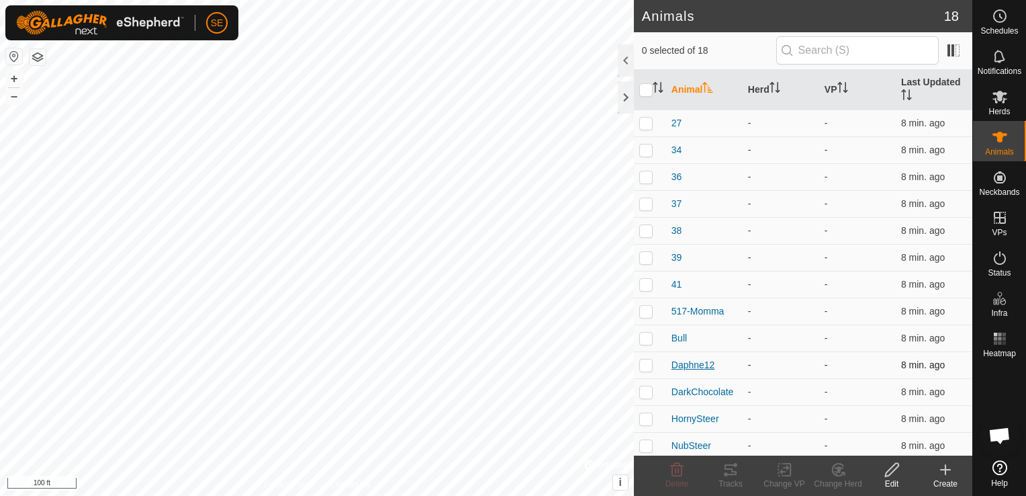
click at [700, 363] on span "Daphne12" at bounding box center [694, 365] width 44 height 14
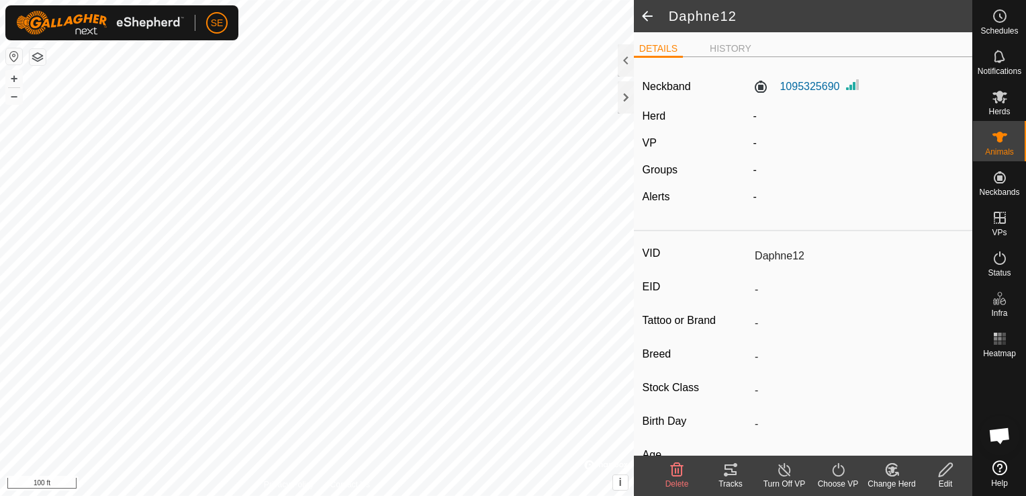
click at [946, 474] on icon at bounding box center [946, 469] width 17 height 16
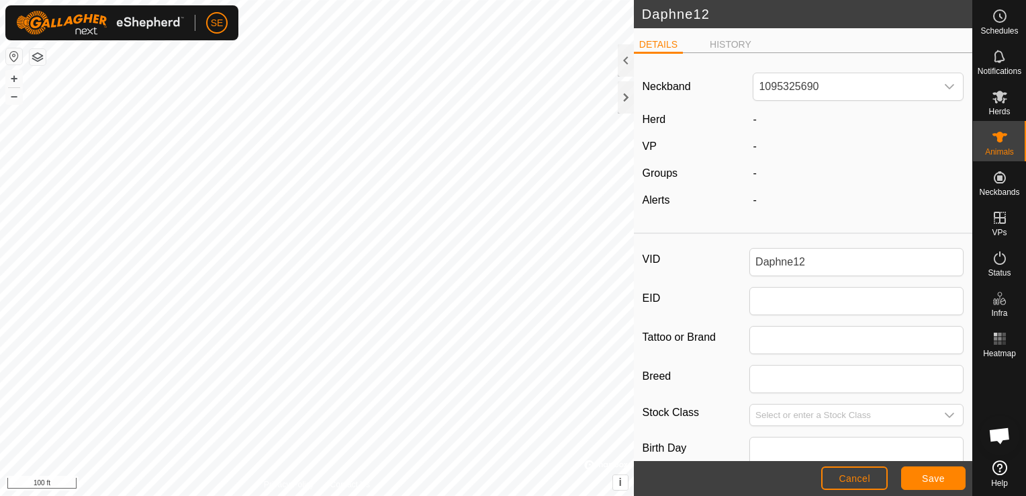
click at [817, 279] on div "VID Daphne12 EID Tattoo or Brand Breed Stock Class Birth Day Age - Pregnancy St…" at bounding box center [803, 447] width 338 height 416
click at [814, 268] on input "Daphne12" at bounding box center [856, 262] width 214 height 28
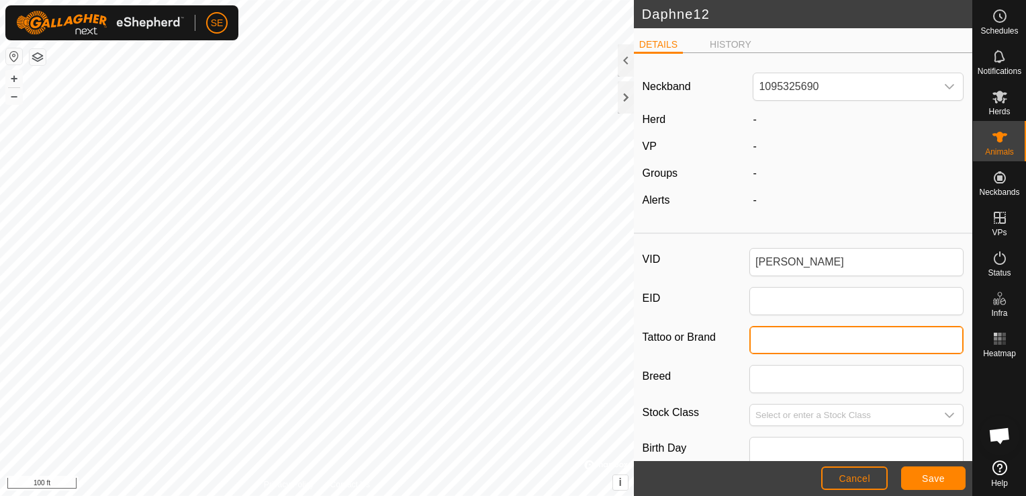
click at [755, 340] on input "Tattoo or Brand" at bounding box center [856, 340] width 214 height 28
click at [702, 379] on label "Breed" at bounding box center [696, 376] width 107 height 23
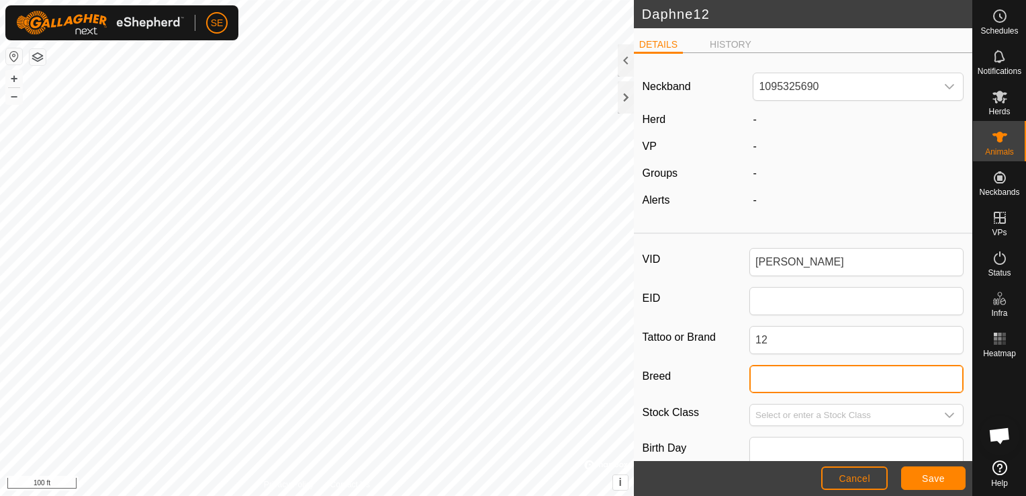
click at [749, 379] on input "Breed" at bounding box center [856, 379] width 214 height 28
click at [779, 372] on input "Breed" at bounding box center [856, 379] width 214 height 28
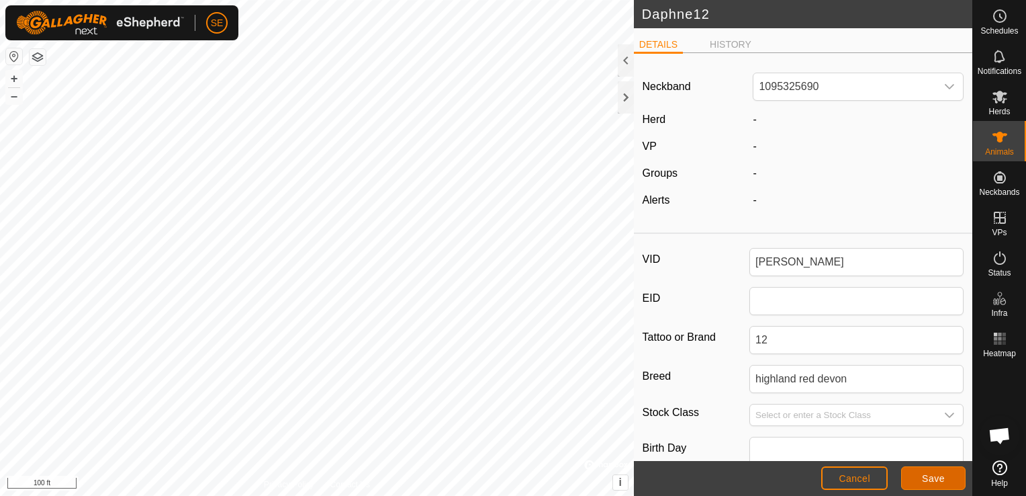
click at [950, 479] on button "Save" at bounding box center [933, 478] width 64 height 24
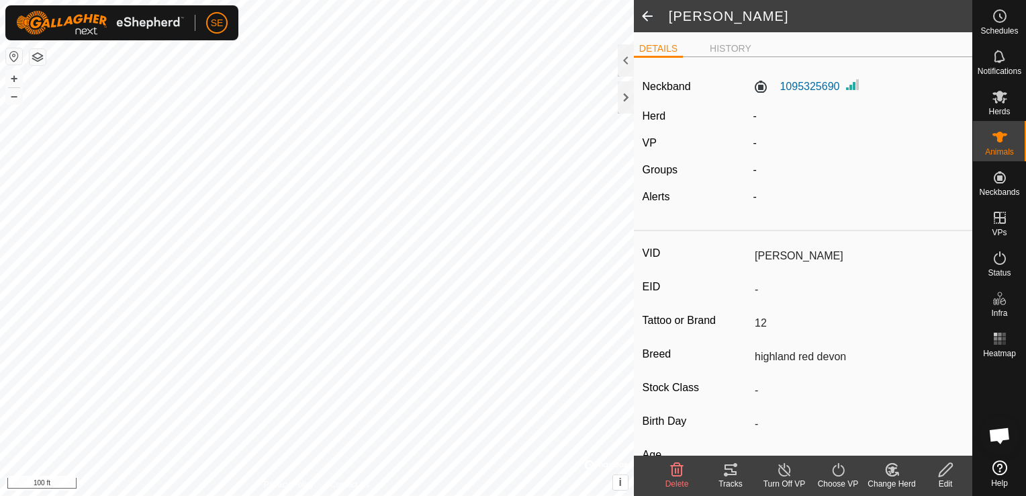
click at [649, 13] on span at bounding box center [647, 16] width 27 height 32
click at [997, 146] on es-animals-svg-icon at bounding box center [1000, 136] width 24 height 21
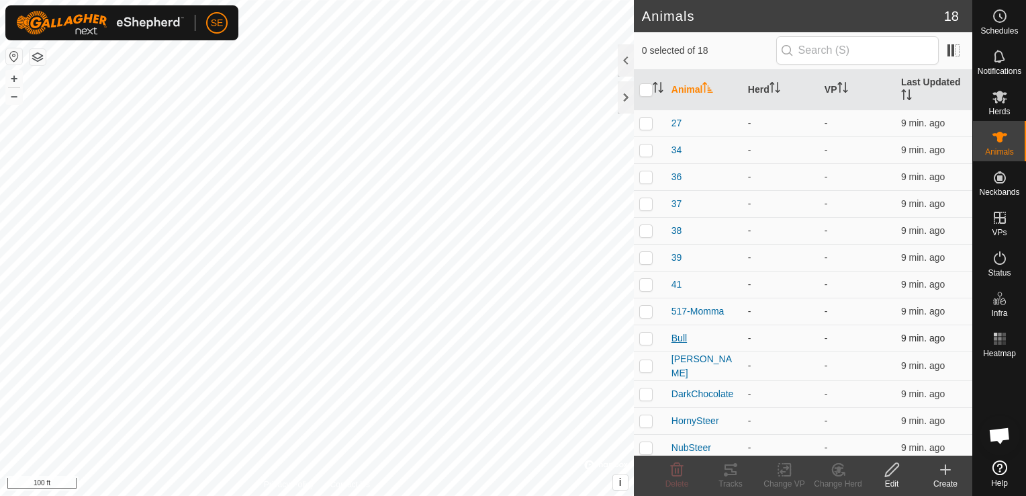
click at [679, 335] on span "Bull" at bounding box center [679, 338] width 15 height 14
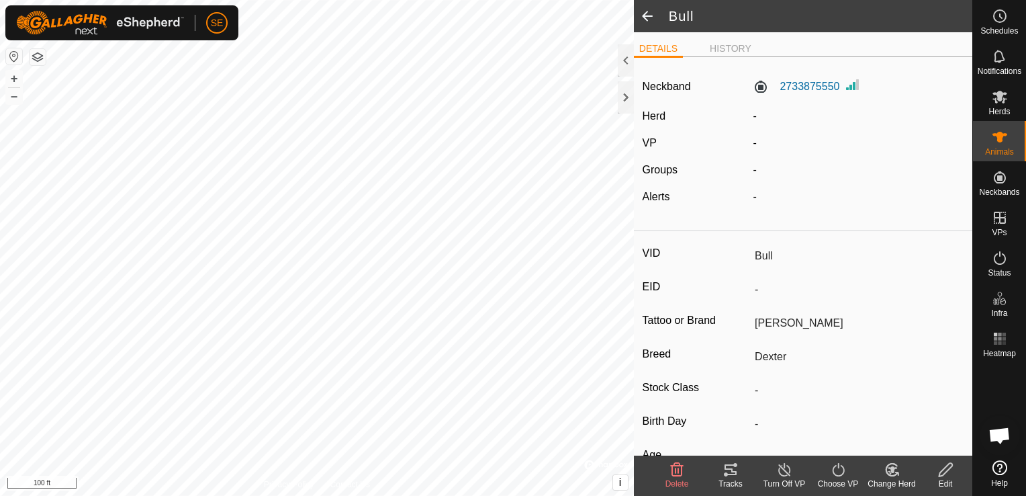
click at [944, 476] on icon at bounding box center [946, 469] width 17 height 16
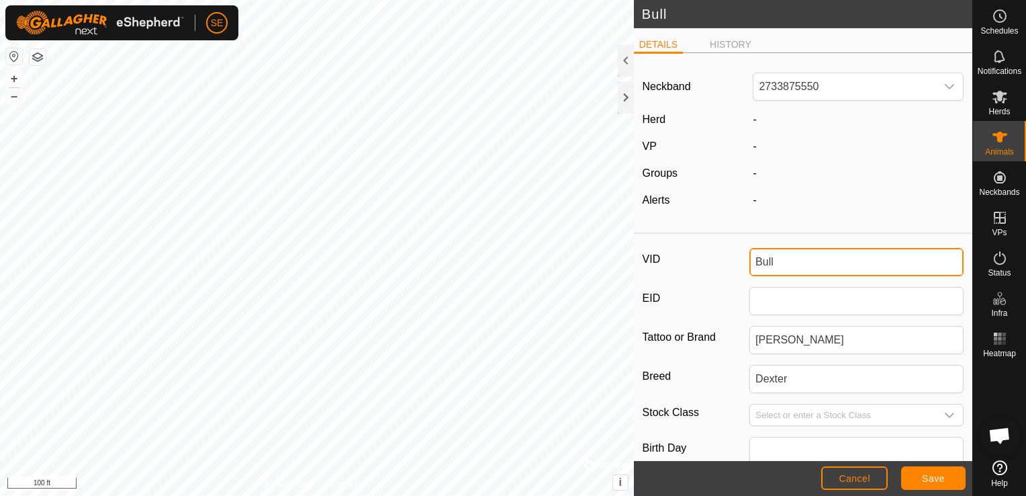
click at [751, 257] on input "Bull" at bounding box center [856, 262] width 214 height 28
click at [860, 473] on span "Cancel" at bounding box center [855, 478] width 32 height 11
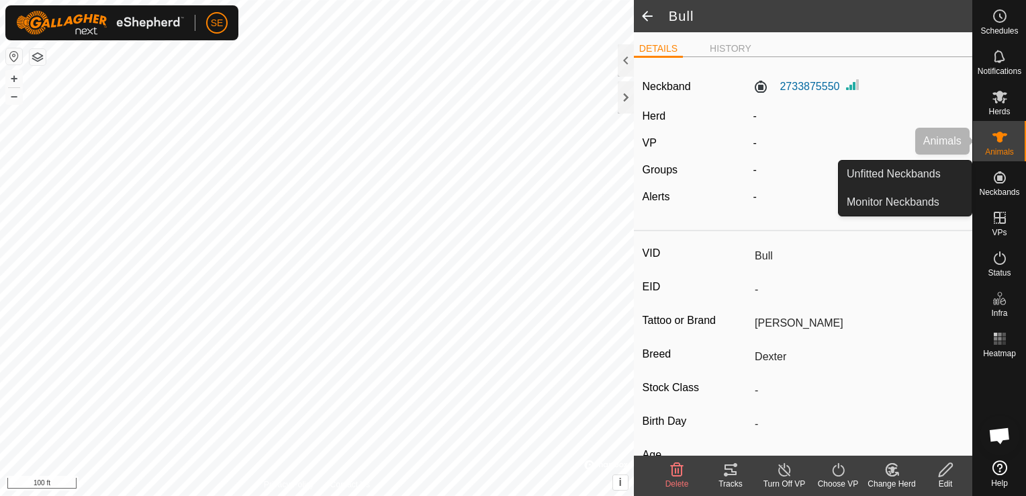
click at [1001, 142] on icon at bounding box center [1000, 137] width 16 height 16
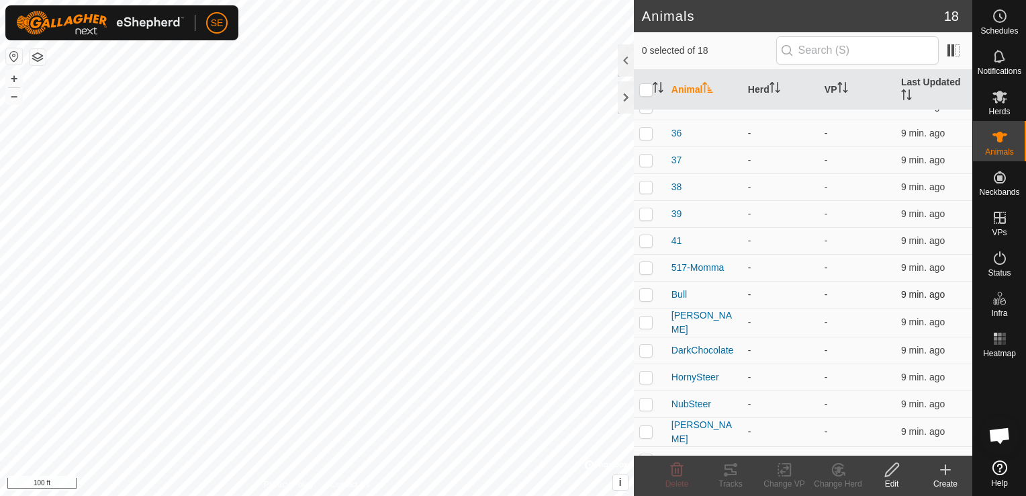
scroll to position [67, 0]
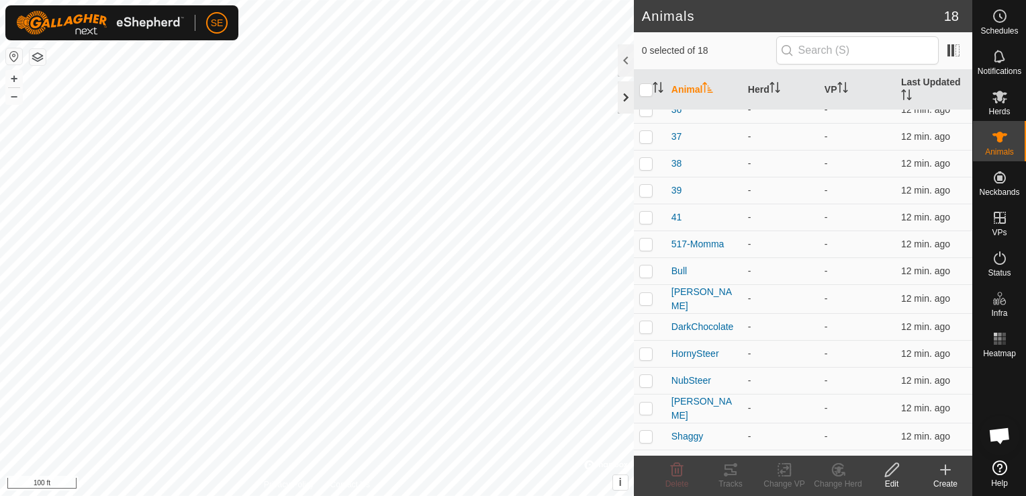
click at [622, 99] on div at bounding box center [626, 97] width 16 height 32
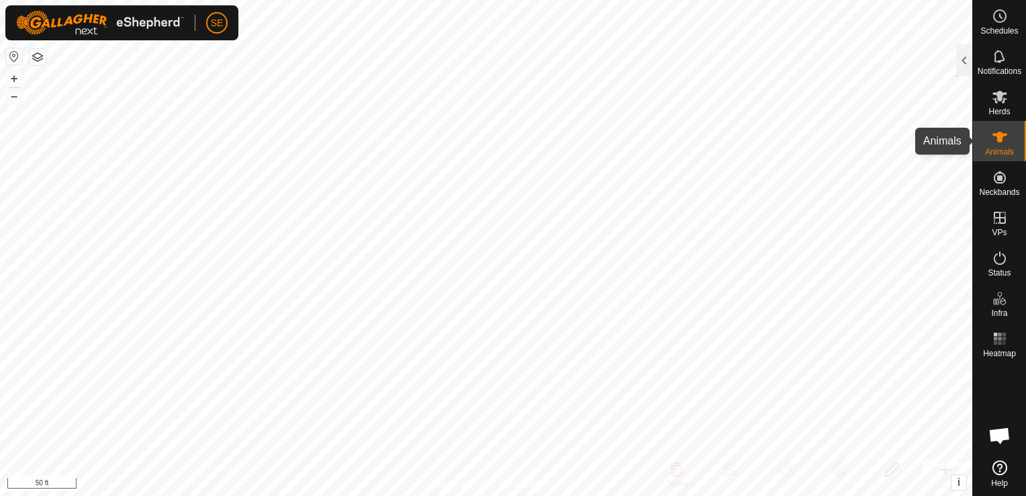
click at [1005, 143] on icon at bounding box center [1000, 137] width 16 height 16
click at [960, 63] on div at bounding box center [964, 60] width 16 height 32
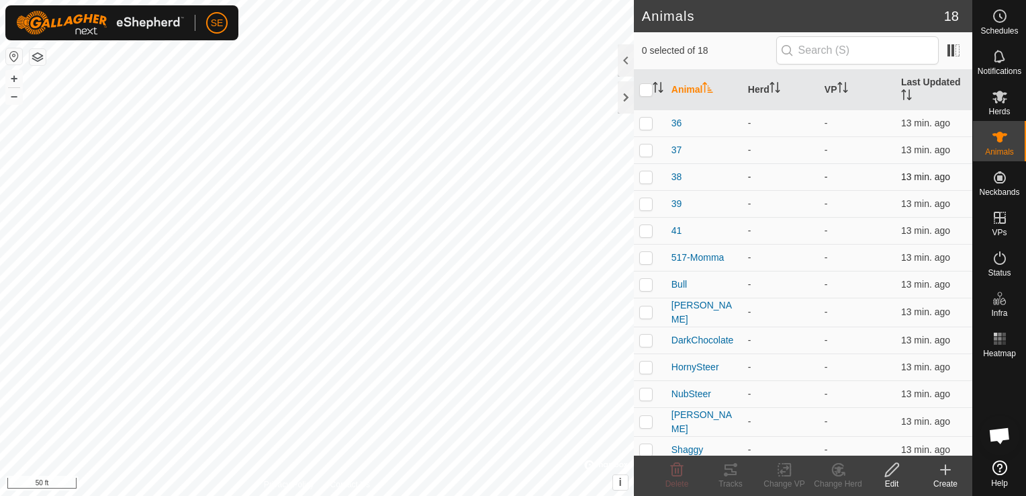
scroll to position [0, 0]
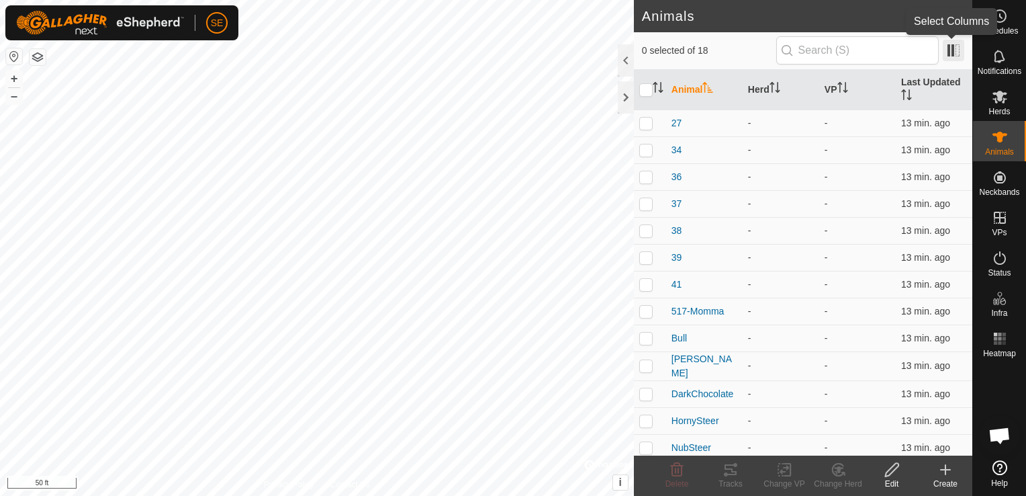
click at [955, 44] on span at bounding box center [953, 50] width 21 height 21
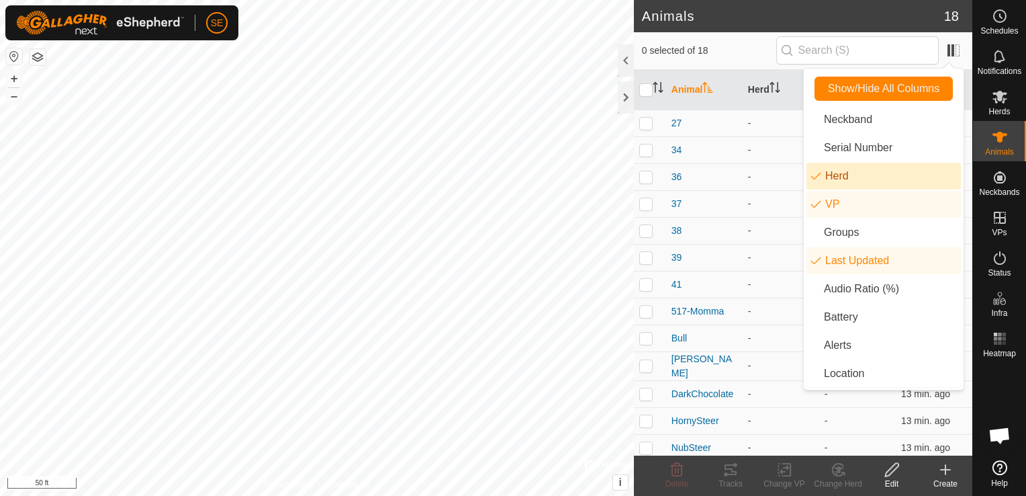
click at [857, 176] on li "Herd" at bounding box center [884, 176] width 154 height 27
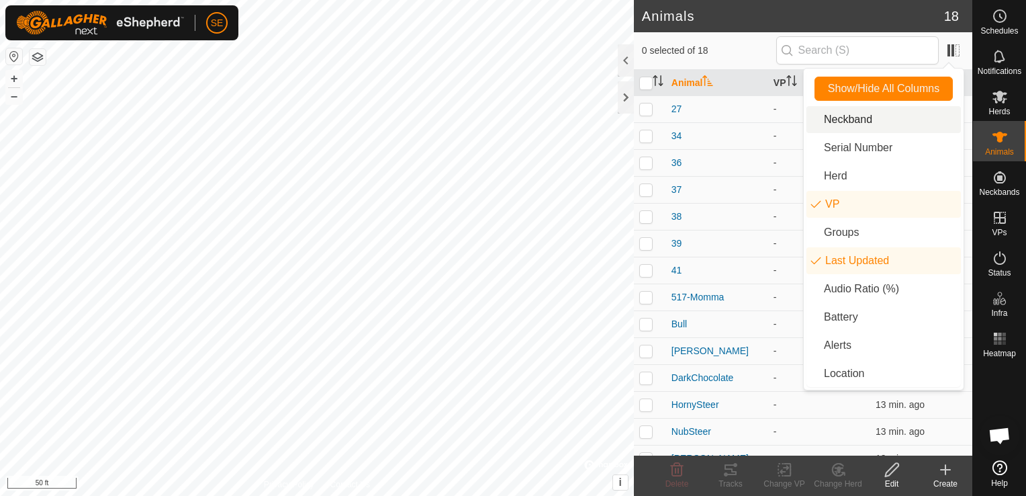
click at [874, 113] on li "Neckband" at bounding box center [884, 119] width 154 height 27
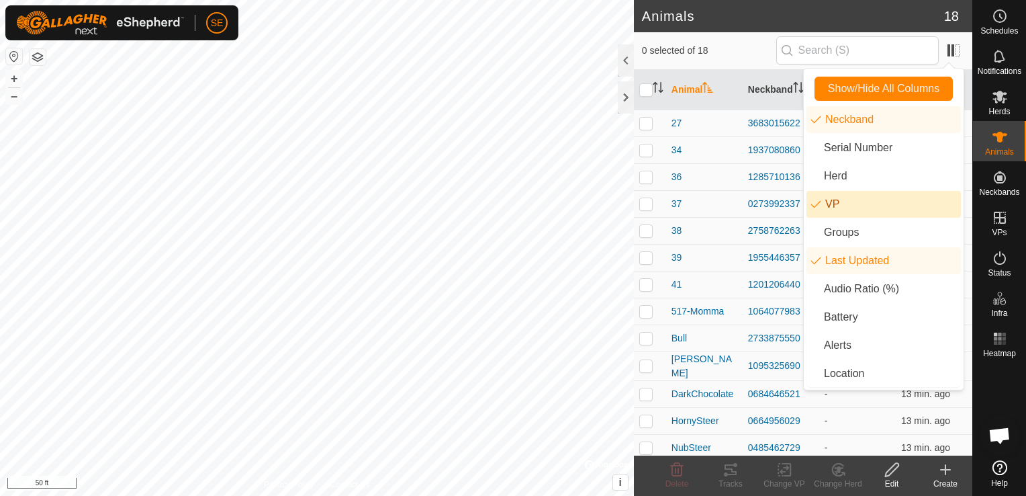
click at [857, 211] on li "VP" at bounding box center [884, 204] width 154 height 27
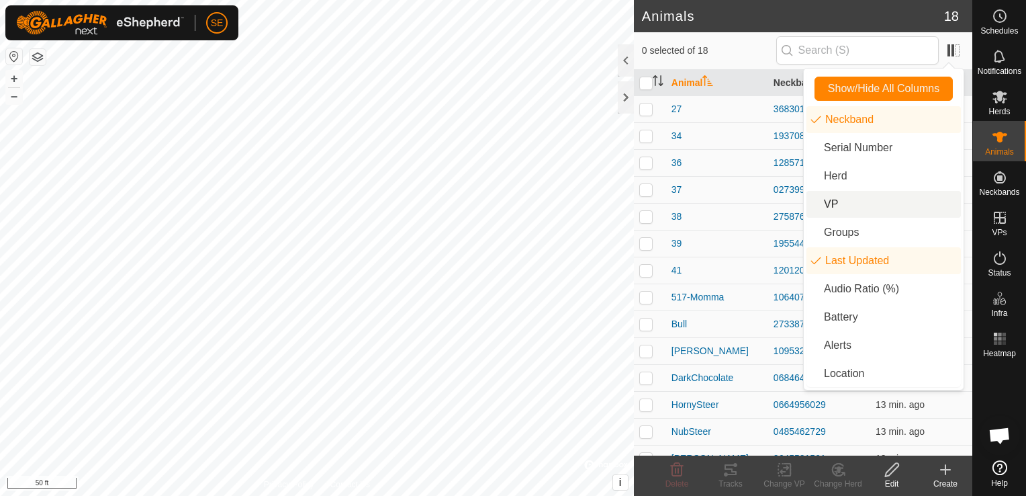
click at [857, 211] on li "VP" at bounding box center [884, 204] width 154 height 27
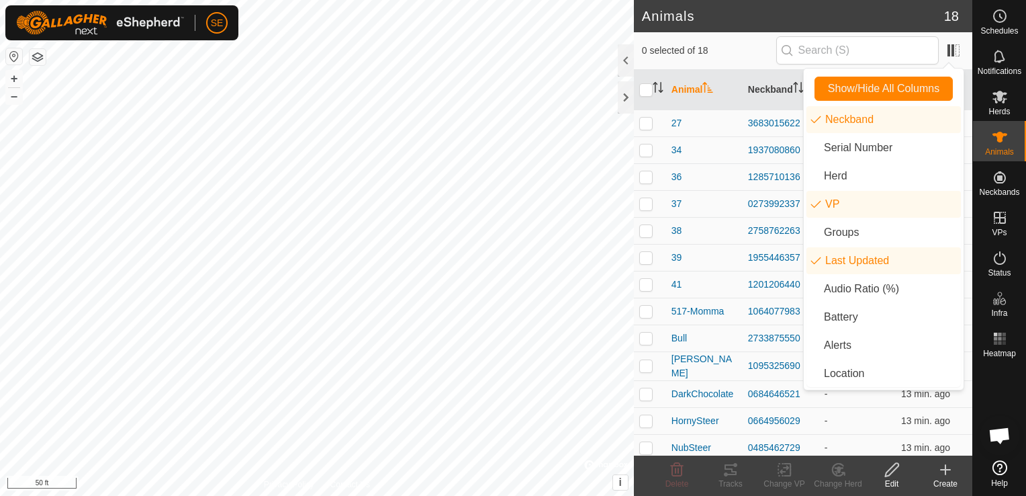
click at [746, 44] on span "0 selected of 18" at bounding box center [709, 51] width 134 height 14
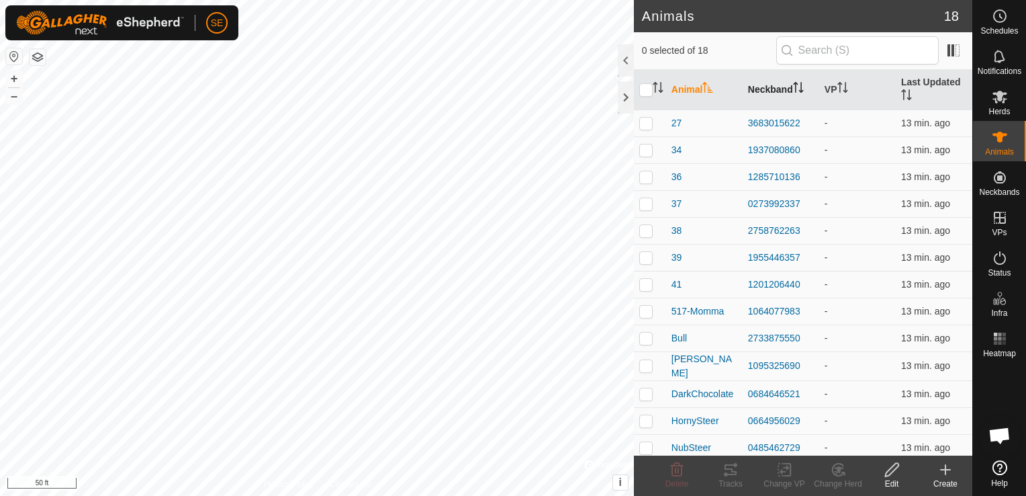
click at [760, 95] on th "Neckband" at bounding box center [781, 90] width 77 height 40
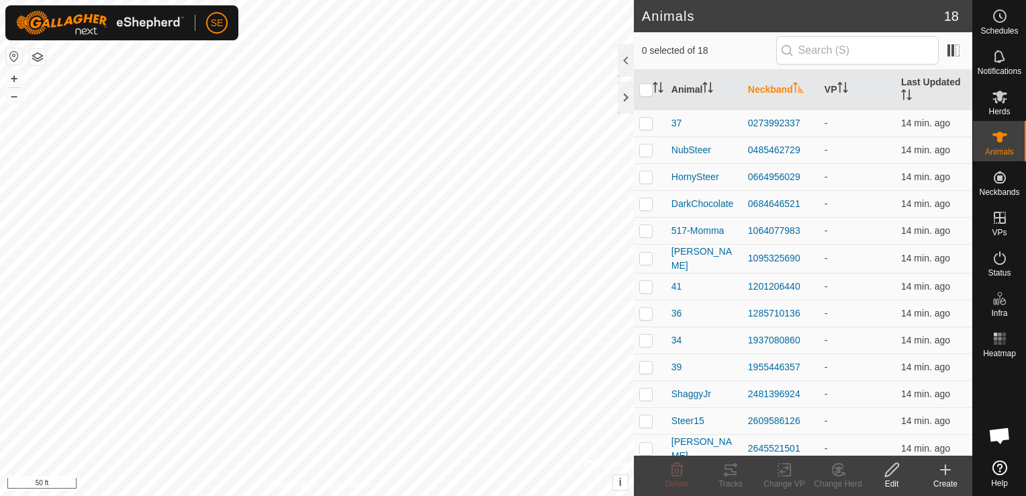
click at [760, 95] on th "Neckband" at bounding box center [781, 90] width 77 height 40
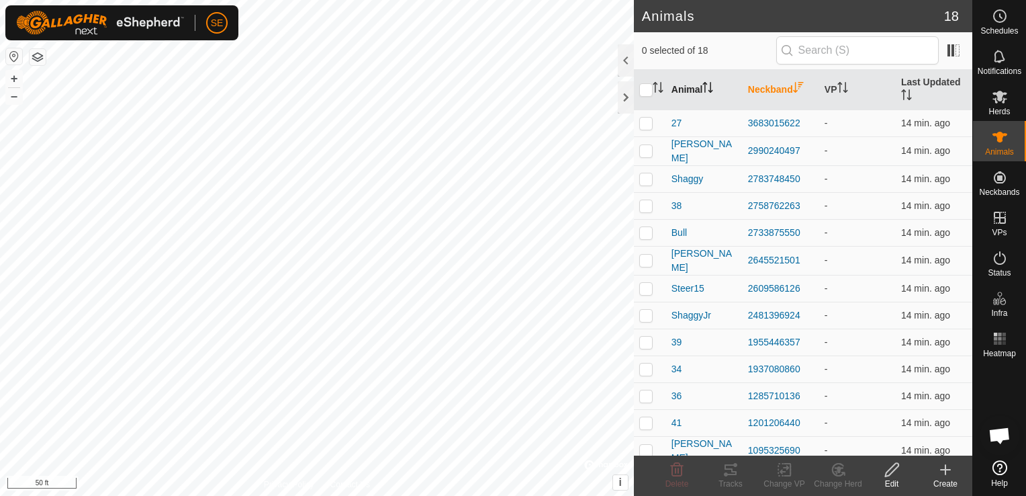
click at [696, 94] on th "Animal" at bounding box center [704, 90] width 77 height 40
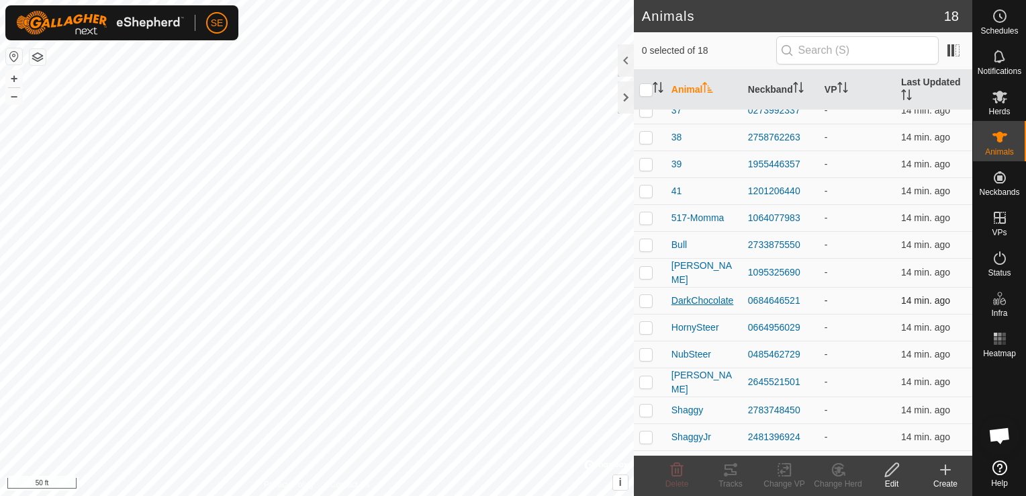
scroll to position [137, 0]
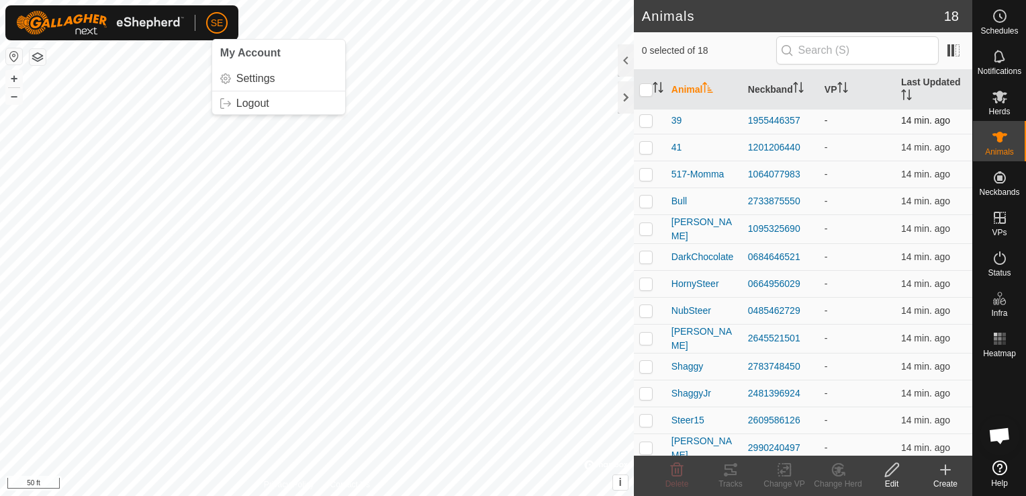
click at [648, 119] on p-checkbox at bounding box center [645, 120] width 13 height 11
click at [647, 144] on p-checkbox at bounding box center [645, 147] width 13 height 11
click at [643, 179] on td at bounding box center [650, 174] width 32 height 27
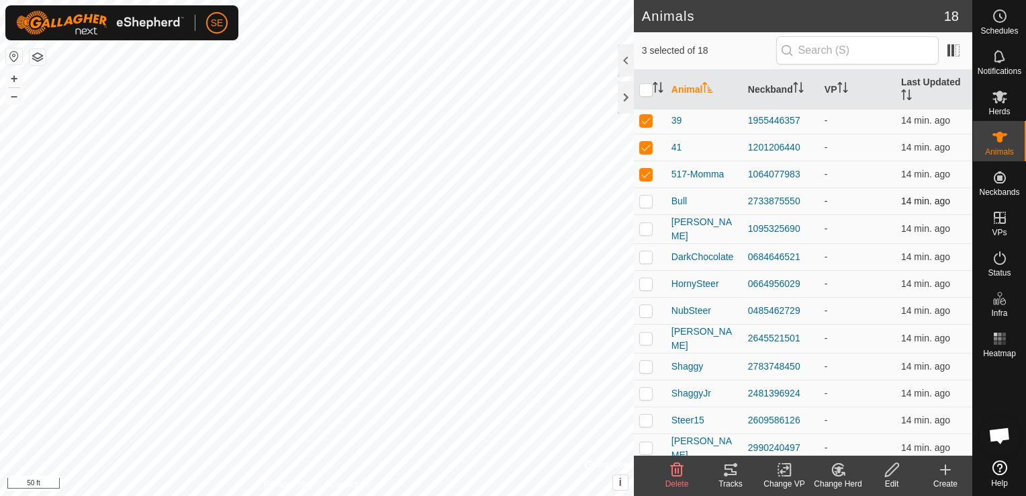
click at [642, 201] on p-checkbox at bounding box center [645, 200] width 13 height 11
click at [647, 171] on p-checkbox at bounding box center [645, 174] width 13 height 11
click at [645, 146] on p-checkbox at bounding box center [645, 147] width 13 height 11
click at [645, 123] on p-checkbox at bounding box center [645, 120] width 13 height 11
click at [646, 332] on p-checkbox at bounding box center [645, 337] width 13 height 11
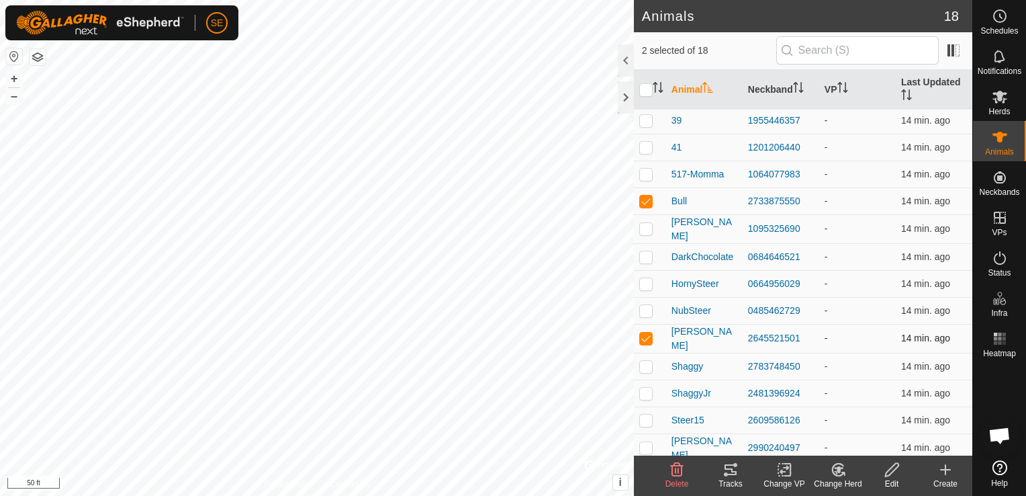
click at [646, 332] on p-checkbox at bounding box center [645, 337] width 13 height 11
click at [647, 251] on p-checkbox at bounding box center [645, 256] width 13 height 11
click at [645, 201] on p-checkbox at bounding box center [645, 200] width 13 height 11
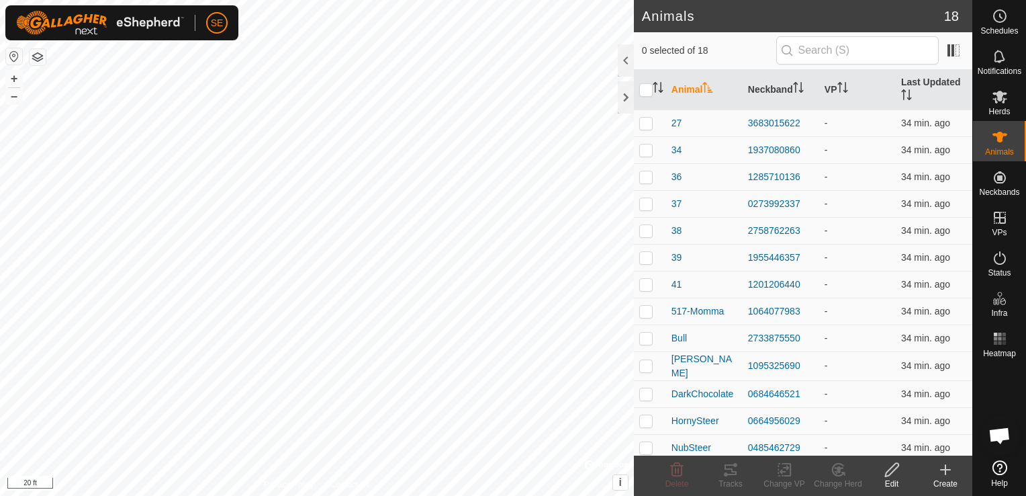
click at [939, 475] on icon at bounding box center [946, 469] width 16 height 16
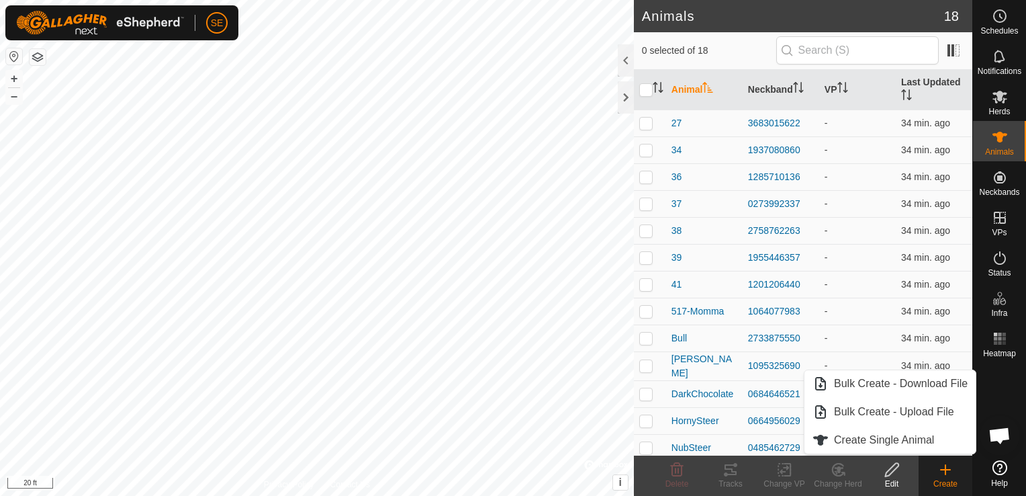
click at [946, 474] on icon at bounding box center [946, 469] width 0 height 9
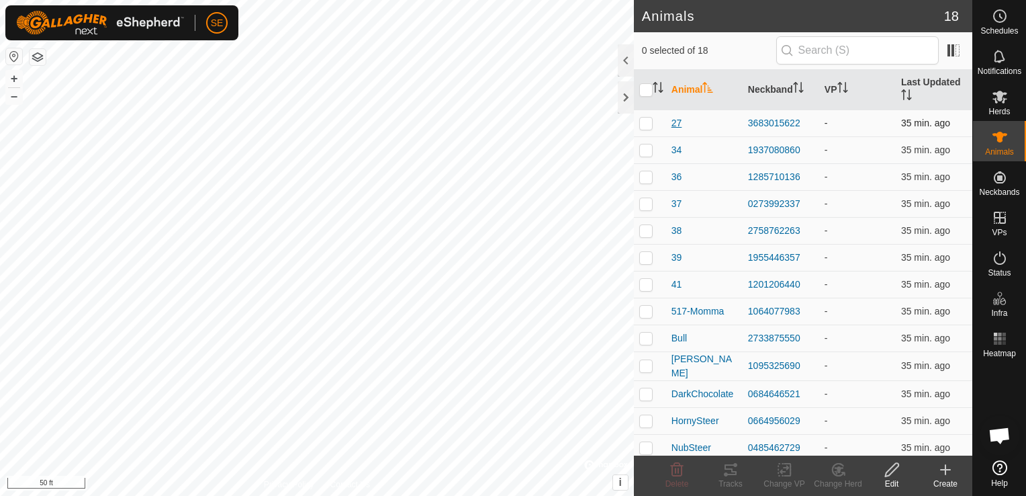
click at [680, 122] on span "27" at bounding box center [677, 123] width 11 height 14
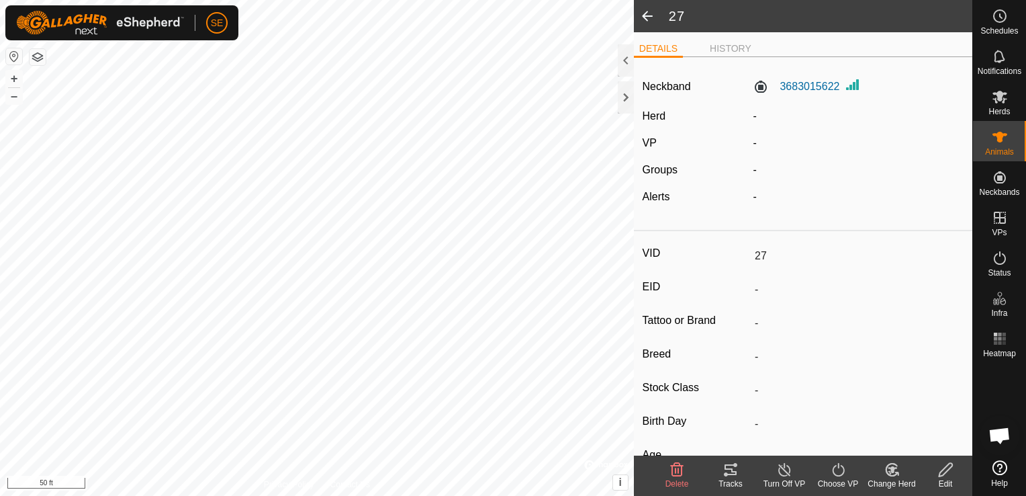
click at [638, 20] on span at bounding box center [647, 16] width 27 height 32
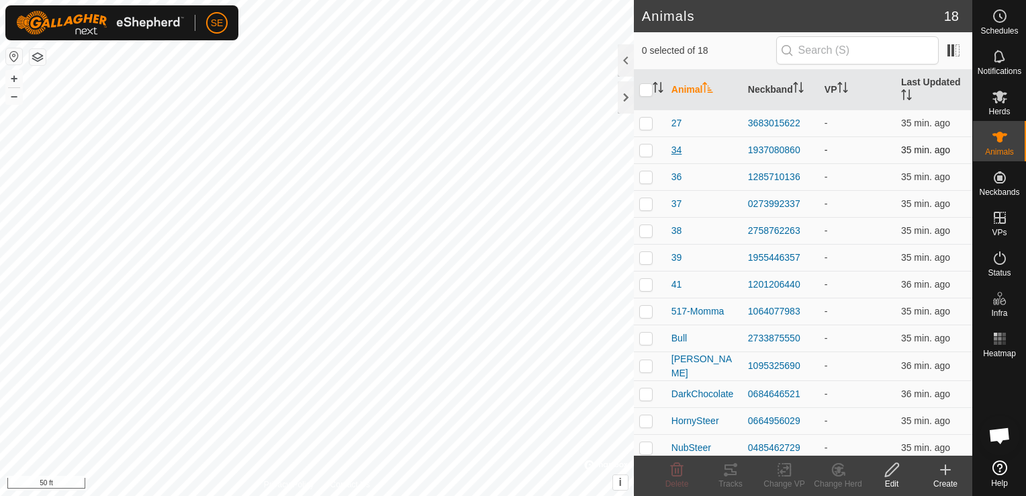
click at [674, 149] on span "34" at bounding box center [677, 150] width 11 height 14
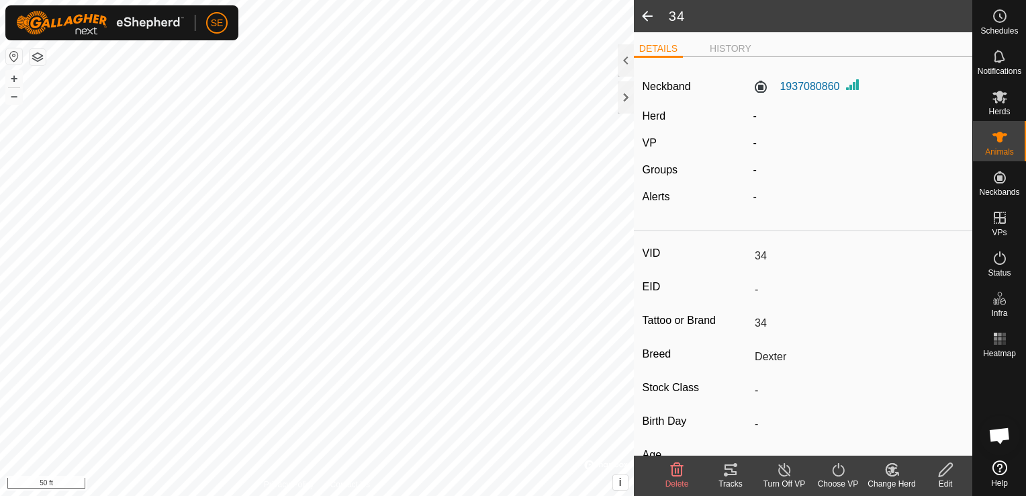
click at [645, 23] on span at bounding box center [647, 16] width 27 height 32
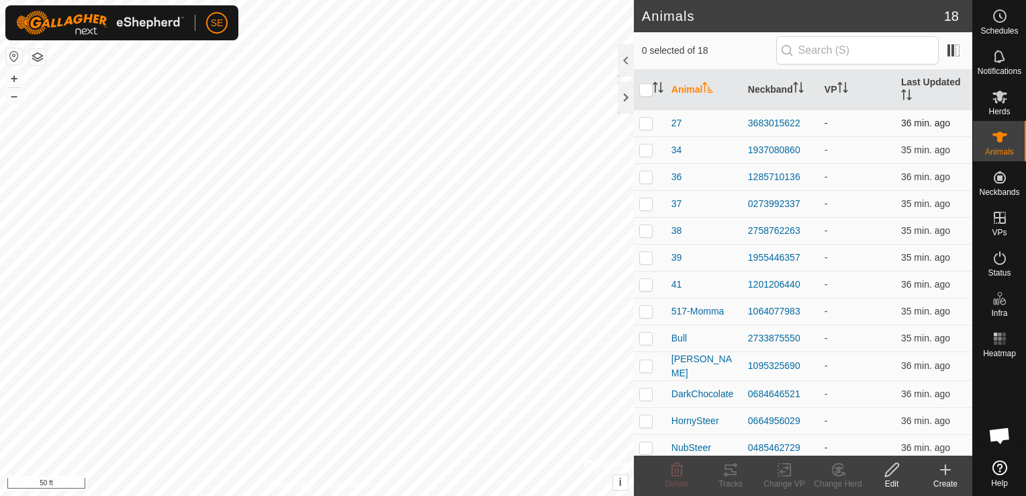
click at [645, 126] on p-checkbox at bounding box center [645, 123] width 13 height 11
click at [645, 150] on p-checkbox at bounding box center [645, 149] width 13 height 11
click at [649, 177] on p-checkbox at bounding box center [645, 176] width 13 height 11
click at [647, 203] on p-checkbox at bounding box center [645, 203] width 13 height 11
click at [649, 230] on p-checkbox at bounding box center [645, 230] width 13 height 11
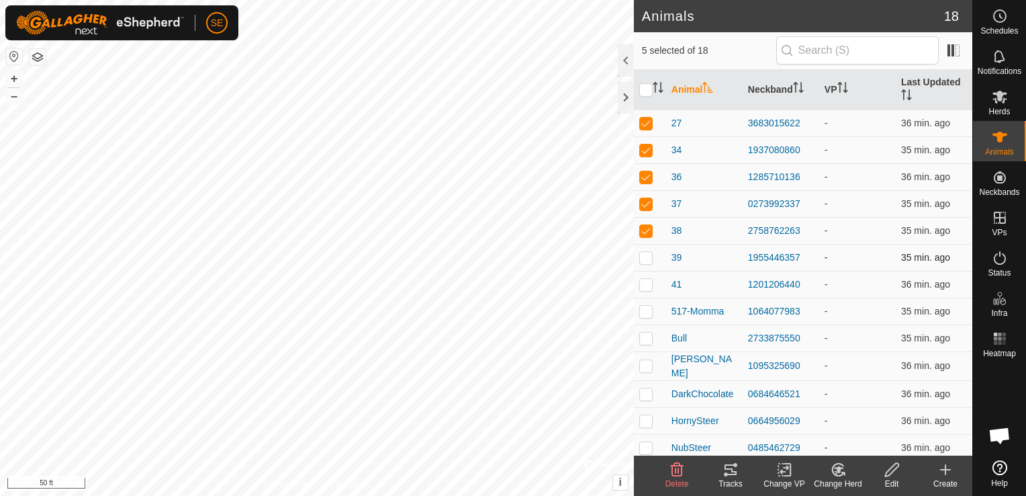
click at [648, 259] on p-checkbox at bounding box center [645, 257] width 13 height 11
drag, startPoint x: 645, startPoint y: 278, endPoint x: 645, endPoint y: 308, distance: 29.6
click at [645, 279] on p-checkbox at bounding box center [645, 284] width 13 height 11
click at [645, 308] on p-checkbox at bounding box center [645, 311] width 13 height 11
click at [645, 342] on p-checkbox at bounding box center [645, 337] width 13 height 11
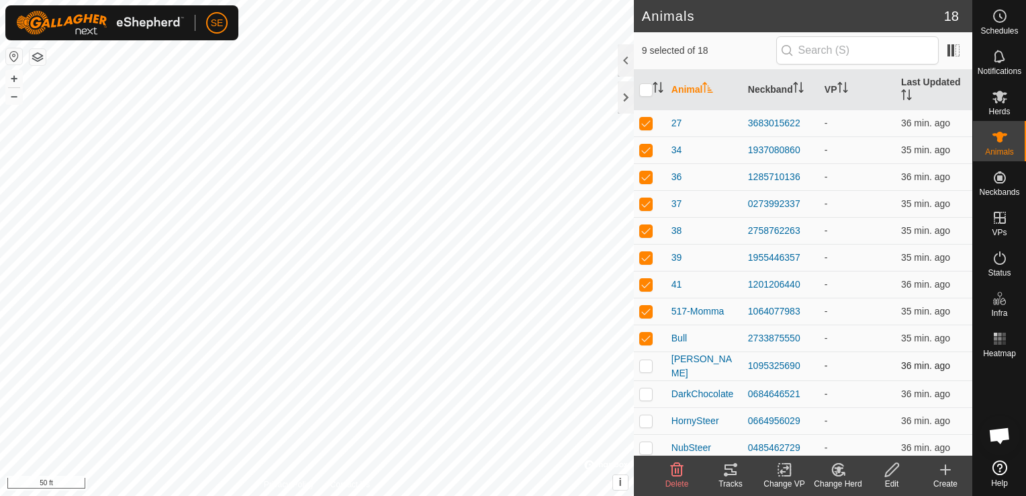
click at [649, 360] on p-checkbox at bounding box center [645, 365] width 13 height 11
click at [646, 392] on p-checkbox at bounding box center [645, 393] width 13 height 11
click at [649, 416] on p-checkbox at bounding box center [645, 420] width 13 height 11
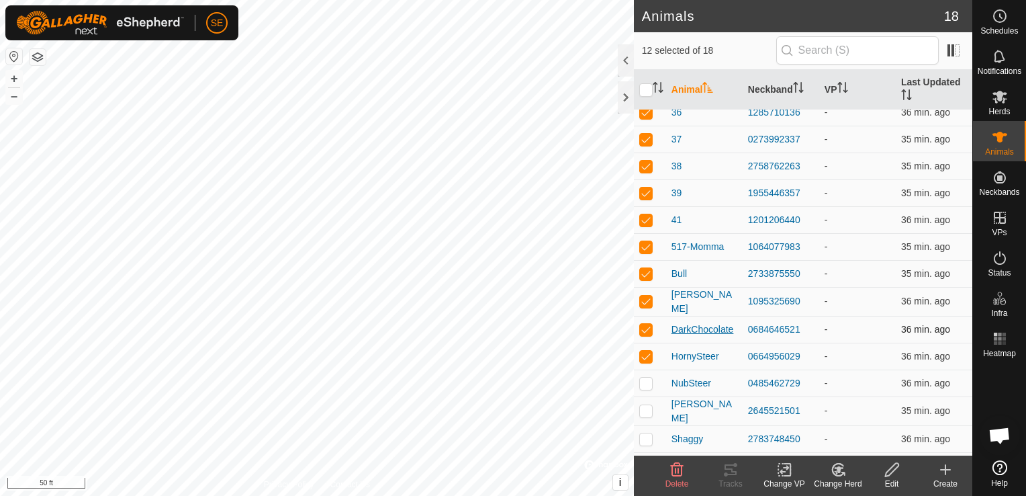
scroll to position [134, 0]
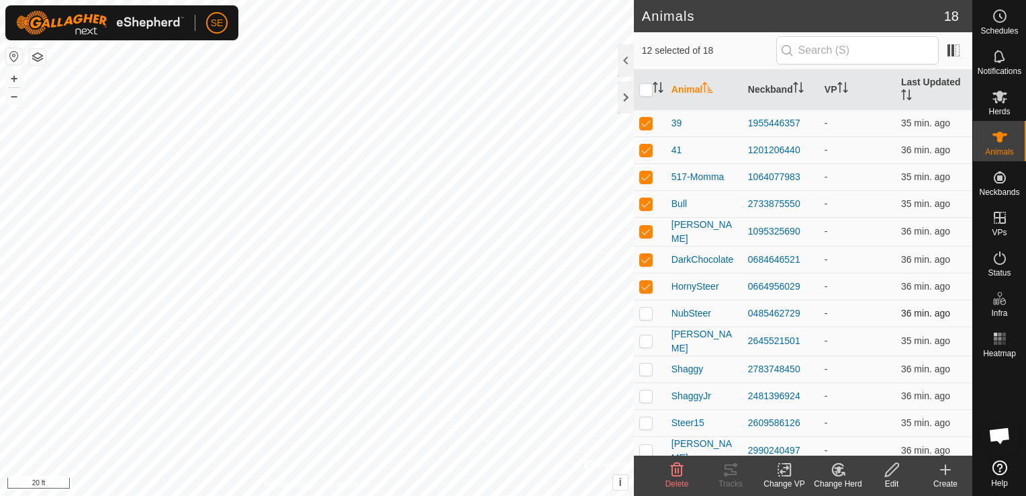
click at [643, 312] on p-checkbox at bounding box center [645, 313] width 13 height 11
click at [644, 342] on p-checkbox at bounding box center [645, 340] width 13 height 11
click at [646, 367] on p-checkbox at bounding box center [645, 368] width 13 height 11
click at [645, 391] on p-checkbox at bounding box center [645, 395] width 13 height 11
click at [650, 423] on p-checkbox at bounding box center [645, 422] width 13 height 11
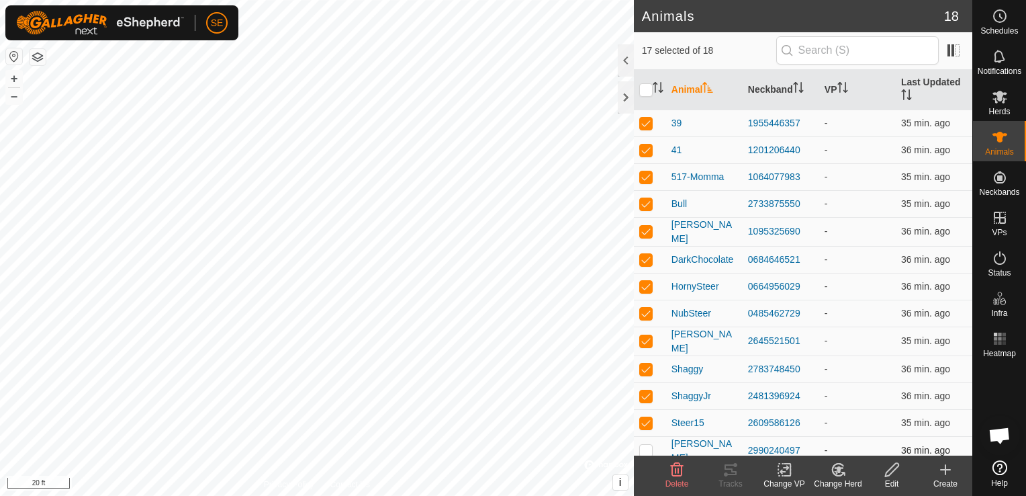
click at [647, 445] on p-checkbox at bounding box center [645, 450] width 13 height 11
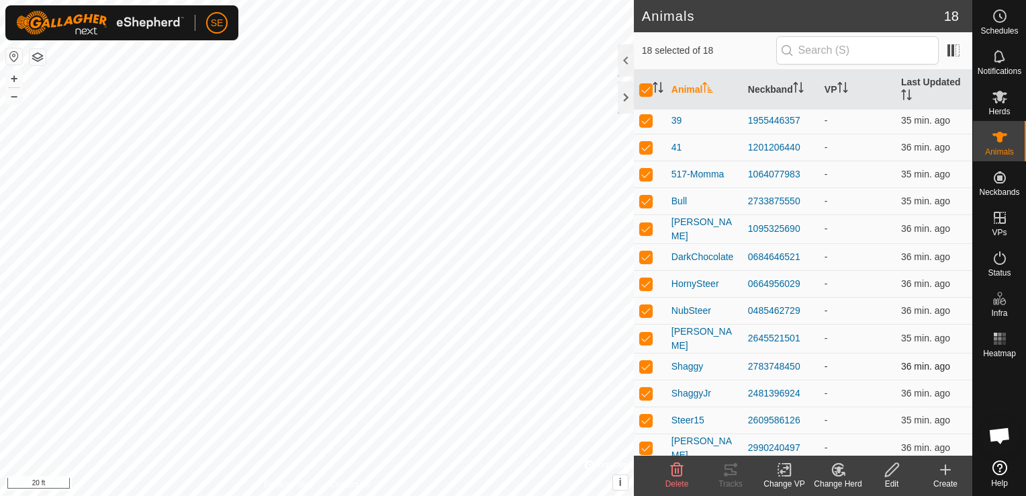
scroll to position [137, 0]
click at [650, 87] on input "checkbox" at bounding box center [645, 89] width 13 height 13
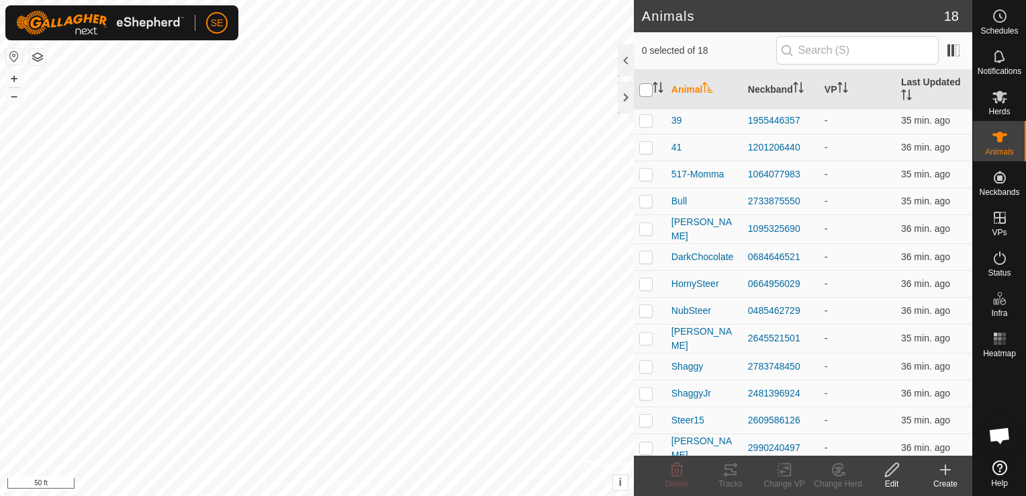
click at [647, 93] on input "checkbox" at bounding box center [645, 89] width 13 height 13
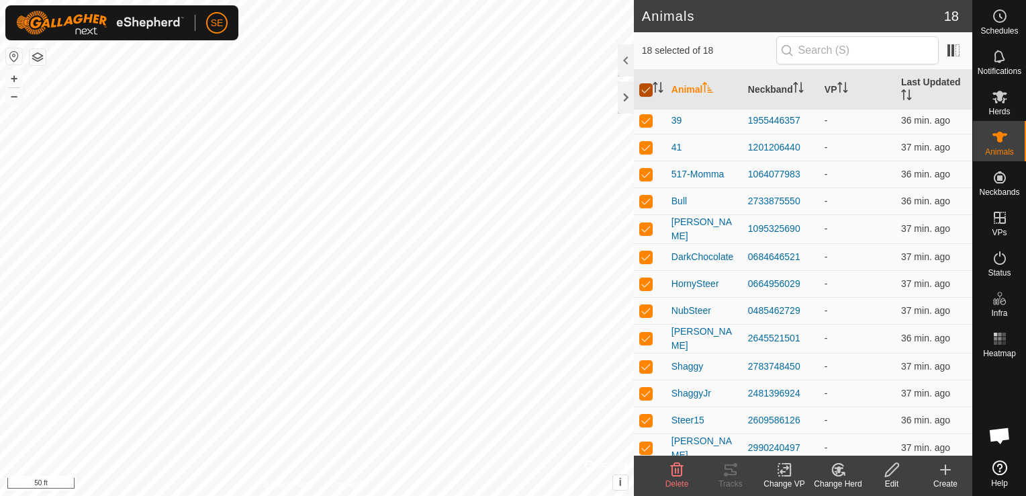
click at [647, 93] on input "checkbox" at bounding box center [645, 89] width 13 height 13
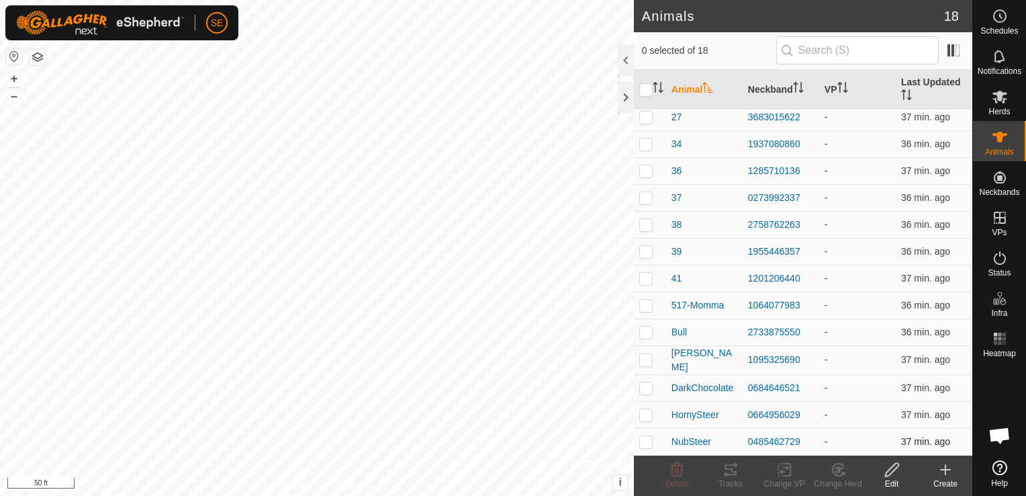
scroll to position [0, 0]
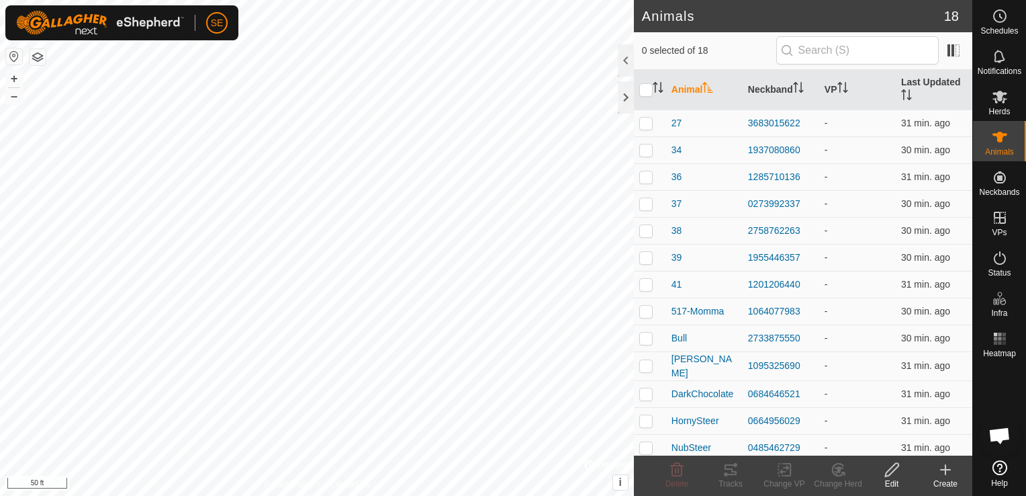
click at [682, 90] on th "Animal" at bounding box center [704, 90] width 77 height 40
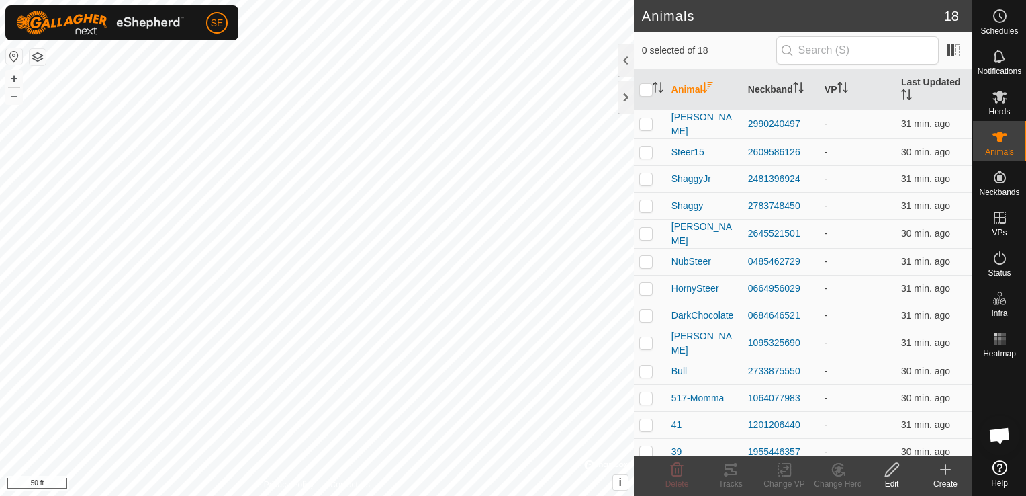
click at [682, 90] on th "Animal" at bounding box center [704, 90] width 77 height 40
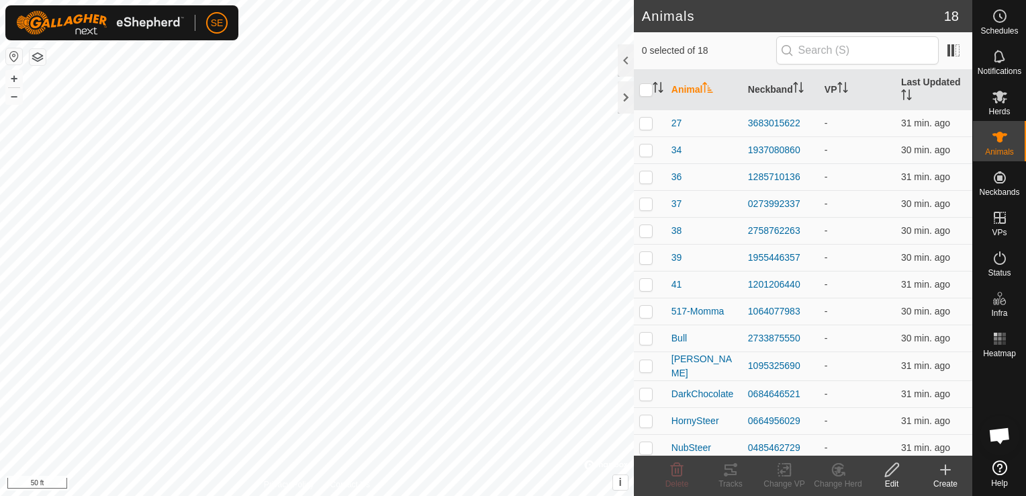
click at [694, 91] on th "Animal" at bounding box center [704, 90] width 77 height 40
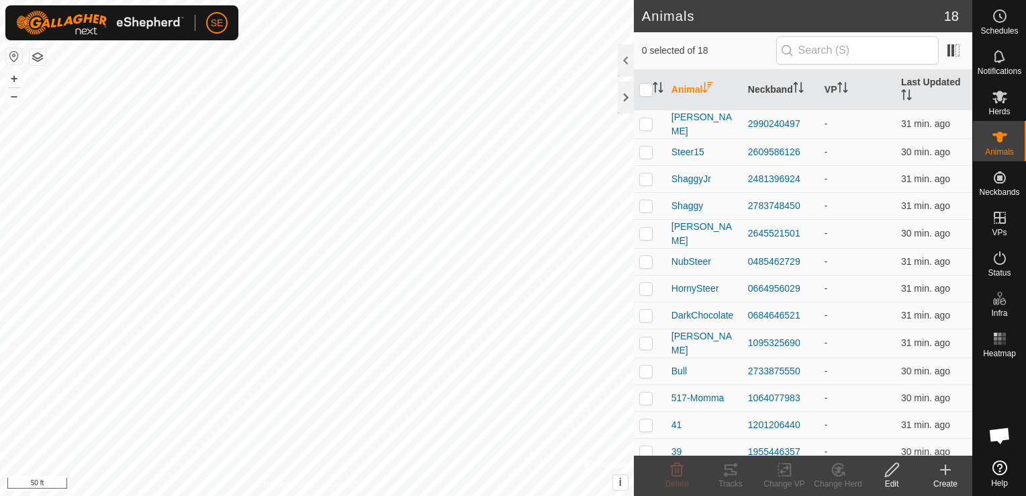
click at [693, 87] on th "Animal" at bounding box center [704, 90] width 77 height 40
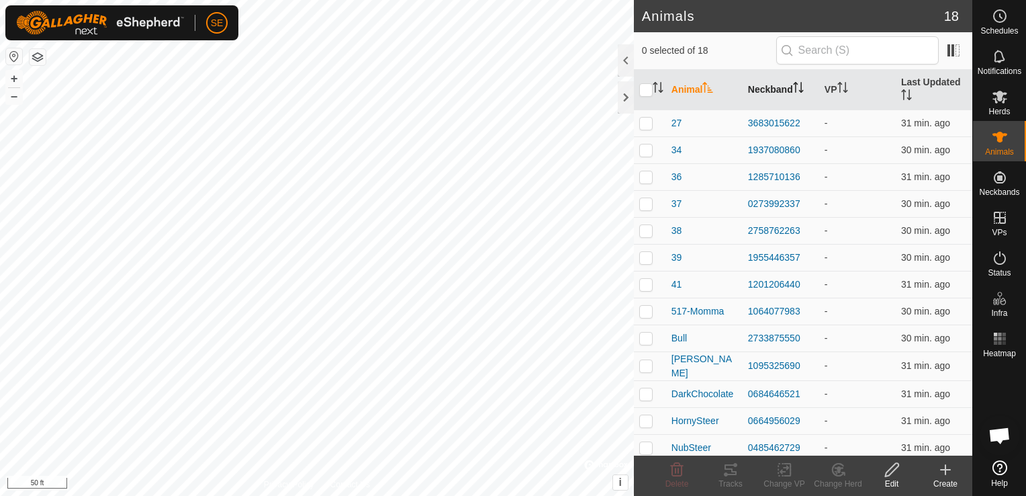
click at [774, 89] on th "Neckband" at bounding box center [781, 90] width 77 height 40
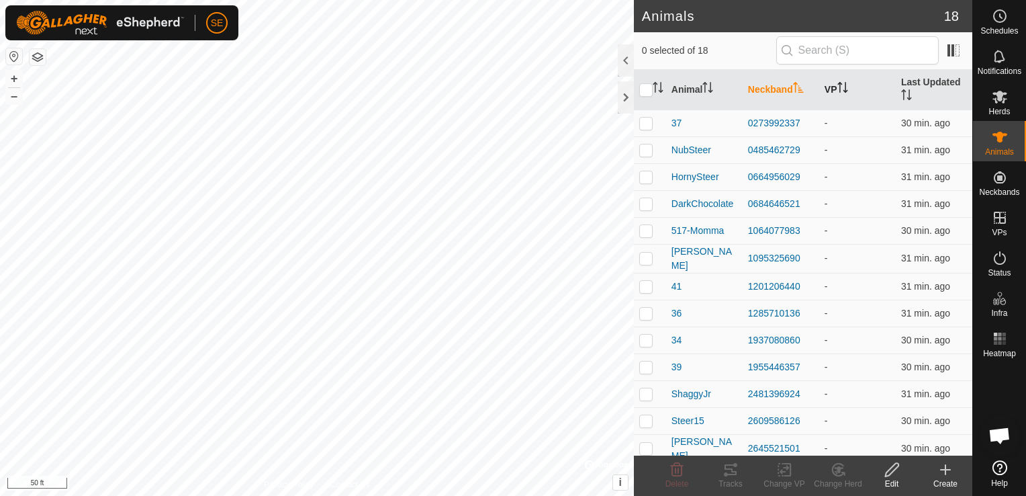
click at [832, 87] on th "VP" at bounding box center [857, 90] width 77 height 40
click at [916, 81] on th "Last Updated" at bounding box center [934, 90] width 77 height 40
